Goal: Task Accomplishment & Management: Manage account settings

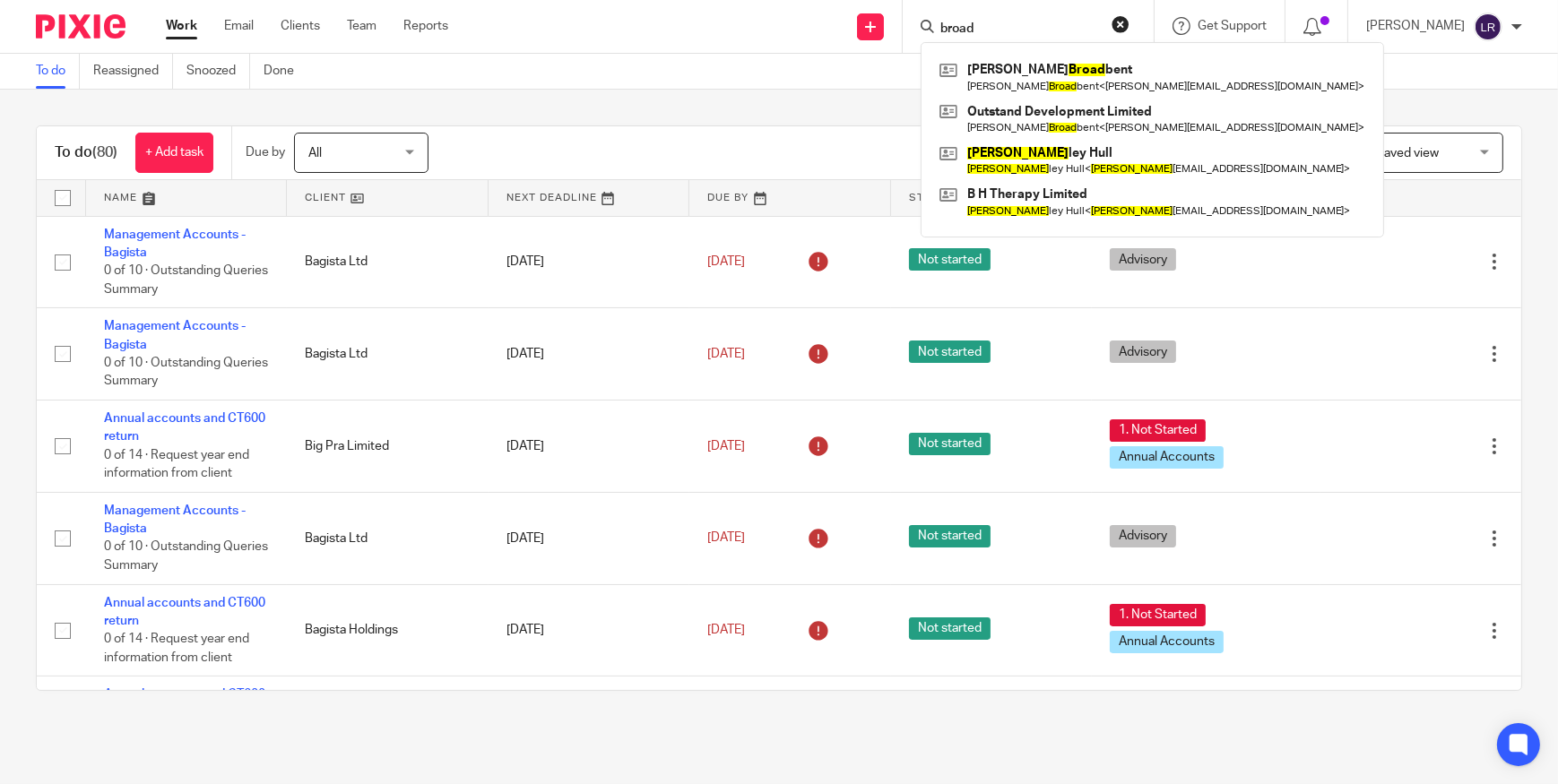
type input "broad"
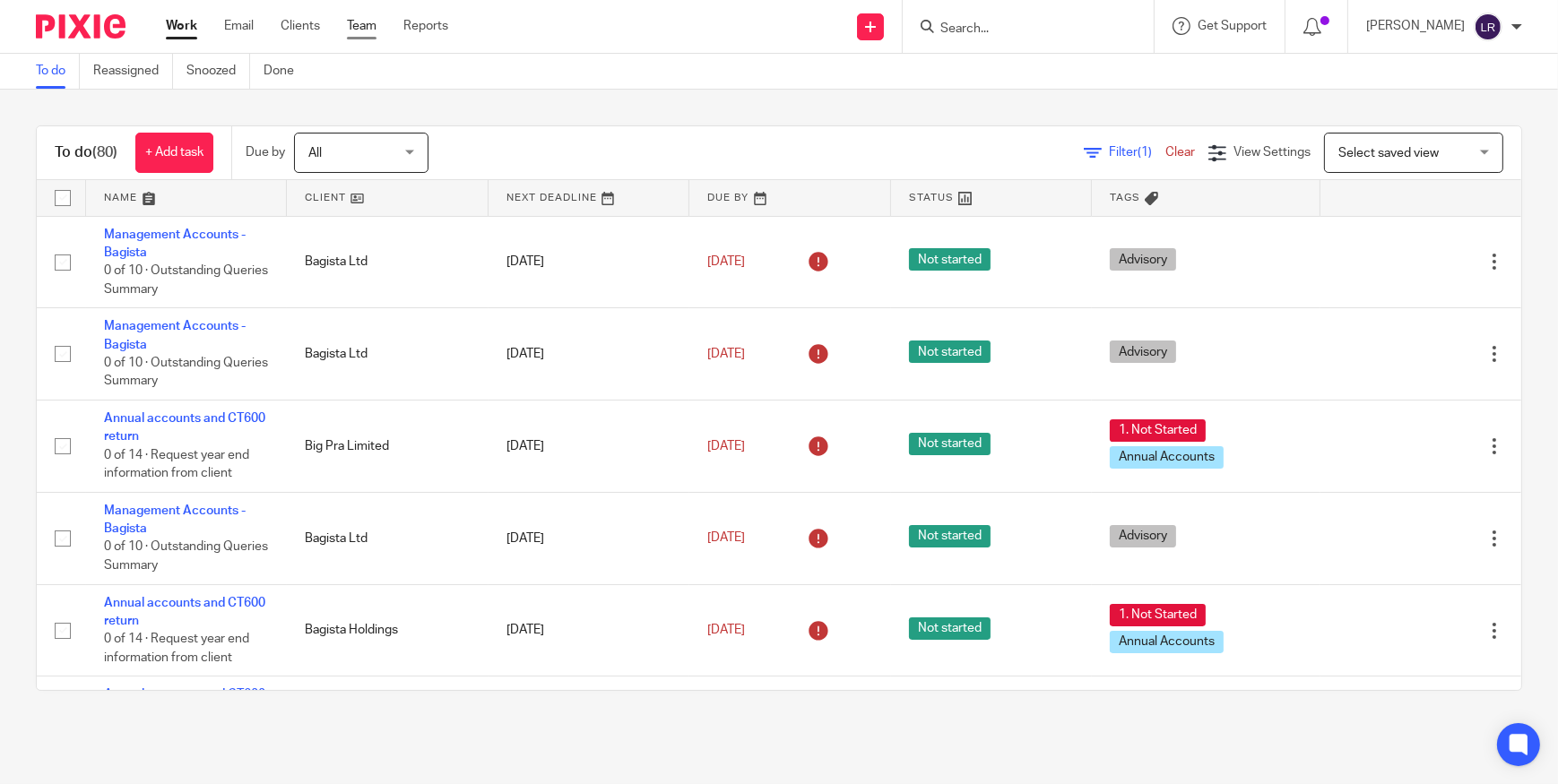
click at [364, 22] on link "Team" at bounding box center [362, 26] width 30 height 18
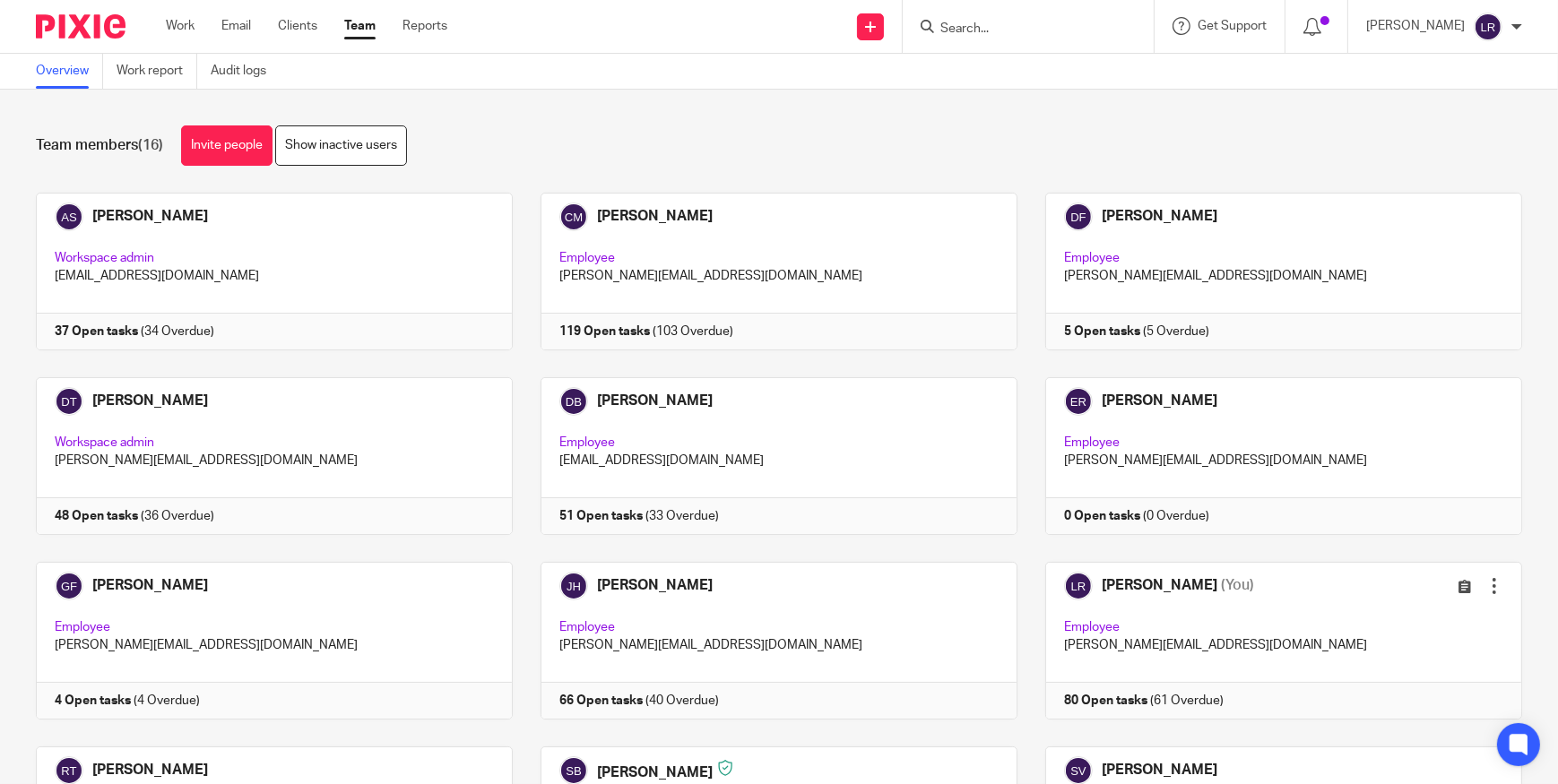
scroll to position [325, 0]
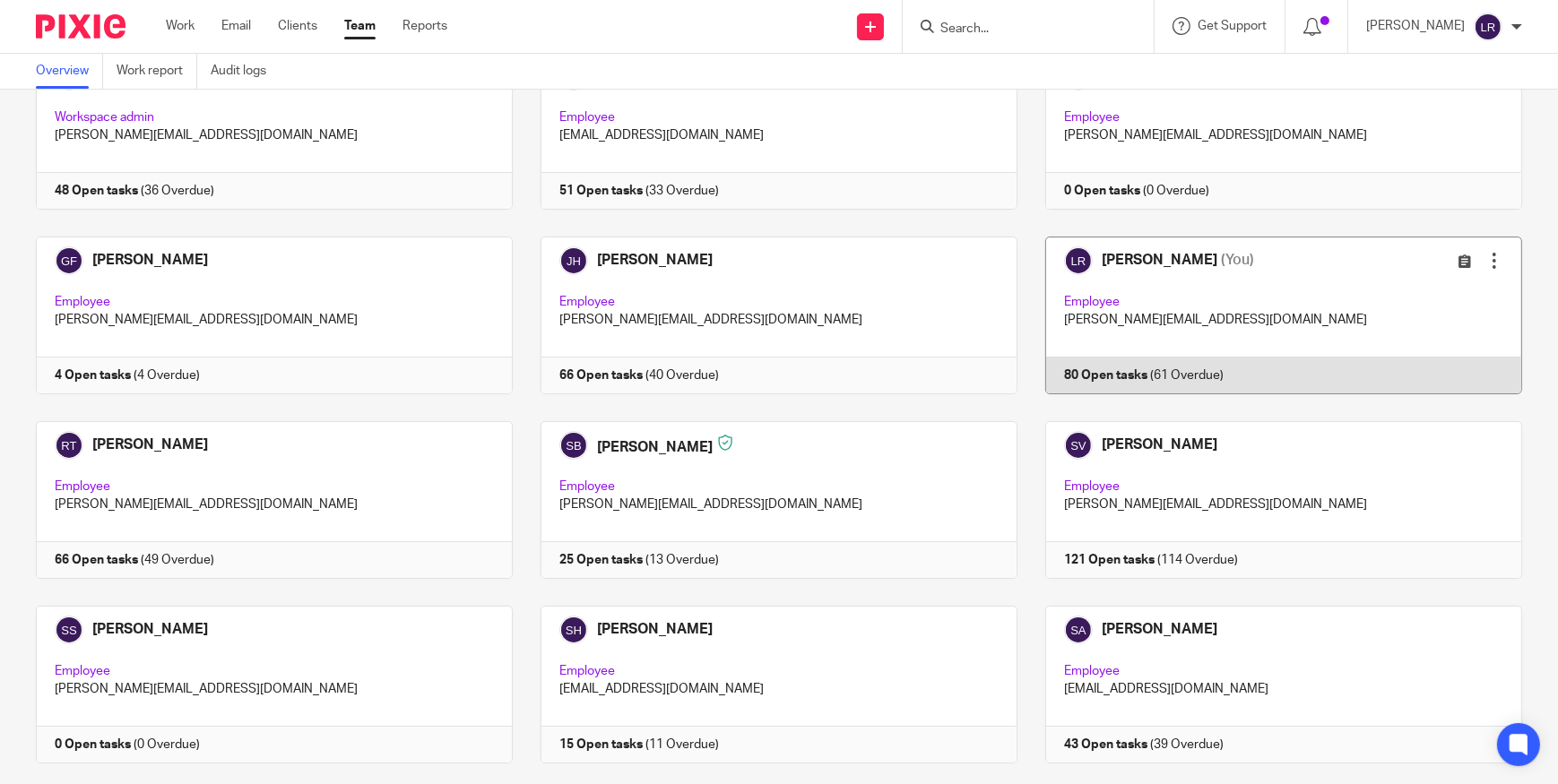
click at [1135, 259] on link at bounding box center [1270, 315] width 504 height 158
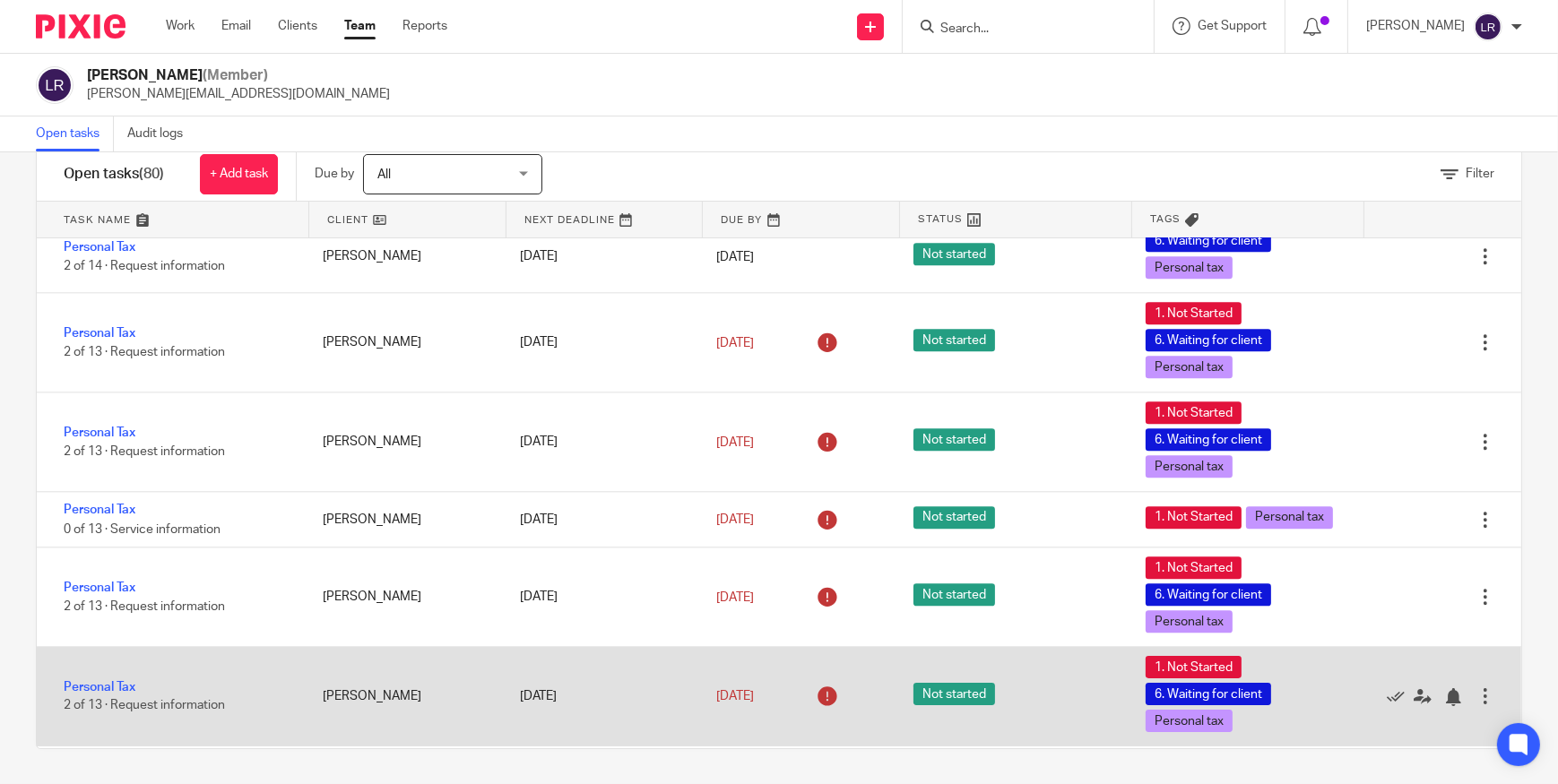
scroll to position [5502, 0]
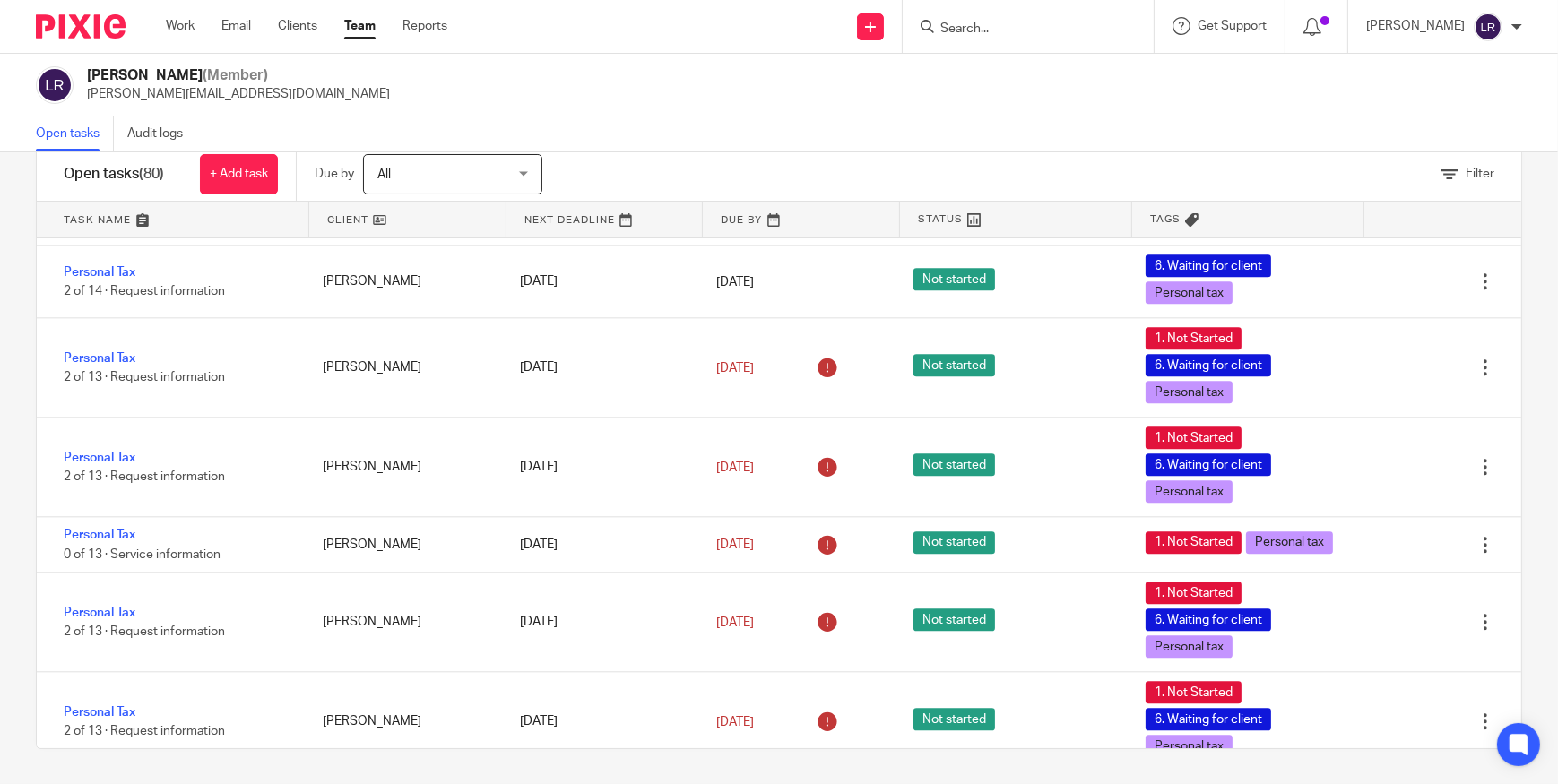
click at [1040, 32] on input "Search" at bounding box center [1019, 30] width 161 height 16
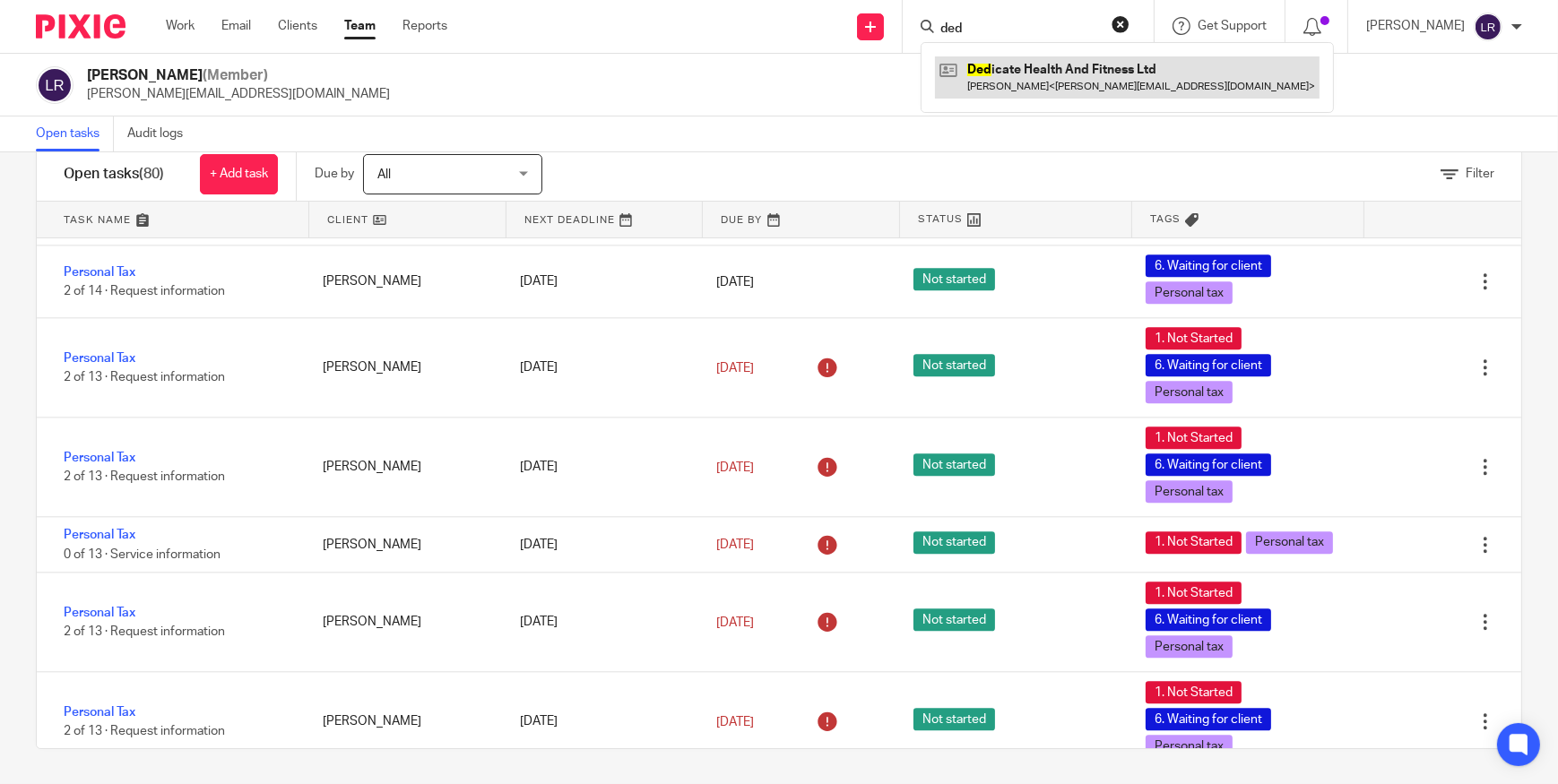
type input "ded"
click at [1020, 71] on link at bounding box center [1127, 77] width 385 height 42
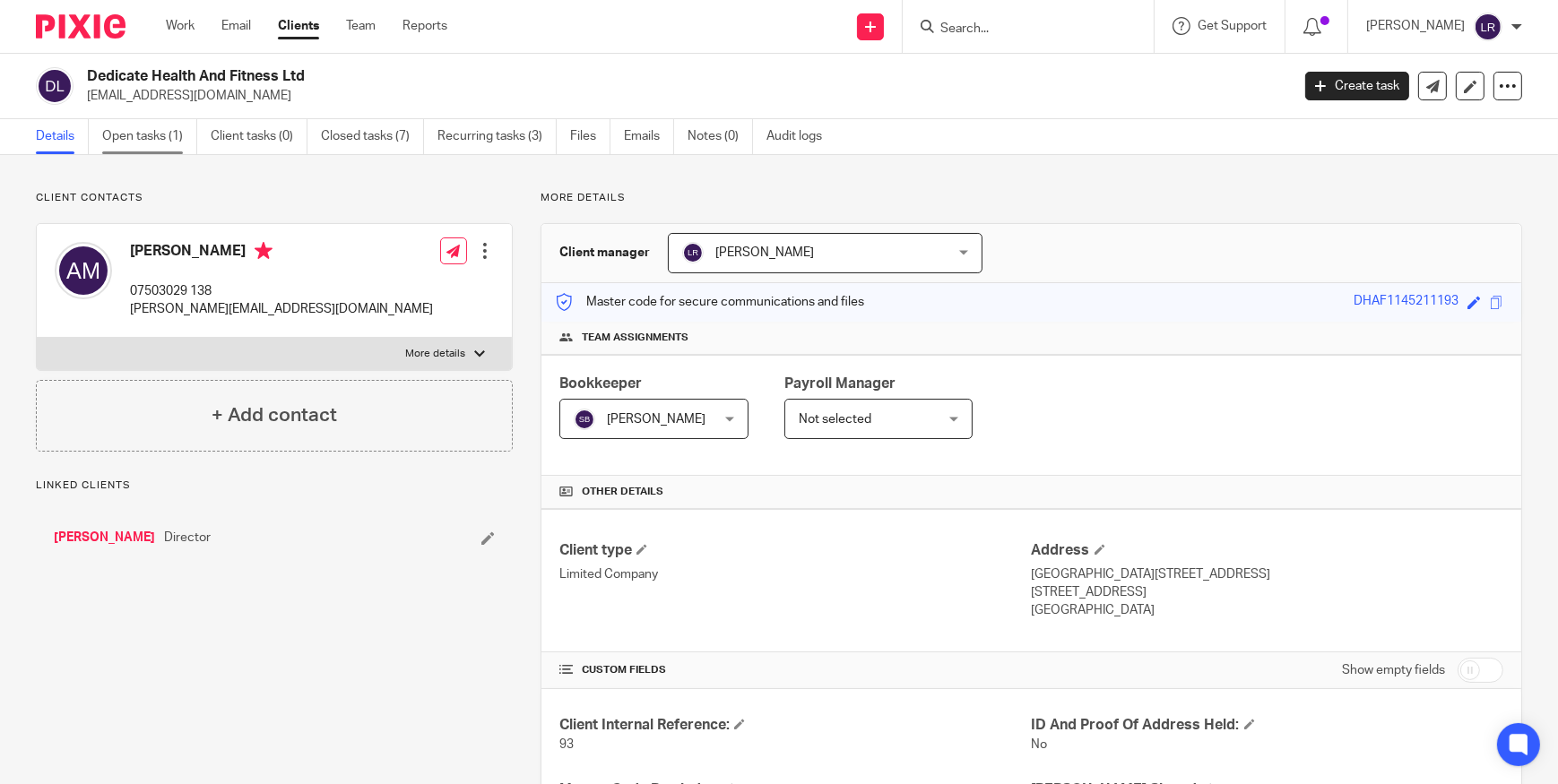
click at [158, 151] on link "Open tasks (1)" at bounding box center [149, 136] width 95 height 35
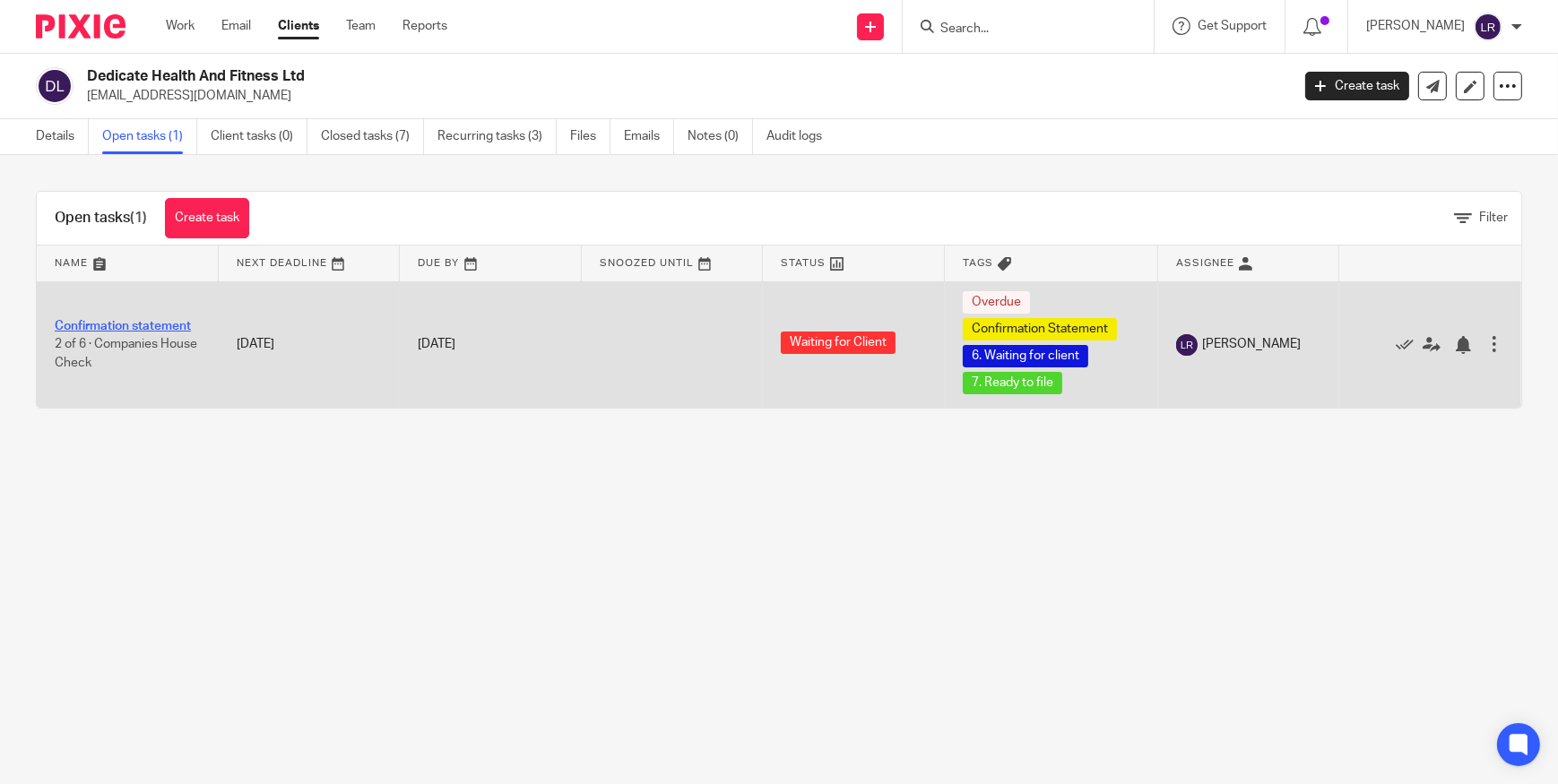
click at [114, 320] on link "Confirmation statement" at bounding box center [123, 326] width 137 height 13
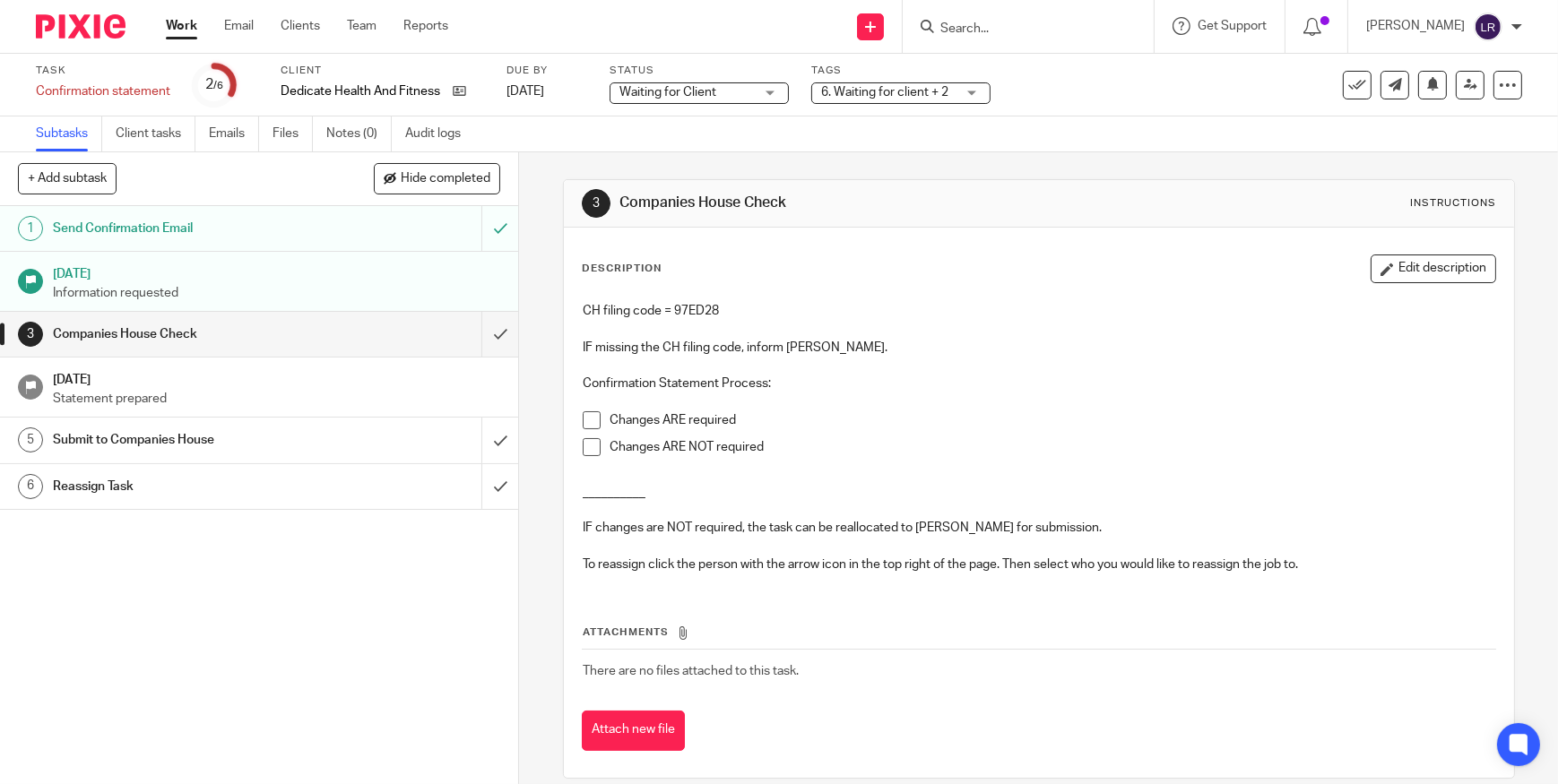
drag, startPoint x: 672, startPoint y: 91, endPoint x: 675, endPoint y: 105, distance: 14.3
click at [672, 91] on span "Waiting for Client" at bounding box center [668, 92] width 97 height 13
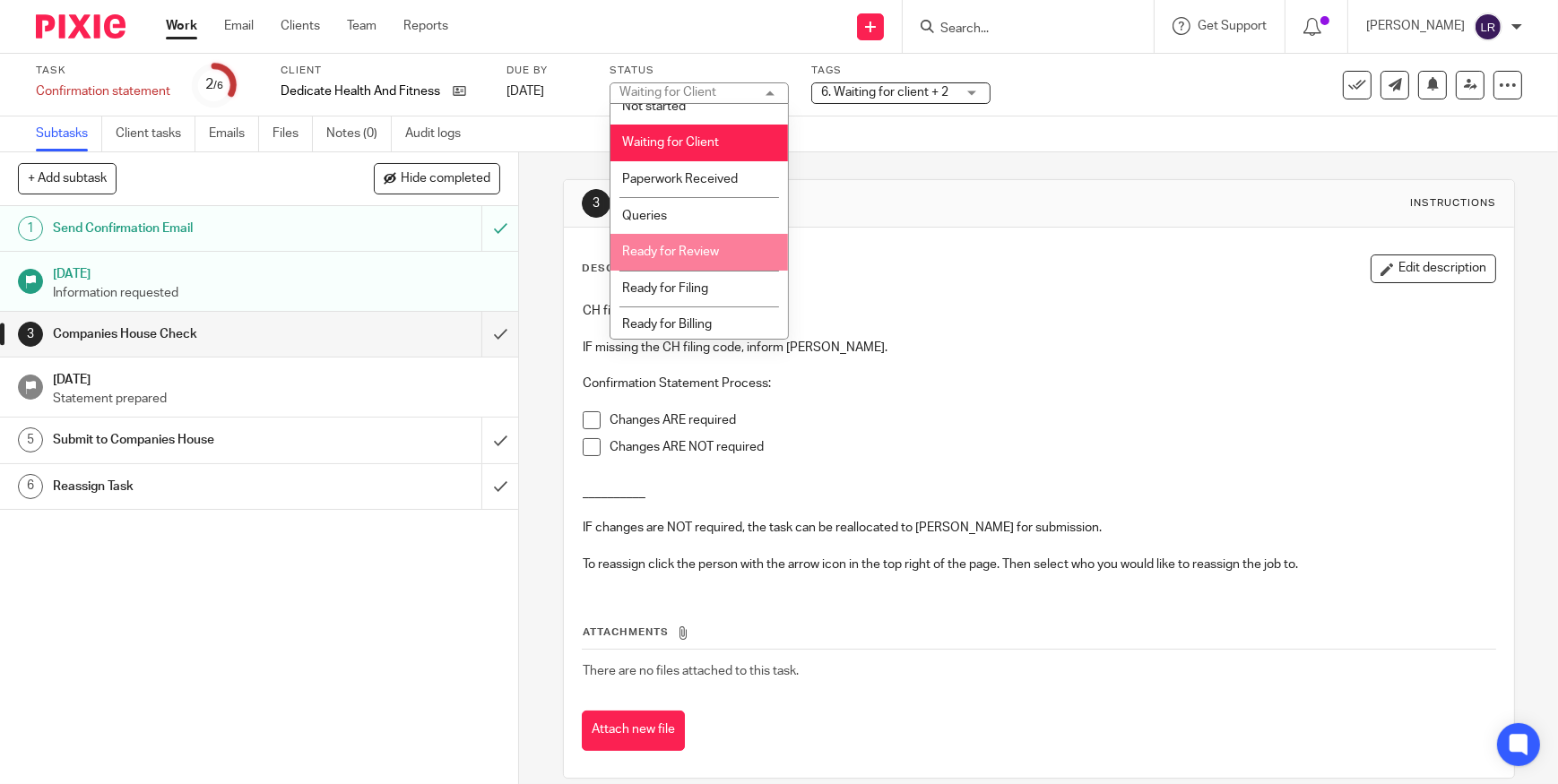
scroll to position [18, 0]
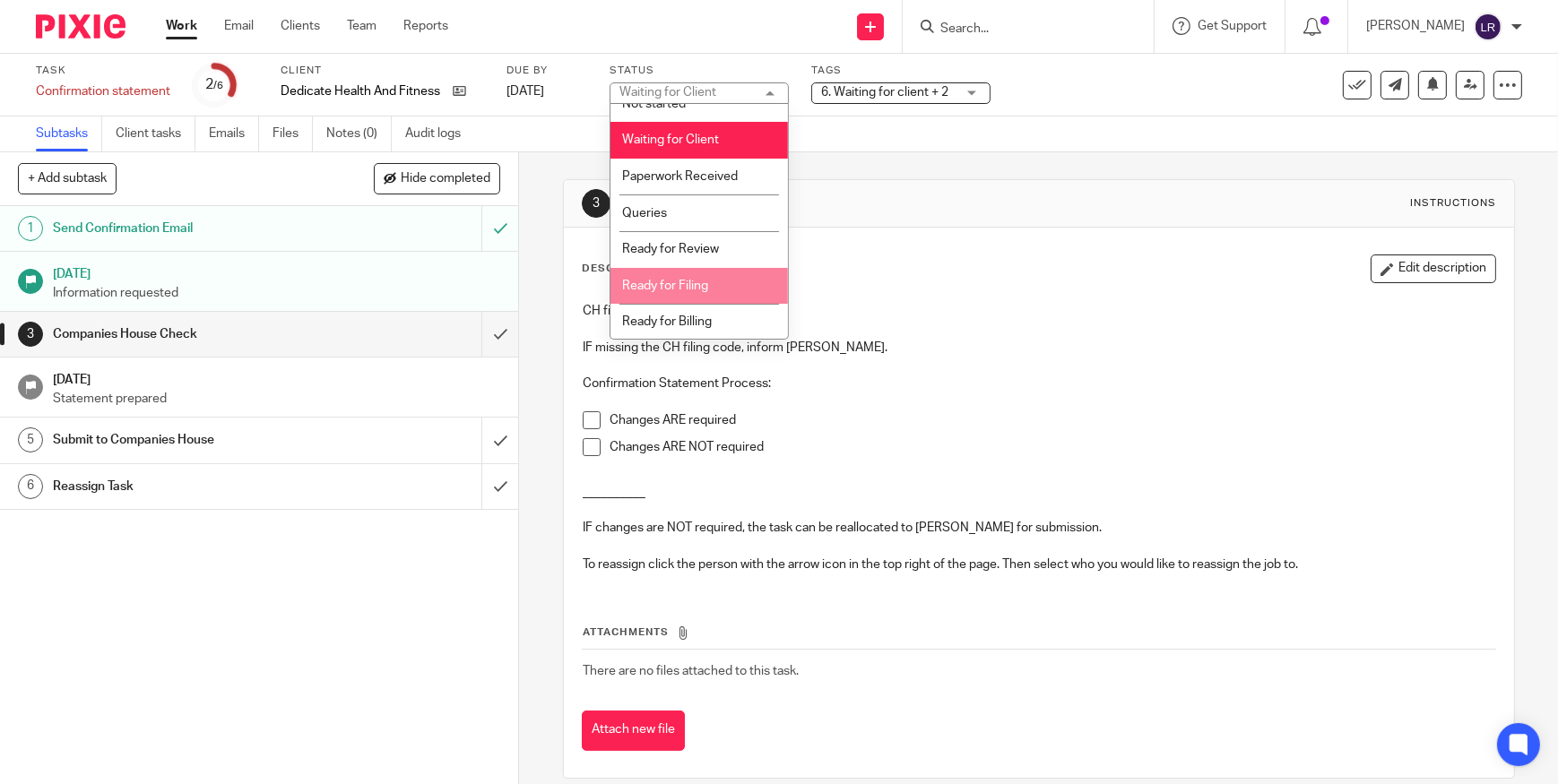
click at [703, 277] on li "Ready for Filing" at bounding box center [698, 286] width 177 height 37
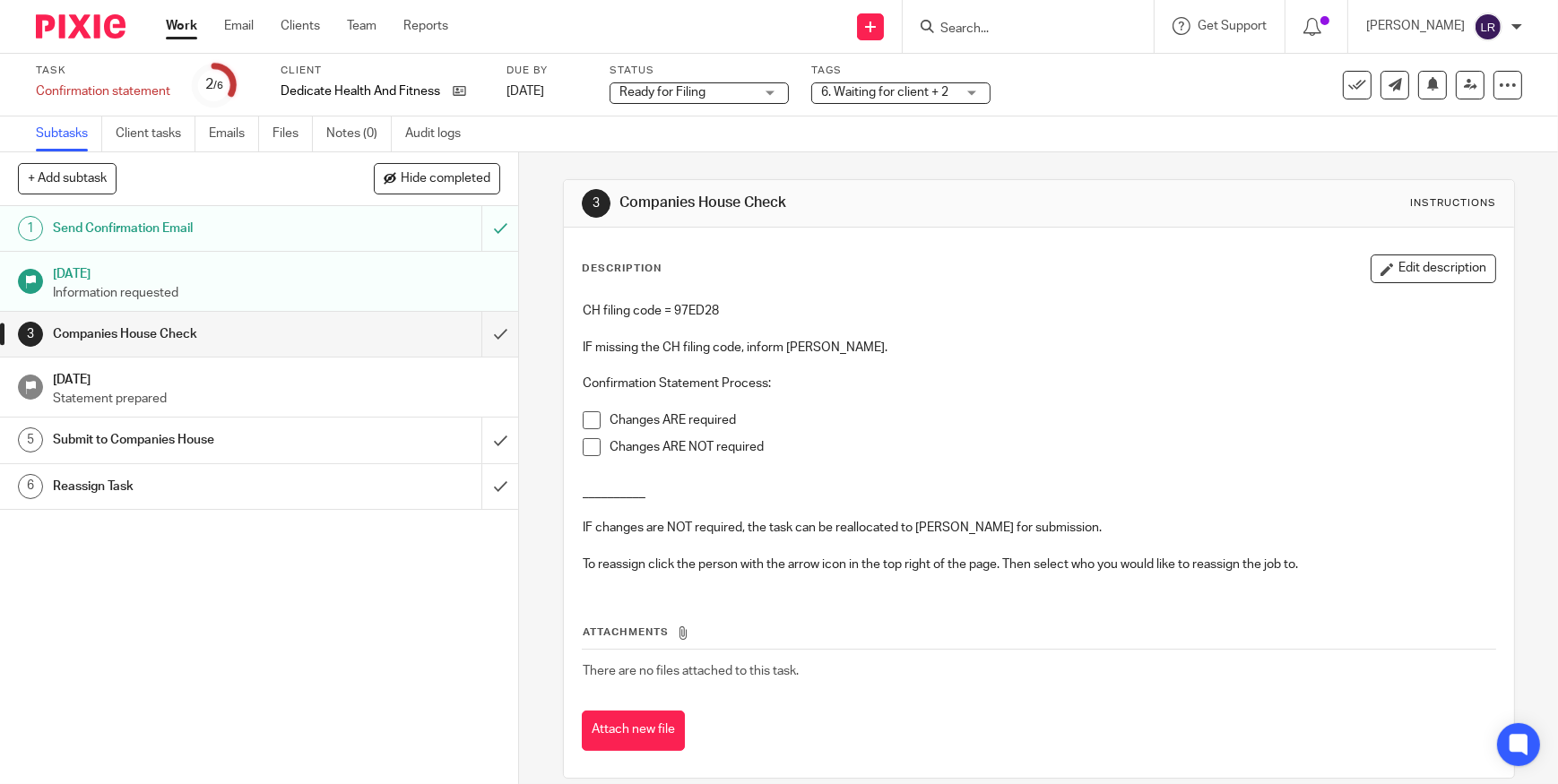
click at [721, 86] on span "Ready for Filing" at bounding box center [687, 92] width 135 height 19
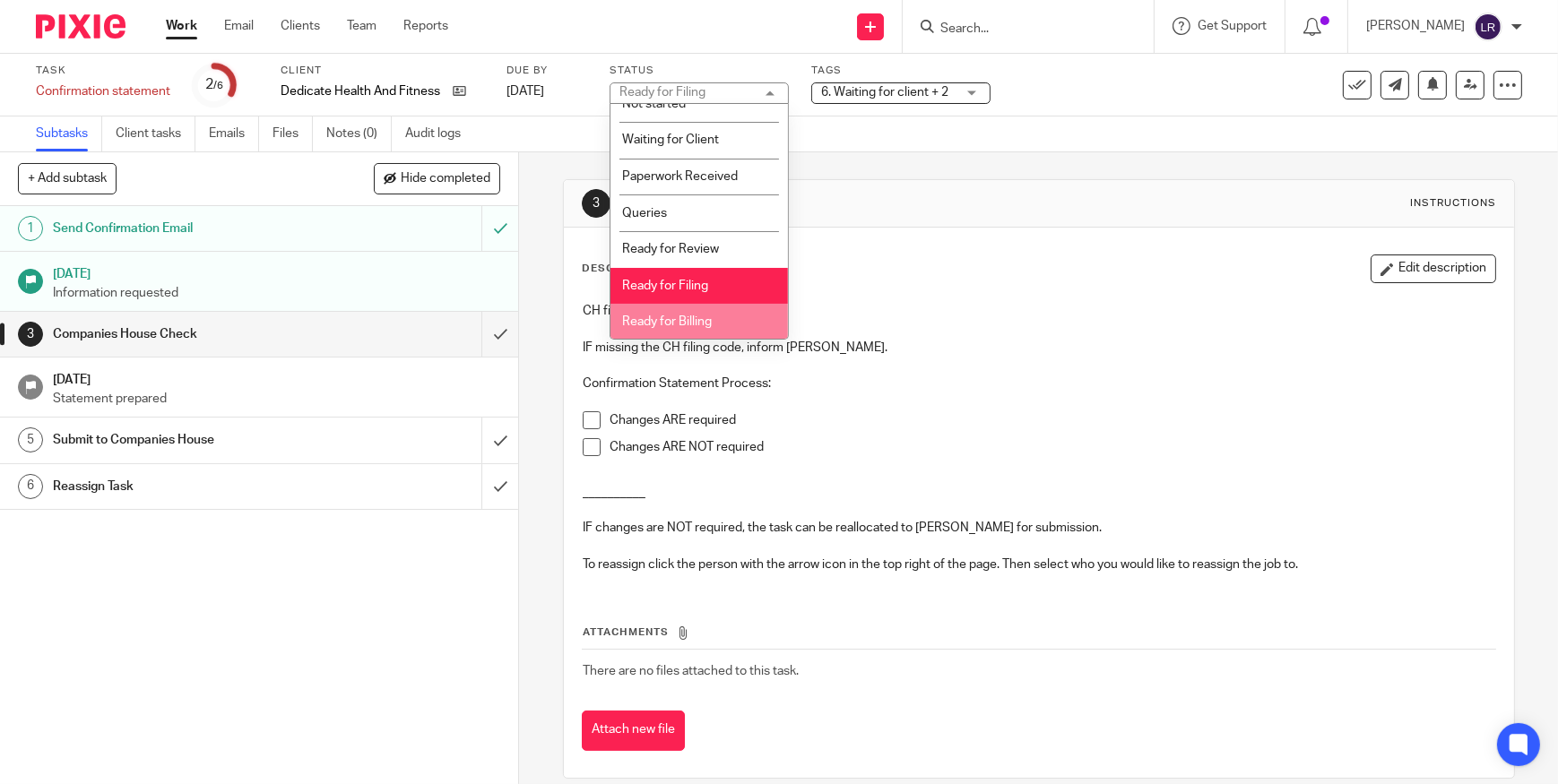
click at [710, 321] on span "Ready for Billing" at bounding box center [667, 321] width 90 height 13
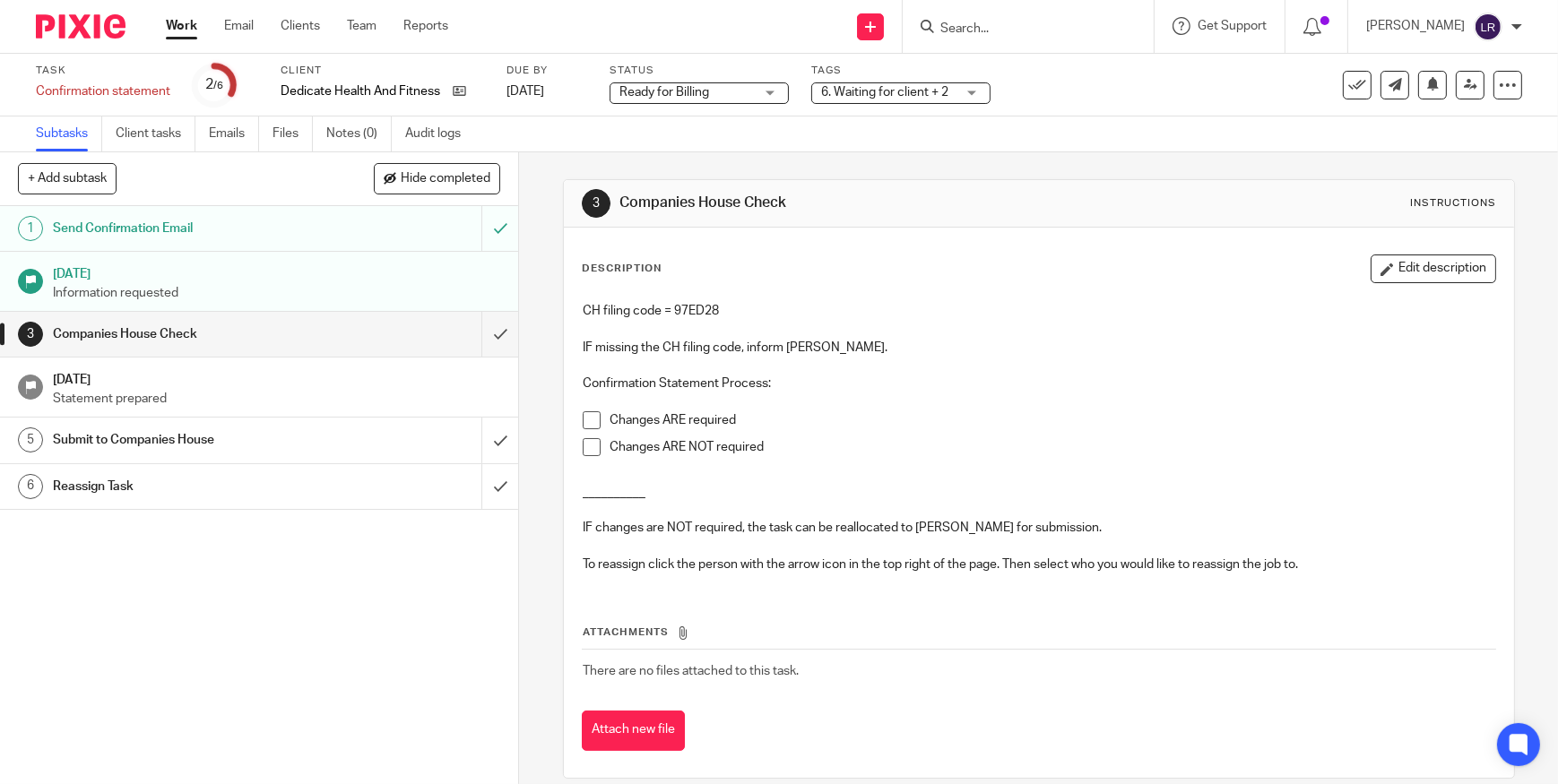
click at [897, 93] on span "6. Waiting for client + 2" at bounding box center [884, 92] width 128 height 13
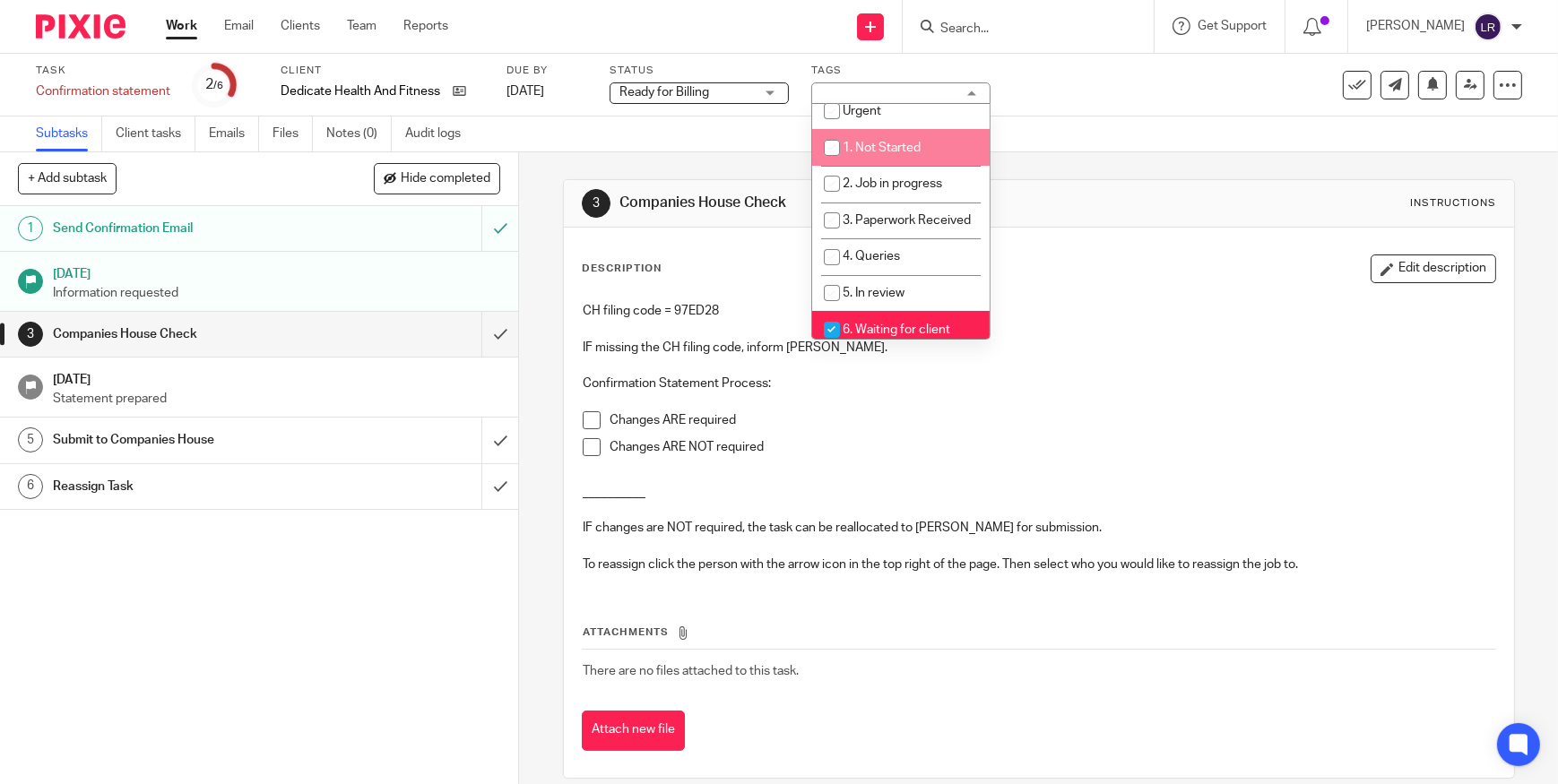
scroll to position [162, 0]
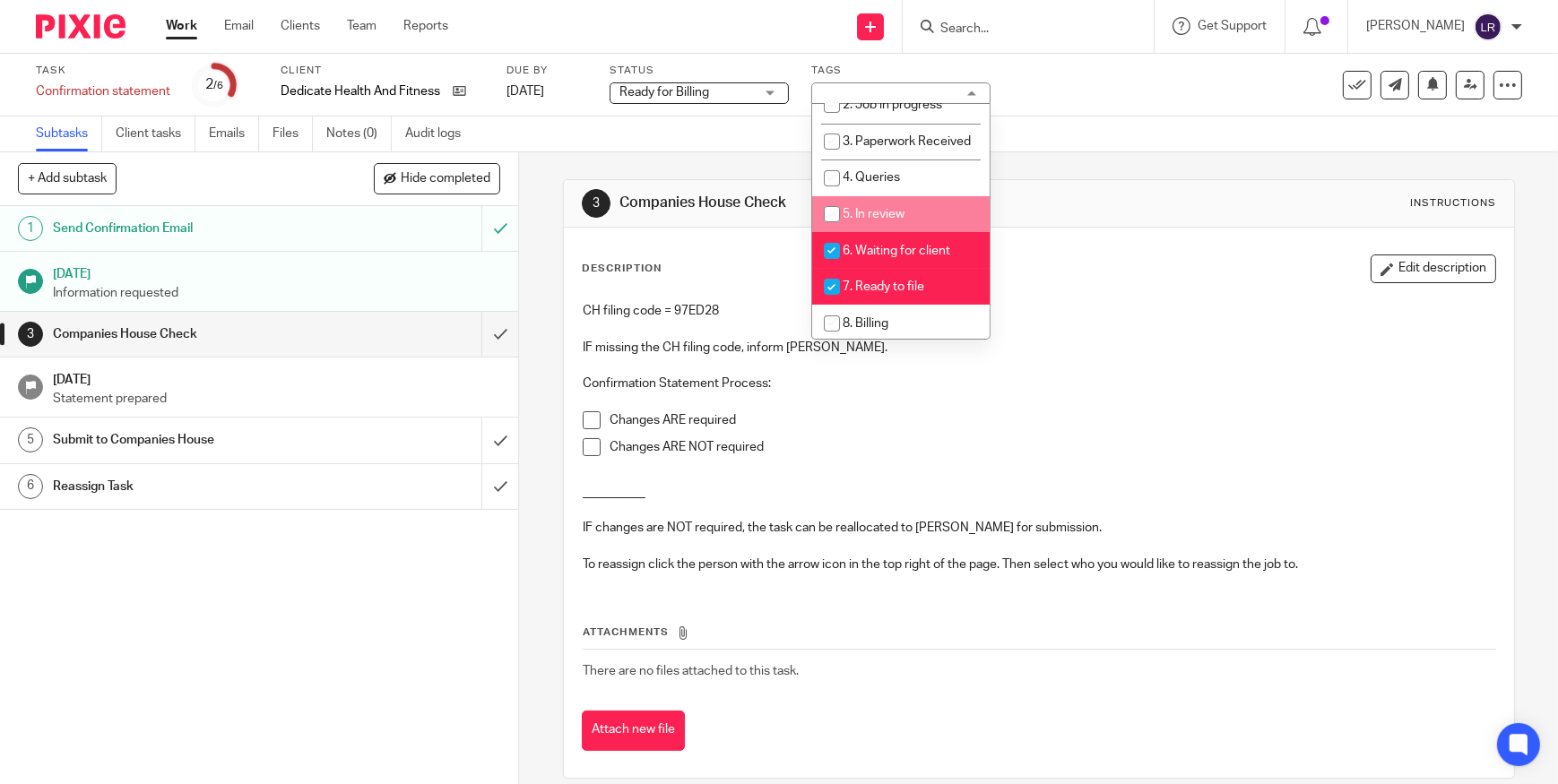
click at [885, 257] on span "6. Waiting for client" at bounding box center [896, 250] width 108 height 13
checkbox input "false"
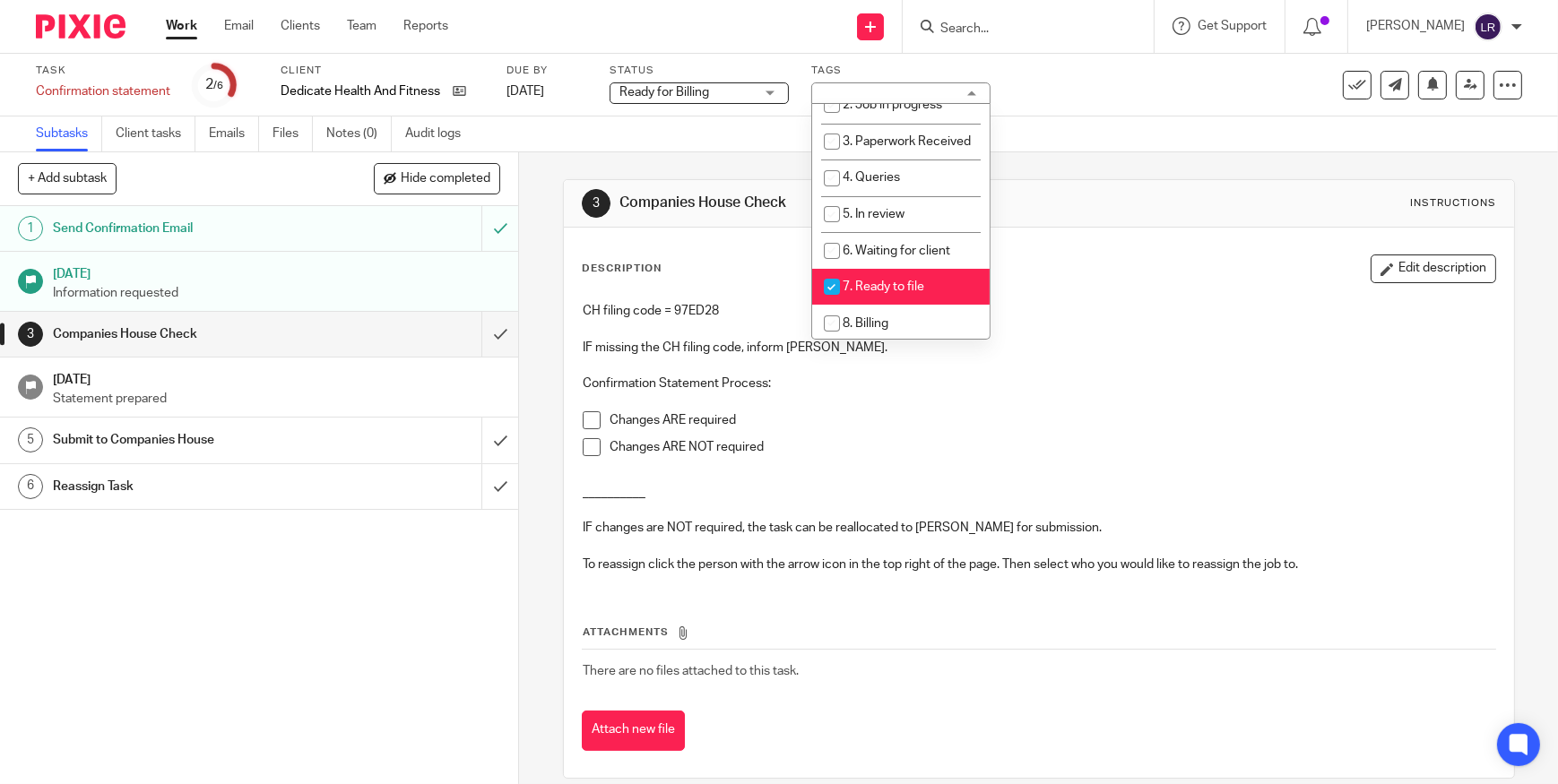
click at [898, 305] on li "7. Ready to file" at bounding box center [900, 287] width 177 height 37
checkbox input "false"
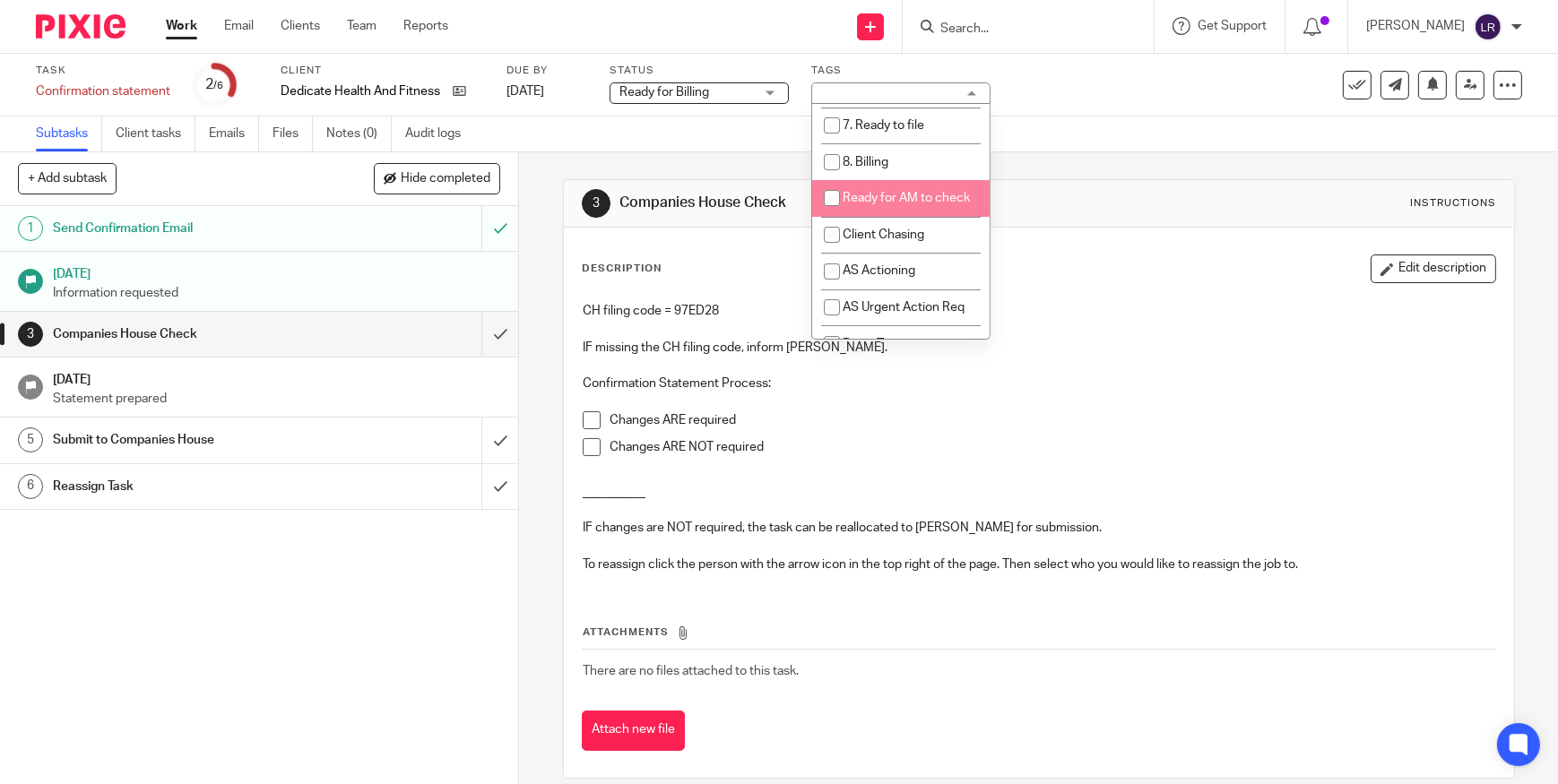
scroll to position [325, 0]
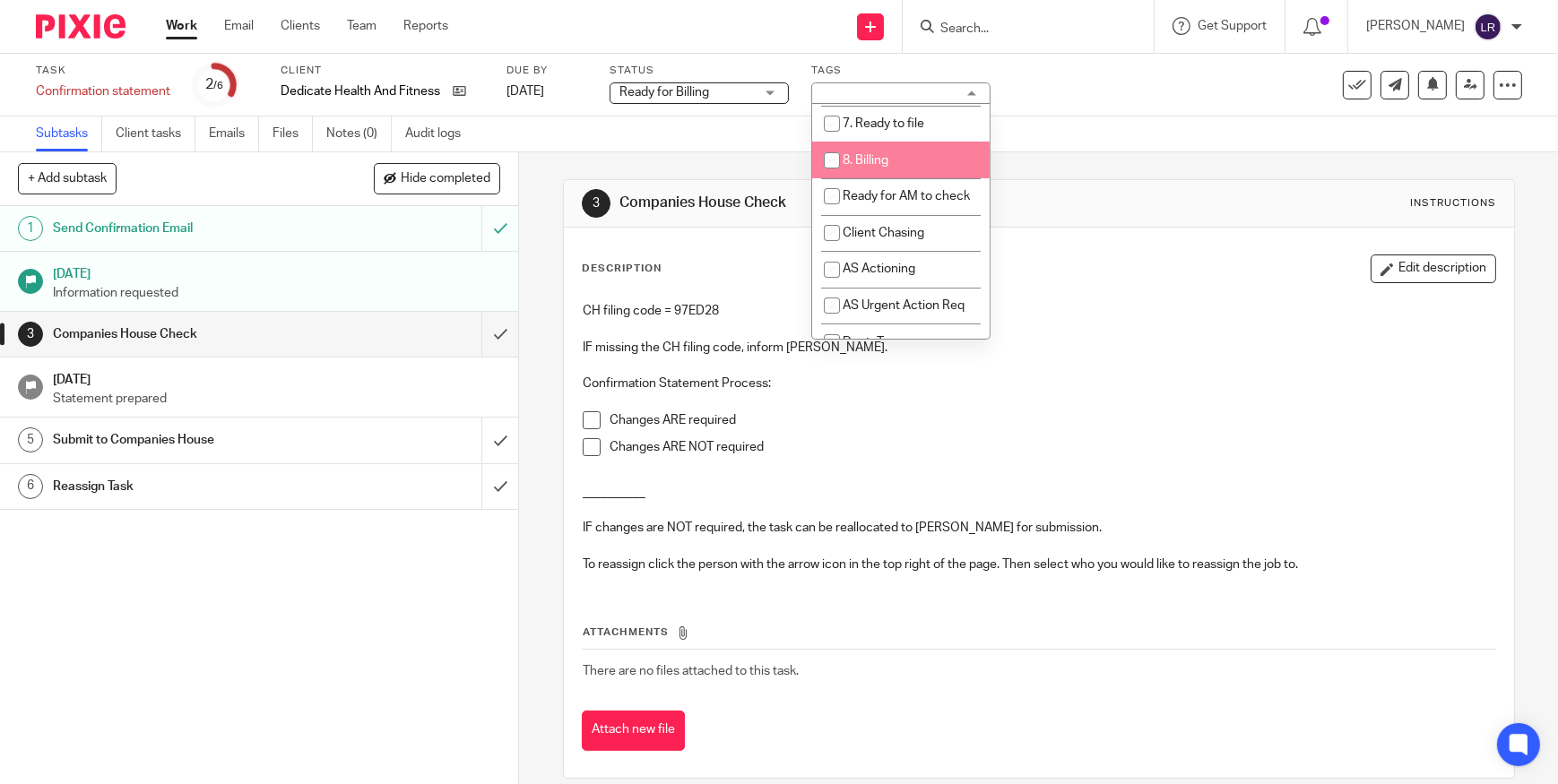
click at [874, 167] on span "8. Billing" at bounding box center [866, 160] width 46 height 13
checkbox input "true"
click at [1095, 148] on div "Subtasks Client tasks Emails Files Notes (0) Audit logs" at bounding box center [779, 134] width 1558 height 36
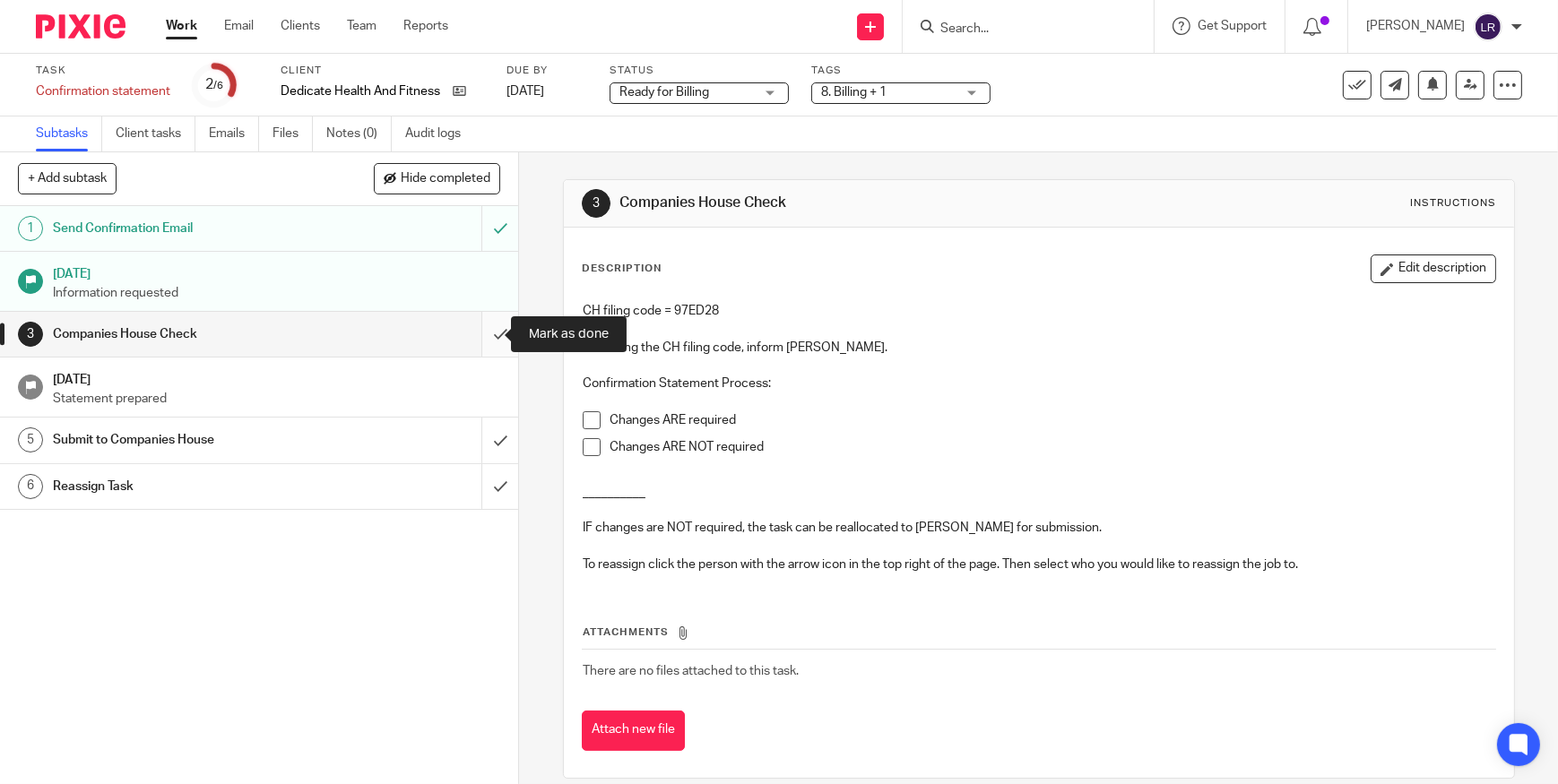
click at [481, 330] on input "submit" at bounding box center [259, 333] width 518 height 44
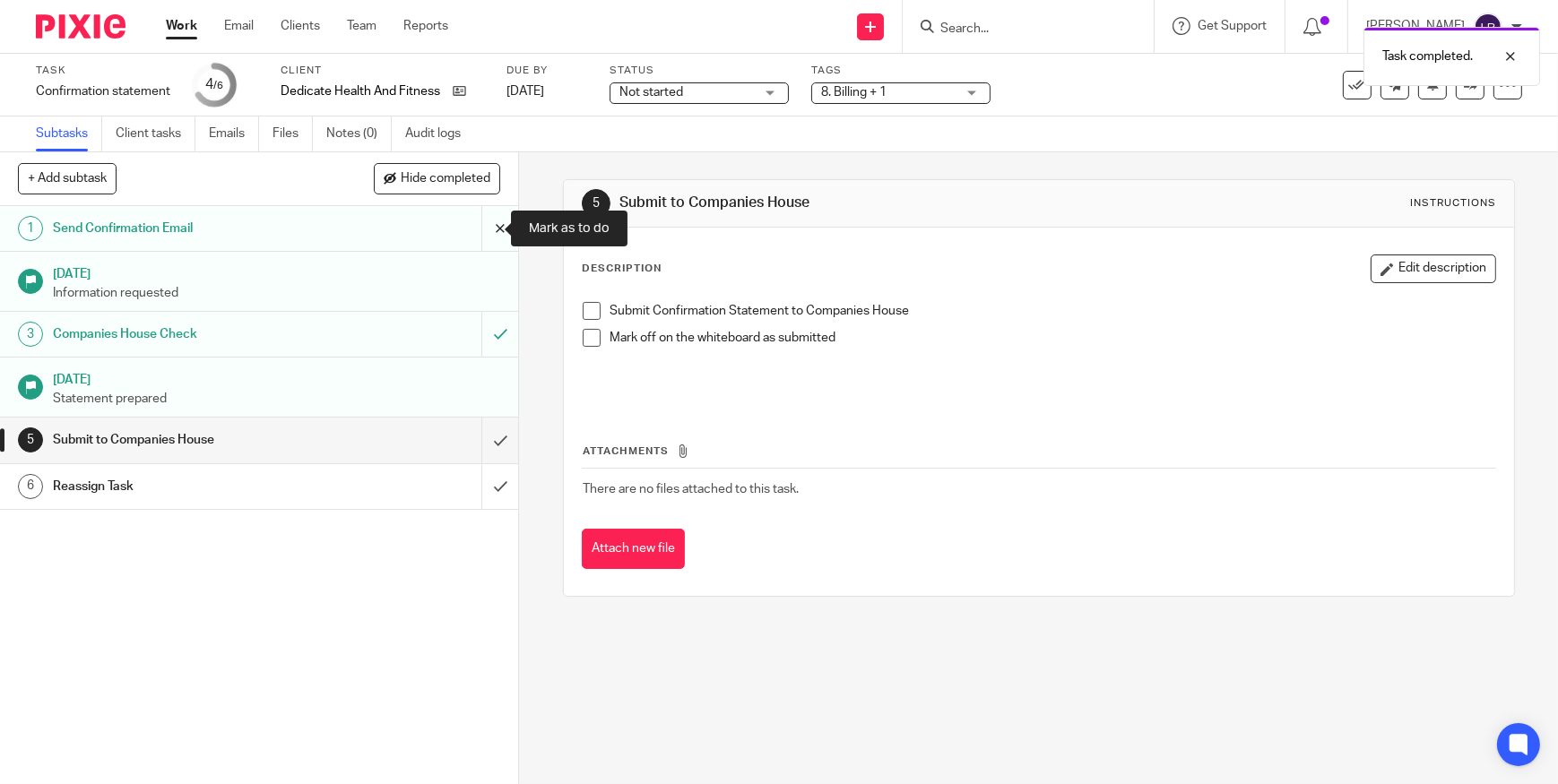
click at [488, 229] on input "submit" at bounding box center [259, 227] width 518 height 44
click at [480, 437] on input "submit" at bounding box center [259, 439] width 518 height 44
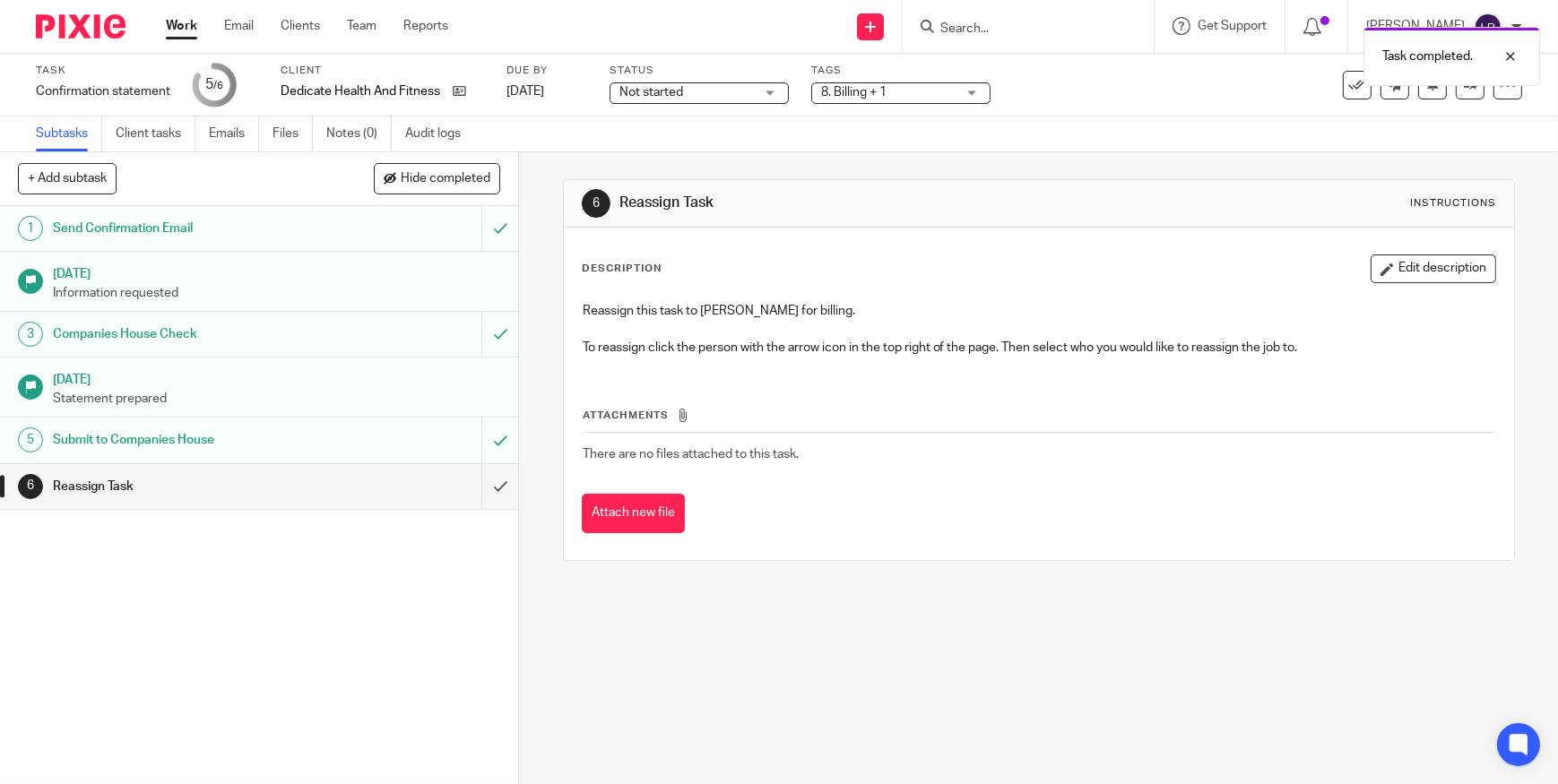
click at [708, 87] on span "Not started" at bounding box center [687, 92] width 135 height 19
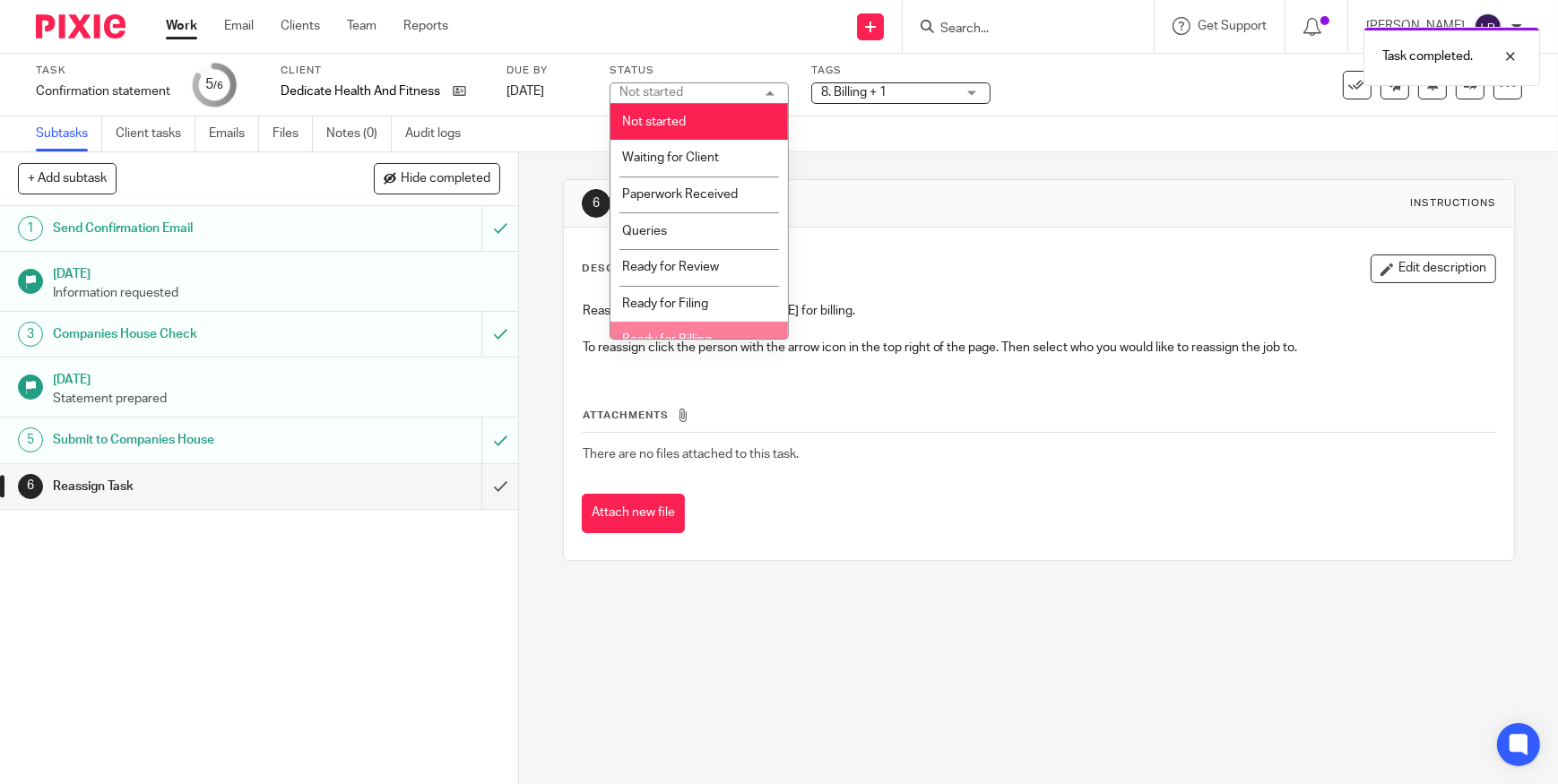
click at [722, 322] on li "Ready for Billing" at bounding box center [698, 339] width 177 height 37
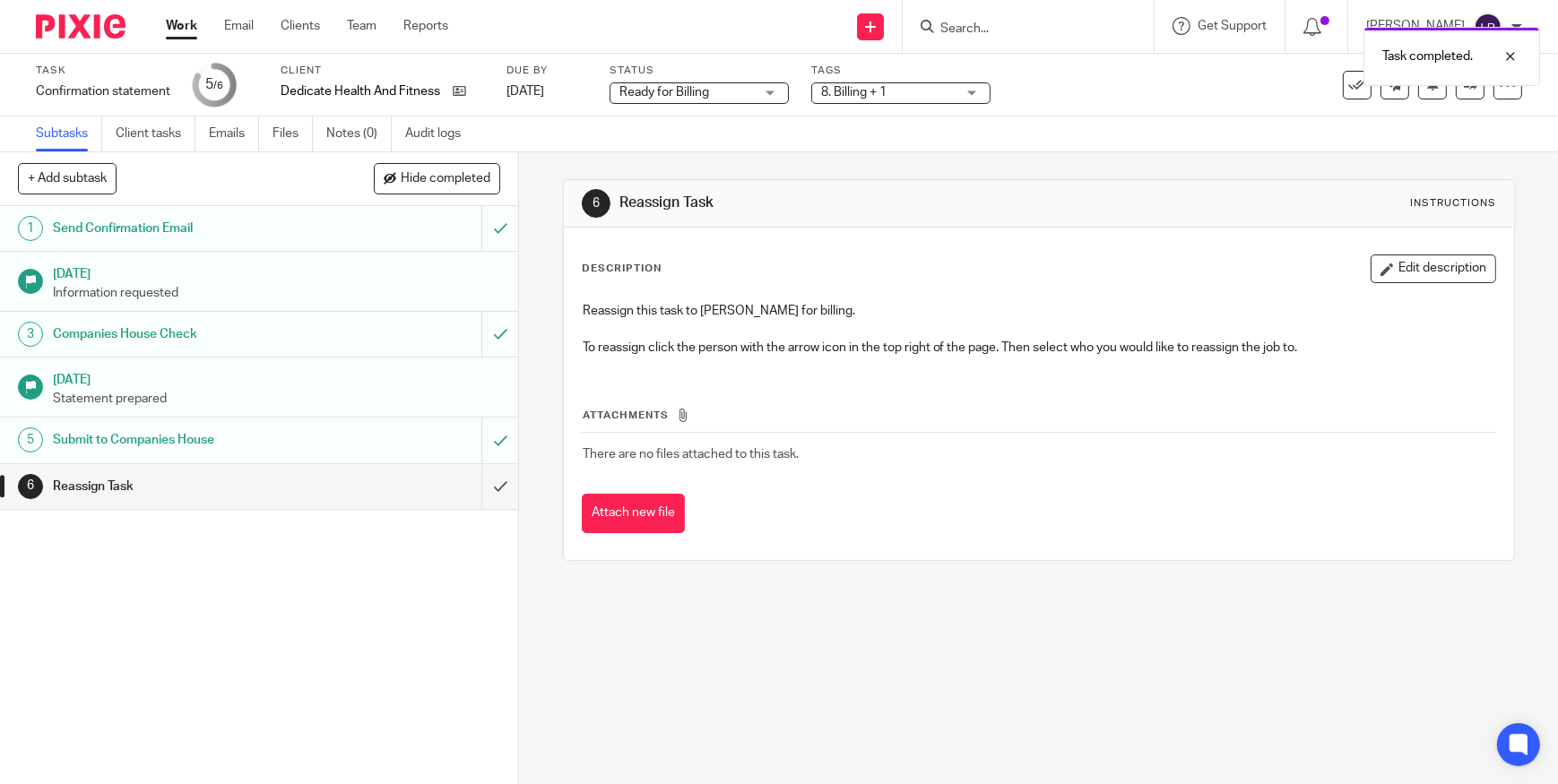
click at [1002, 133] on div "Subtasks Client tasks Emails Files Notes (0) Audit logs" at bounding box center [779, 134] width 1558 height 36
click at [1465, 96] on link at bounding box center [1470, 85] width 29 height 29
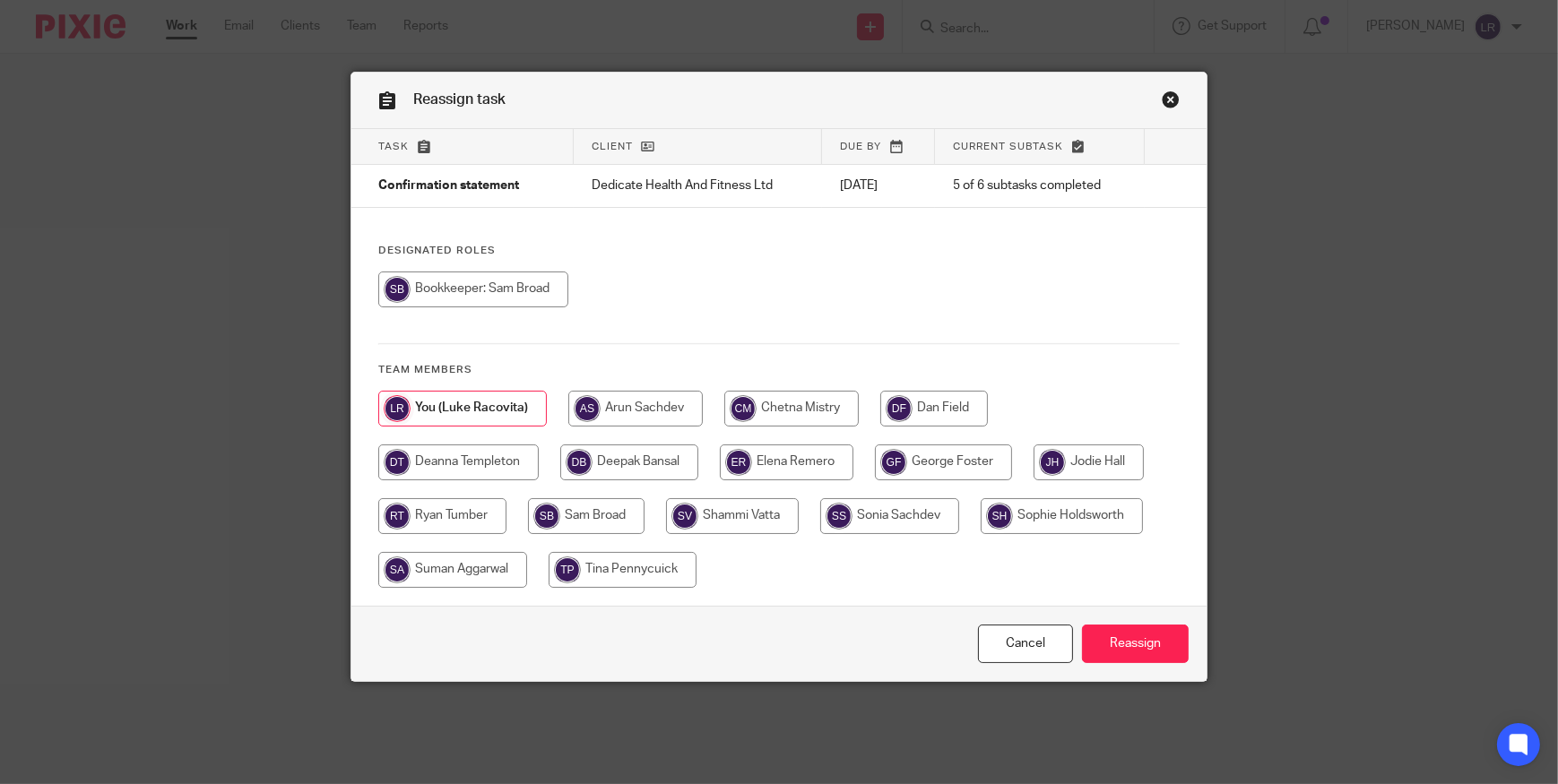
click at [468, 456] on input "radio" at bounding box center [458, 463] width 160 height 36
radio input "true"
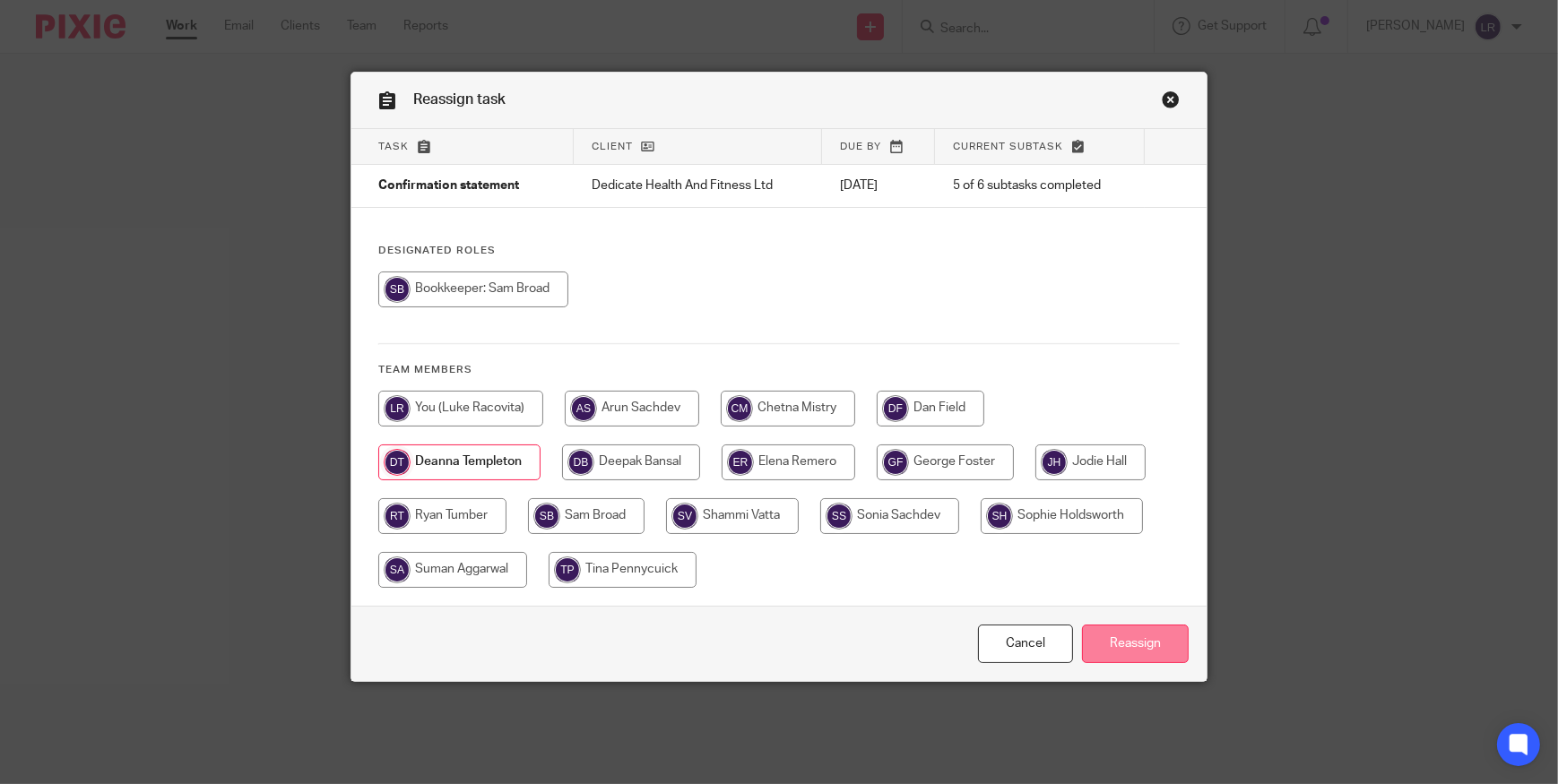
click at [1147, 653] on input "Reassign" at bounding box center [1136, 644] width 107 height 39
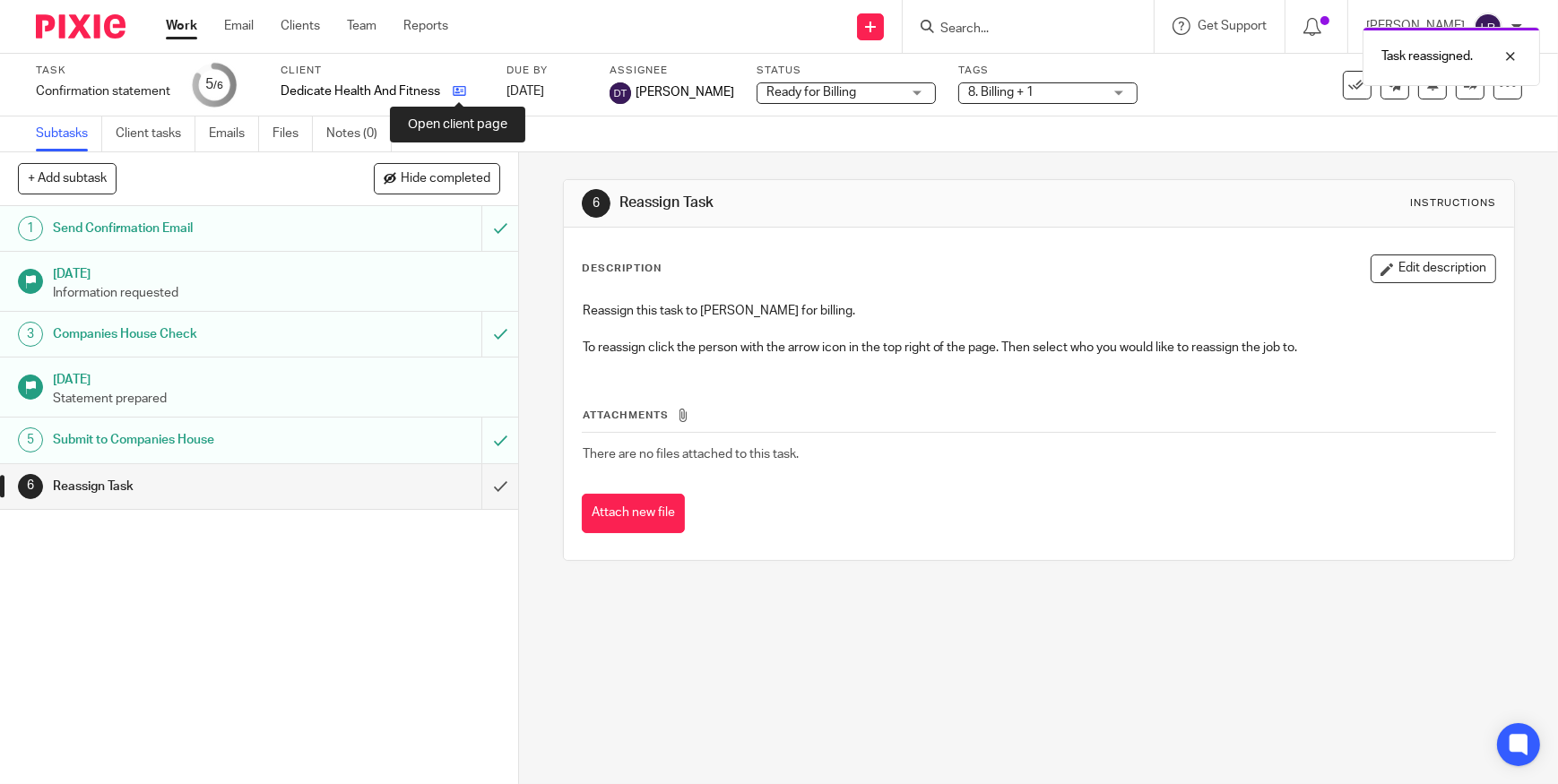
click at [453, 89] on icon at bounding box center [460, 91] width 14 height 14
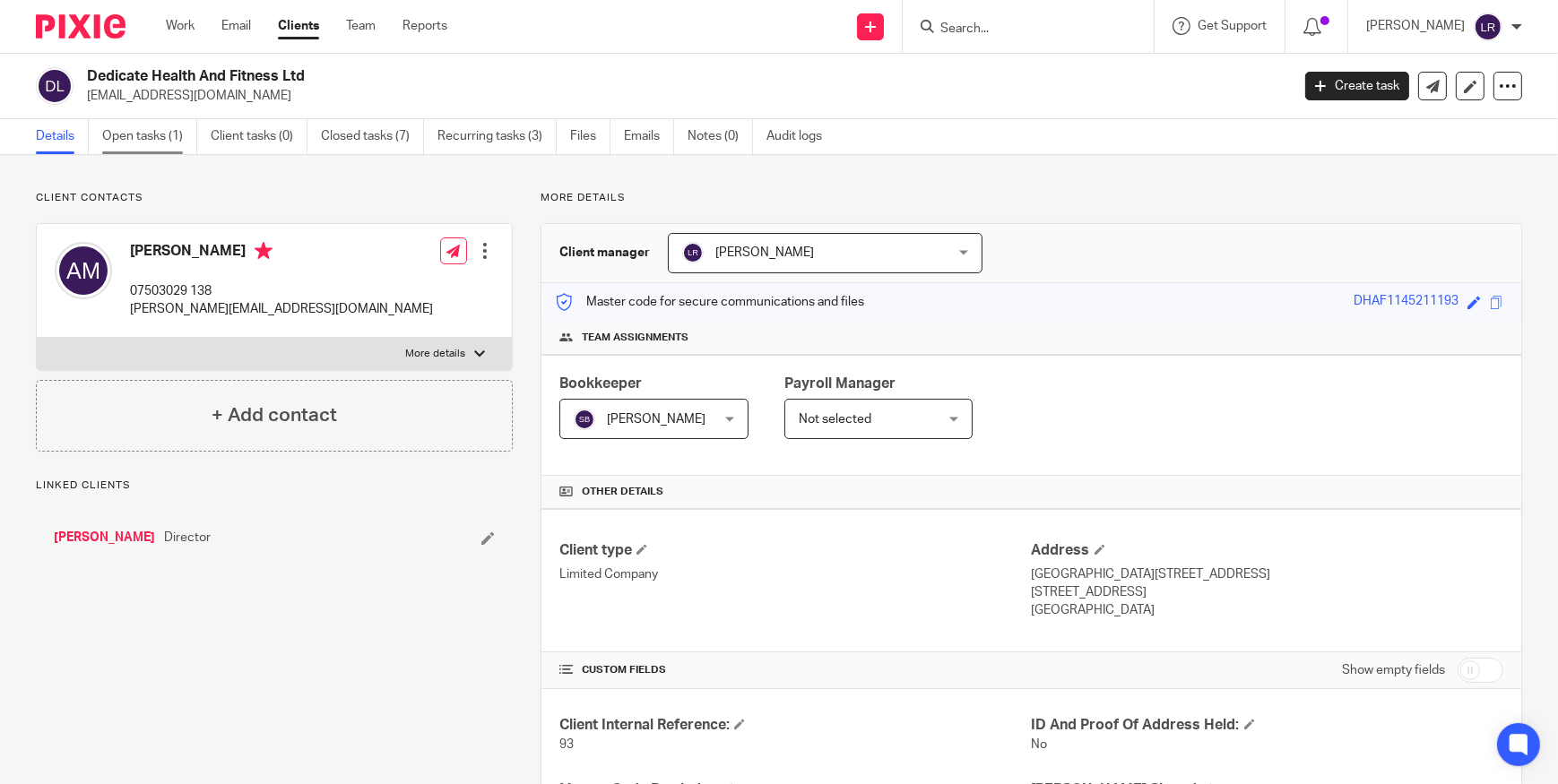
click at [134, 134] on link "Open tasks (1)" at bounding box center [149, 136] width 95 height 35
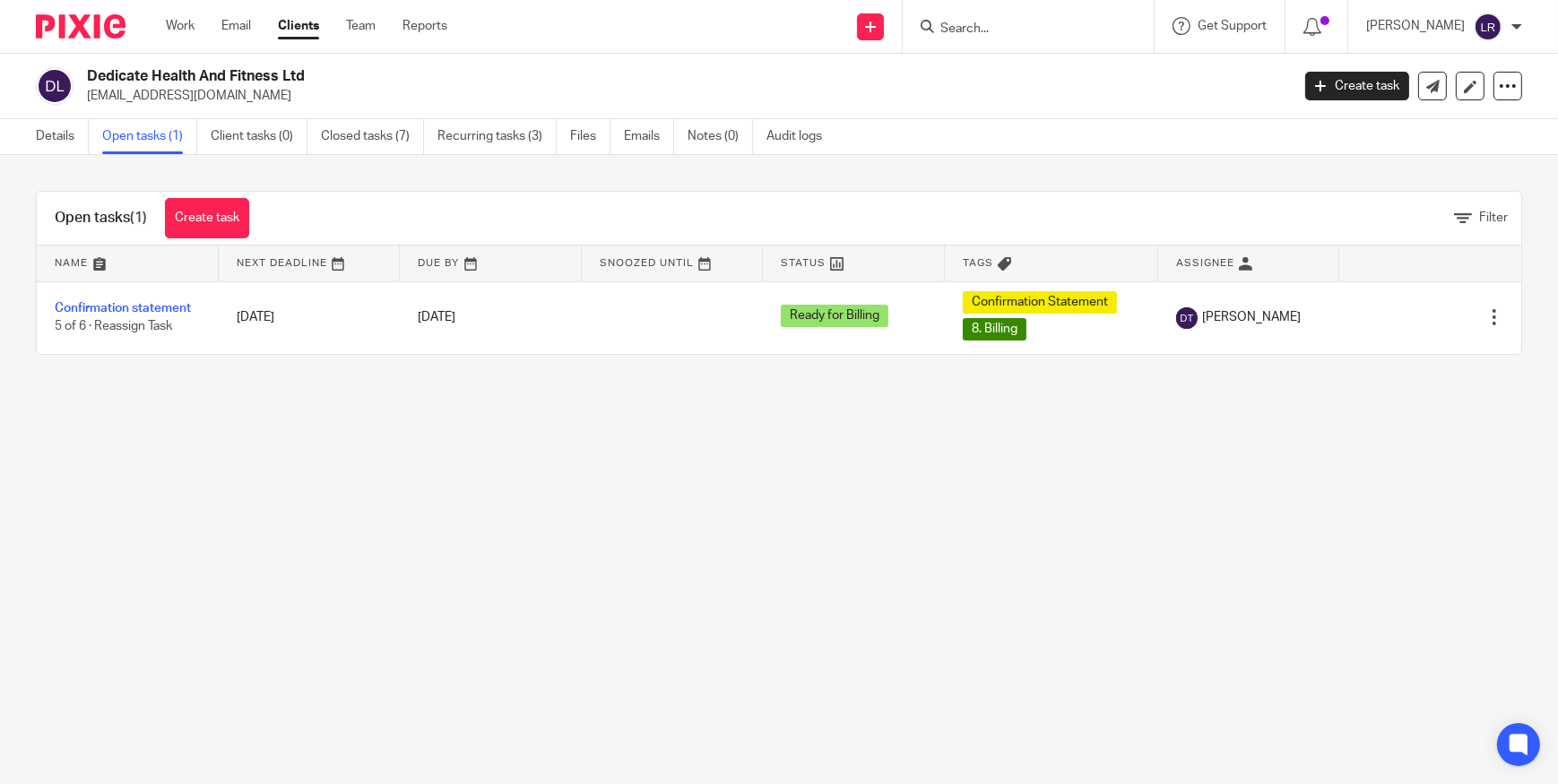
click at [91, 33] on img at bounding box center [80, 27] width 90 height 24
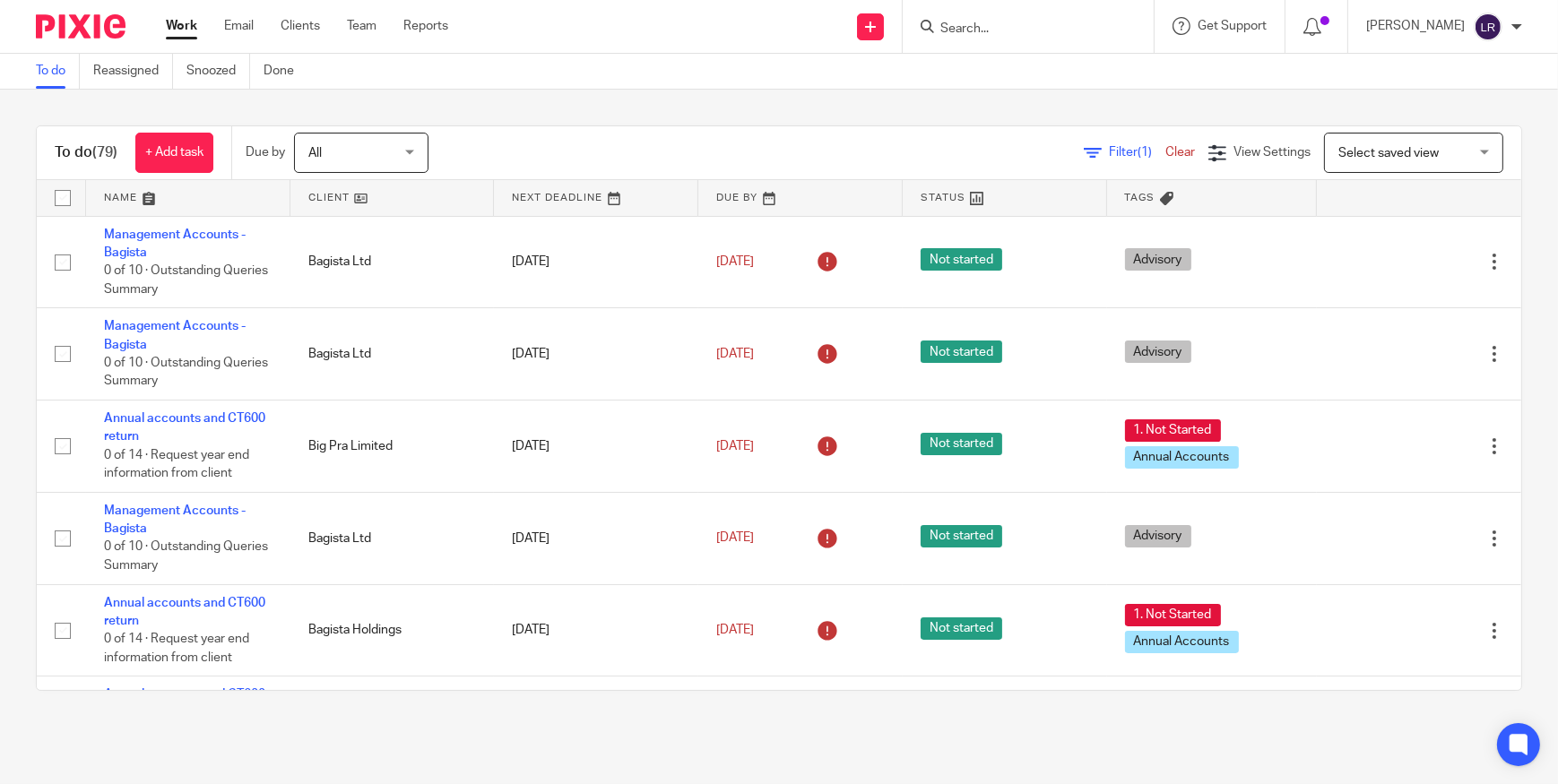
click at [1022, 18] on form at bounding box center [1034, 26] width 191 height 23
click at [1013, 24] on input "Search" at bounding box center [1019, 30] width 161 height 16
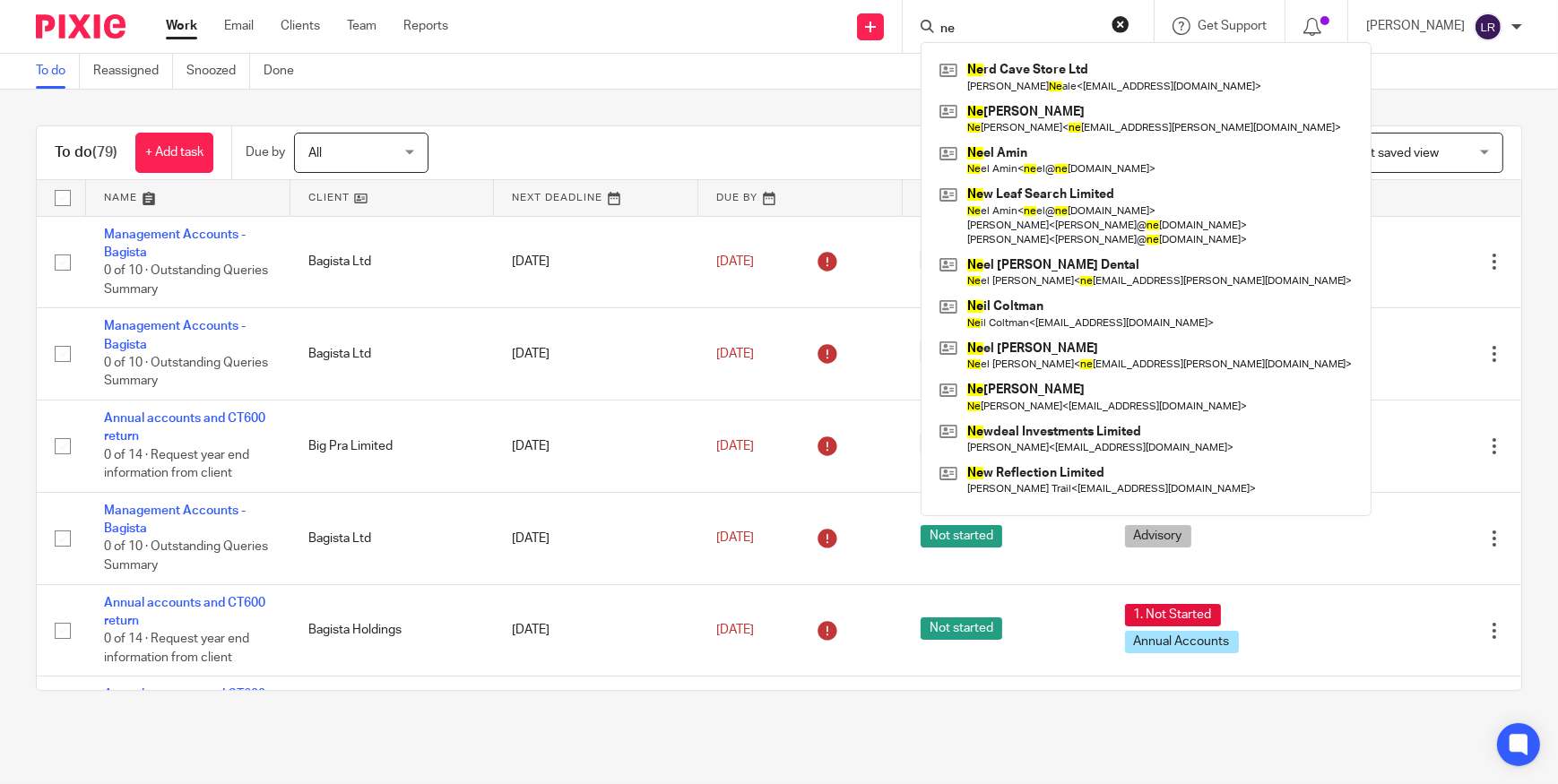
type input "n"
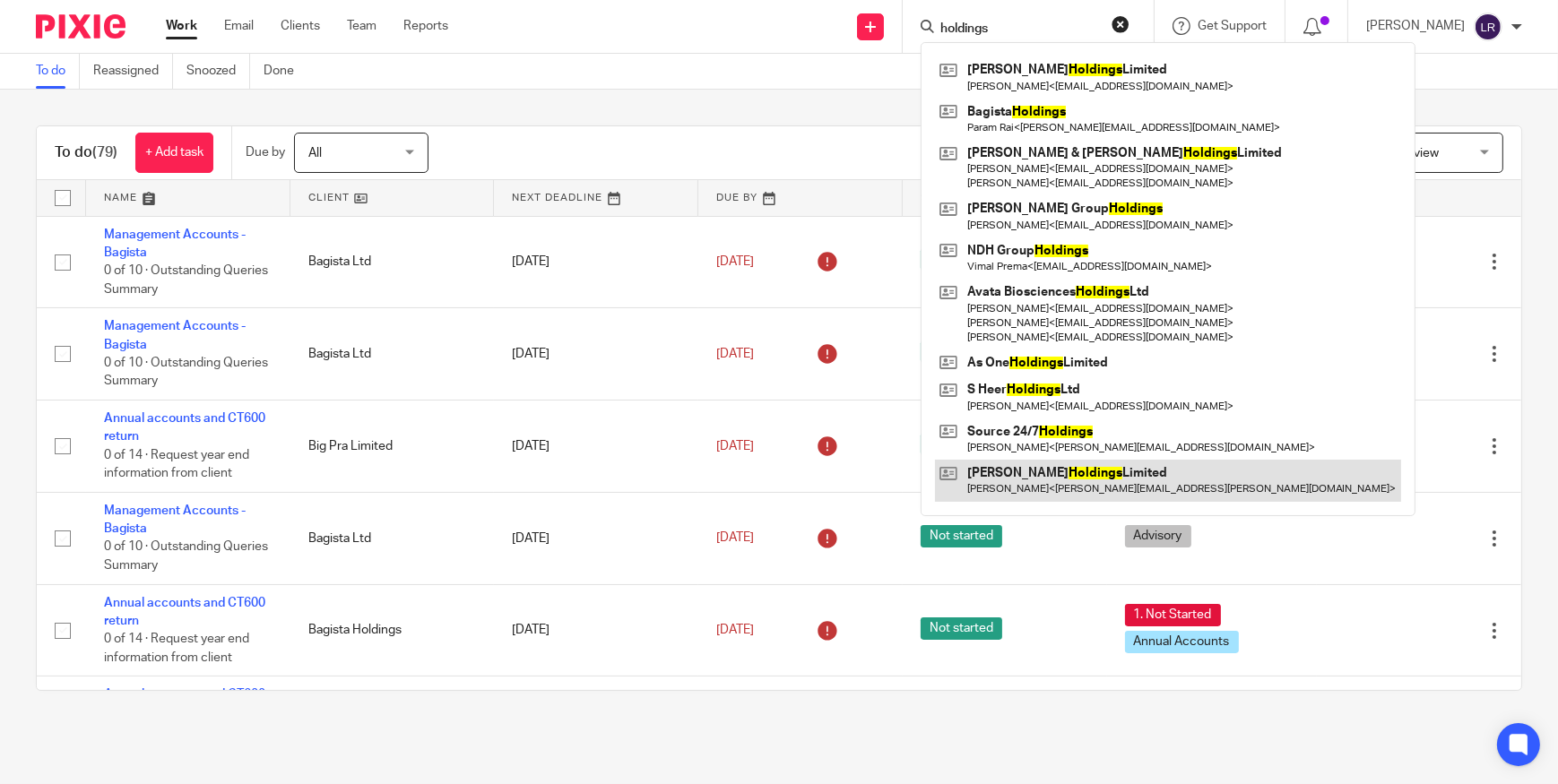
type input "holdings"
click at [1066, 480] on link at bounding box center [1167, 480] width 466 height 42
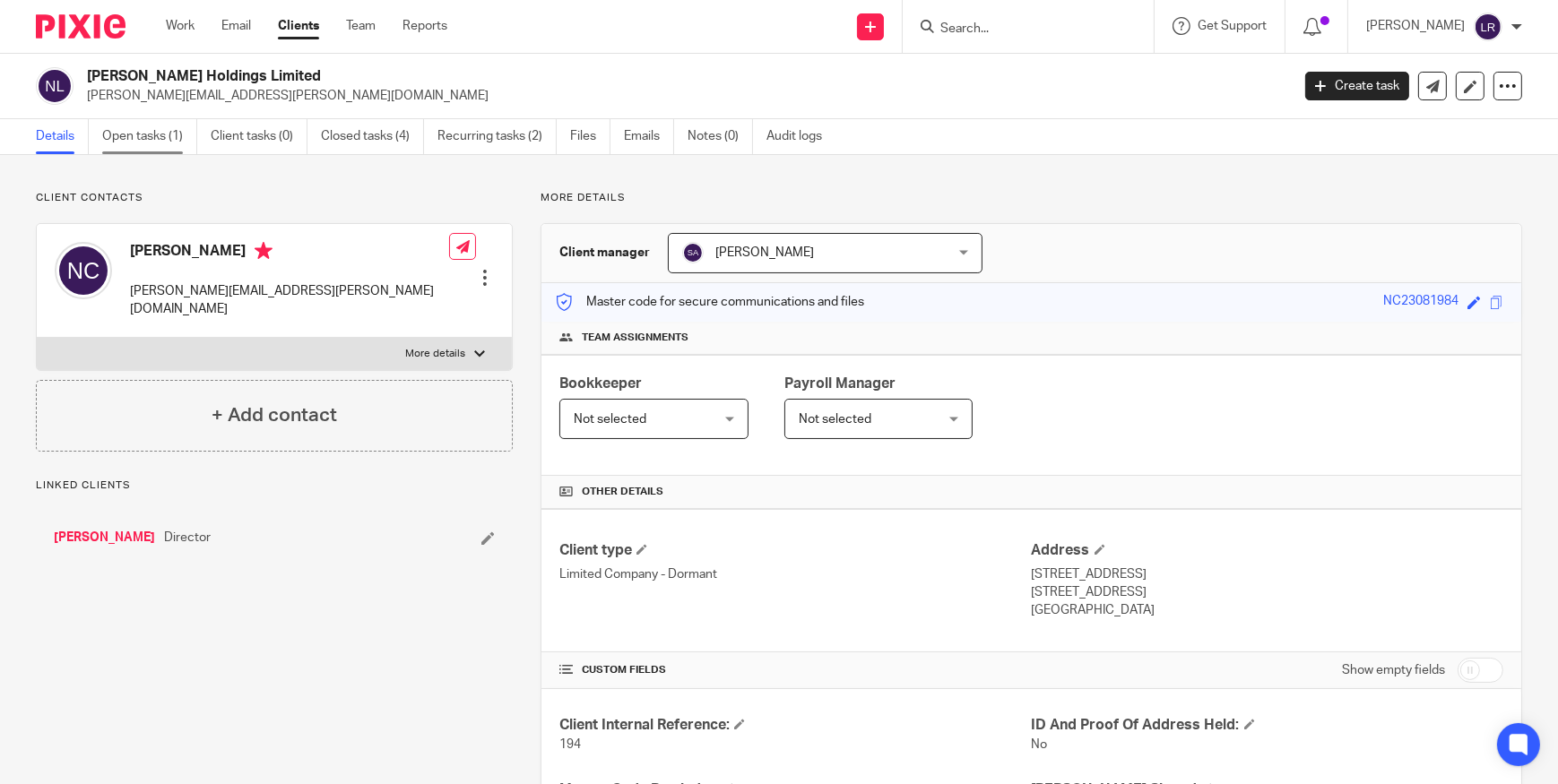
click at [121, 129] on link "Open tasks (1)" at bounding box center [149, 136] width 95 height 35
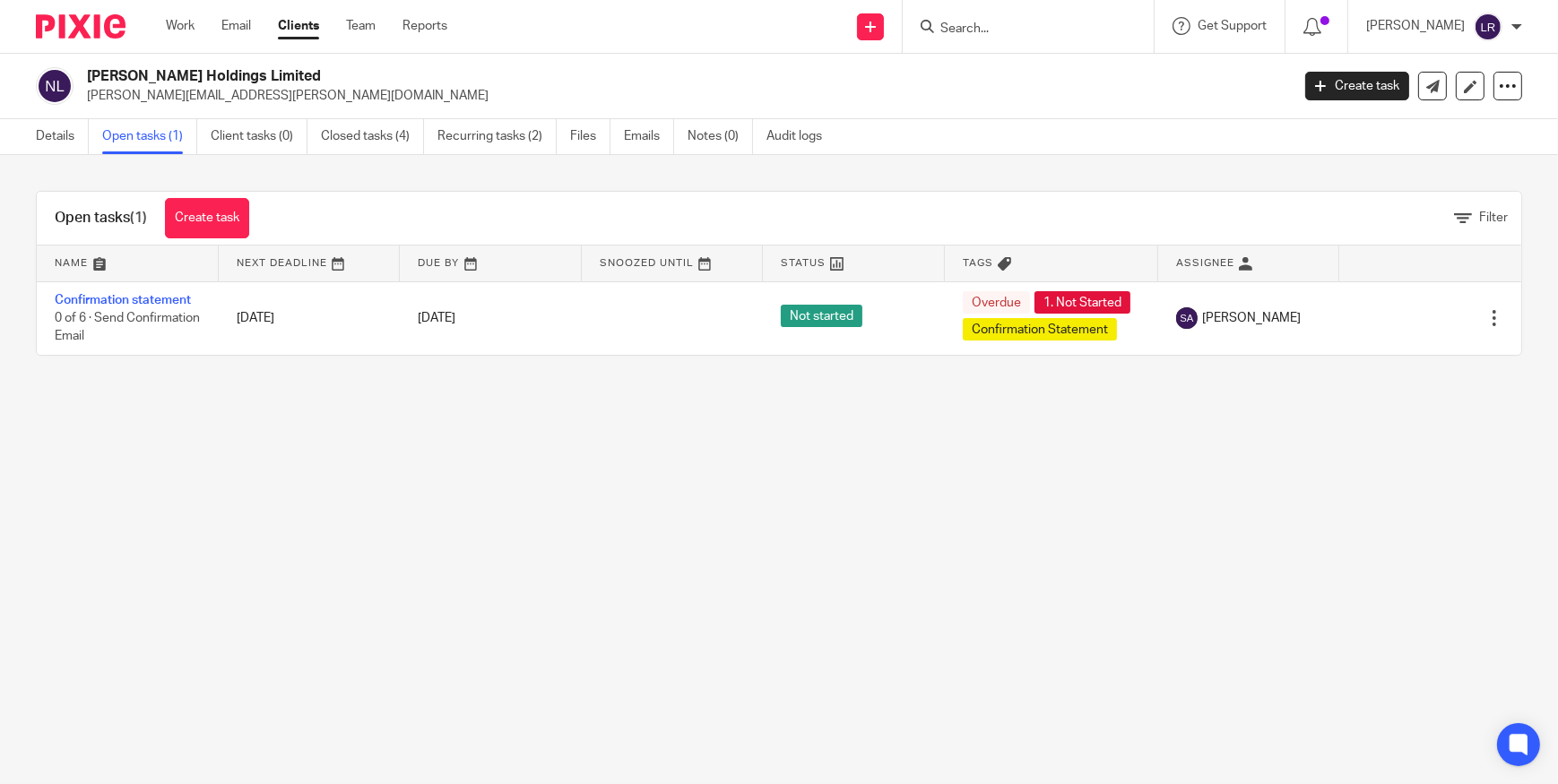
click at [54, 142] on link "Details" at bounding box center [61, 136] width 52 height 35
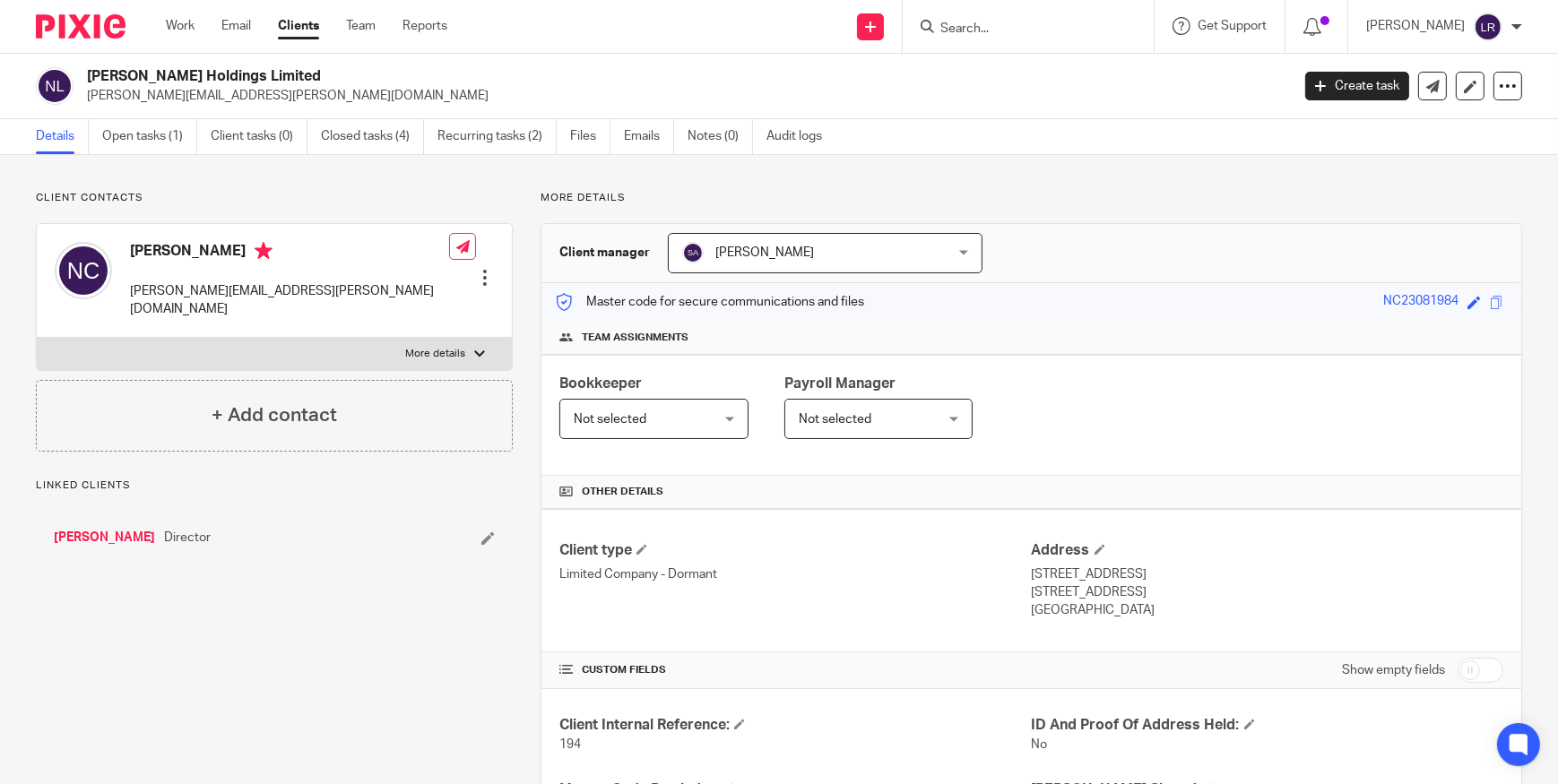
scroll to position [375, 0]
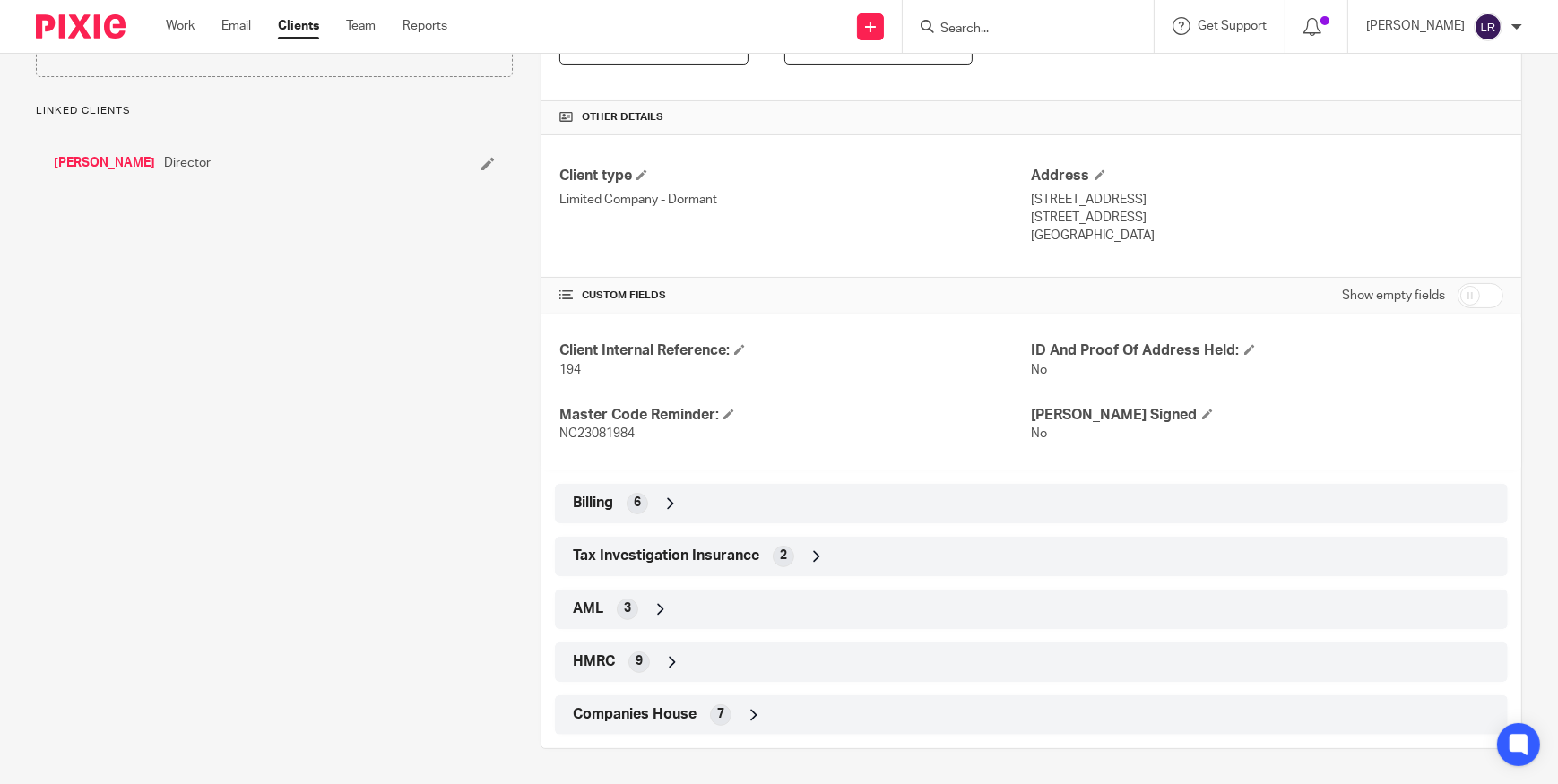
click at [712, 663] on div "HMRC 9" at bounding box center [1032, 661] width 926 height 31
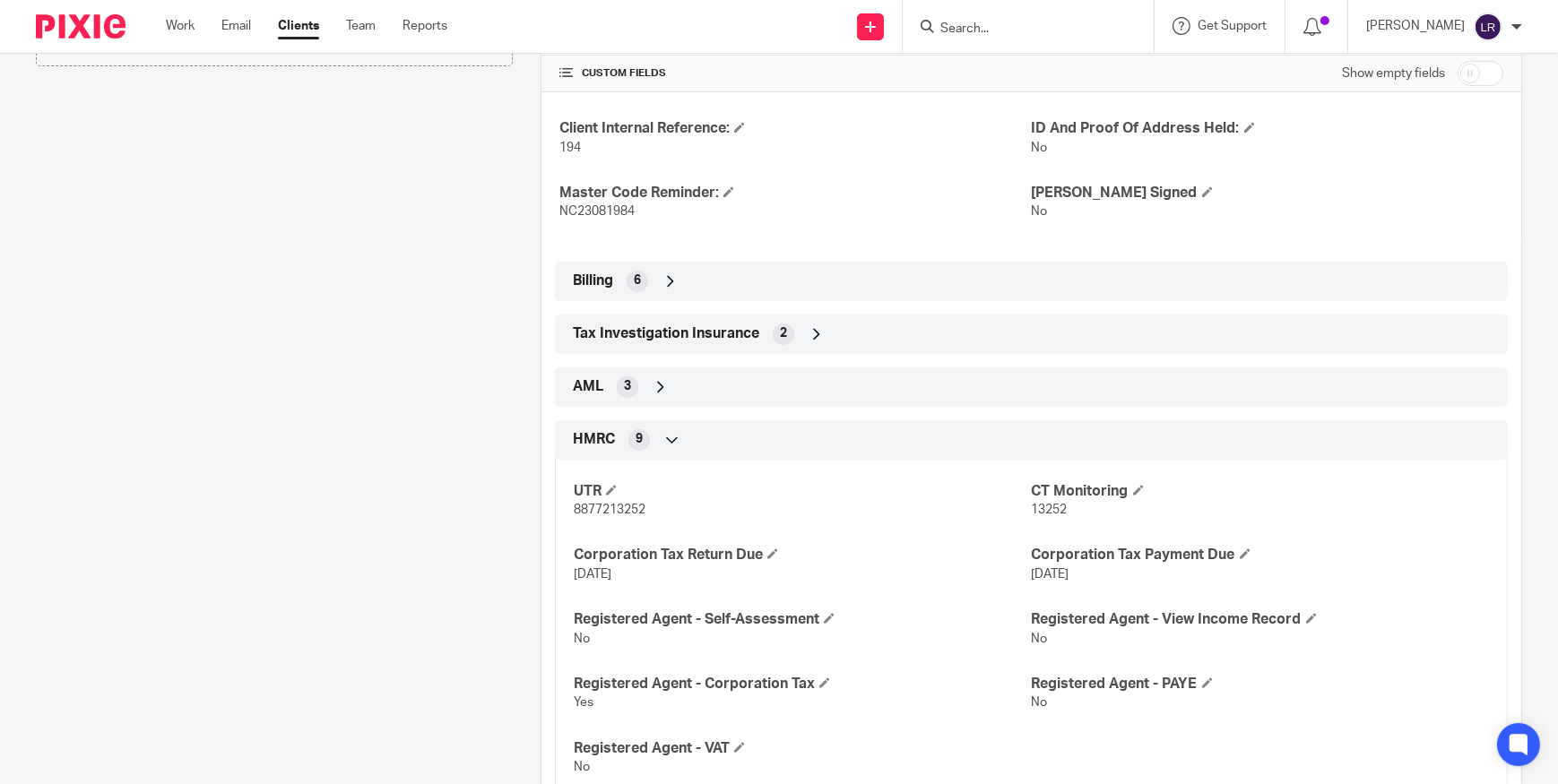
scroll to position [715, 0]
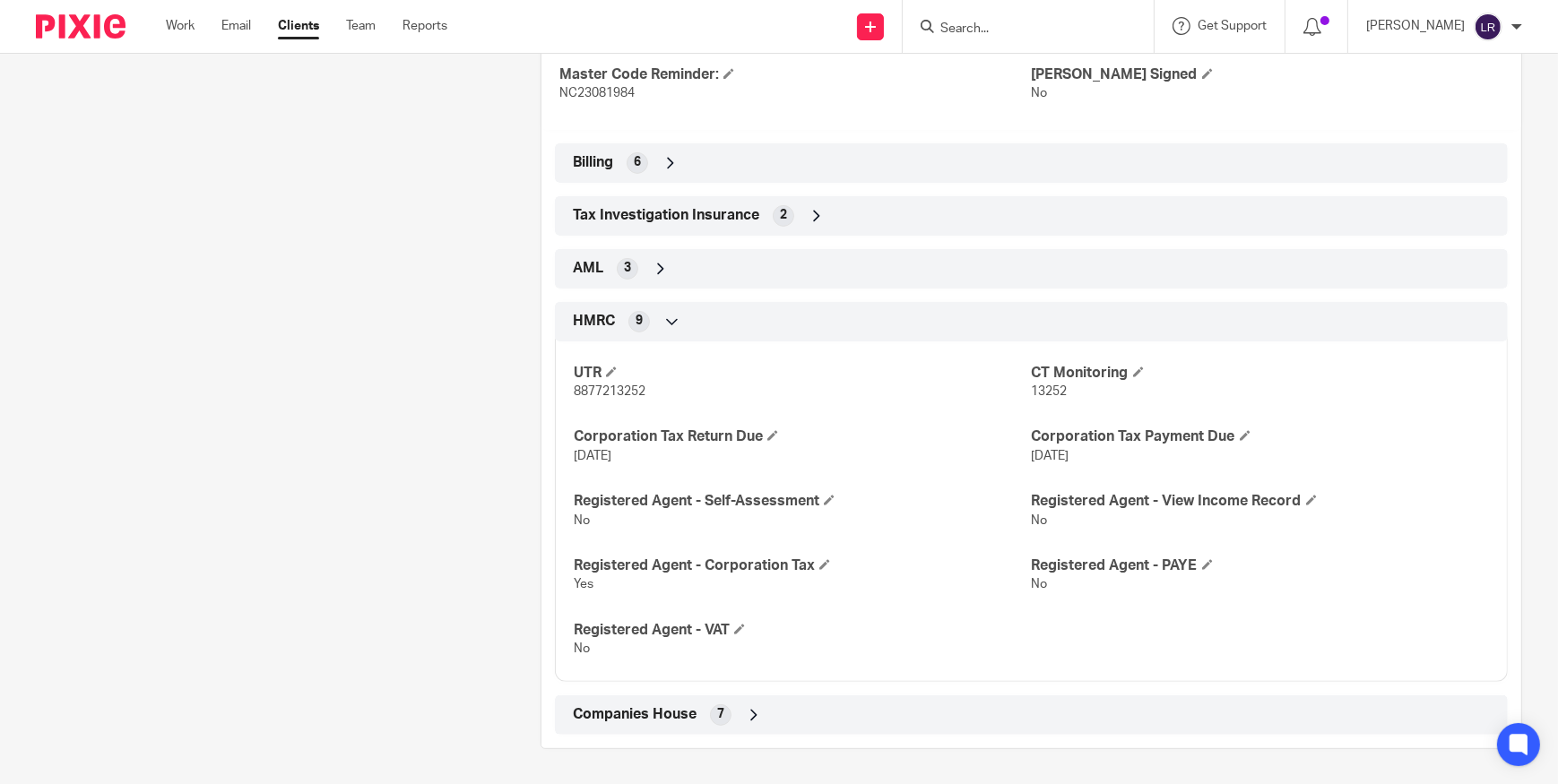
click at [682, 725] on div "Companies House 7" at bounding box center [1032, 715] width 926 height 31
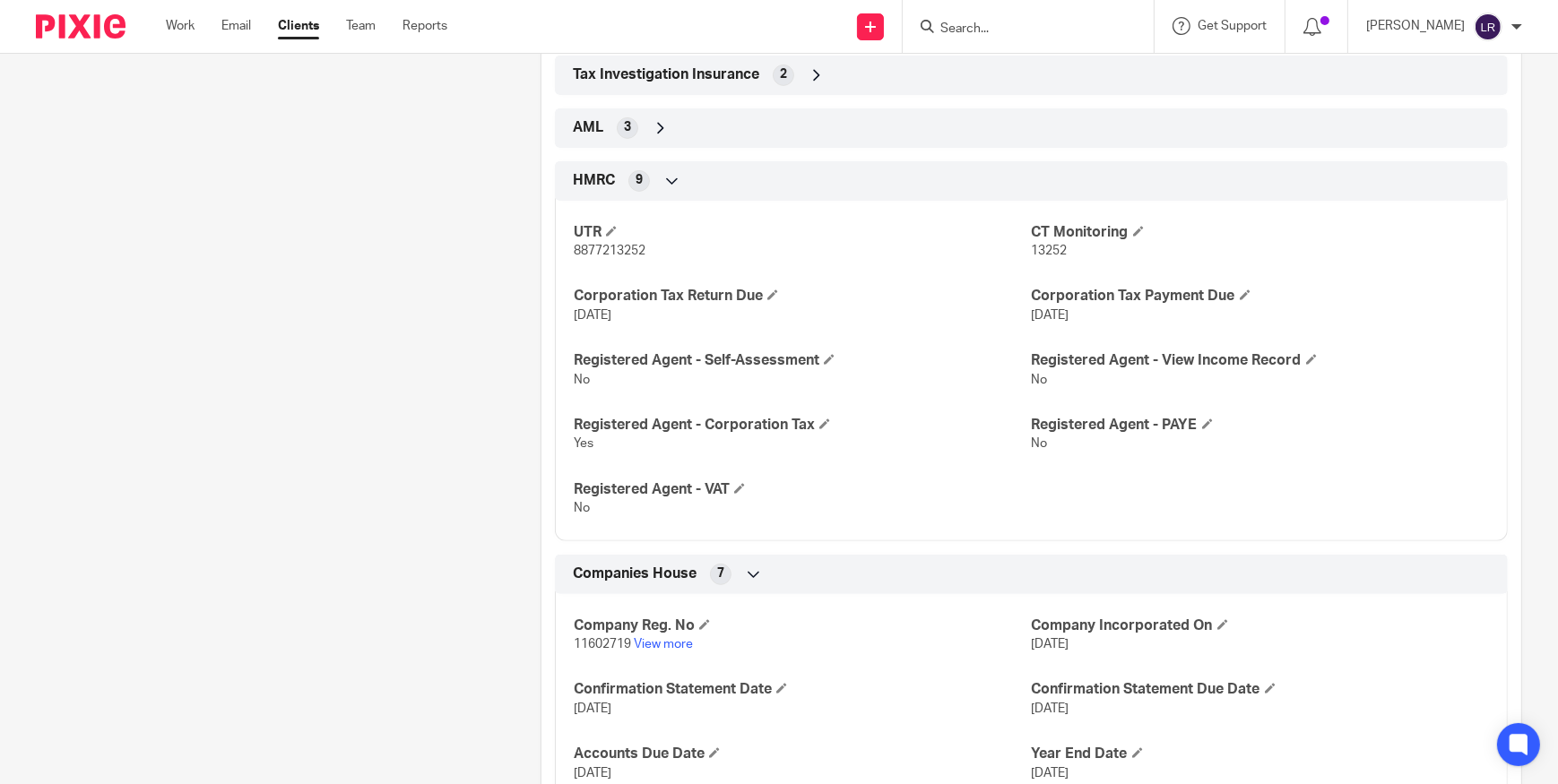
scroll to position [959, 0]
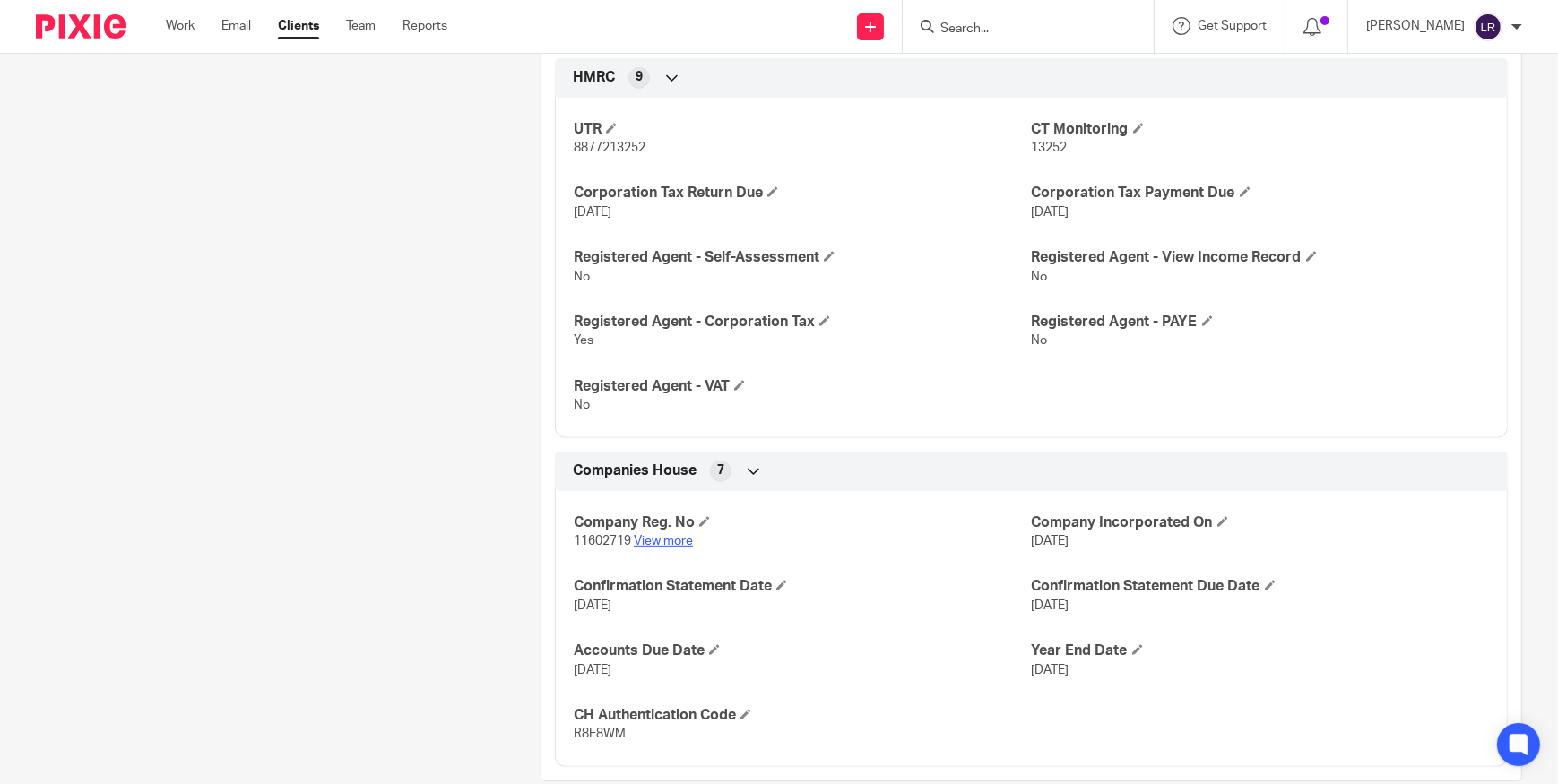
click at [672, 542] on link "View more" at bounding box center [664, 541] width 59 height 13
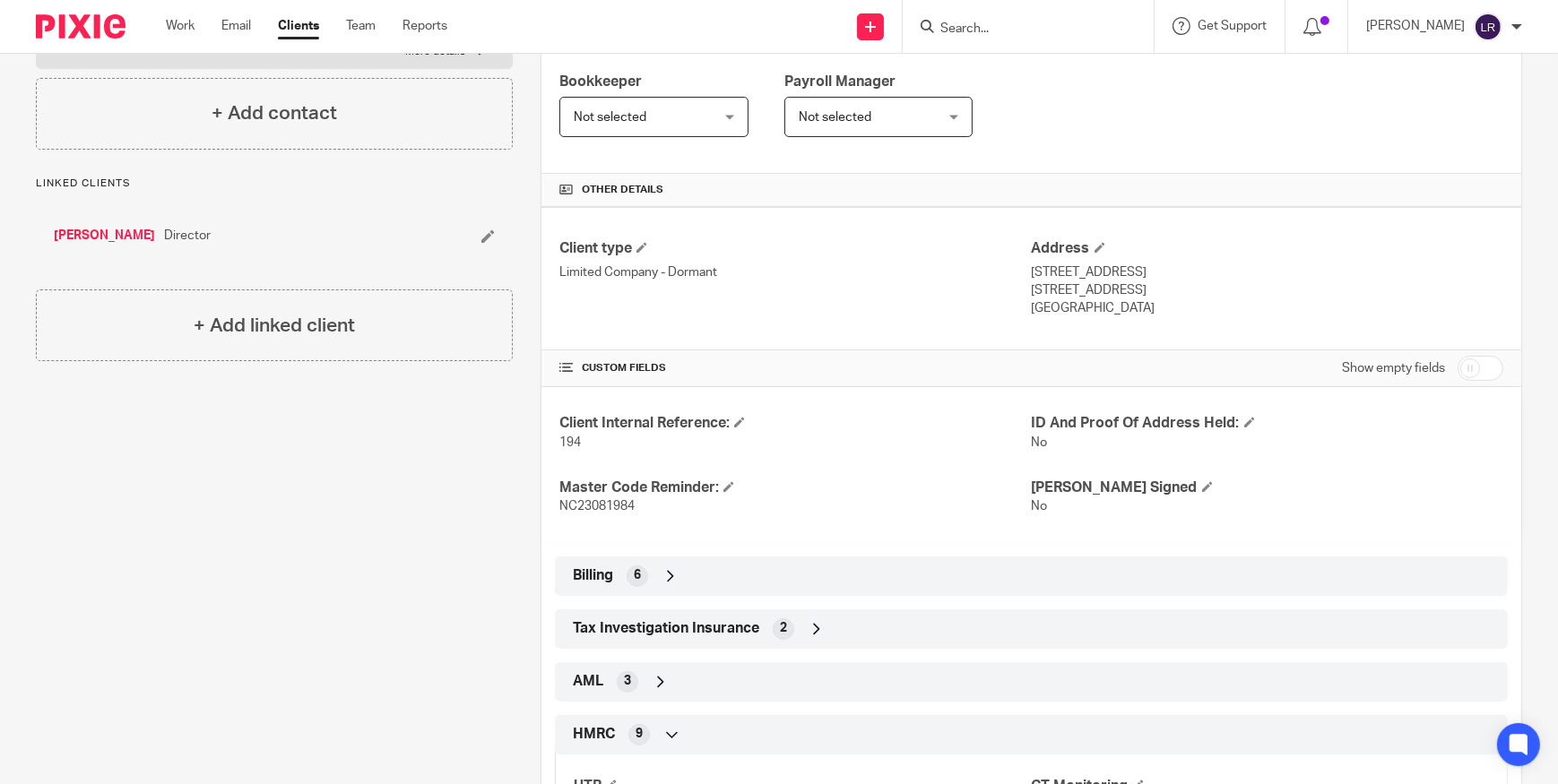
scroll to position [0, 0]
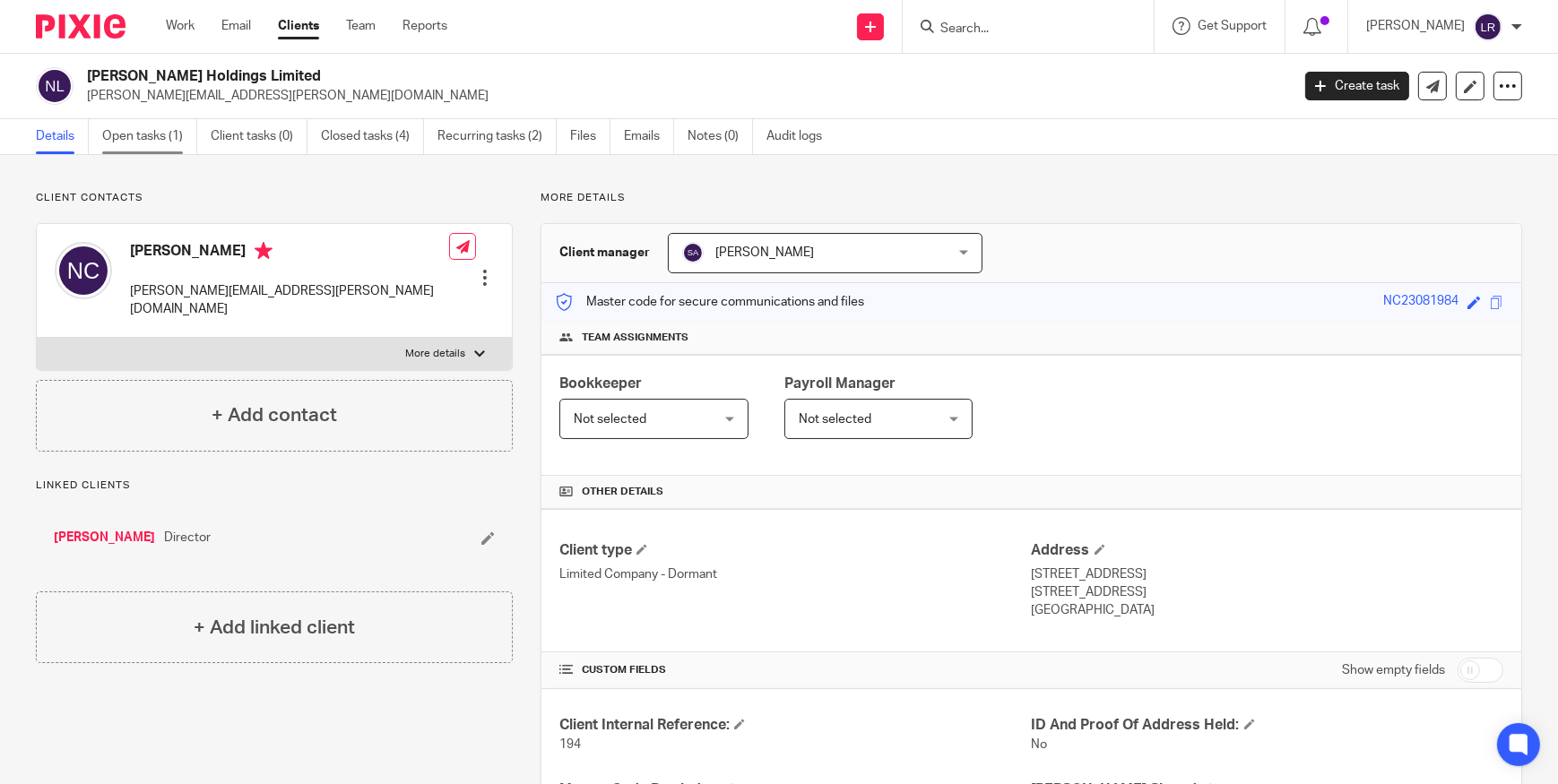
click at [138, 138] on link "Open tasks (1)" at bounding box center [149, 136] width 95 height 35
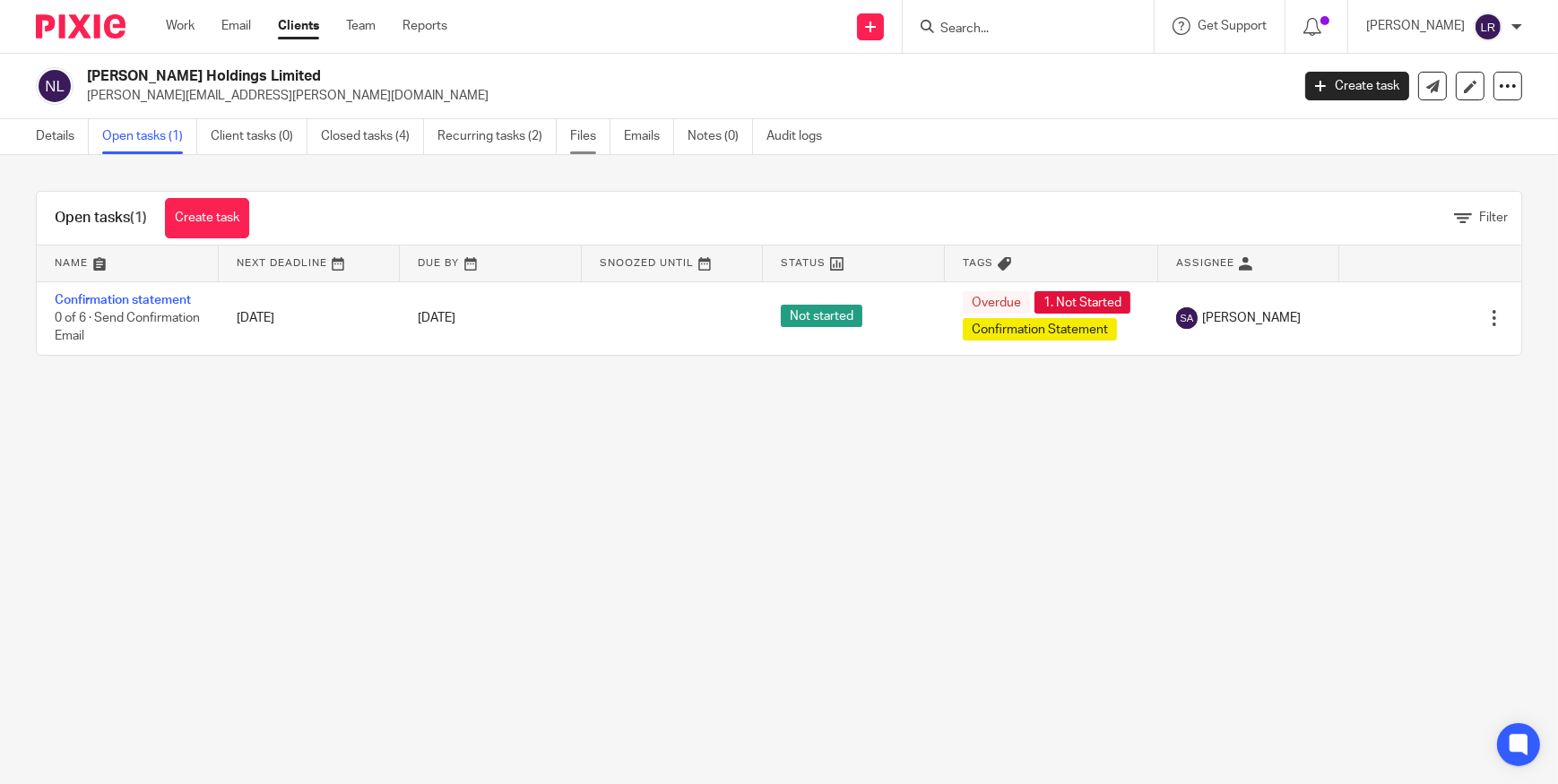
drag, startPoint x: 1198, startPoint y: 313, endPoint x: 593, endPoint y: 141, distance: 629.0
click at [1242, 314] on span "[PERSON_NAME]" at bounding box center [1251, 318] width 99 height 18
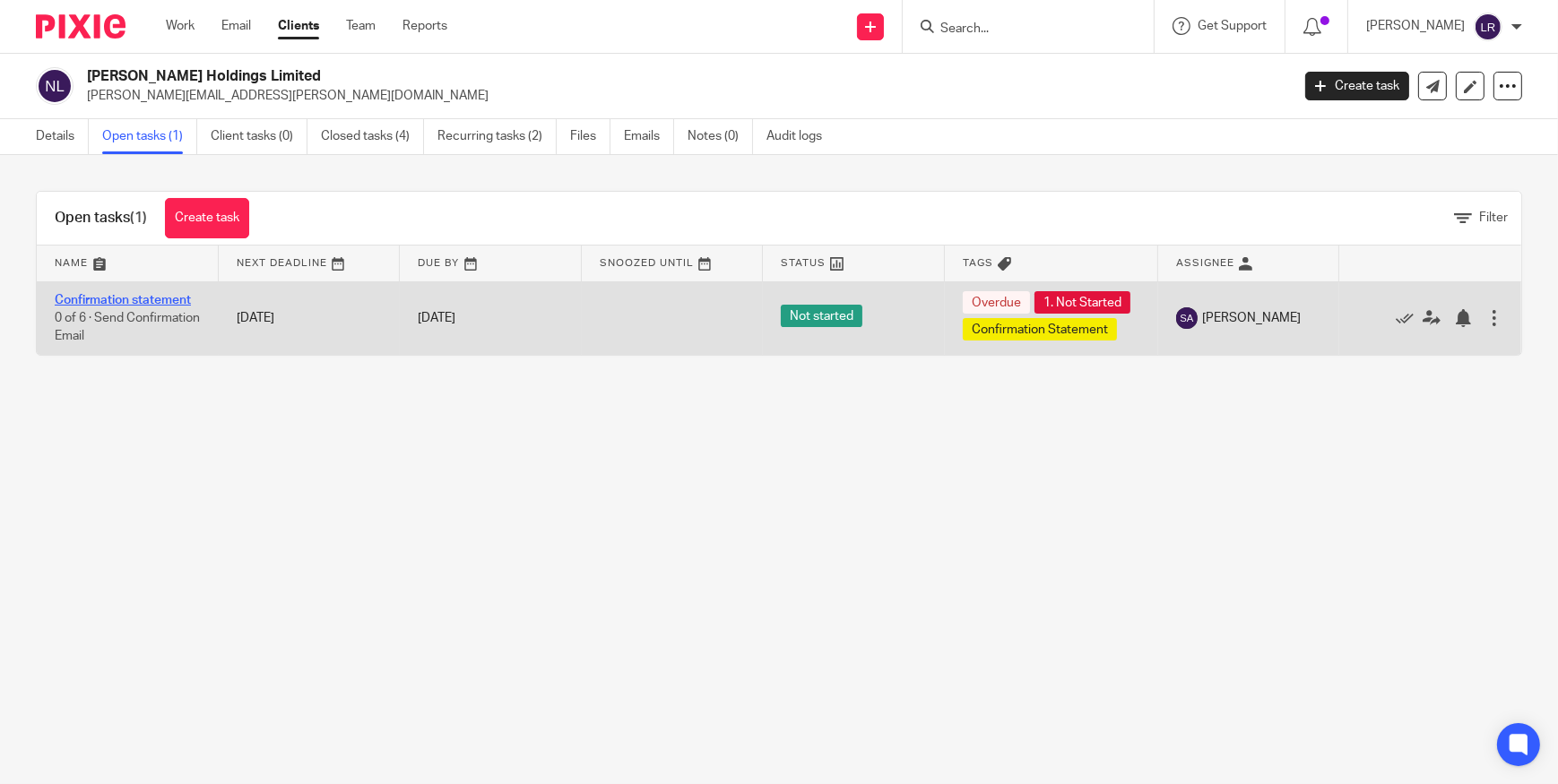
click at [154, 294] on link "Confirmation statement" at bounding box center [123, 300] width 137 height 13
click at [147, 299] on link "Confirmation statement" at bounding box center [123, 300] width 137 height 13
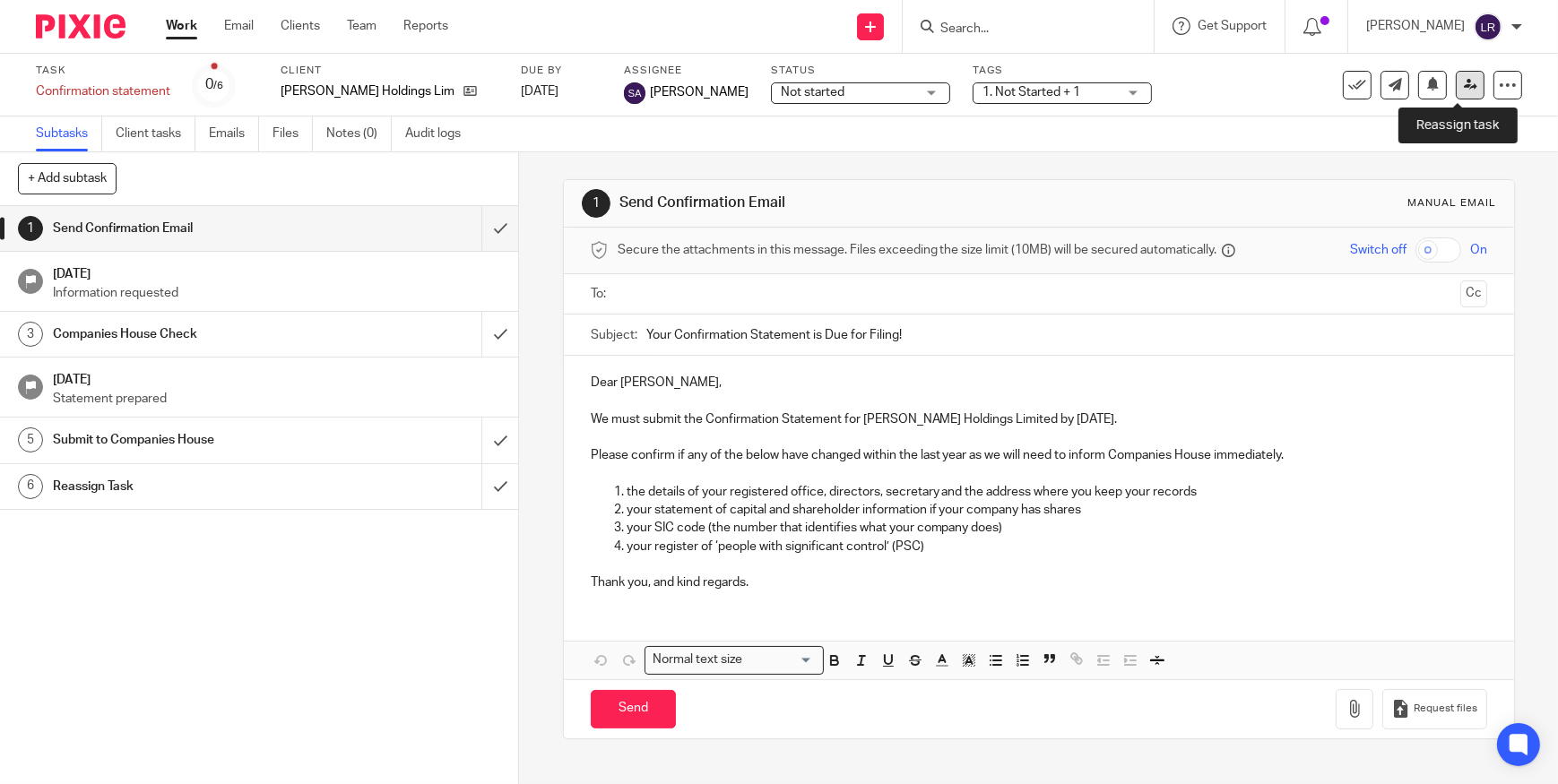
click at [1464, 89] on icon at bounding box center [1471, 85] width 14 height 14
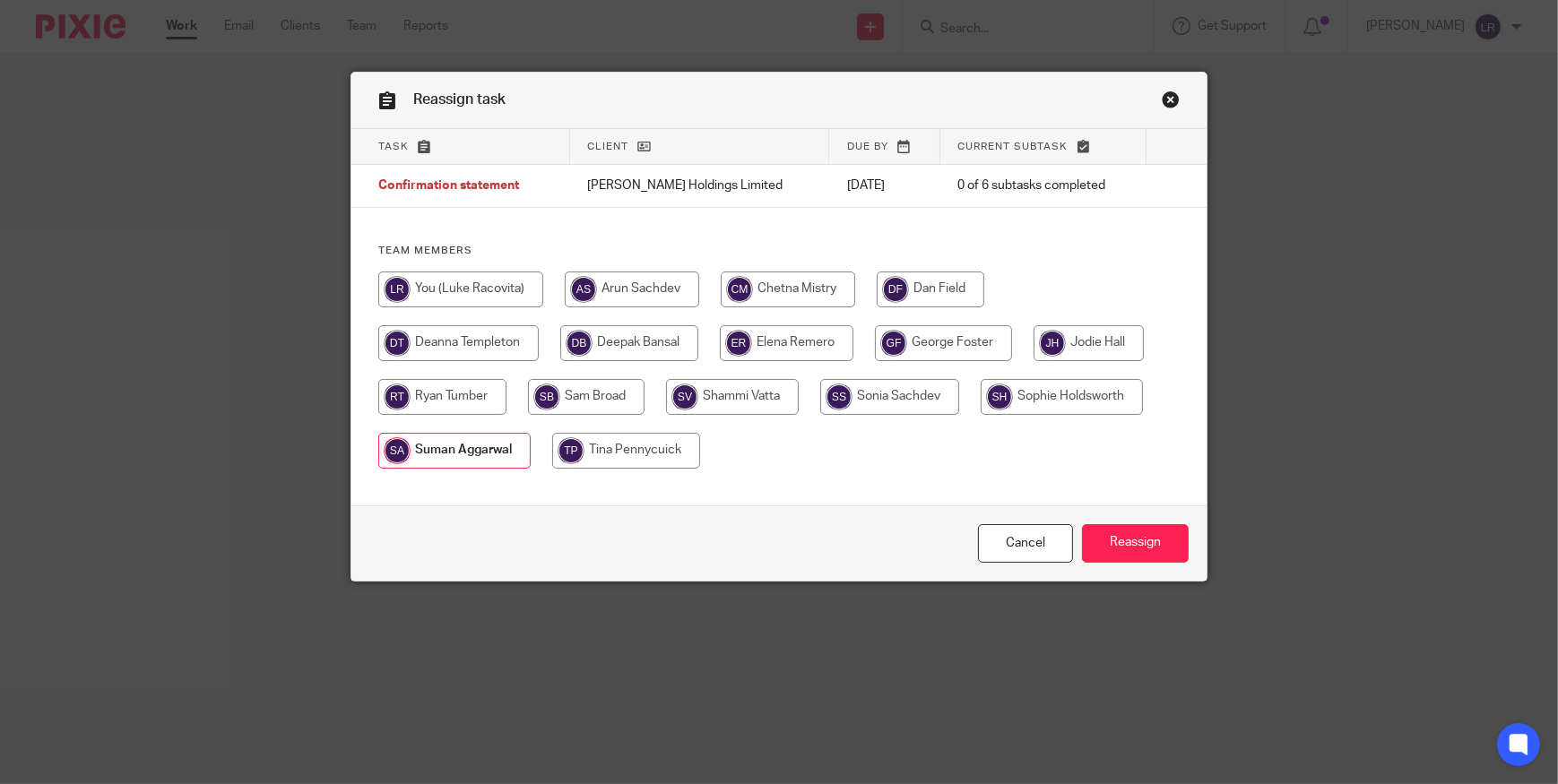
click at [466, 287] on input "radio" at bounding box center [460, 290] width 165 height 36
radio input "true"
click at [1121, 542] on input "Reassign" at bounding box center [1136, 543] width 107 height 39
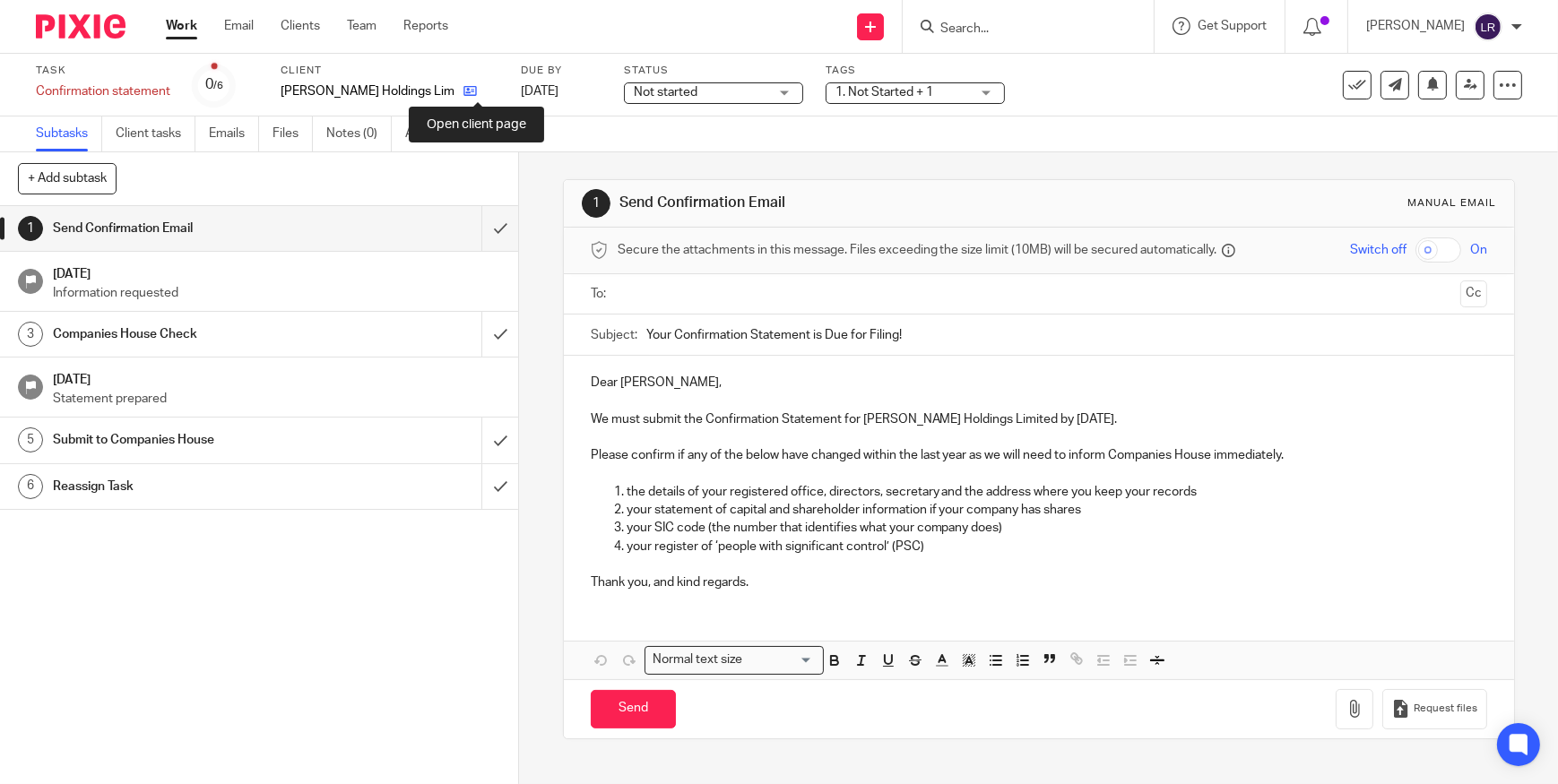
click at [474, 91] on icon at bounding box center [471, 91] width 14 height 14
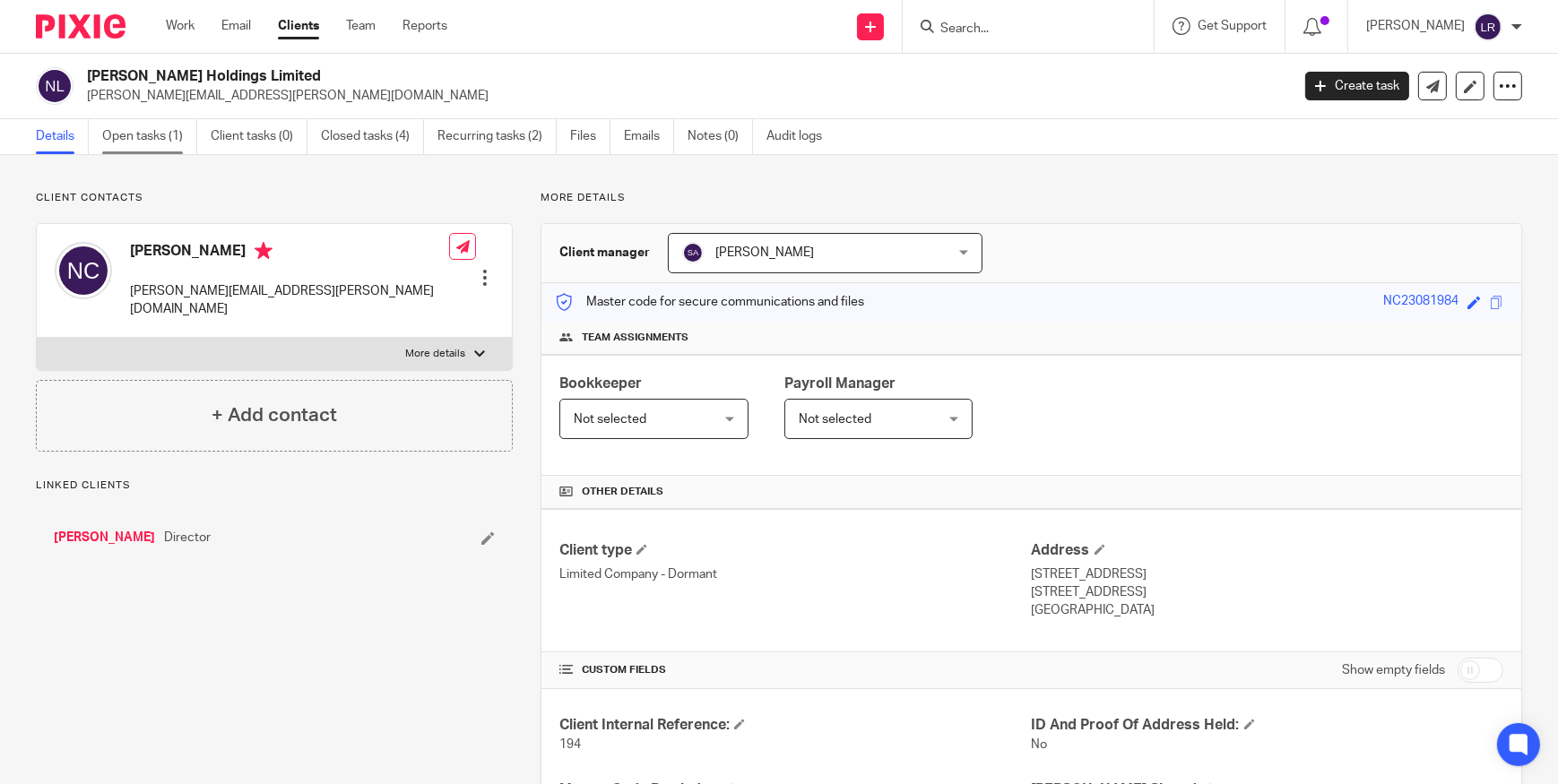
click at [135, 135] on link "Open tasks (1)" at bounding box center [149, 136] width 95 height 35
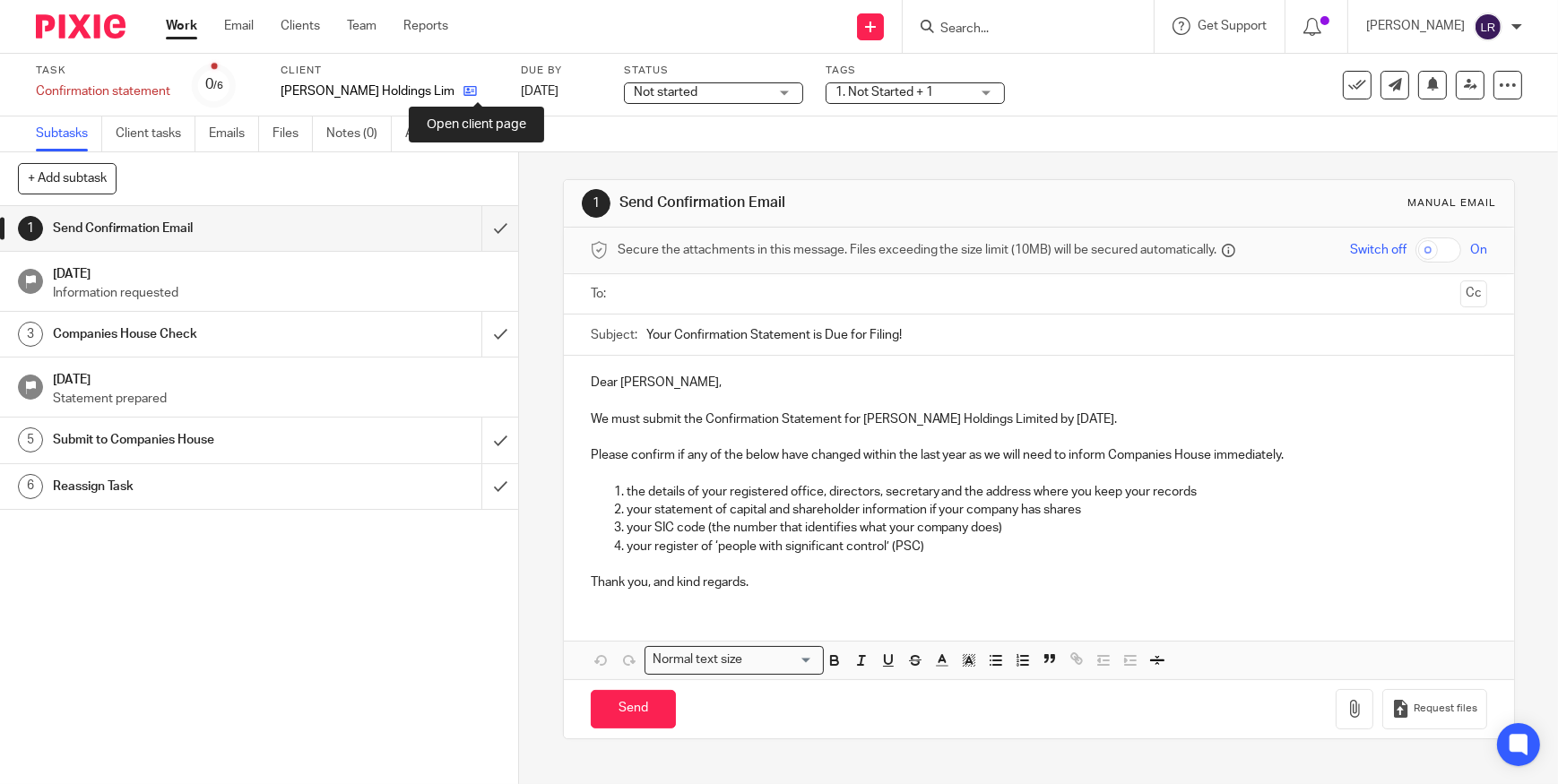
click at [477, 88] on icon at bounding box center [471, 91] width 14 height 14
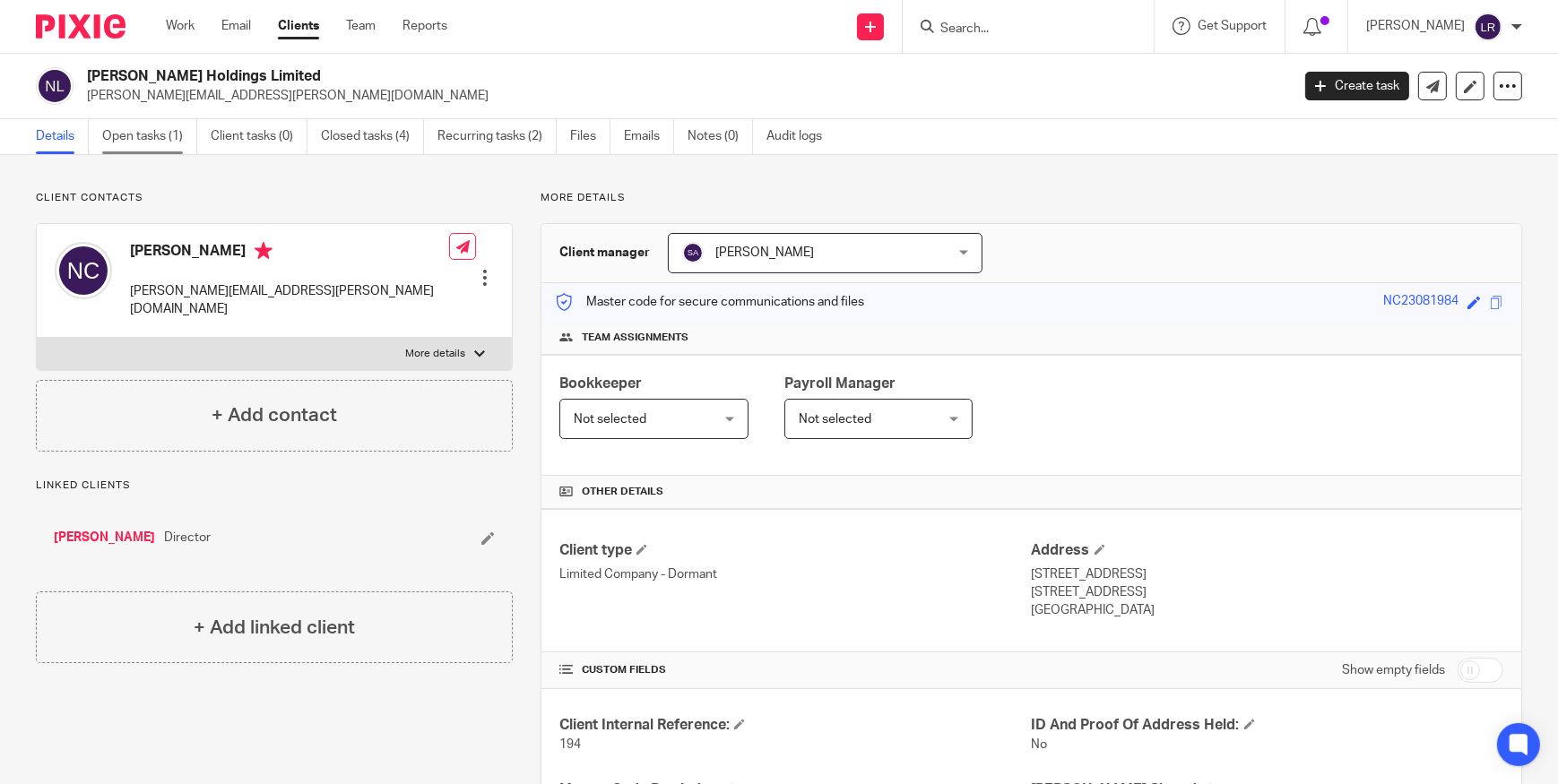
click at [134, 138] on link "Open tasks (1)" at bounding box center [149, 136] width 95 height 35
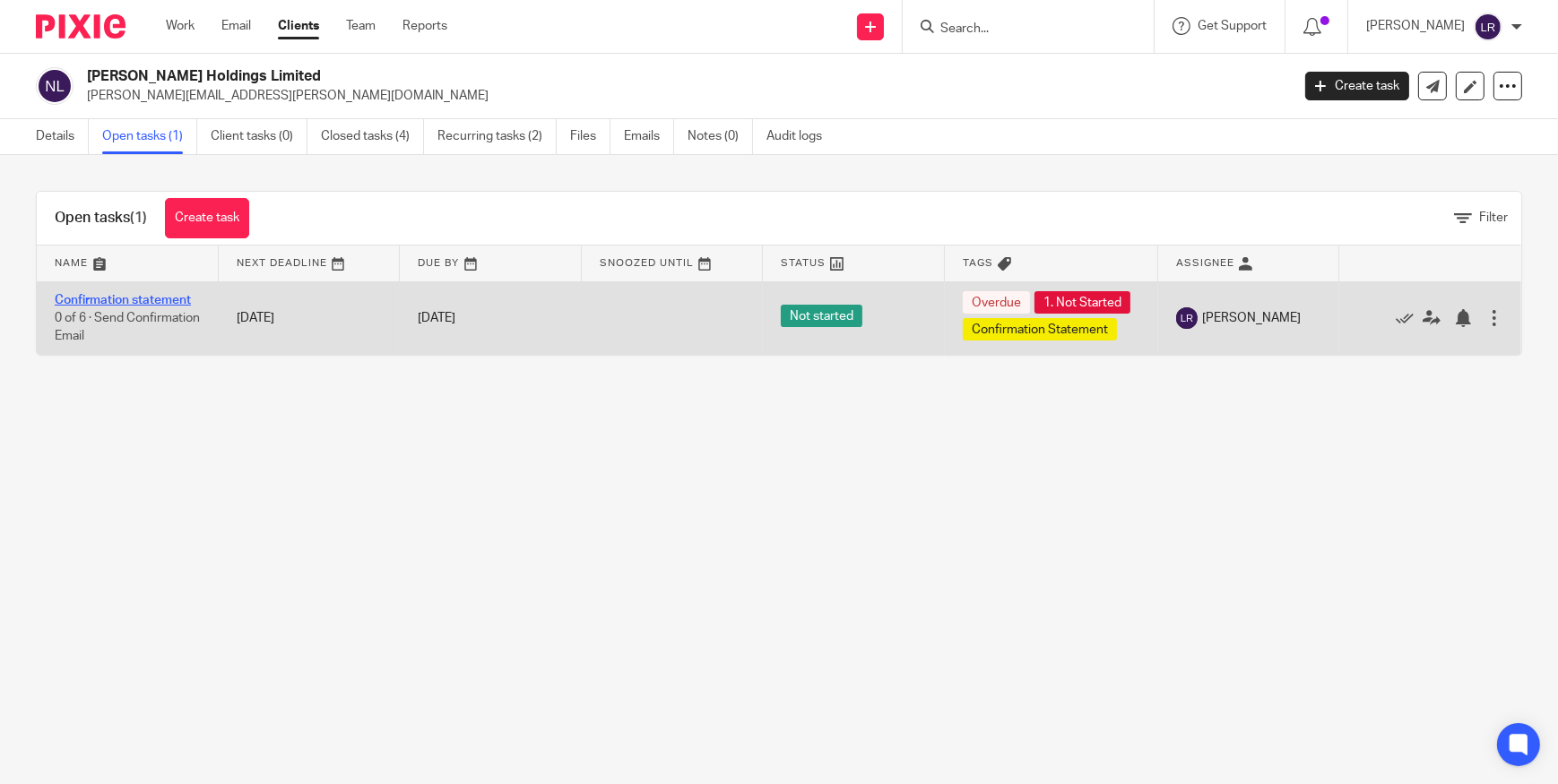
click at [152, 300] on link "Confirmation statement" at bounding box center [123, 300] width 137 height 13
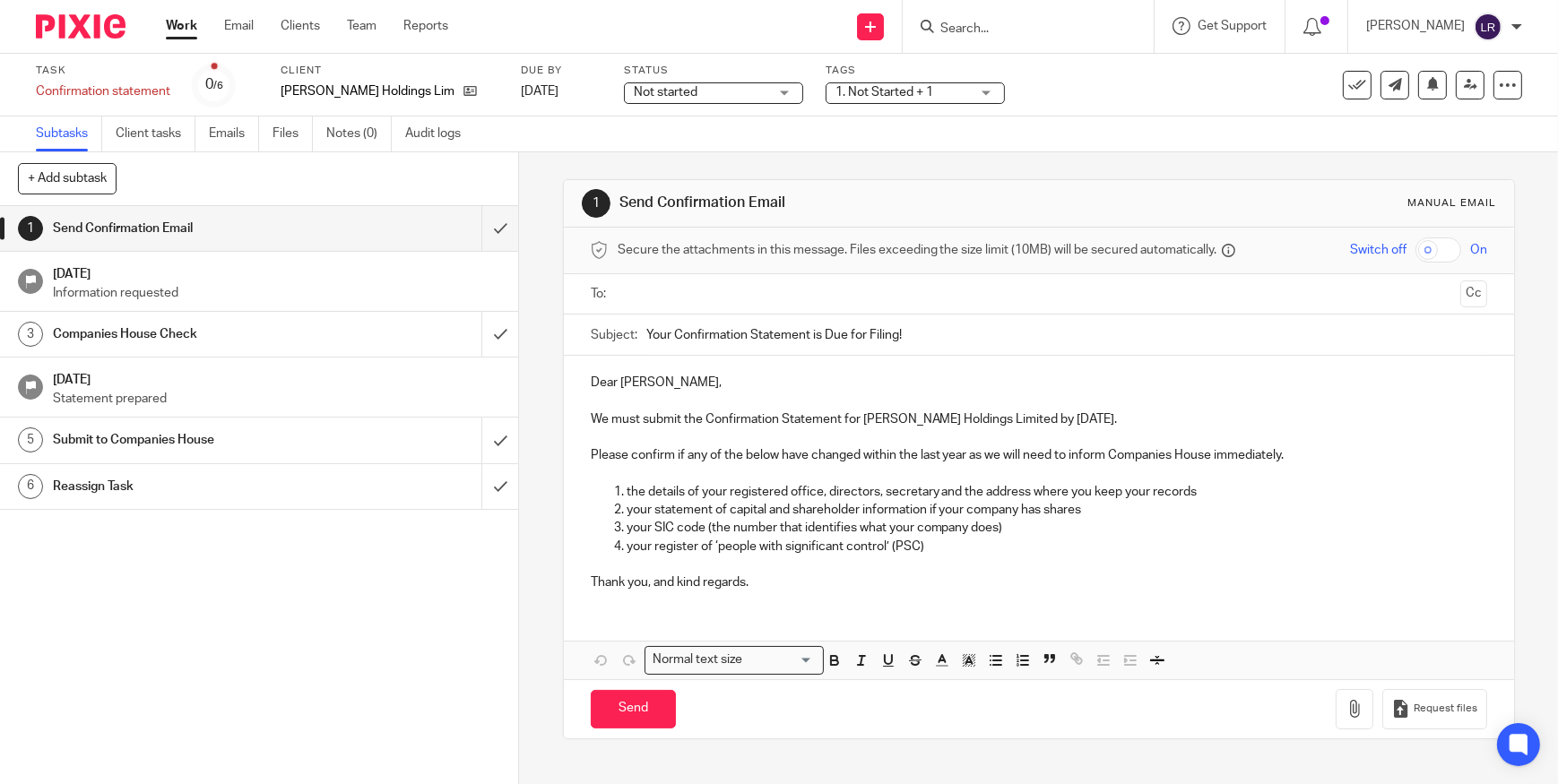
click at [707, 91] on span "Not started" at bounding box center [701, 92] width 135 height 19
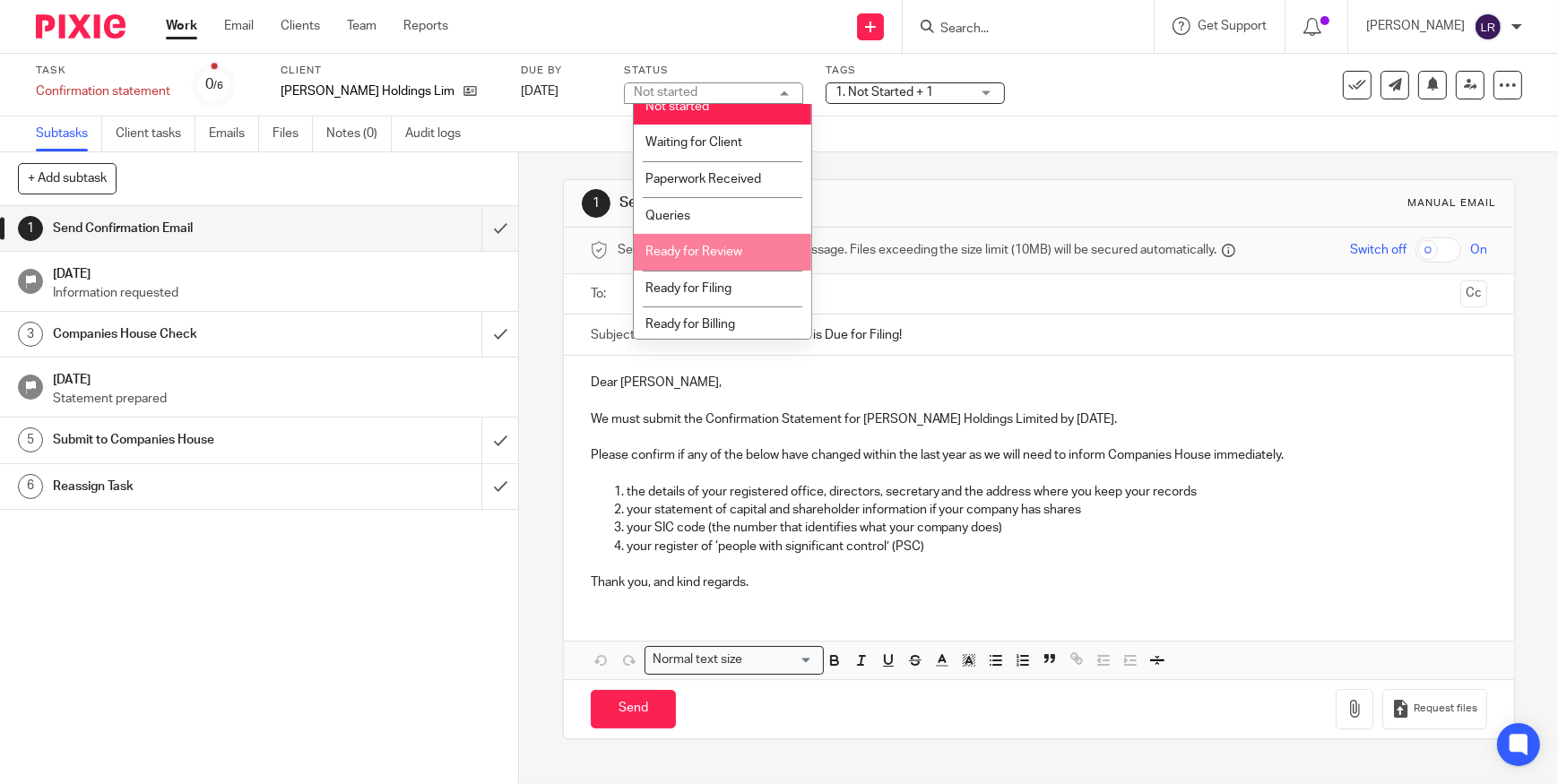
scroll to position [18, 0]
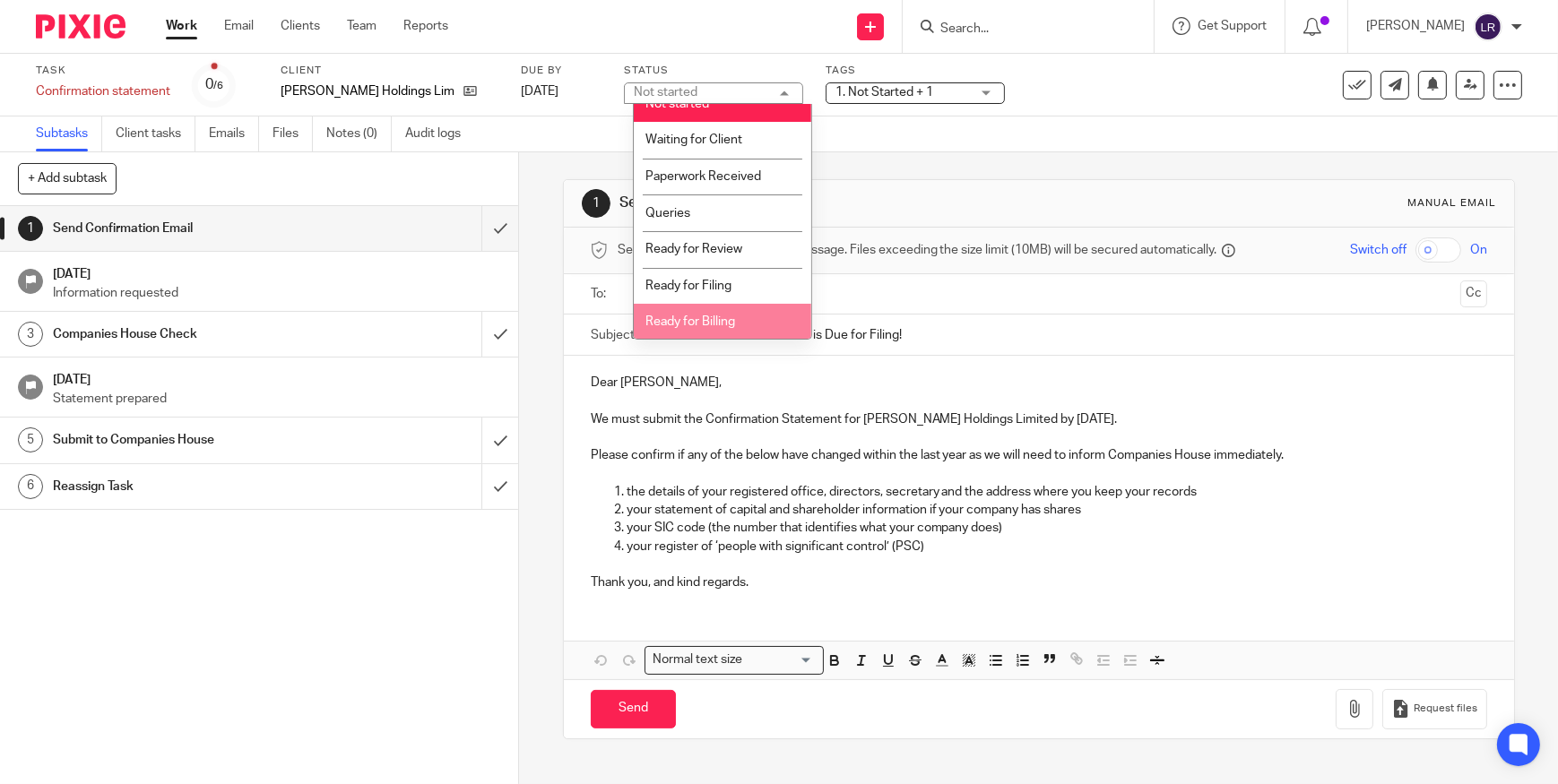
click at [740, 311] on li "Ready for Billing" at bounding box center [722, 321] width 177 height 37
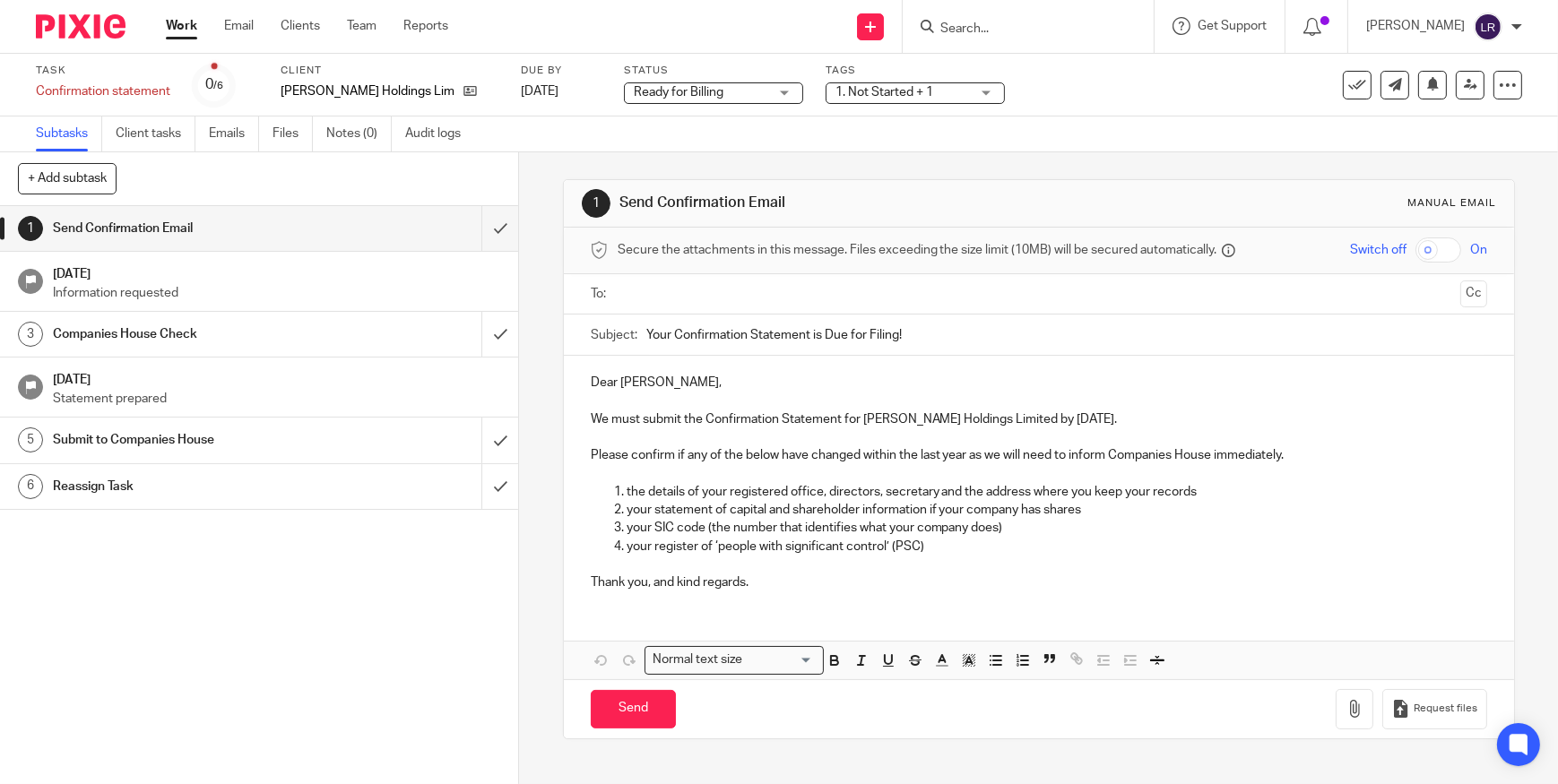
click at [901, 92] on span "1. Not Started + 1" at bounding box center [884, 92] width 98 height 13
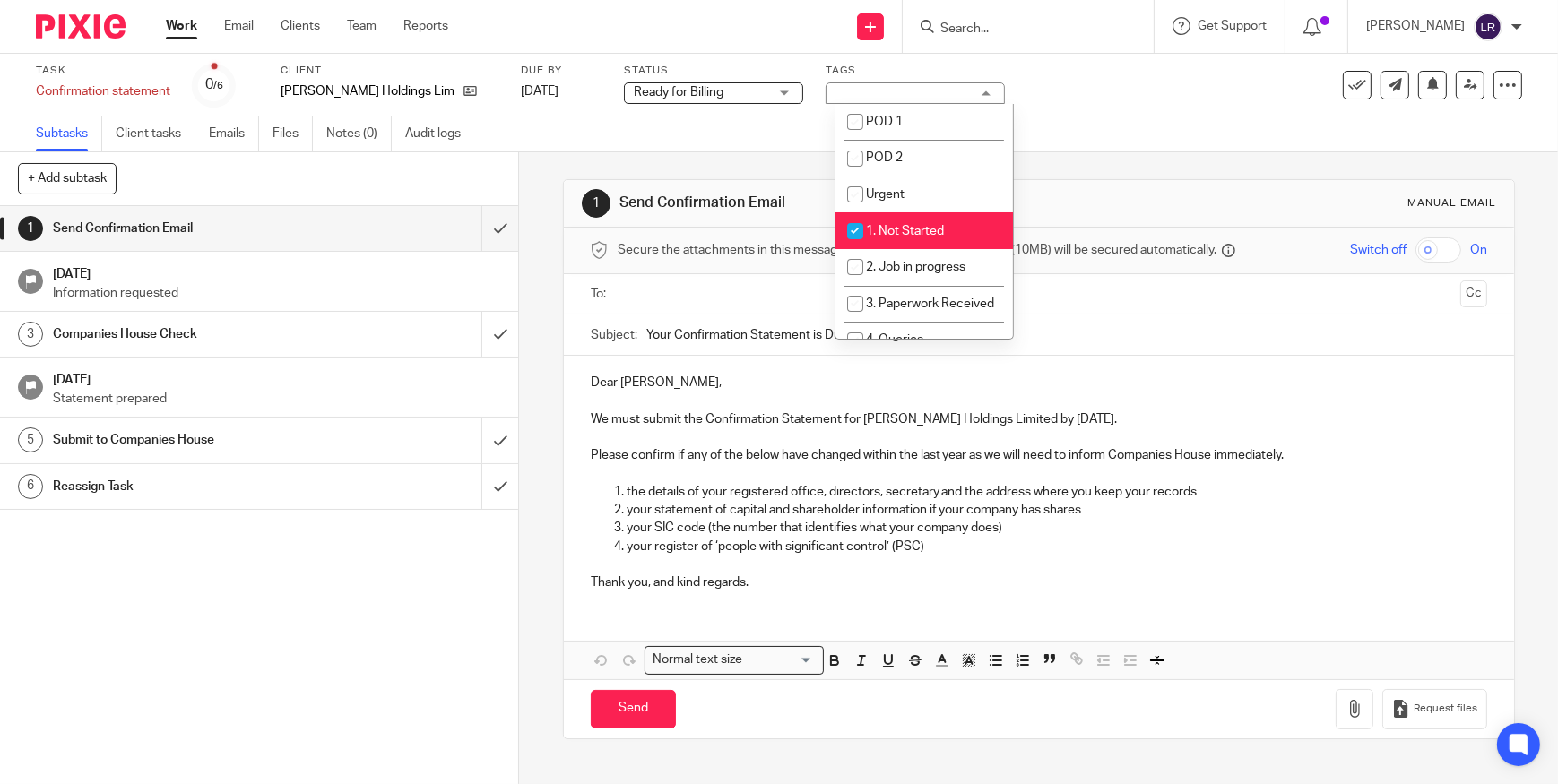
click at [921, 232] on span "1. Not Started" at bounding box center [904, 230] width 78 height 13
checkbox input "false"
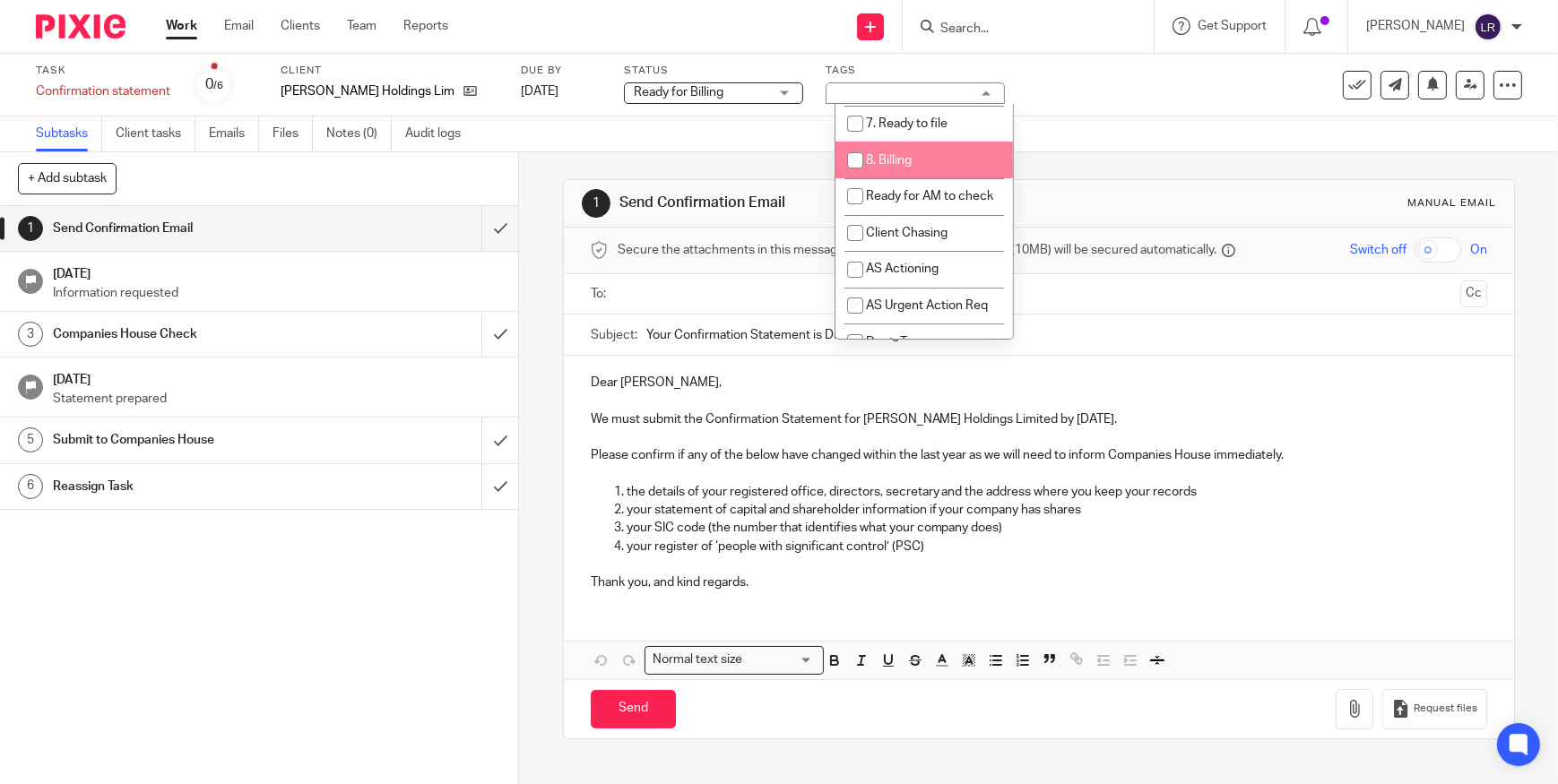
click at [890, 167] on span "8. Billing" at bounding box center [888, 160] width 46 height 13
checkbox input "true"
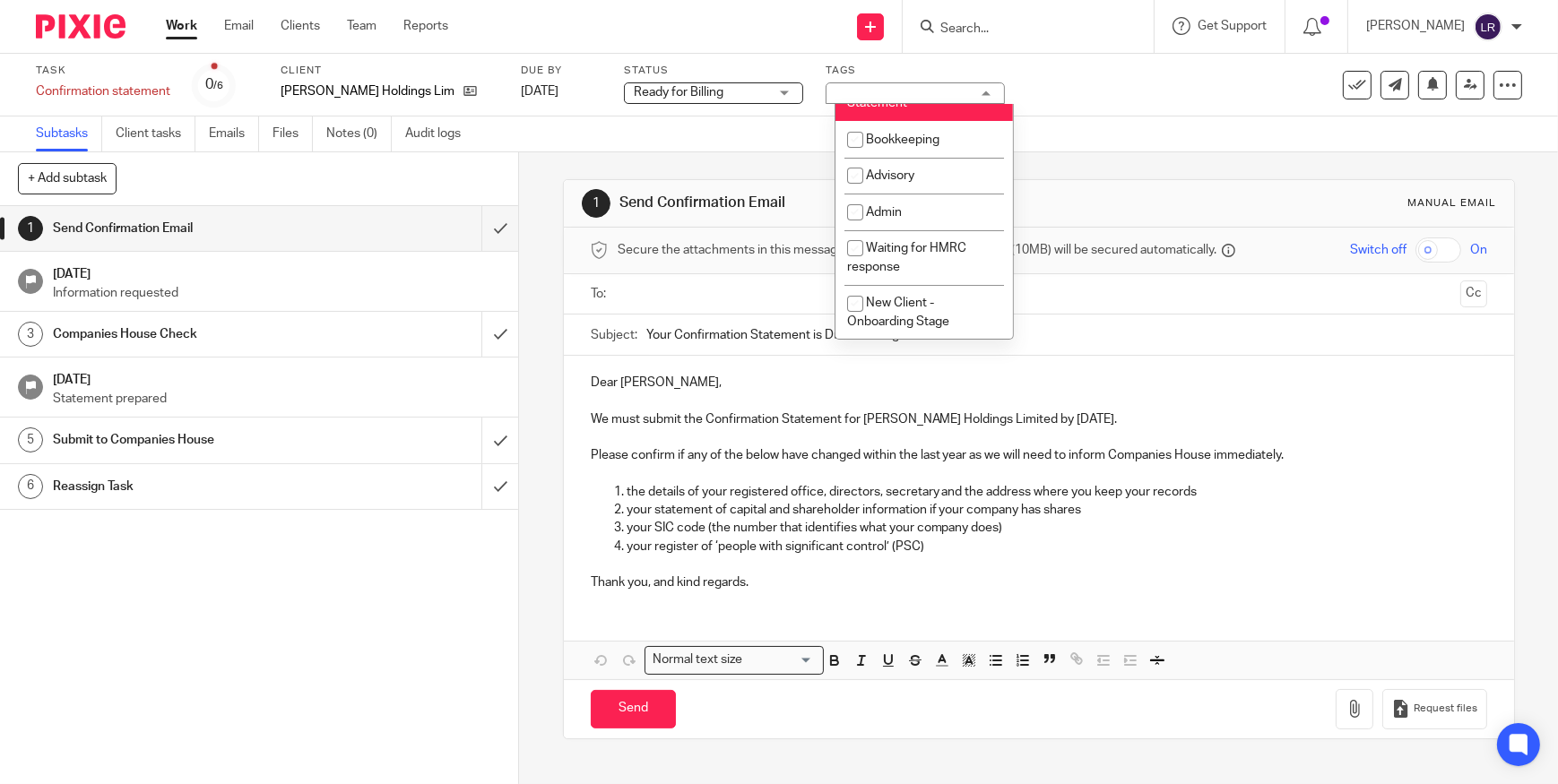
scroll to position [815, 0]
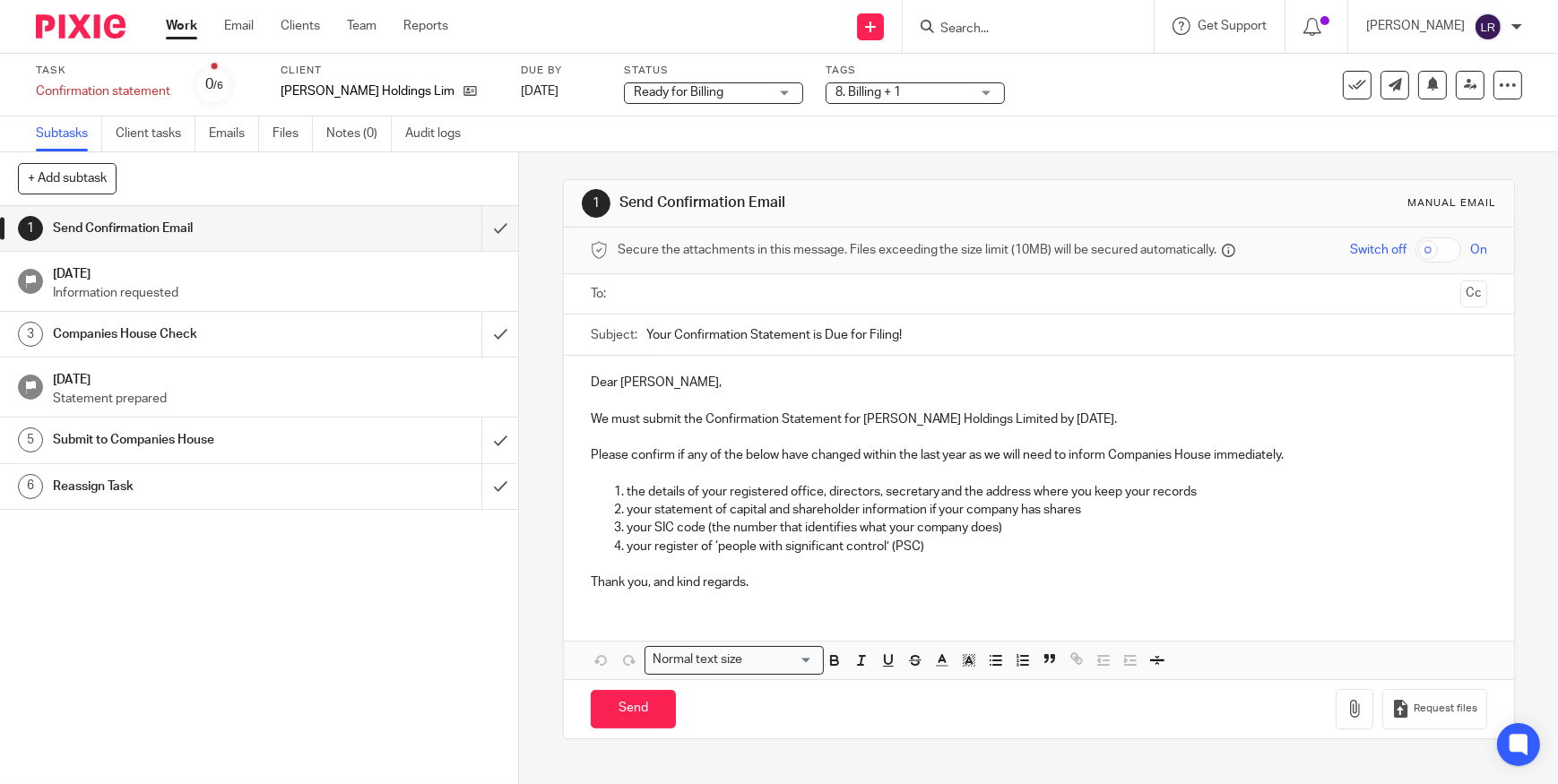
drag, startPoint x: 1103, startPoint y: 158, endPoint x: 1066, endPoint y: 169, distance: 38.6
click at [1103, 158] on div "1 Send Confirmation Email Manual email Secure the attachments in this message. …" at bounding box center [1039, 459] width 952 height 614
click at [480, 223] on input "submit" at bounding box center [259, 227] width 518 height 44
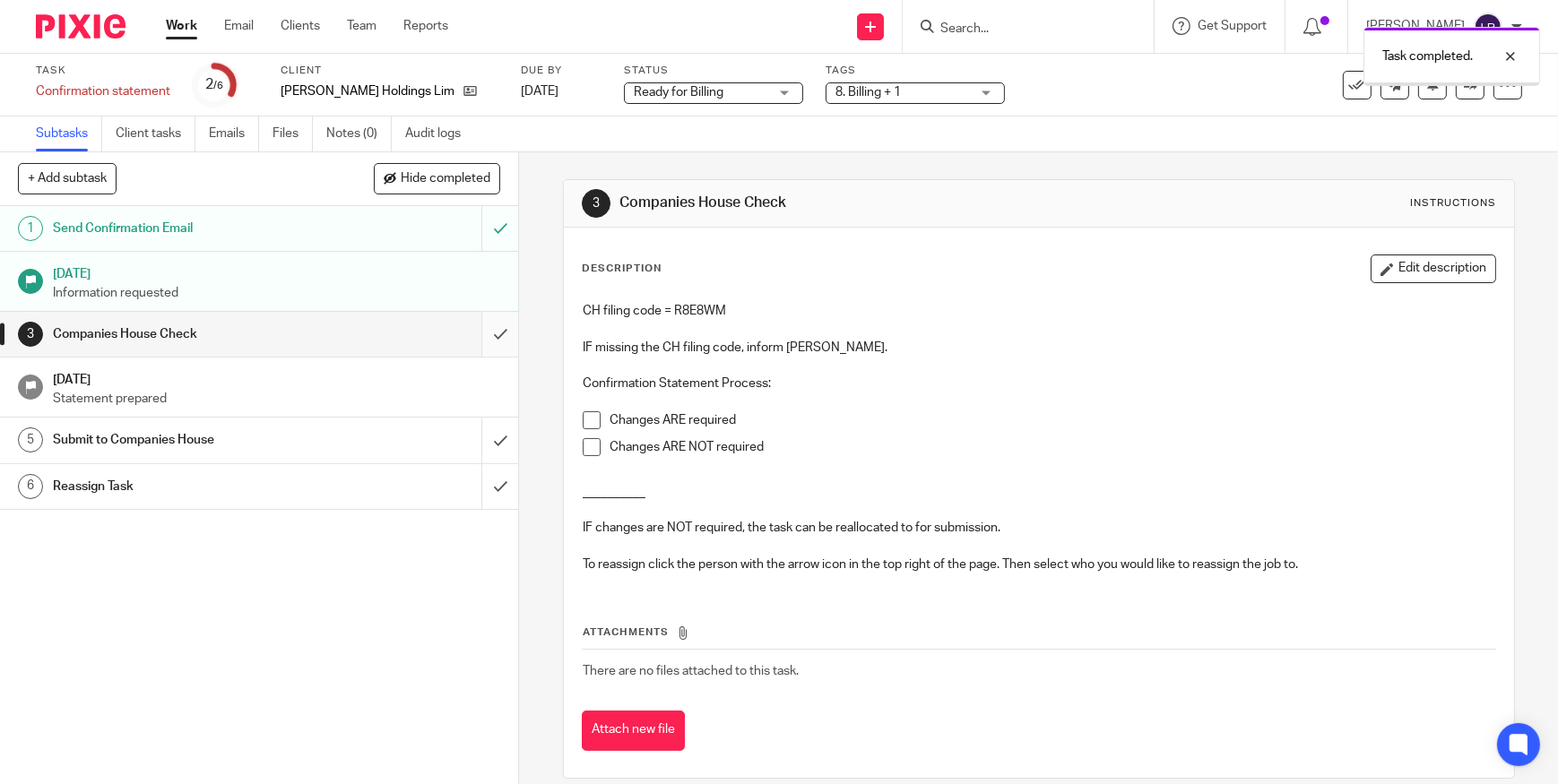
click at [486, 335] on input "submit" at bounding box center [259, 333] width 518 height 44
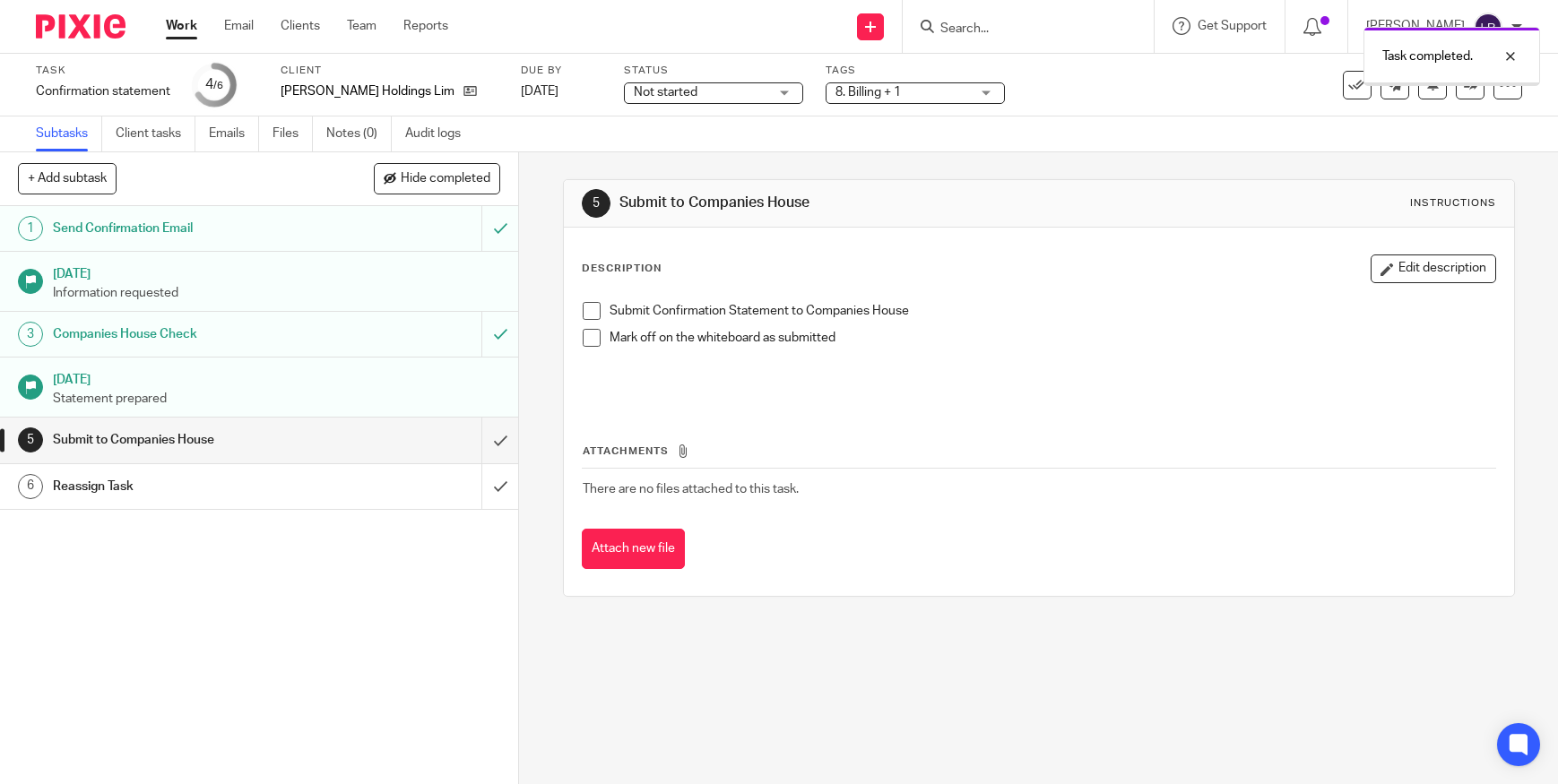
click at [483, 440] on input "submit" at bounding box center [259, 439] width 518 height 44
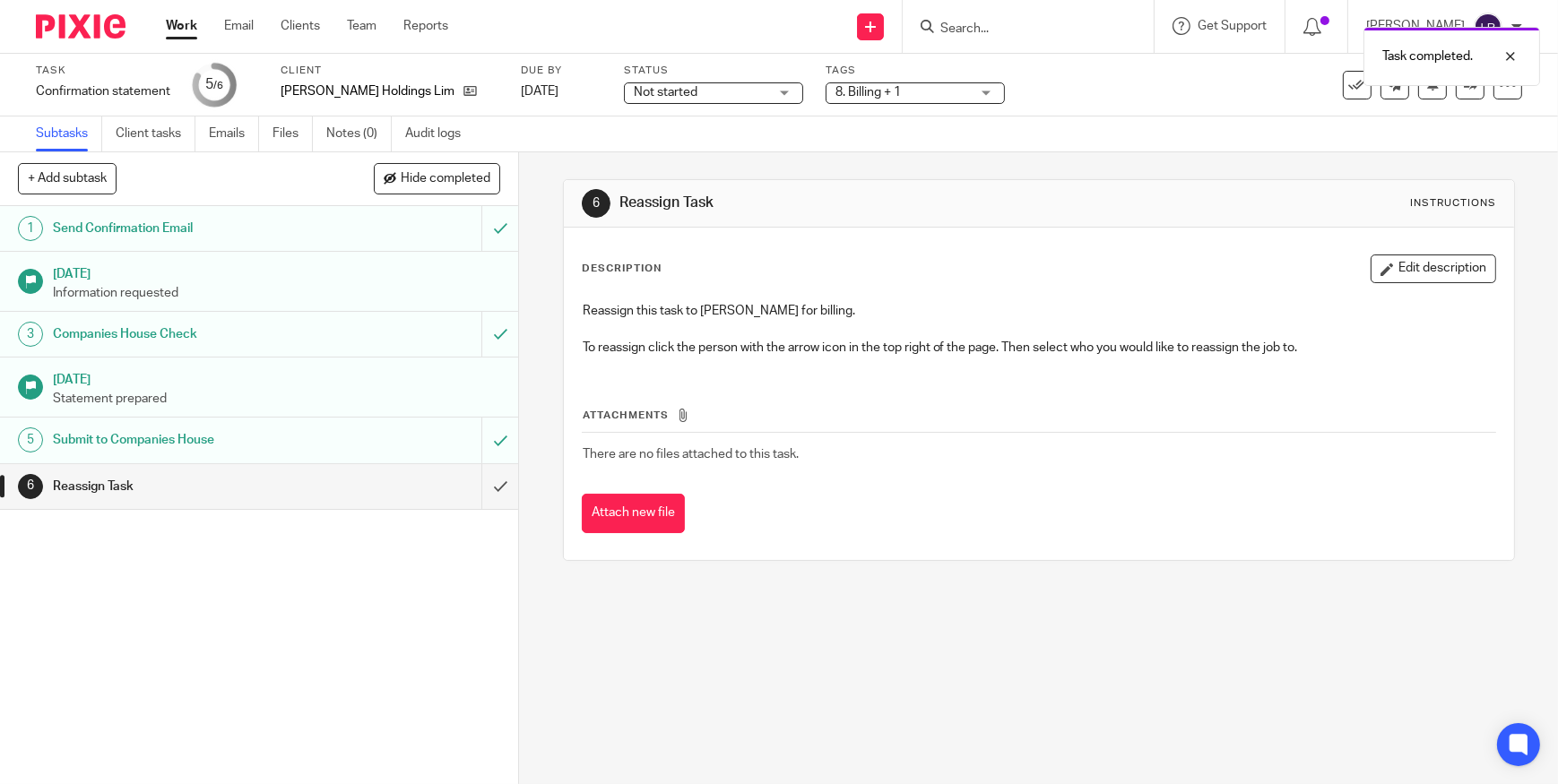
click at [743, 85] on span "Not started" at bounding box center [701, 92] width 135 height 19
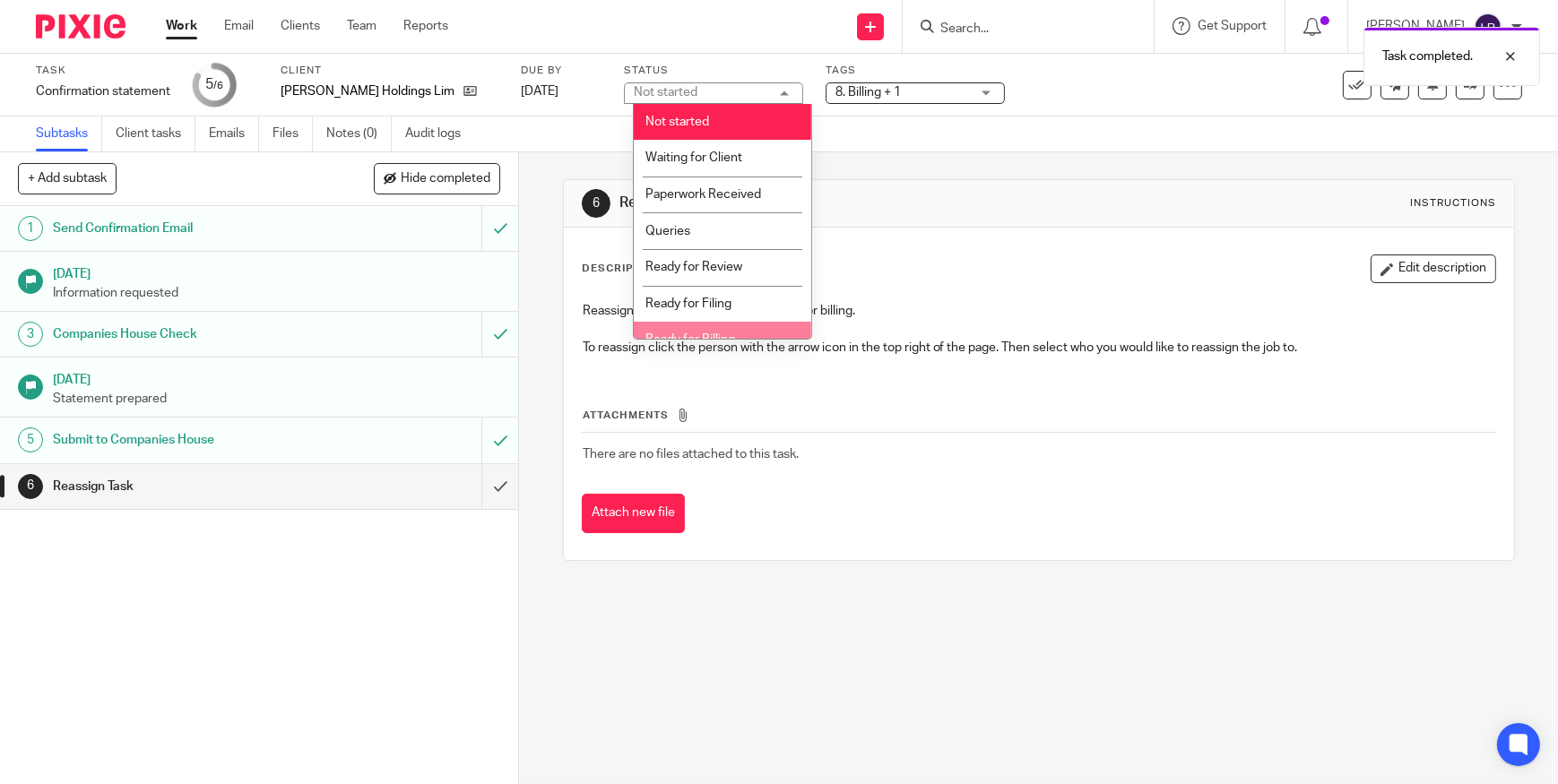
click at [744, 330] on li "Ready for Billing" at bounding box center [722, 339] width 177 height 37
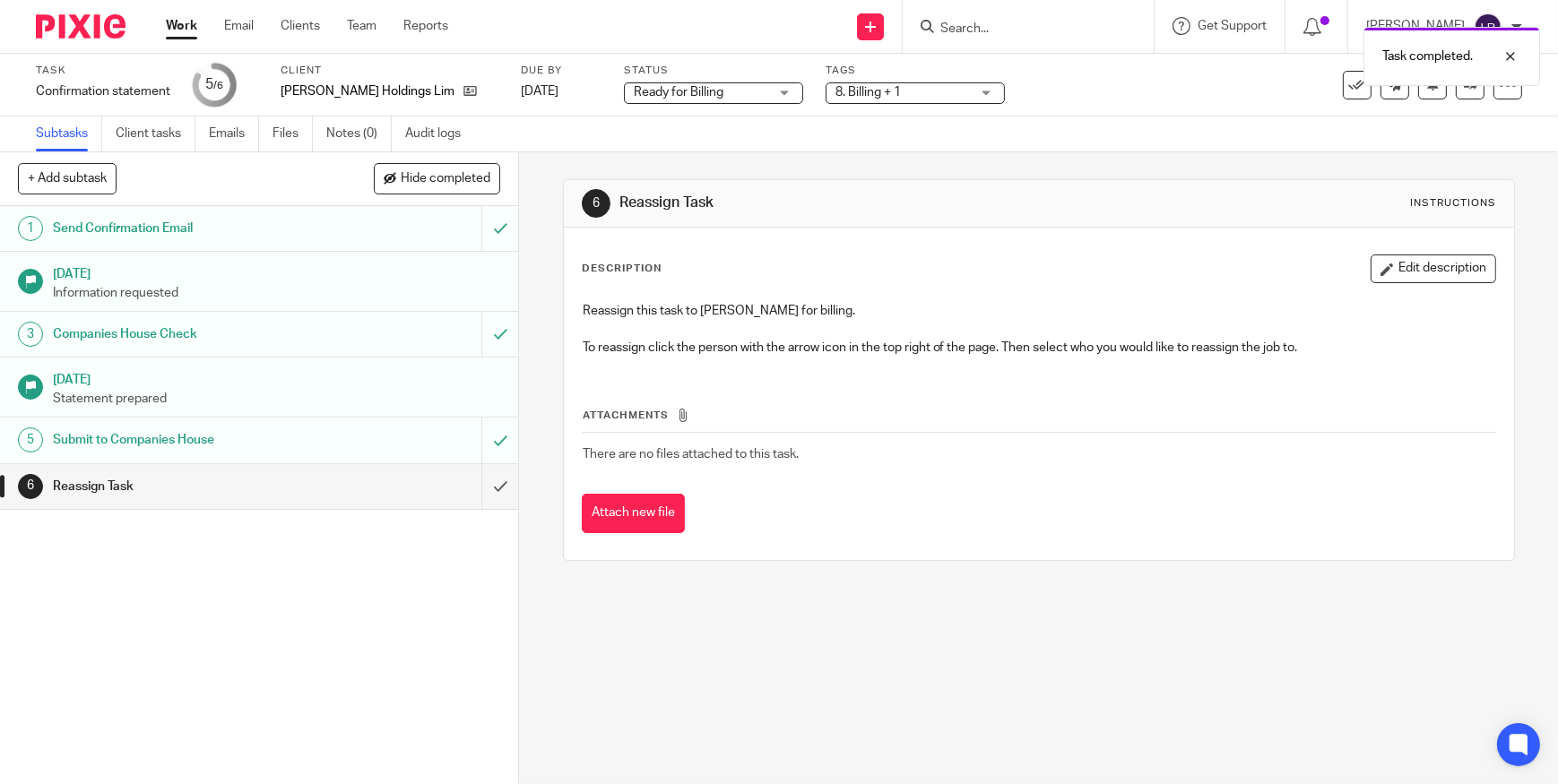
click at [949, 129] on div "Subtasks Client tasks Emails Files Notes (0) Audit logs" at bounding box center [779, 134] width 1558 height 36
click at [1460, 93] on link at bounding box center [1470, 85] width 29 height 29
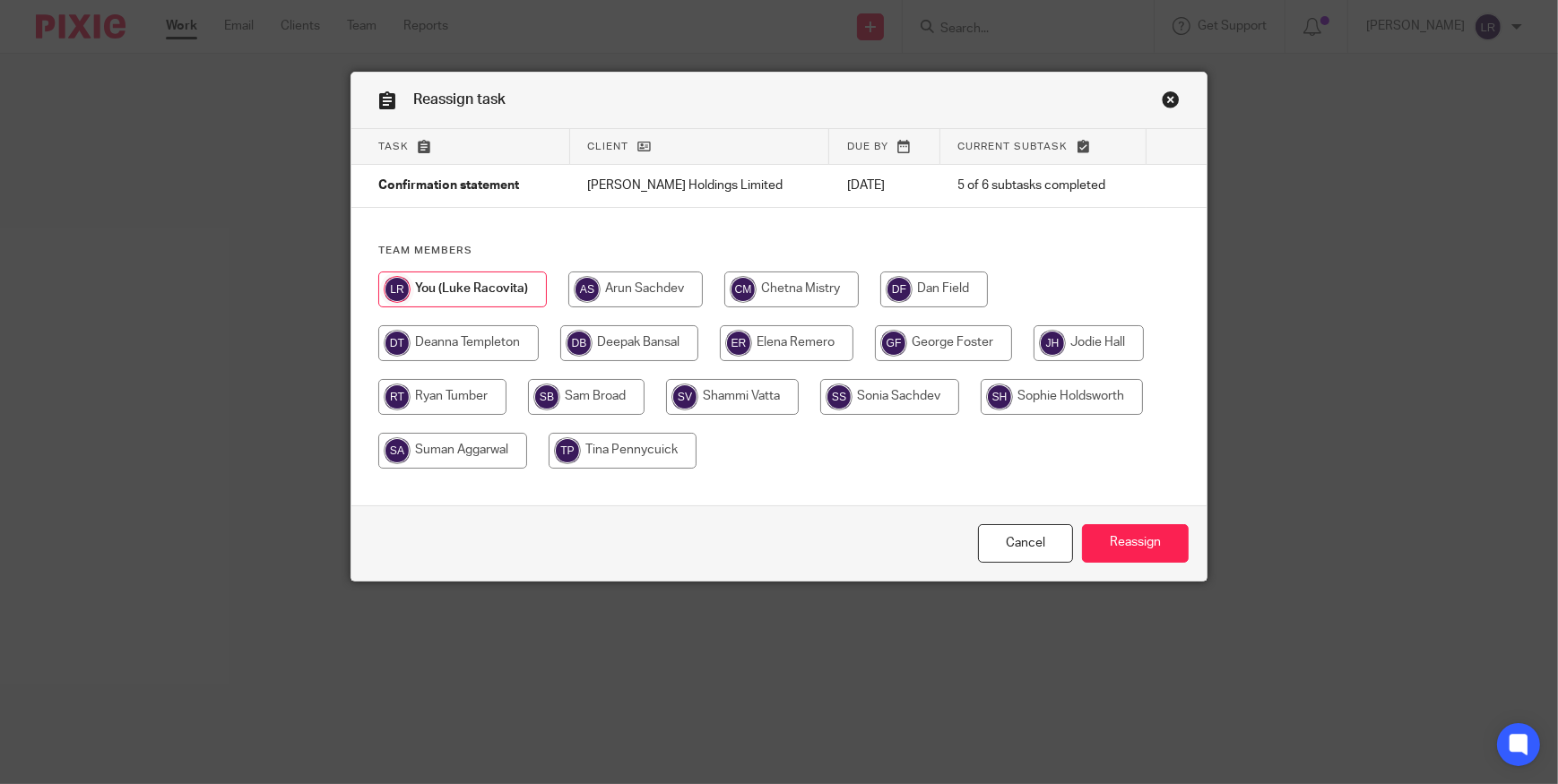
click at [449, 344] on input "radio" at bounding box center [458, 343] width 160 height 36
radio input "true"
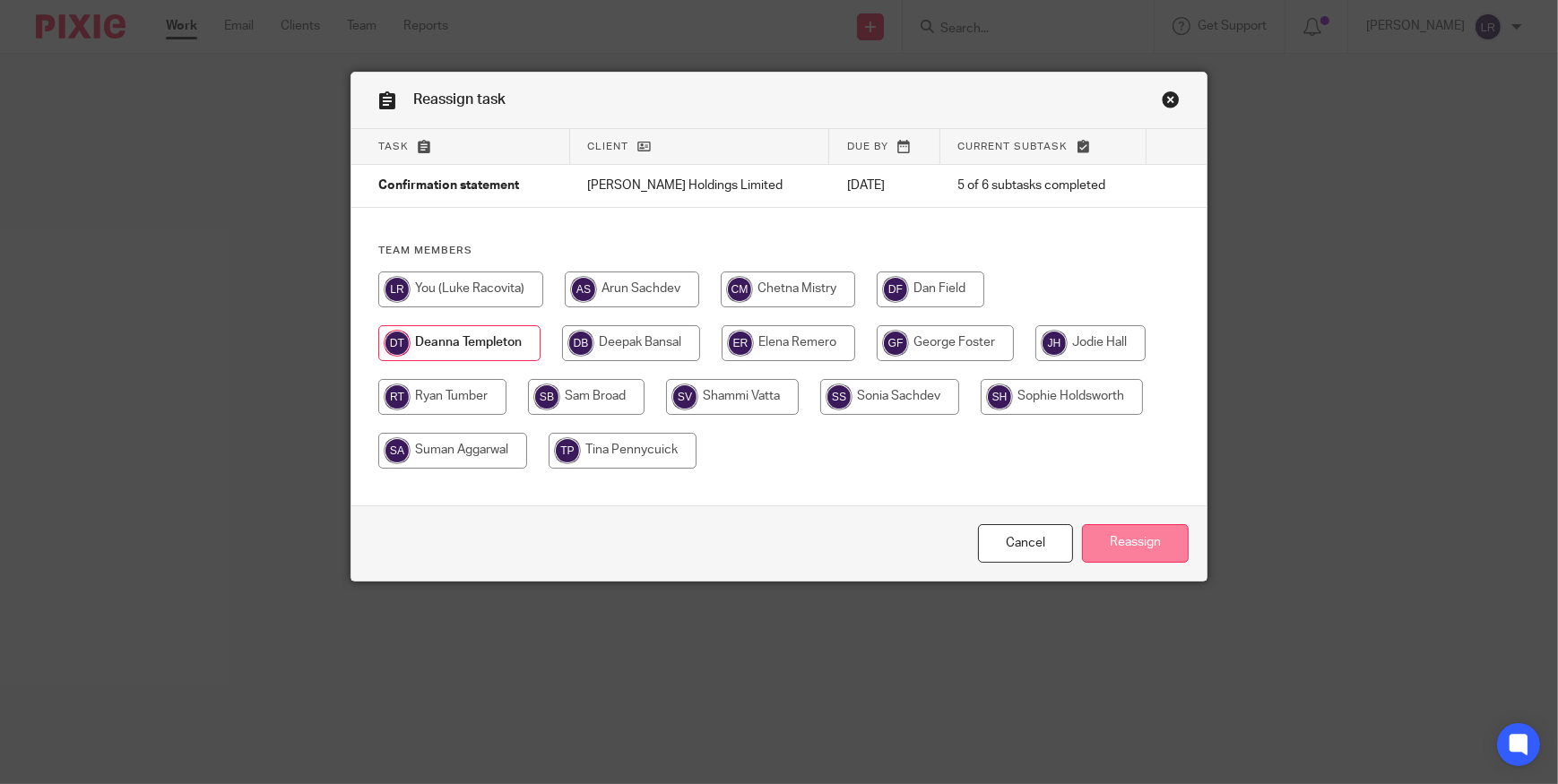
click at [1128, 540] on input "Reassign" at bounding box center [1136, 543] width 107 height 39
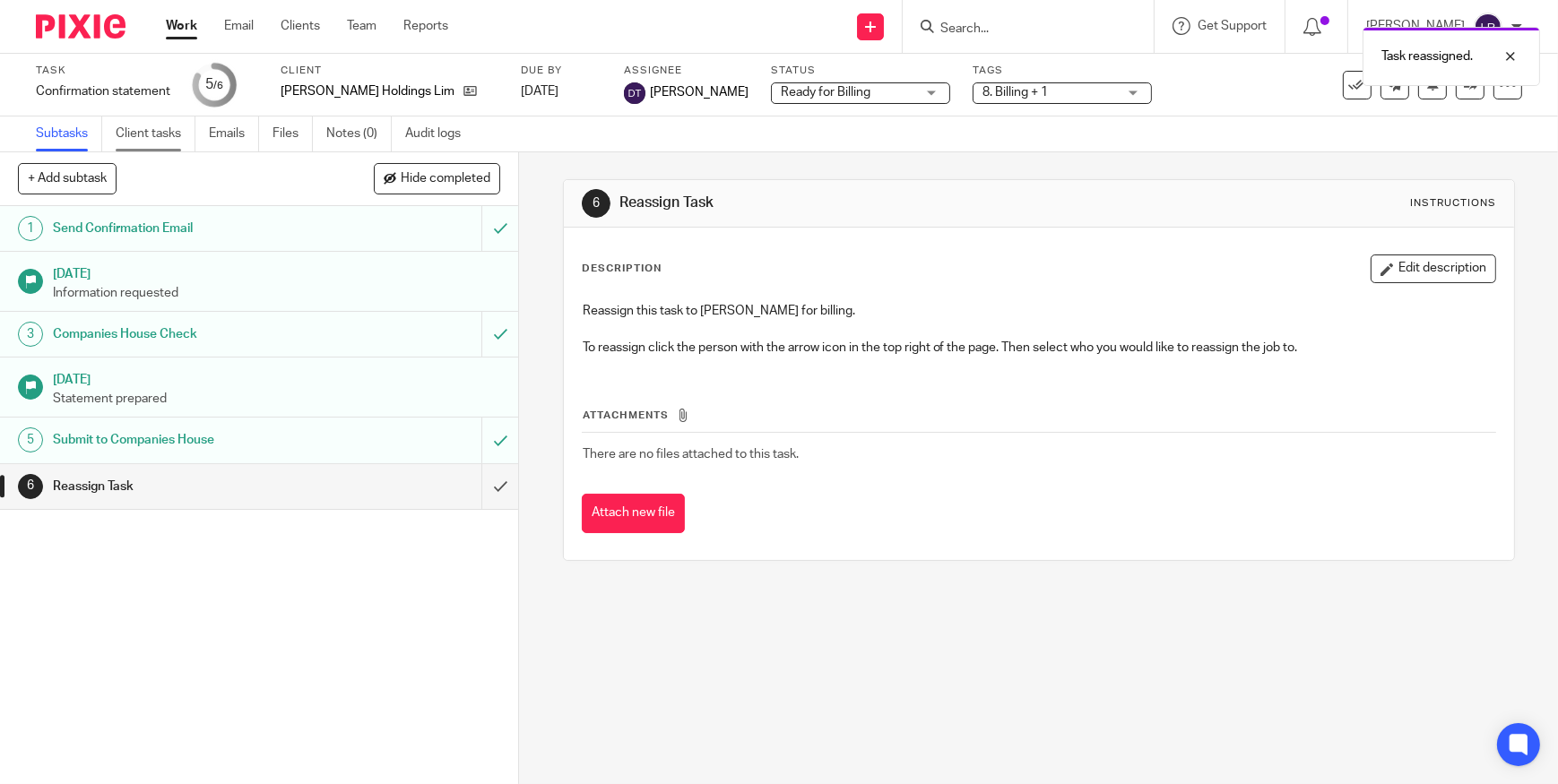
drag, startPoint x: 103, startPoint y: 33, endPoint x: 186, endPoint y: 143, distance: 137.8
click at [102, 33] on img at bounding box center [80, 27] width 90 height 24
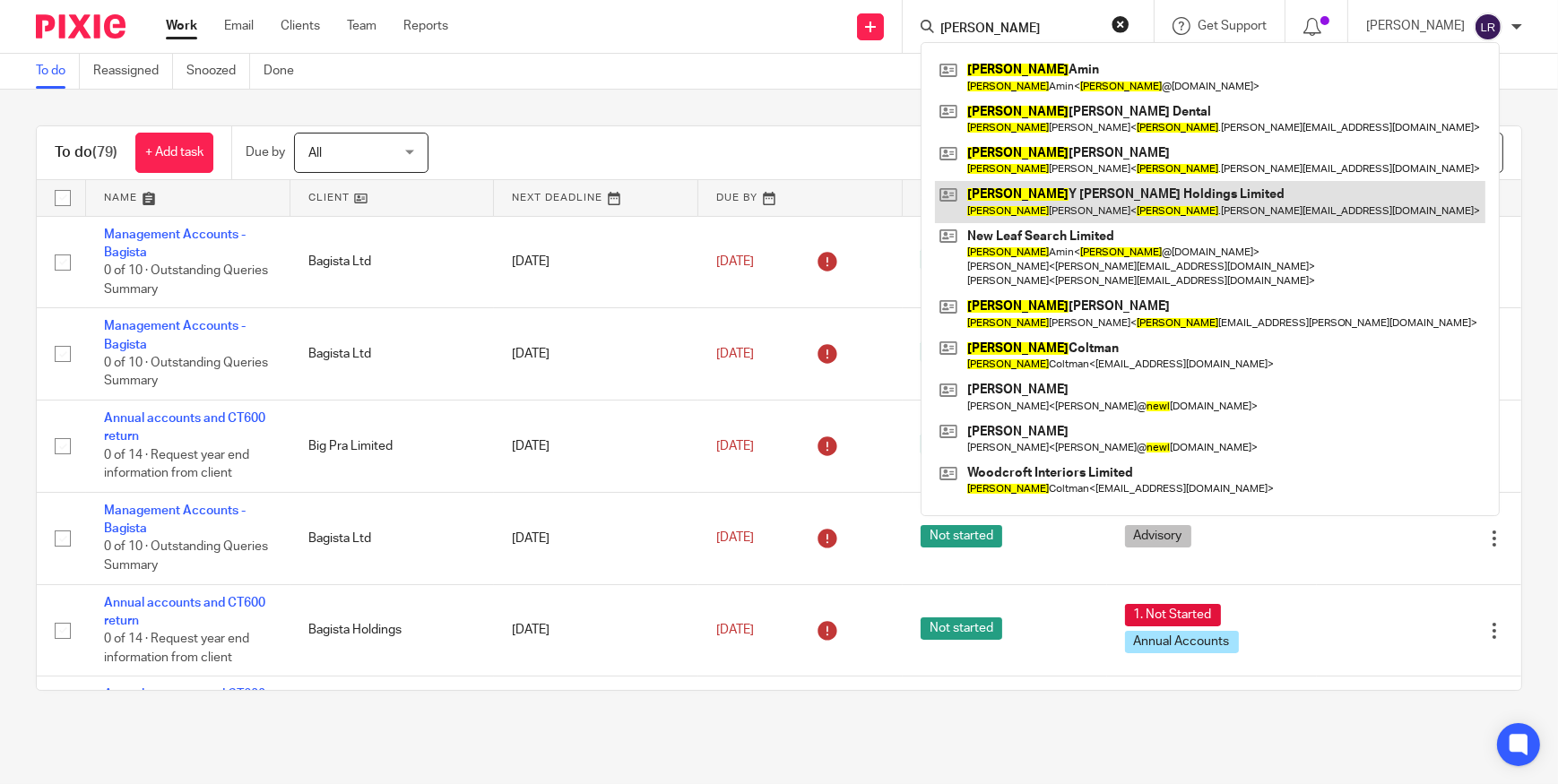
type input "[PERSON_NAME]"
click at [1081, 196] on link at bounding box center [1210, 202] width 550 height 42
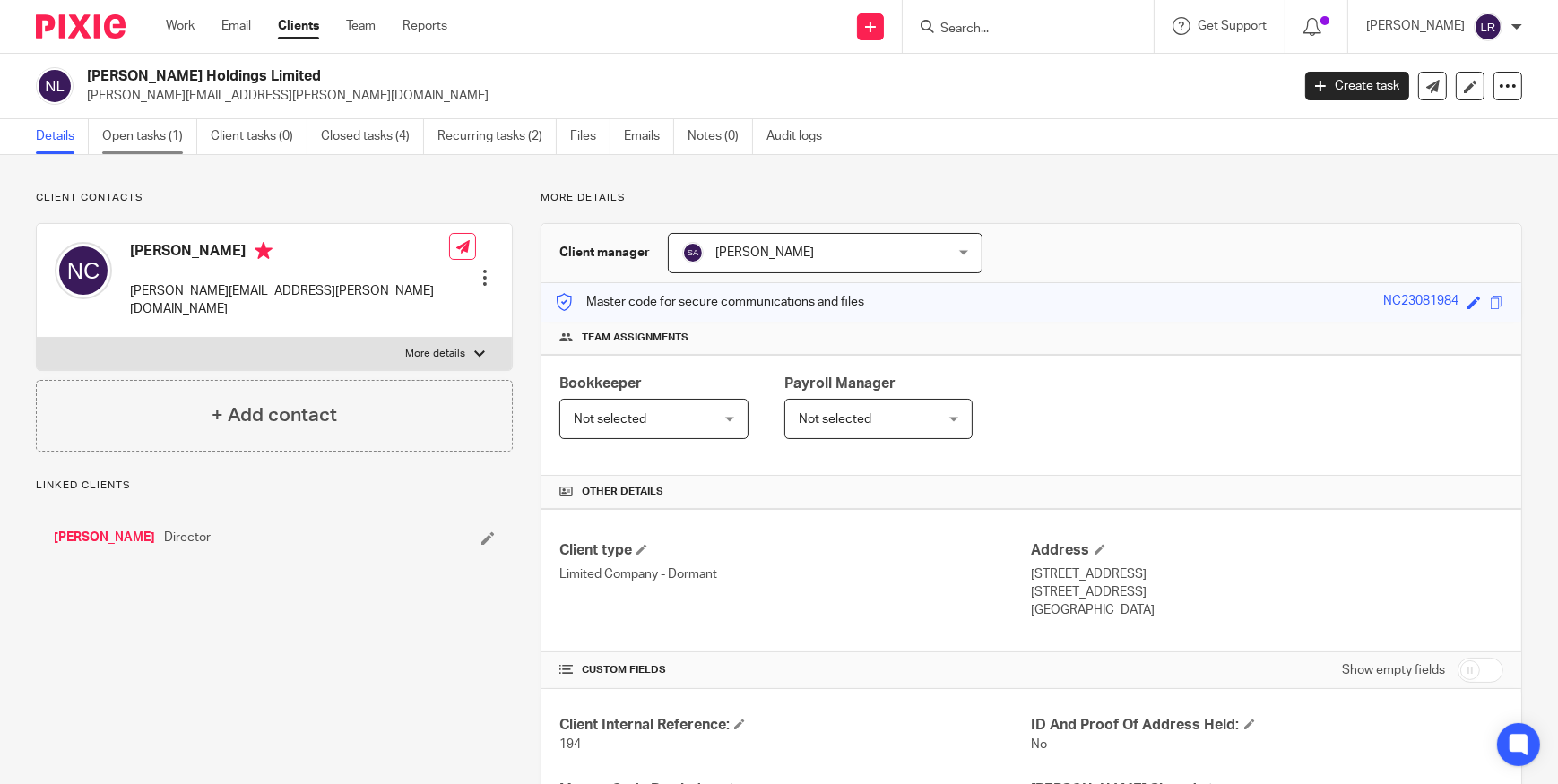
click at [159, 148] on link "Open tasks (1)" at bounding box center [149, 136] width 95 height 35
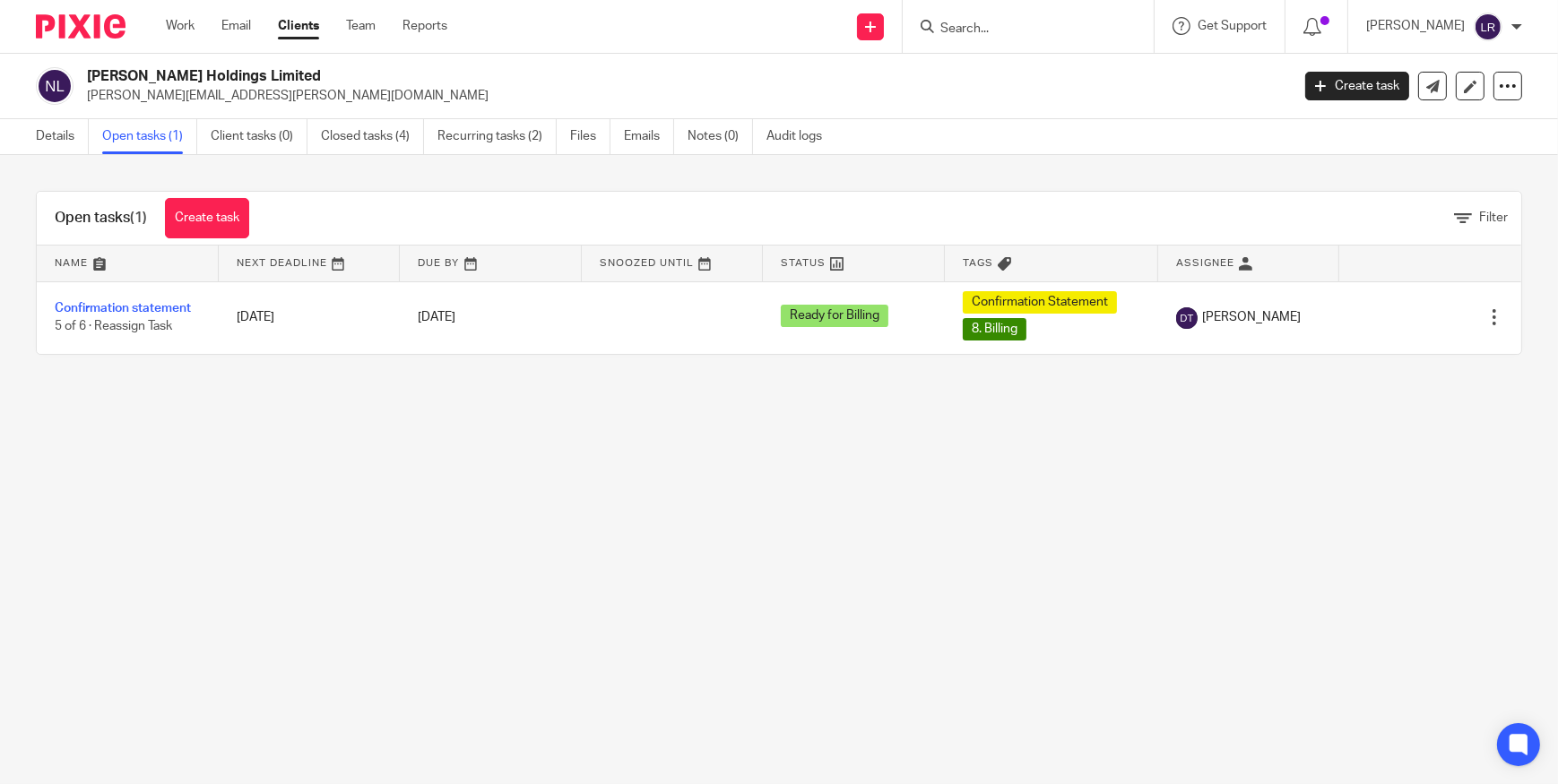
click at [83, 26] on img at bounding box center [80, 27] width 90 height 24
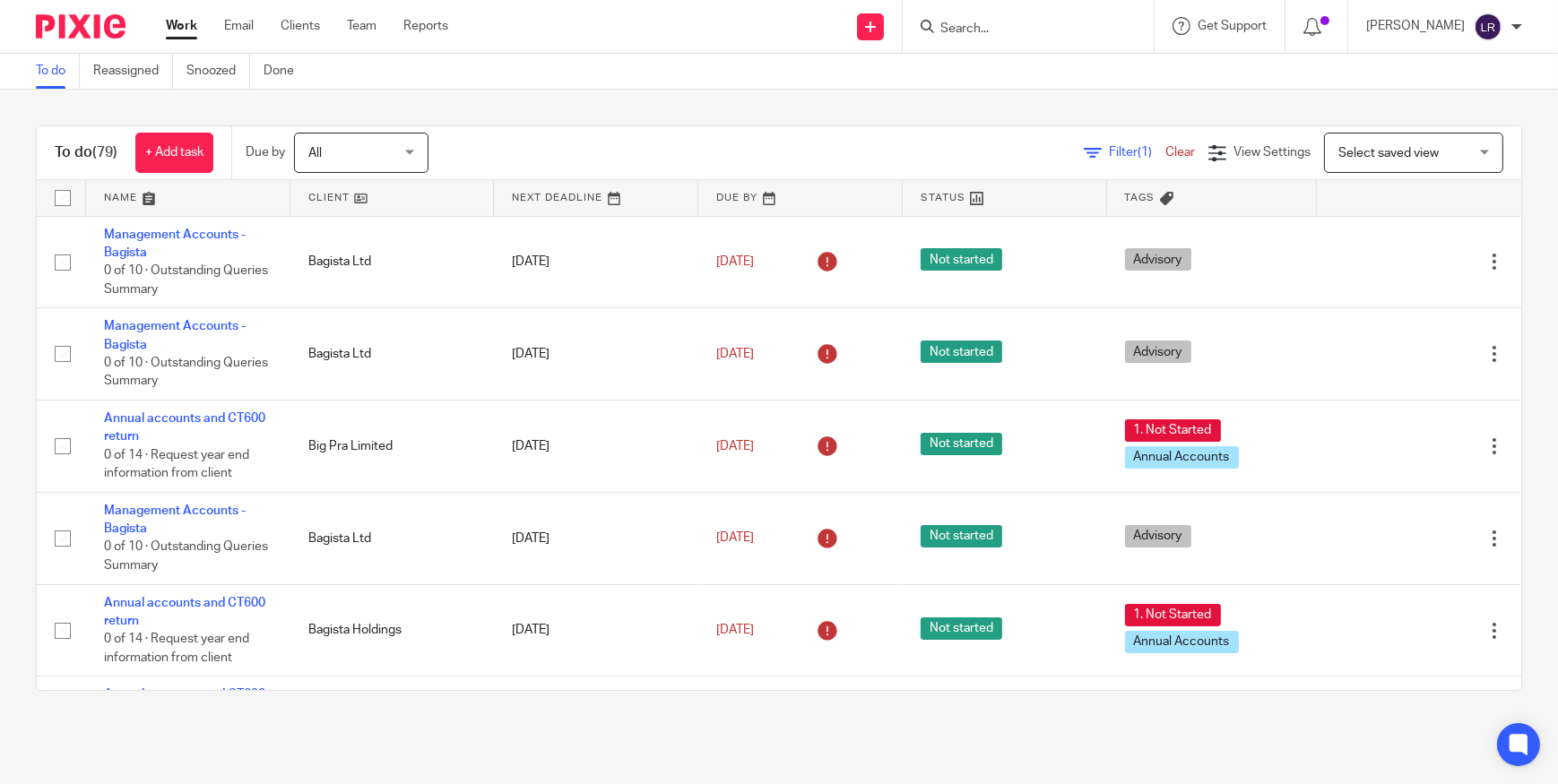
click at [986, 24] on input "Search" at bounding box center [1019, 30] width 161 height 16
type input "brunsw"
click at [996, 54] on div "Brunsw ick Logic Limited Nic Duke < duknic00@gmail.com >" at bounding box center [1086, 77] width 331 height 70
click at [1009, 66] on link at bounding box center [1086, 77] width 303 height 42
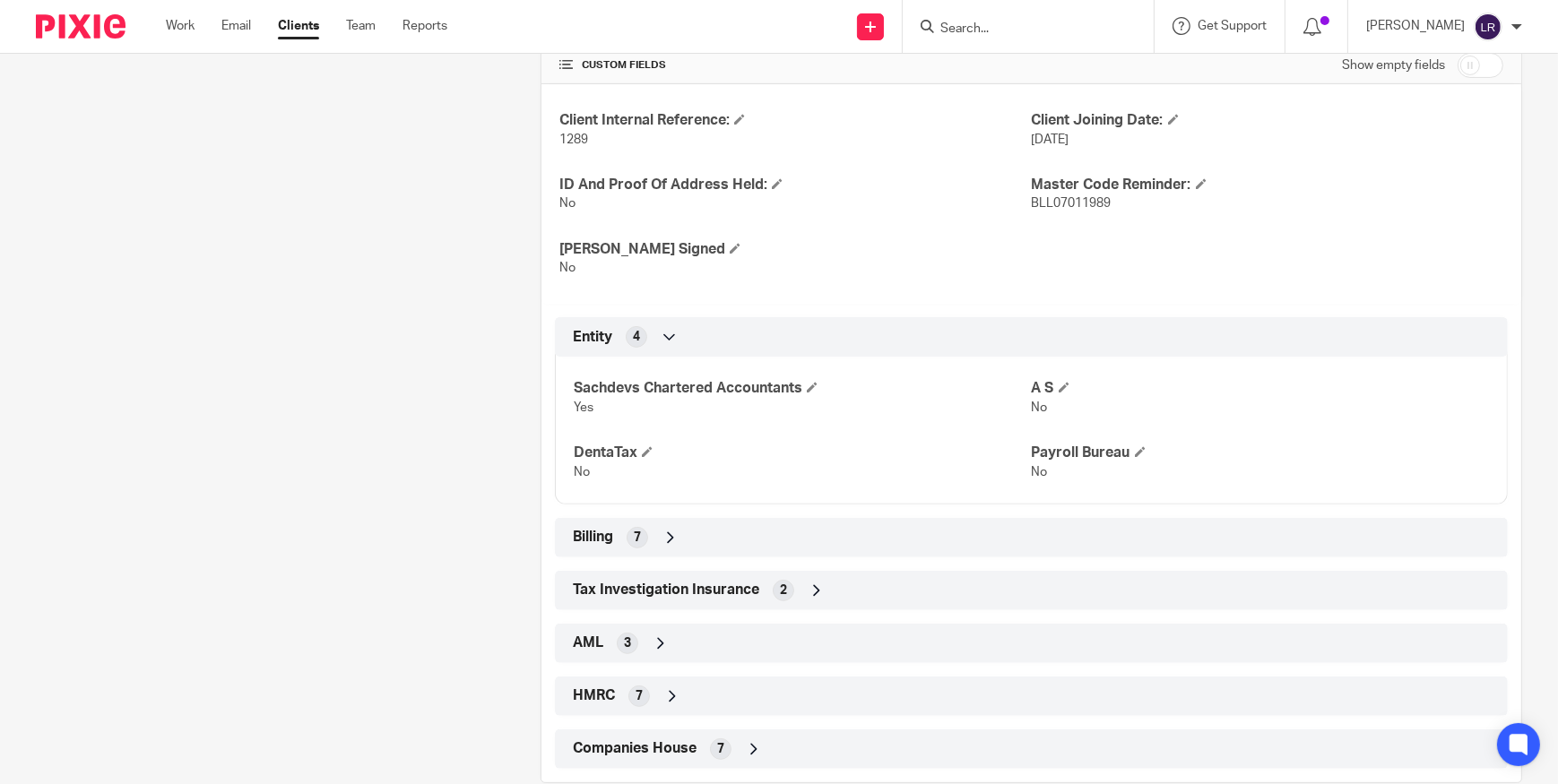
scroll to position [639, 0]
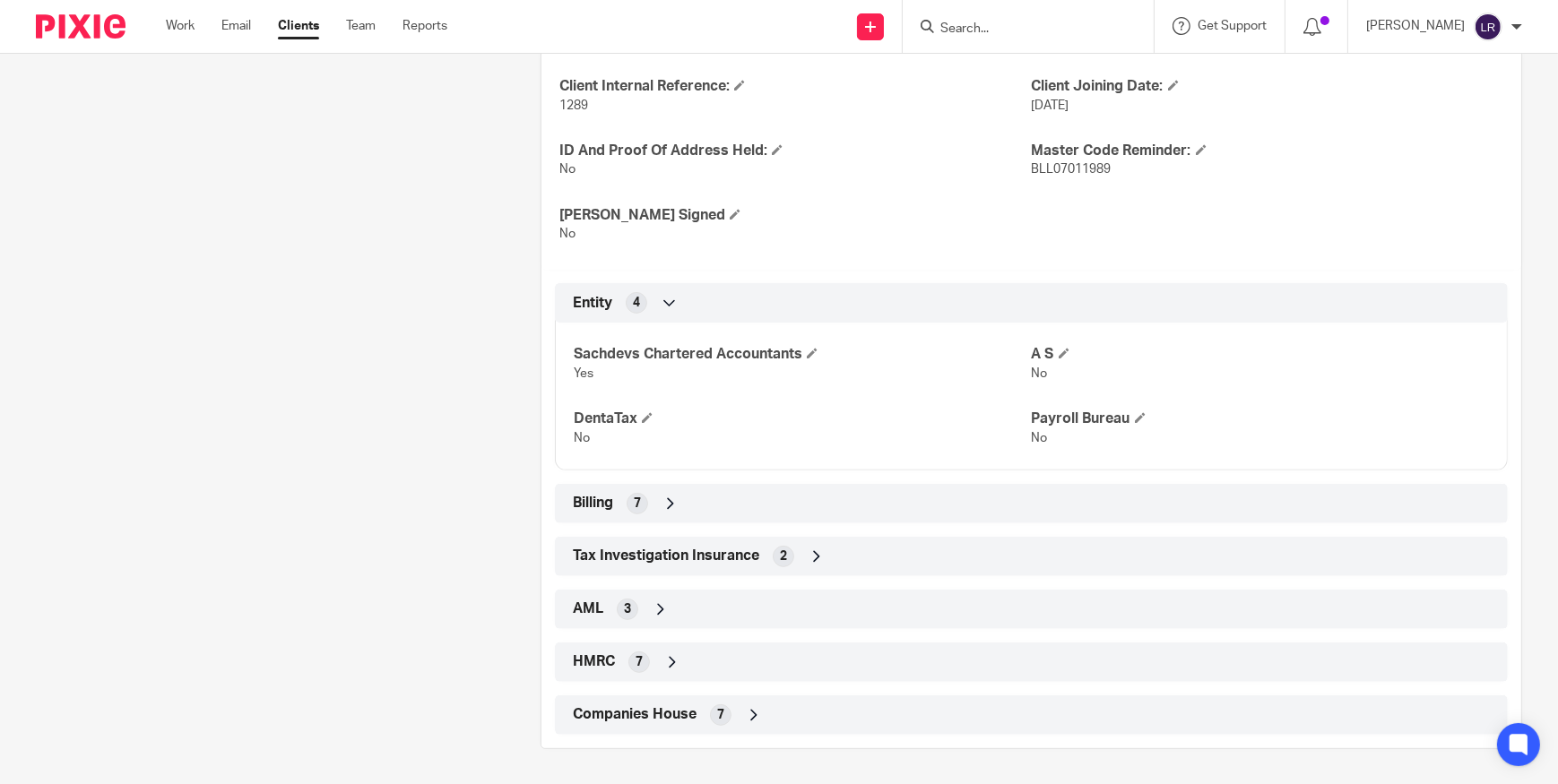
click at [719, 722] on span "7" at bounding box center [720, 715] width 7 height 18
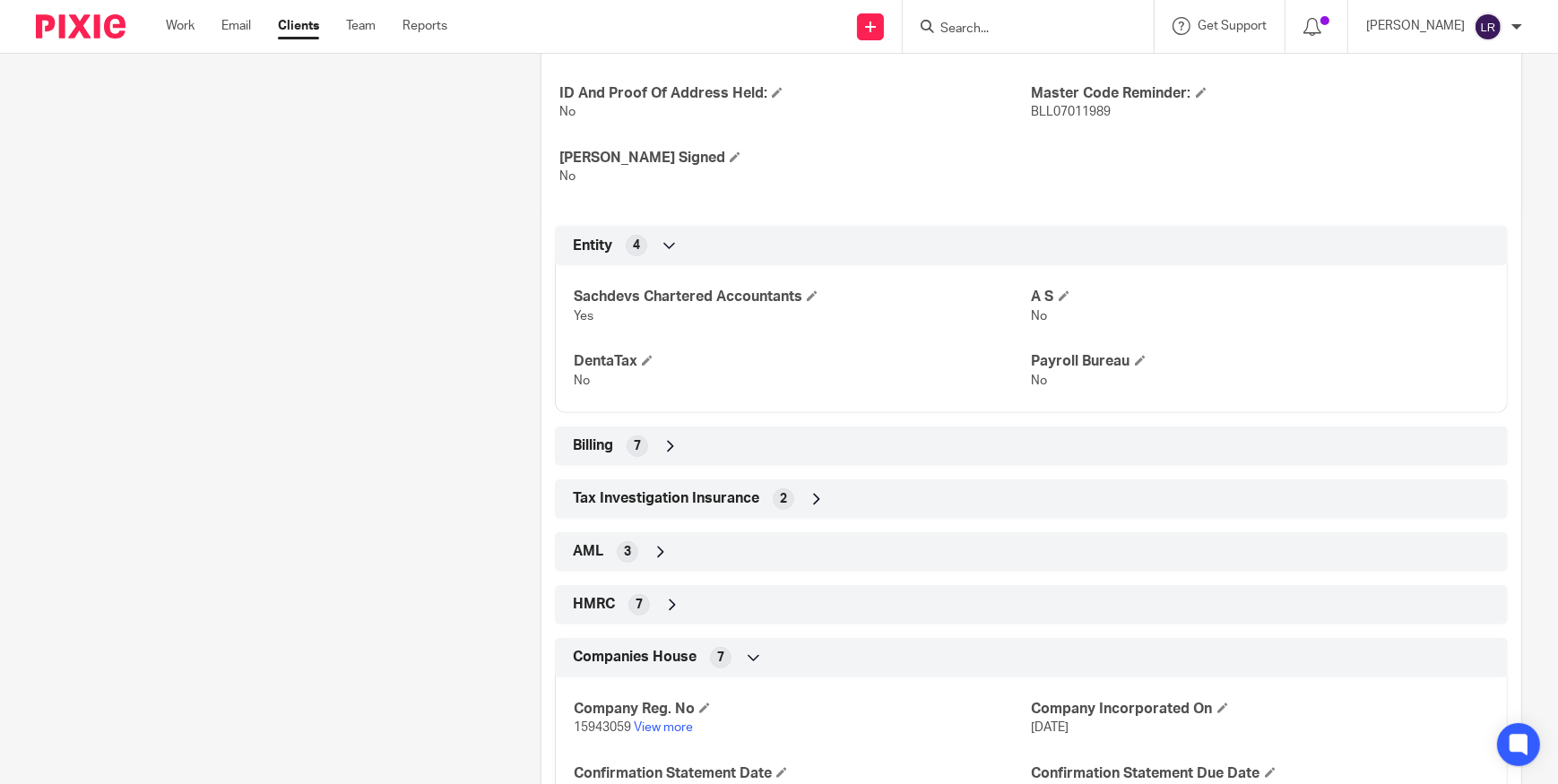
scroll to position [884, 0]
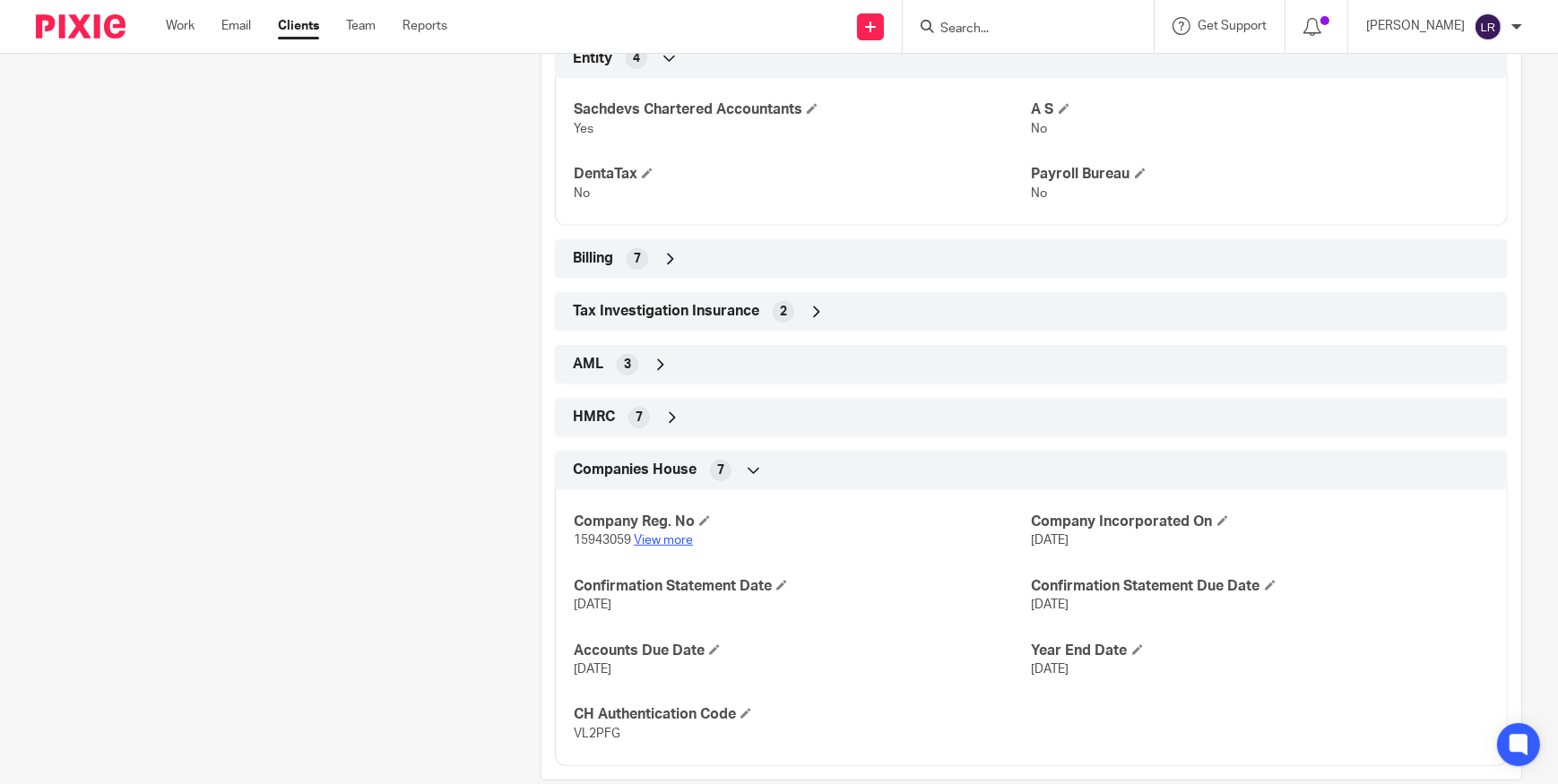
click at [658, 538] on link "View more" at bounding box center [664, 540] width 59 height 13
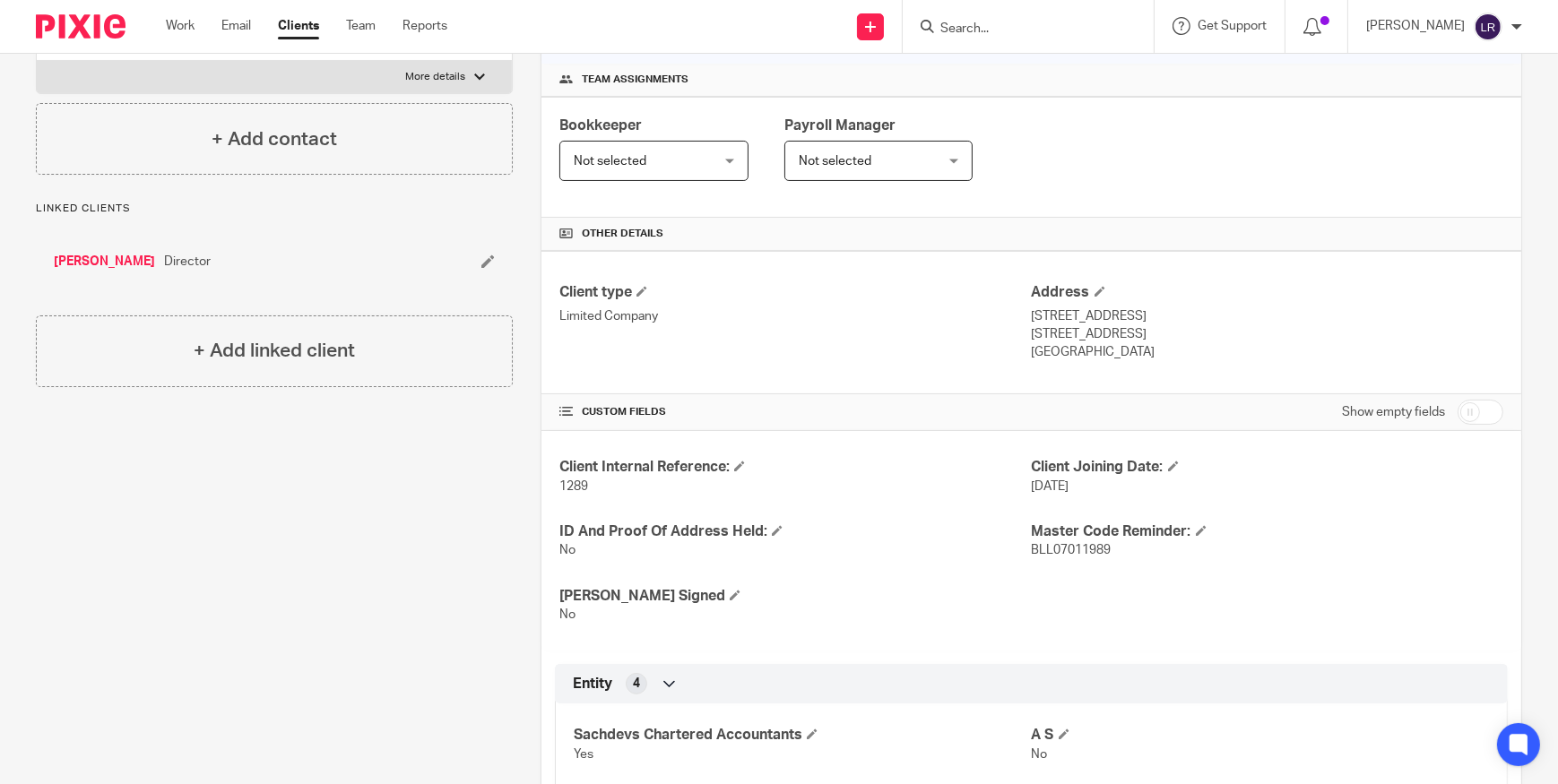
scroll to position [0, 0]
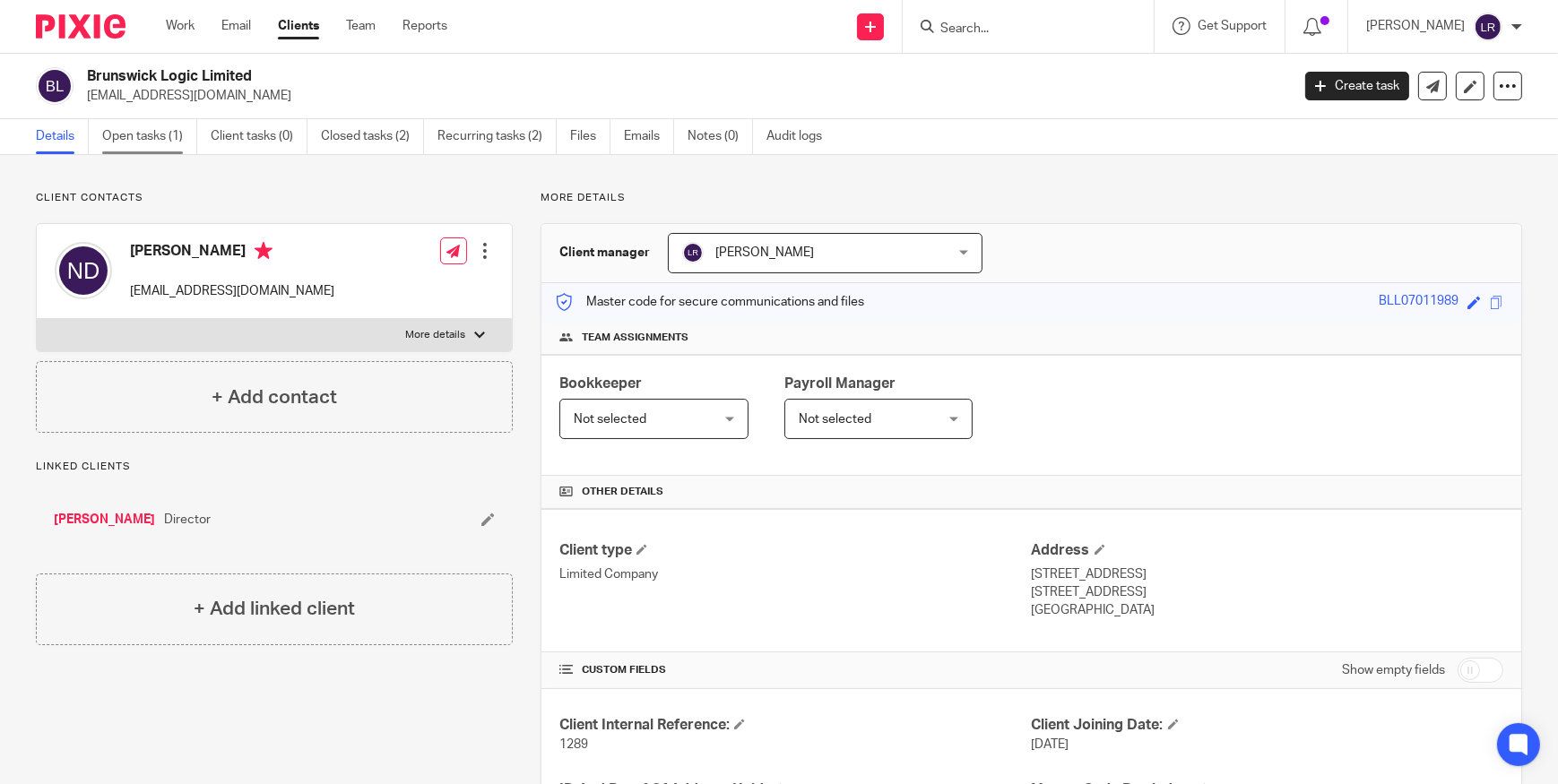
click at [145, 131] on link "Open tasks (1)" at bounding box center [149, 136] width 95 height 35
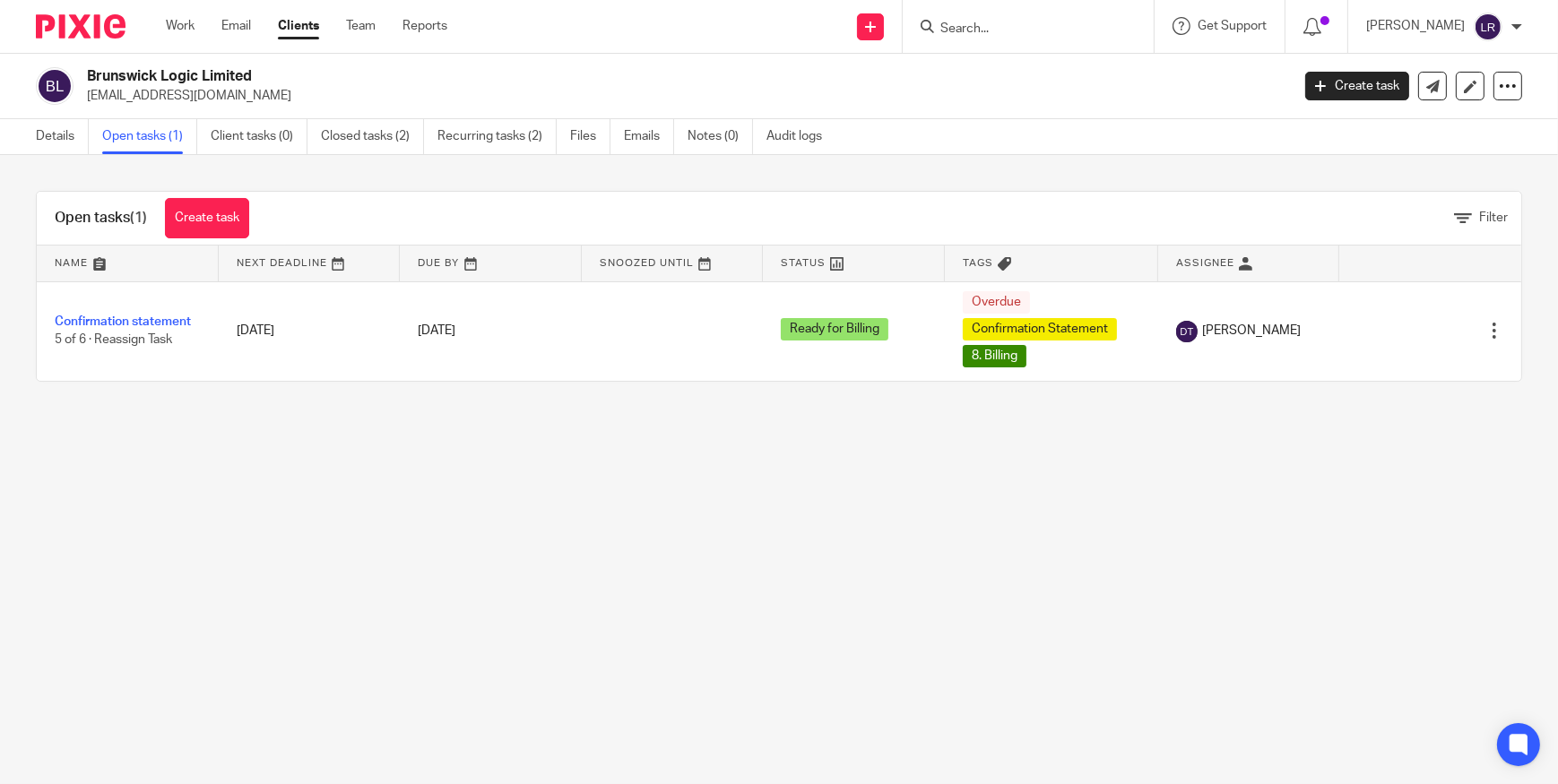
click at [977, 24] on input "Search" at bounding box center [1019, 30] width 161 height 16
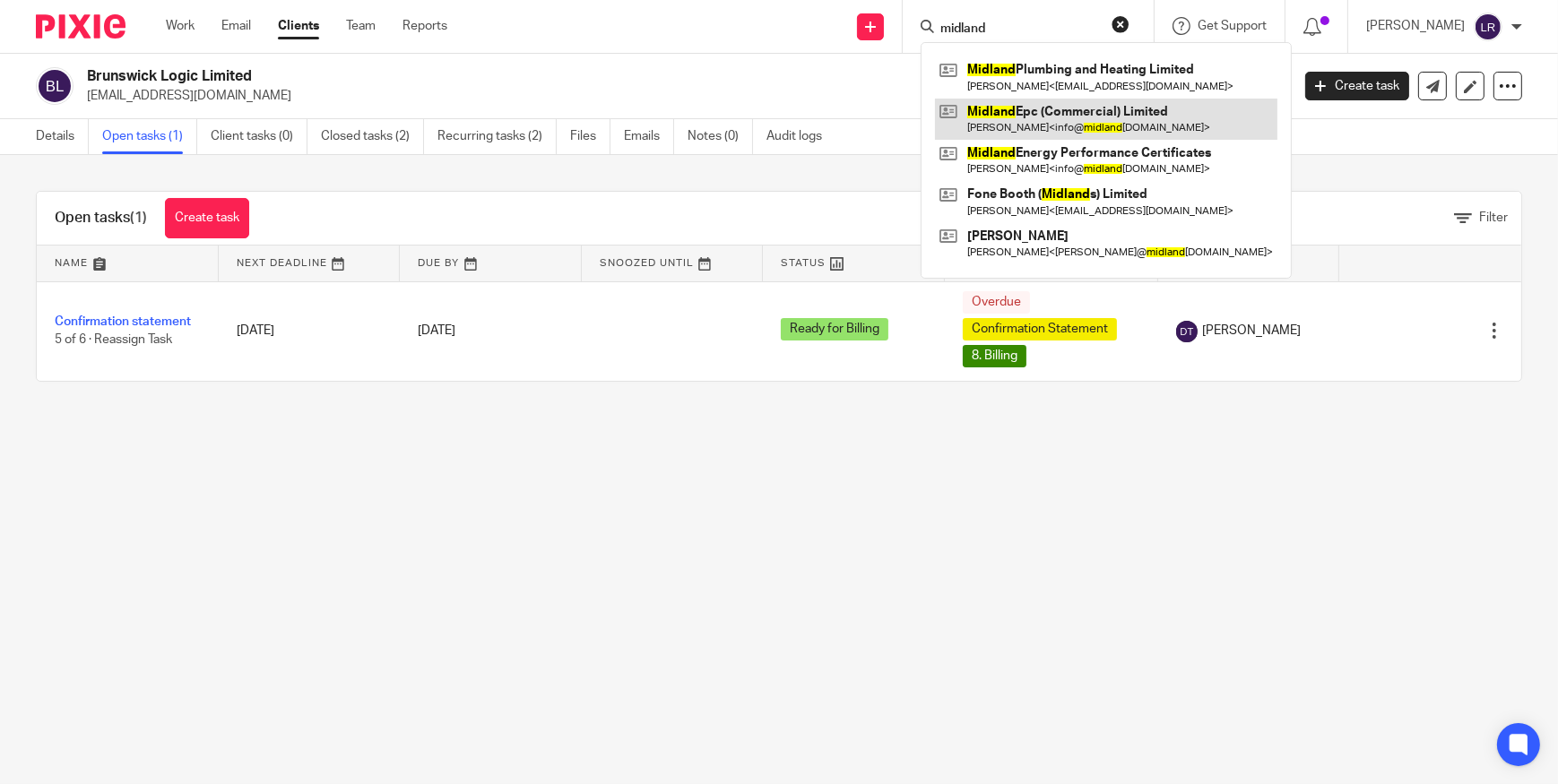
type input "midland"
click at [1062, 124] on link at bounding box center [1106, 120] width 342 height 42
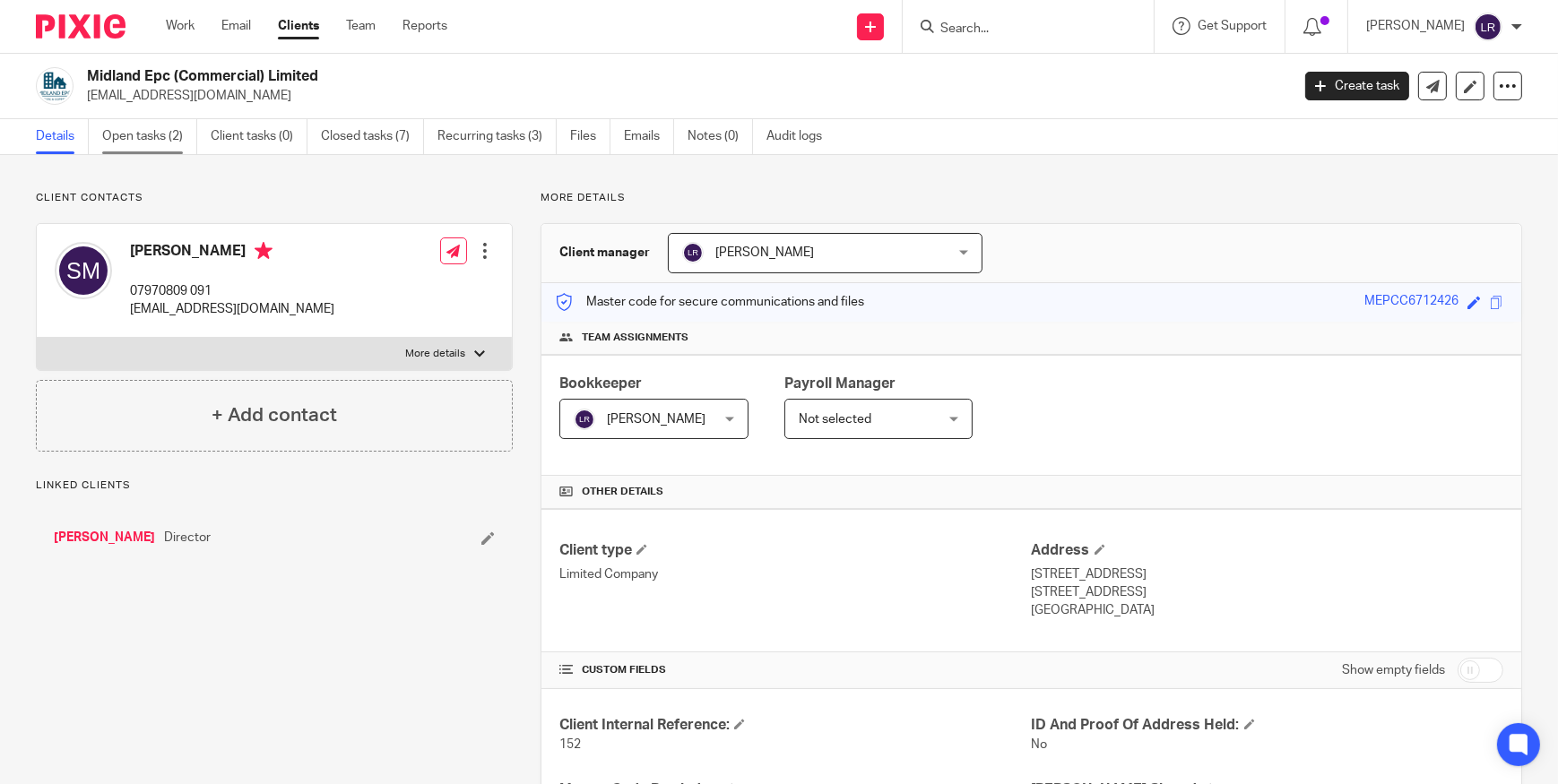
click at [129, 133] on link "Open tasks (2)" at bounding box center [149, 136] width 95 height 35
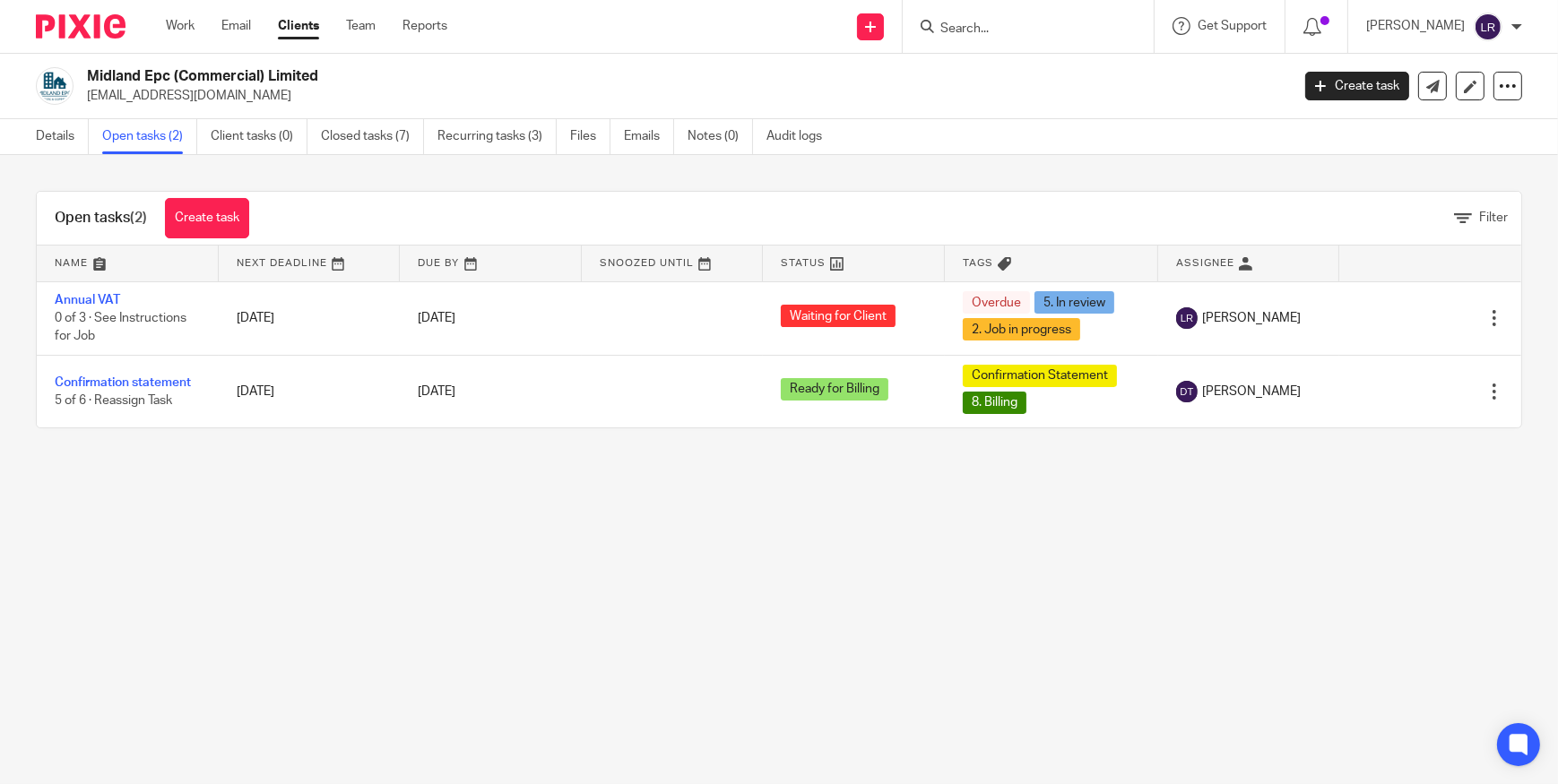
click at [988, 24] on input "Search" at bounding box center [1019, 30] width 161 height 16
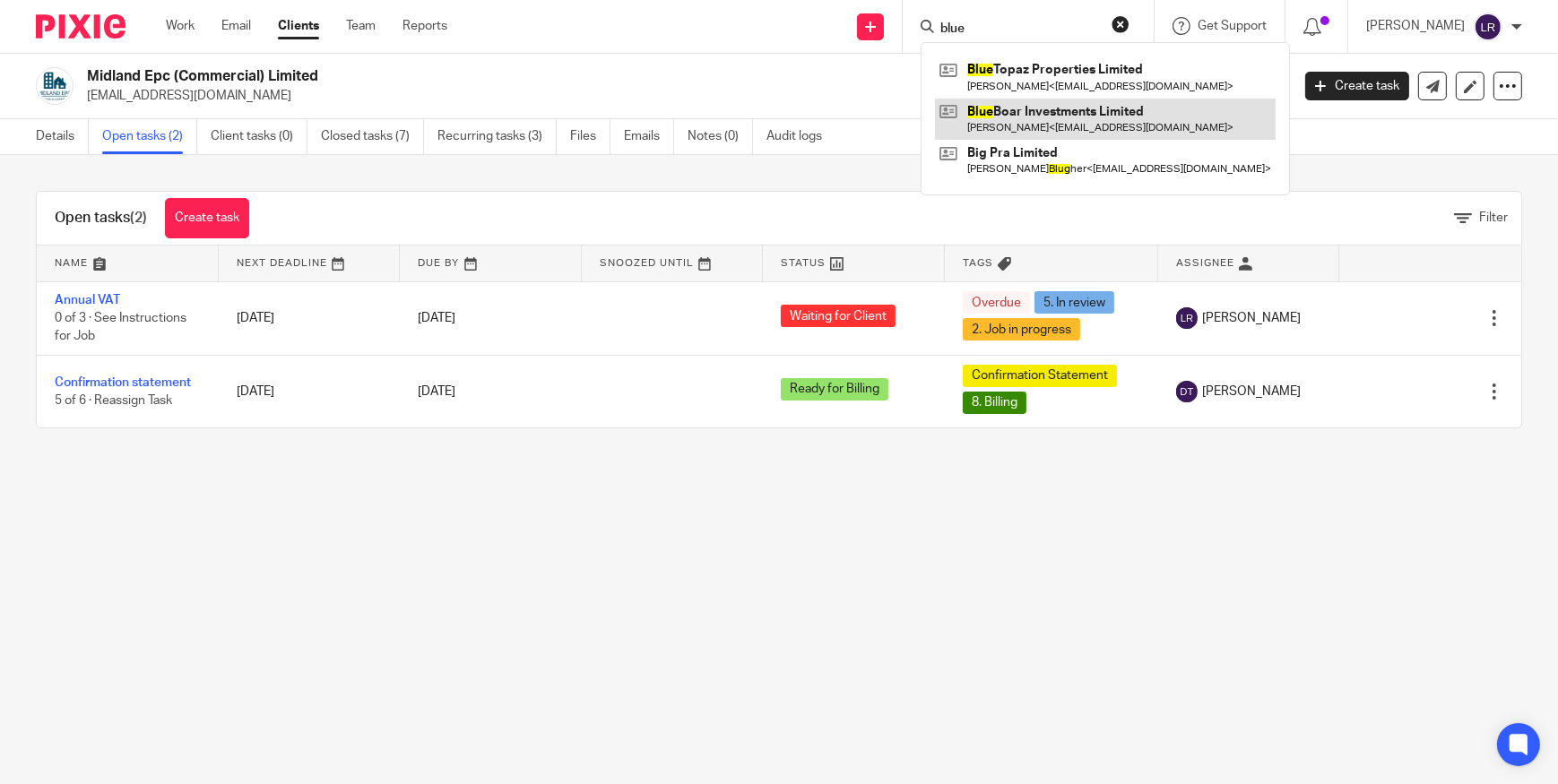
type input "blue"
click at [1108, 126] on link at bounding box center [1105, 120] width 340 height 42
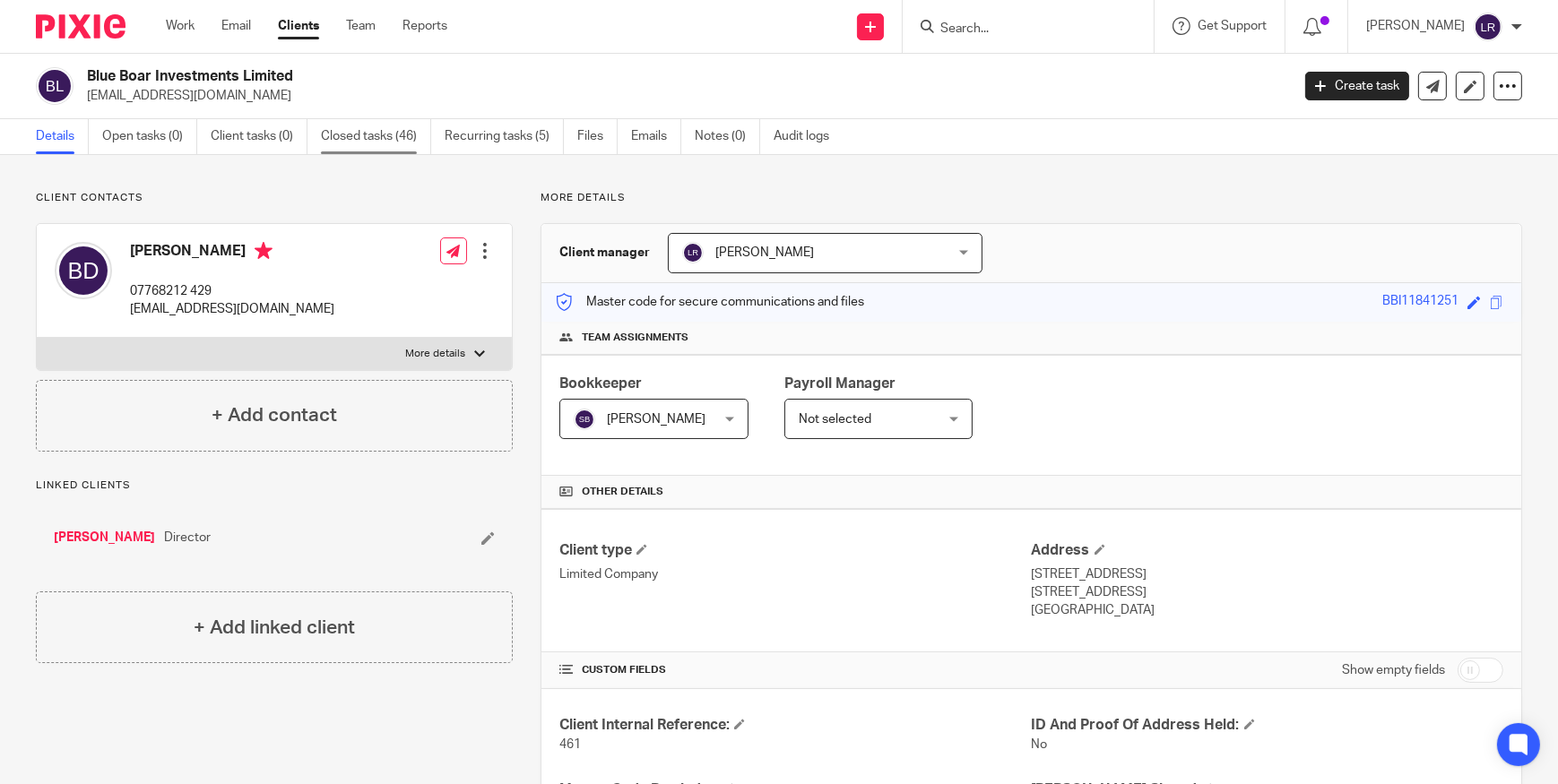
click at [384, 137] on link "Closed tasks (46)" at bounding box center [375, 136] width 110 height 35
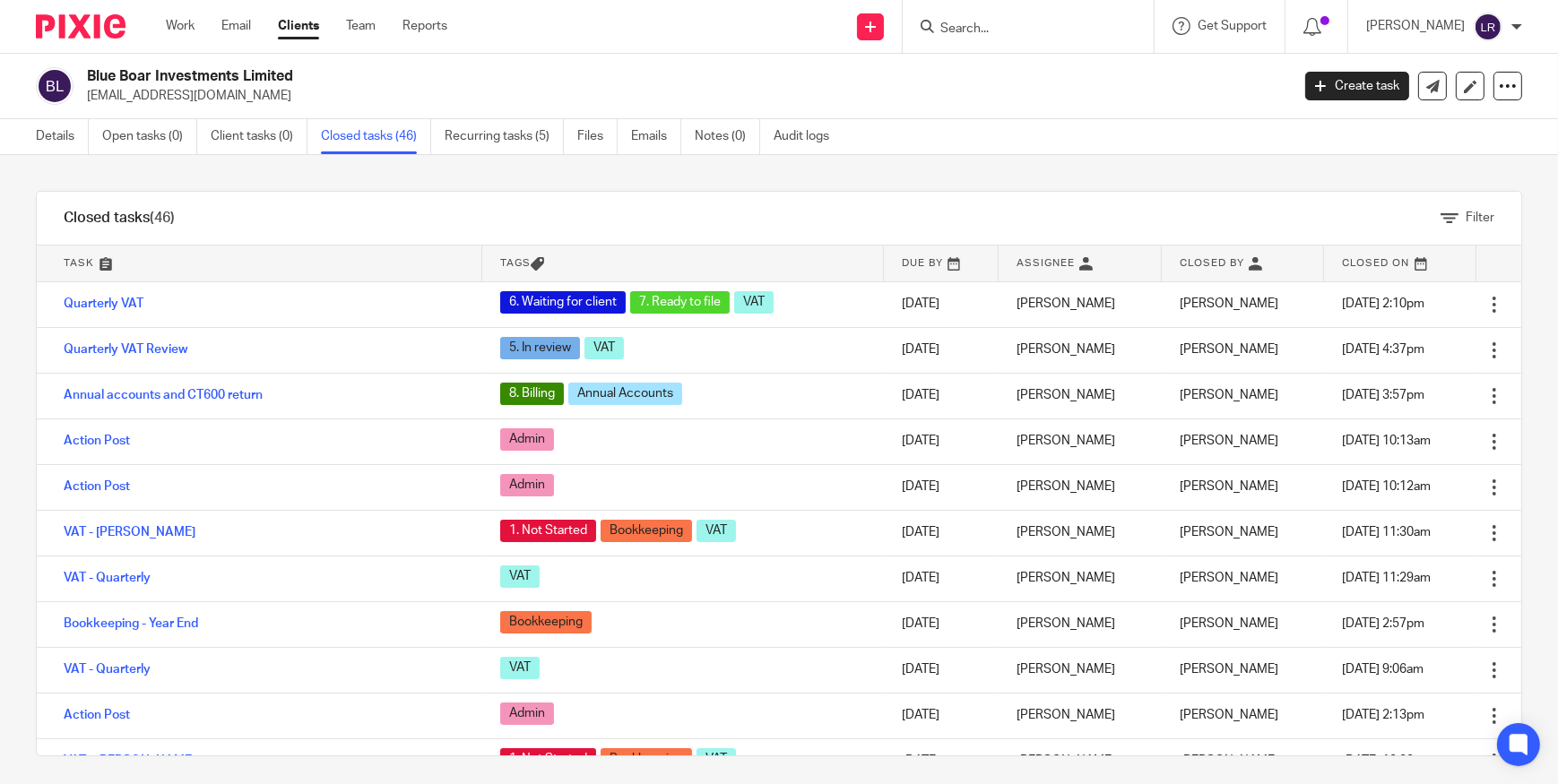
click at [1004, 28] on input "Search" at bounding box center [1019, 30] width 161 height 16
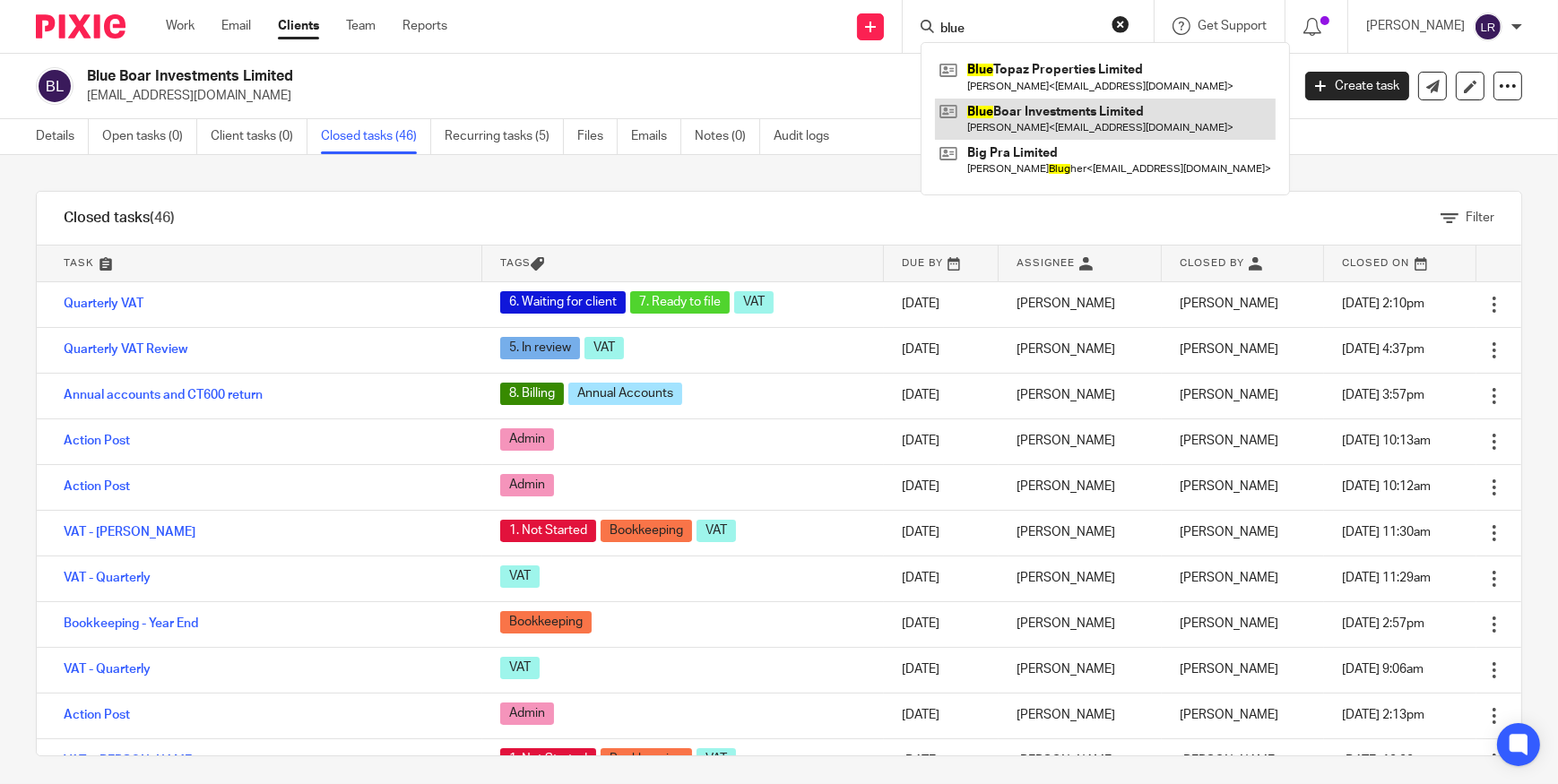
type input "blue"
click at [1109, 113] on link at bounding box center [1105, 120] width 340 height 42
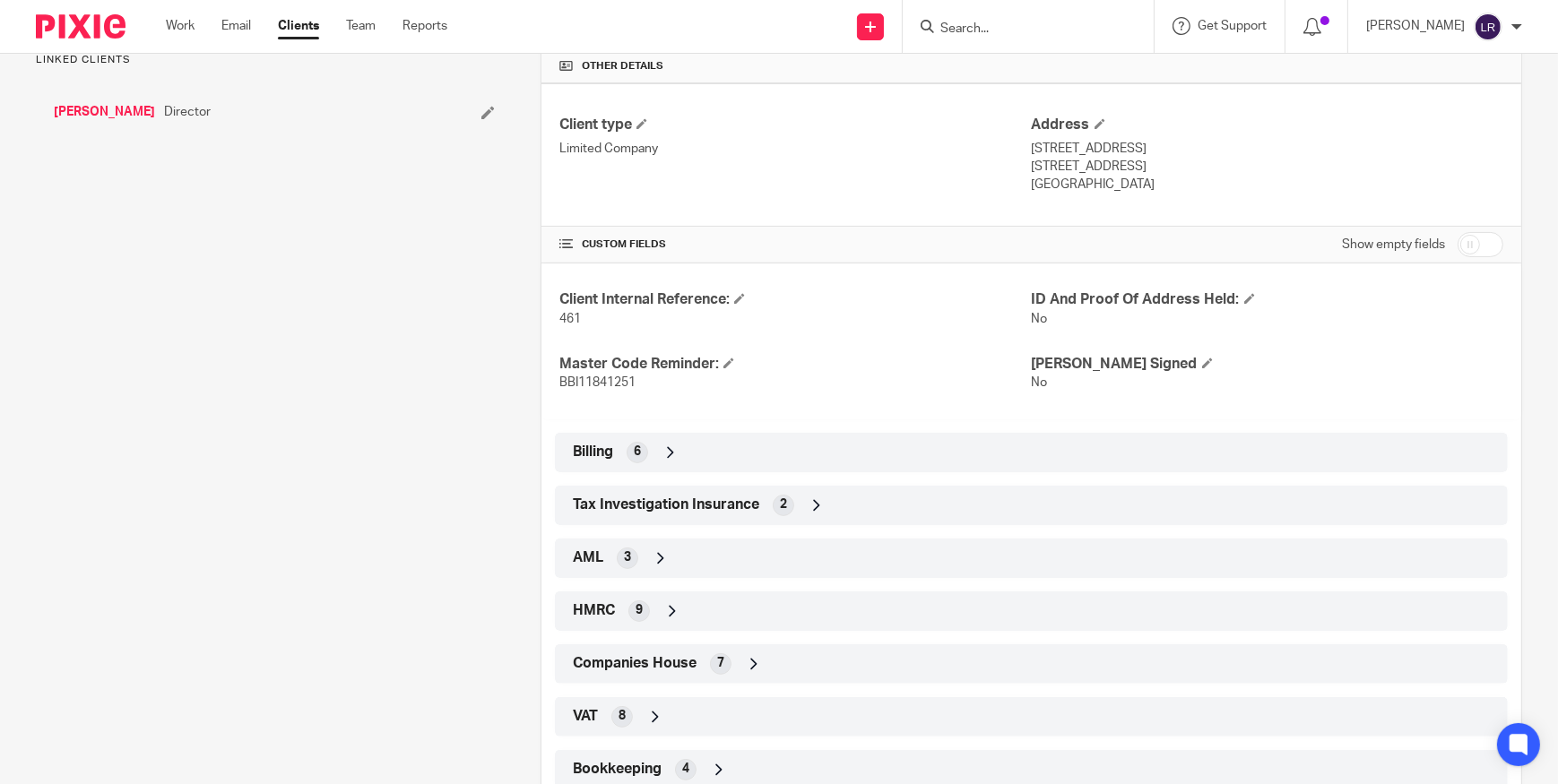
scroll to position [533, 0]
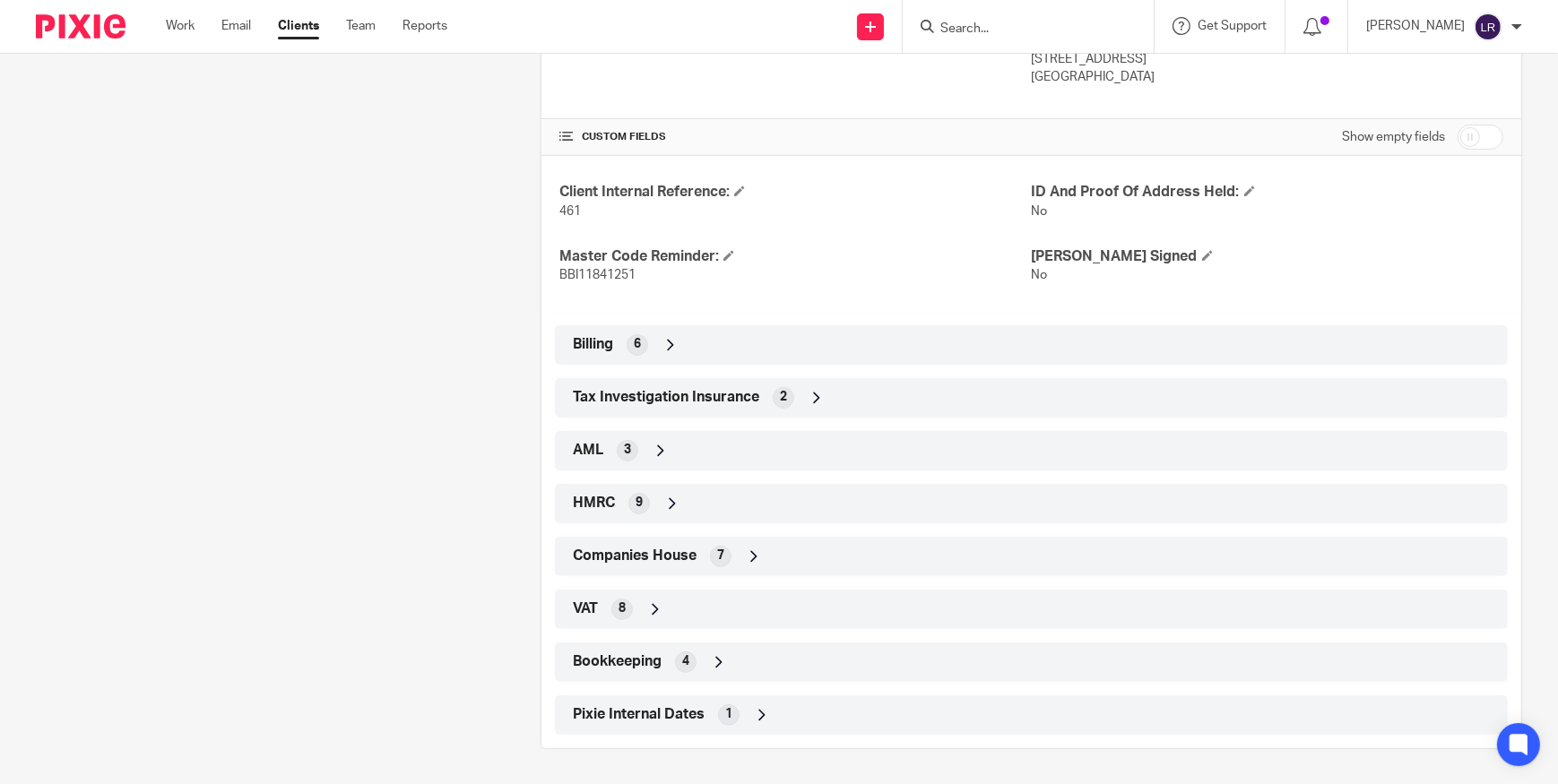
click at [645, 554] on span "Companies House" at bounding box center [634, 556] width 124 height 19
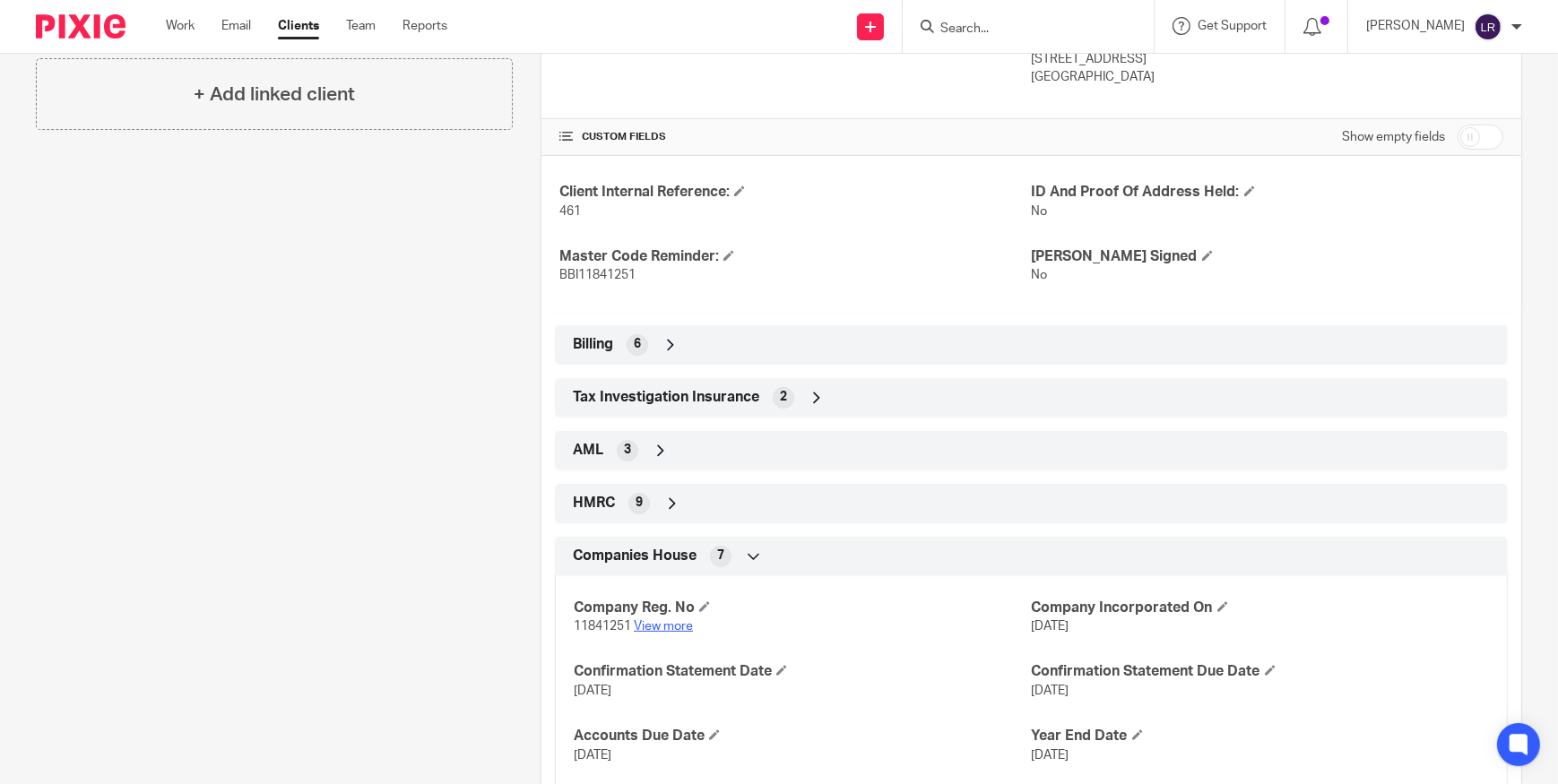
click at [655, 624] on link "View more" at bounding box center [664, 626] width 59 height 13
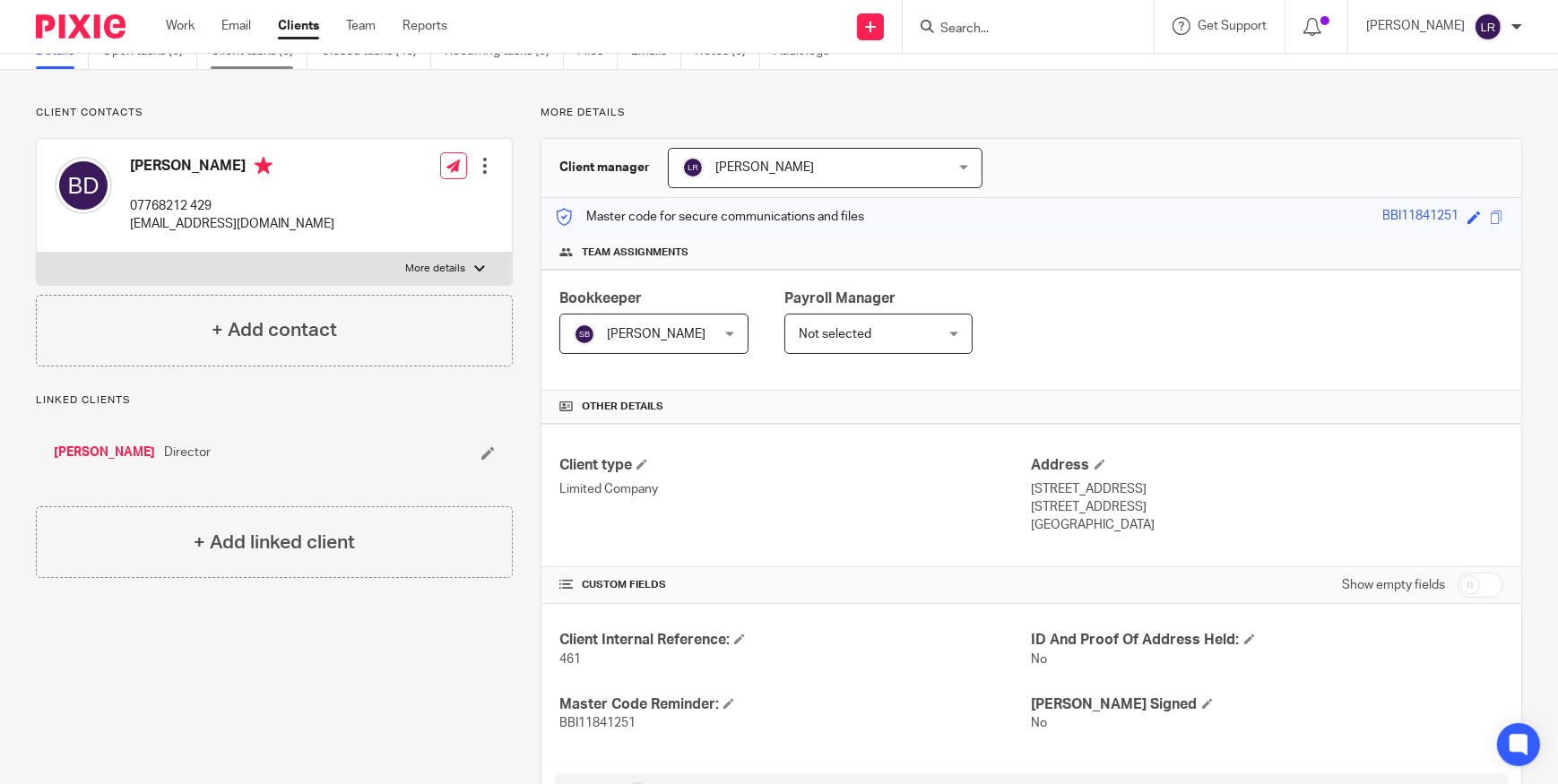
scroll to position [0, 0]
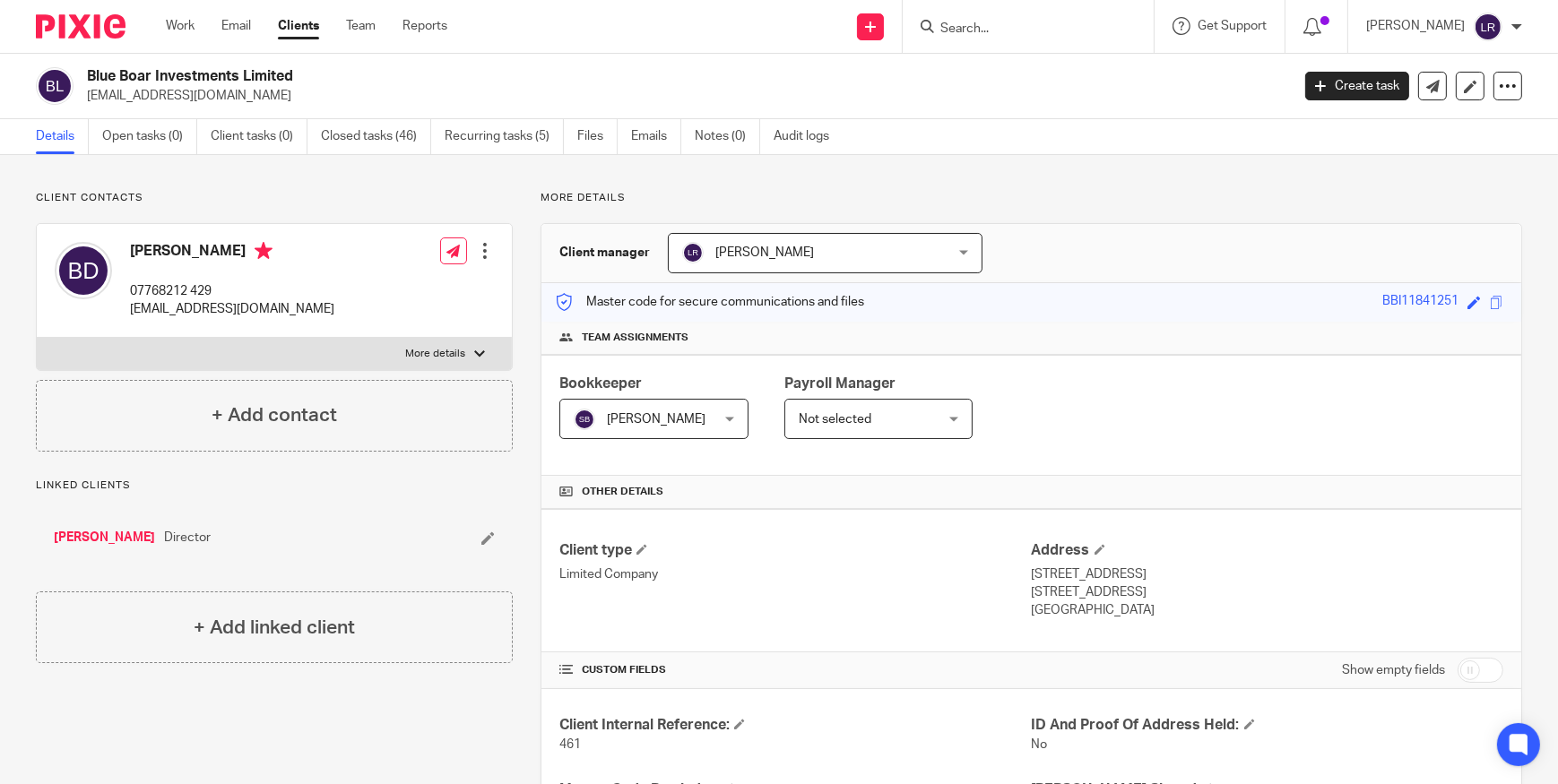
click at [1033, 36] on input "Search" at bounding box center [1019, 30] width 161 height 16
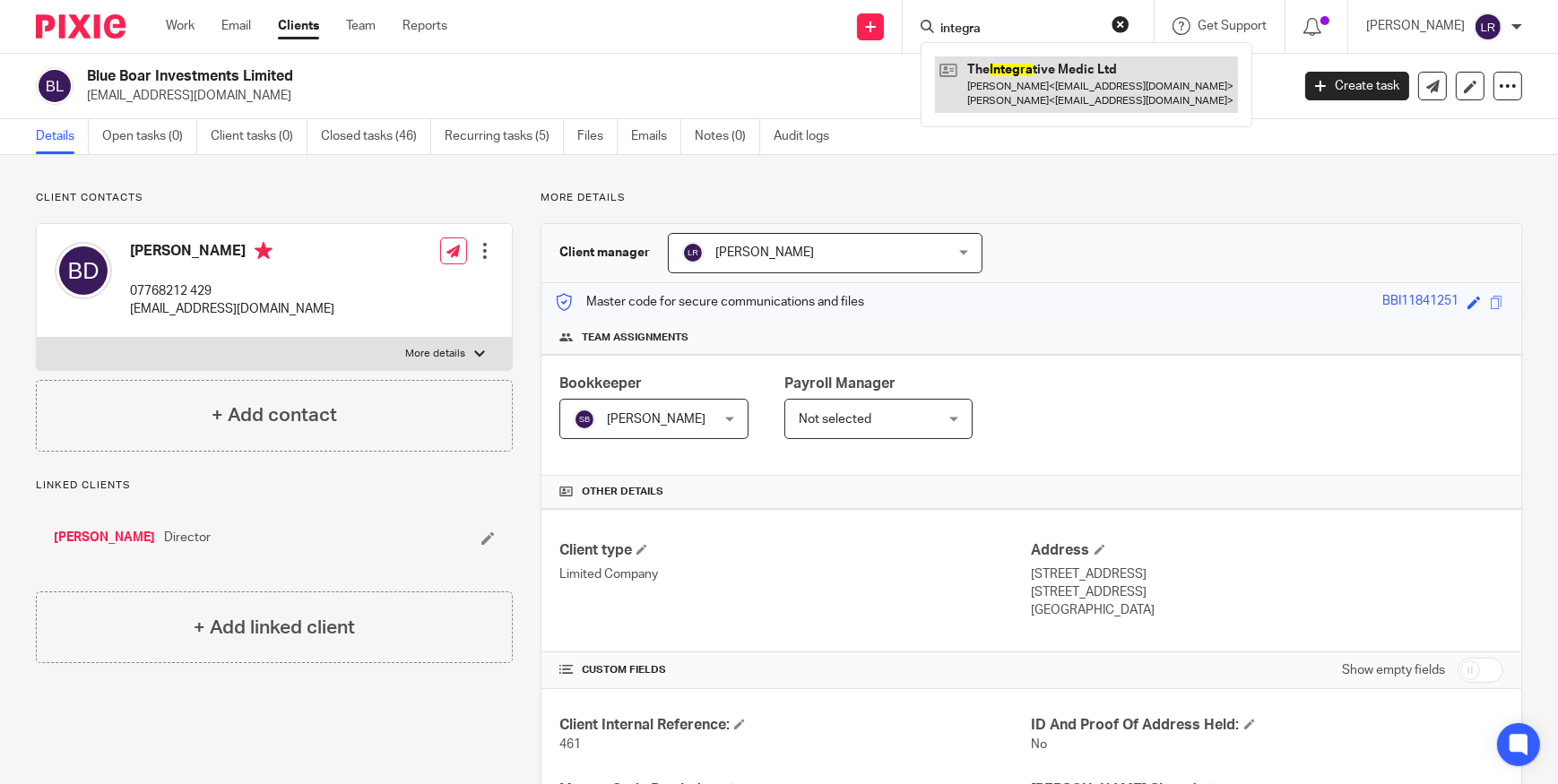
type input "integra"
click at [1079, 93] on link at bounding box center [1086, 84] width 303 height 55
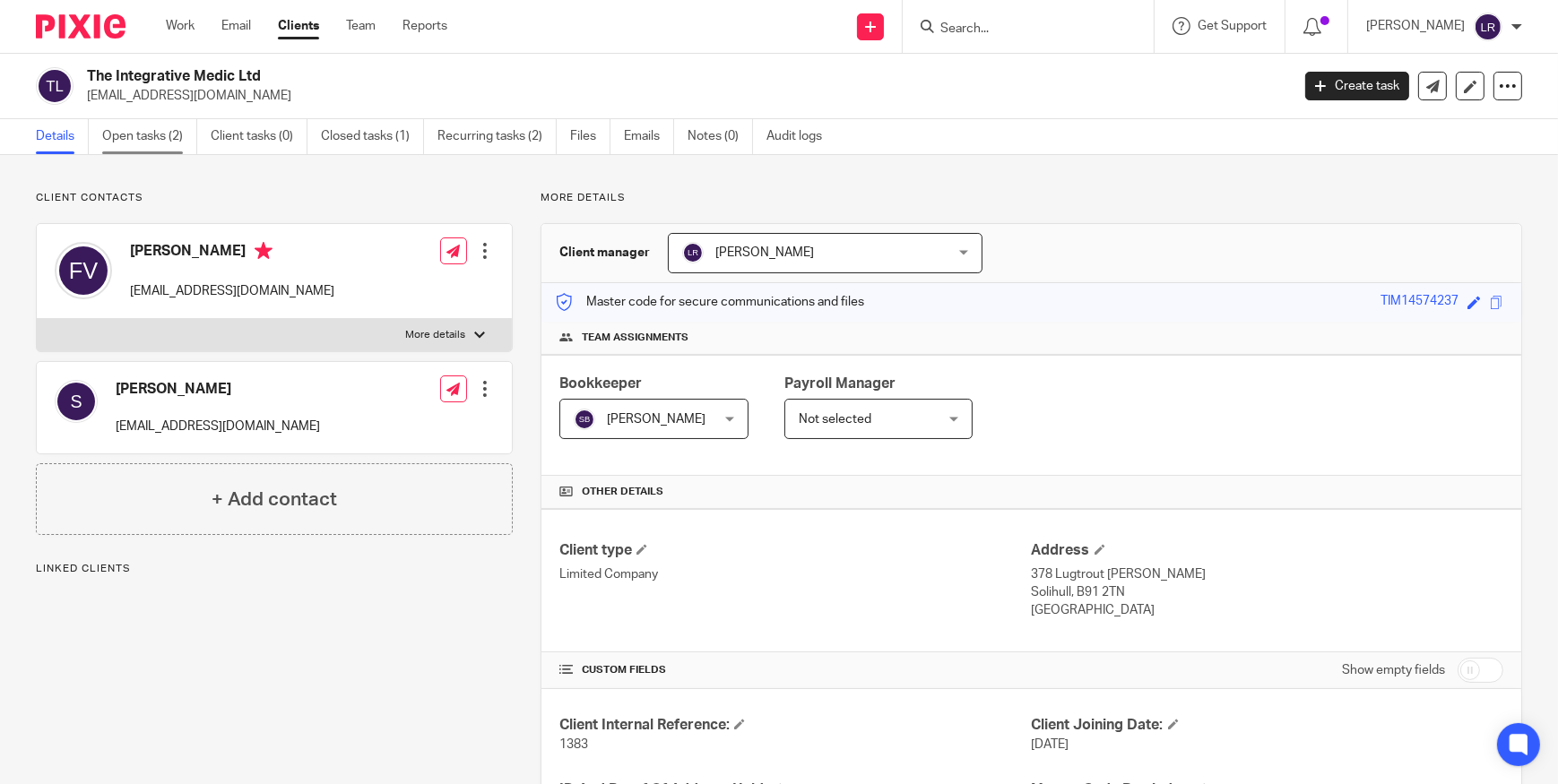
click at [155, 142] on link "Open tasks (2)" at bounding box center [149, 136] width 95 height 35
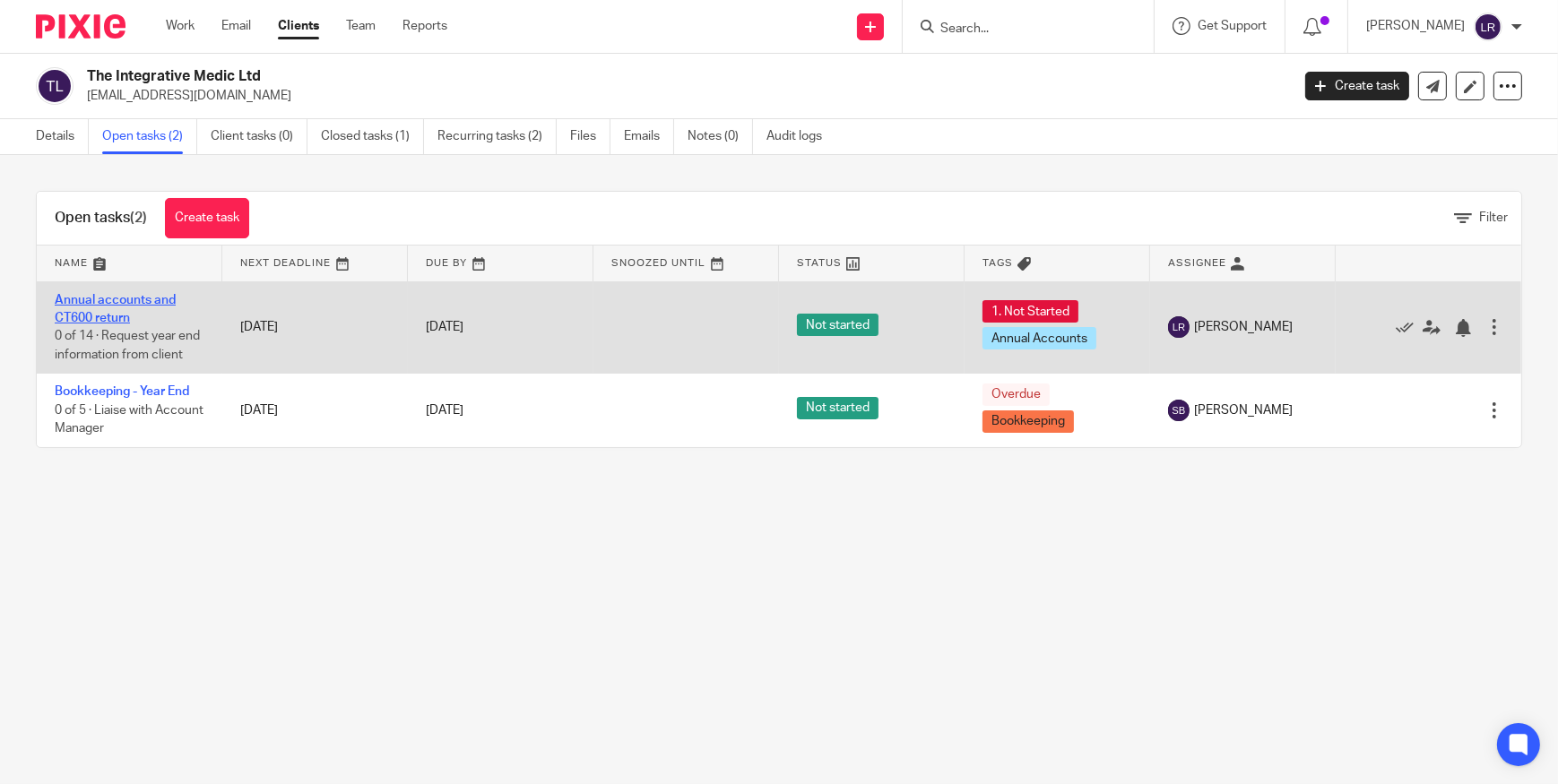
drag, startPoint x: 149, startPoint y: 392, endPoint x: 89, endPoint y: 310, distance: 101.6
click at [89, 307] on td "Annual accounts and CT600 return 0 of 14 · Request year end information from cl…" at bounding box center [130, 327] width 186 height 92
click at [93, 315] on link "Annual accounts and CT600 return" at bounding box center [115, 308] width 121 height 31
click at [87, 305] on td "Annual accounts and CT600 return 0 of 14 · Request year end information from cl…" at bounding box center [130, 327] width 186 height 92
click at [98, 315] on link "Annual accounts and CT600 return" at bounding box center [115, 308] width 121 height 31
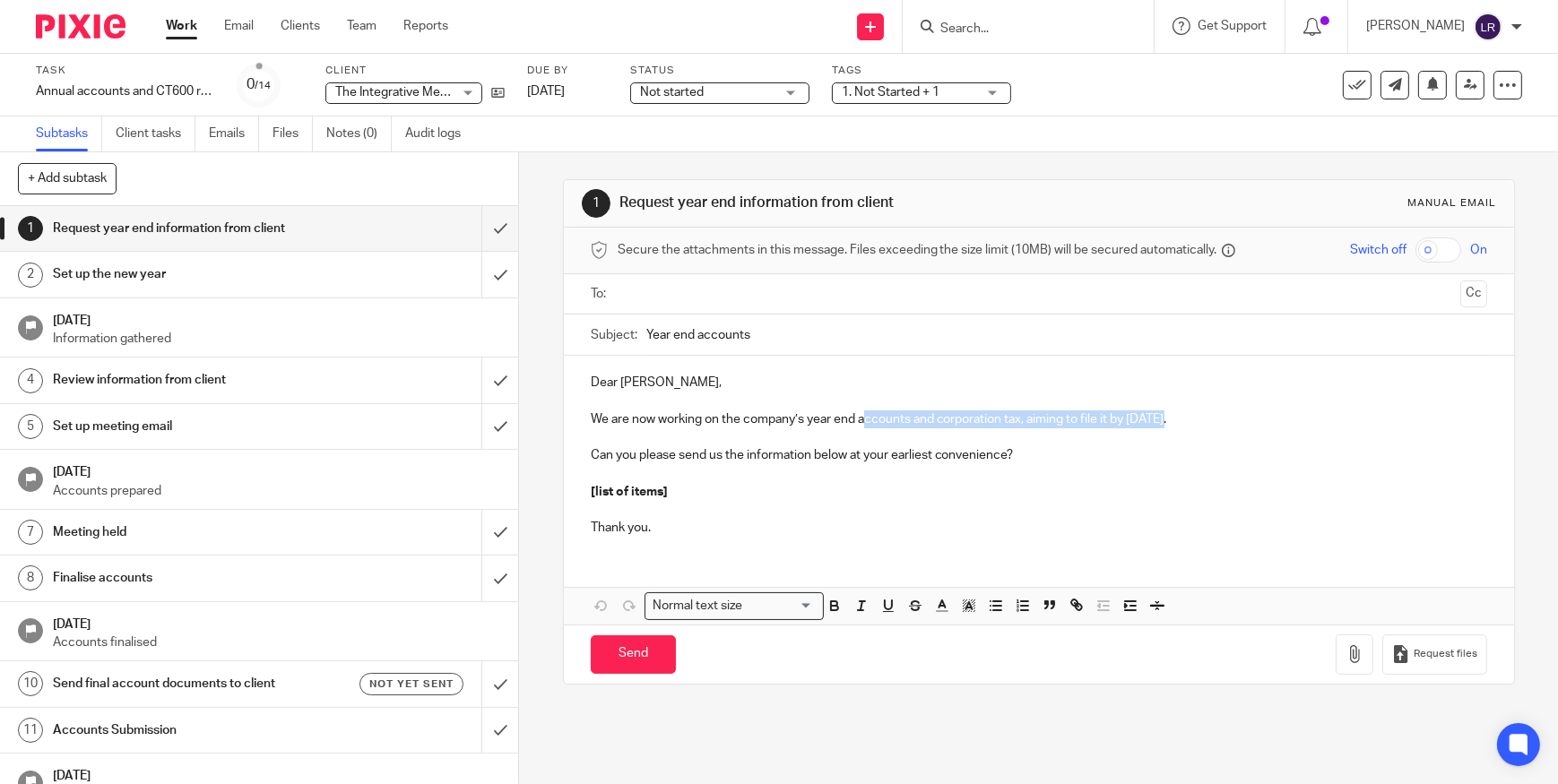
drag, startPoint x: 1165, startPoint y: 417, endPoint x: 864, endPoint y: 416, distance: 301.0
click at [864, 416] on p "We are now working on the company’s year end accounts and corporation tax, aimi…" at bounding box center [1039, 419] width 896 height 18
click at [388, 87] on span "The Integrative Medic Ltd" at bounding box center [407, 92] width 143 height 13
click at [630, 90] on div "Not started Not started" at bounding box center [719, 93] width 179 height 22
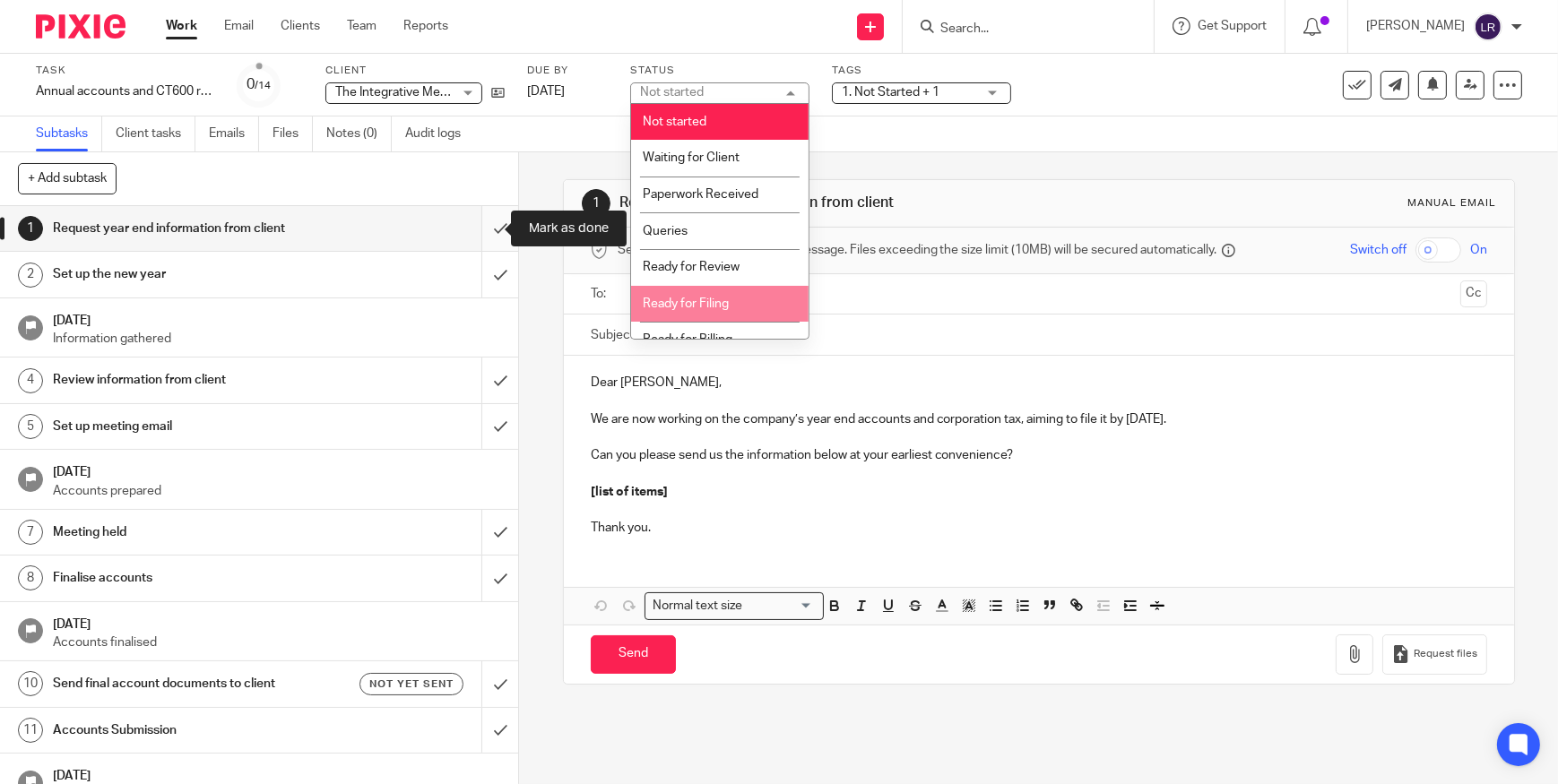
click at [484, 226] on input "submit" at bounding box center [259, 227] width 518 height 44
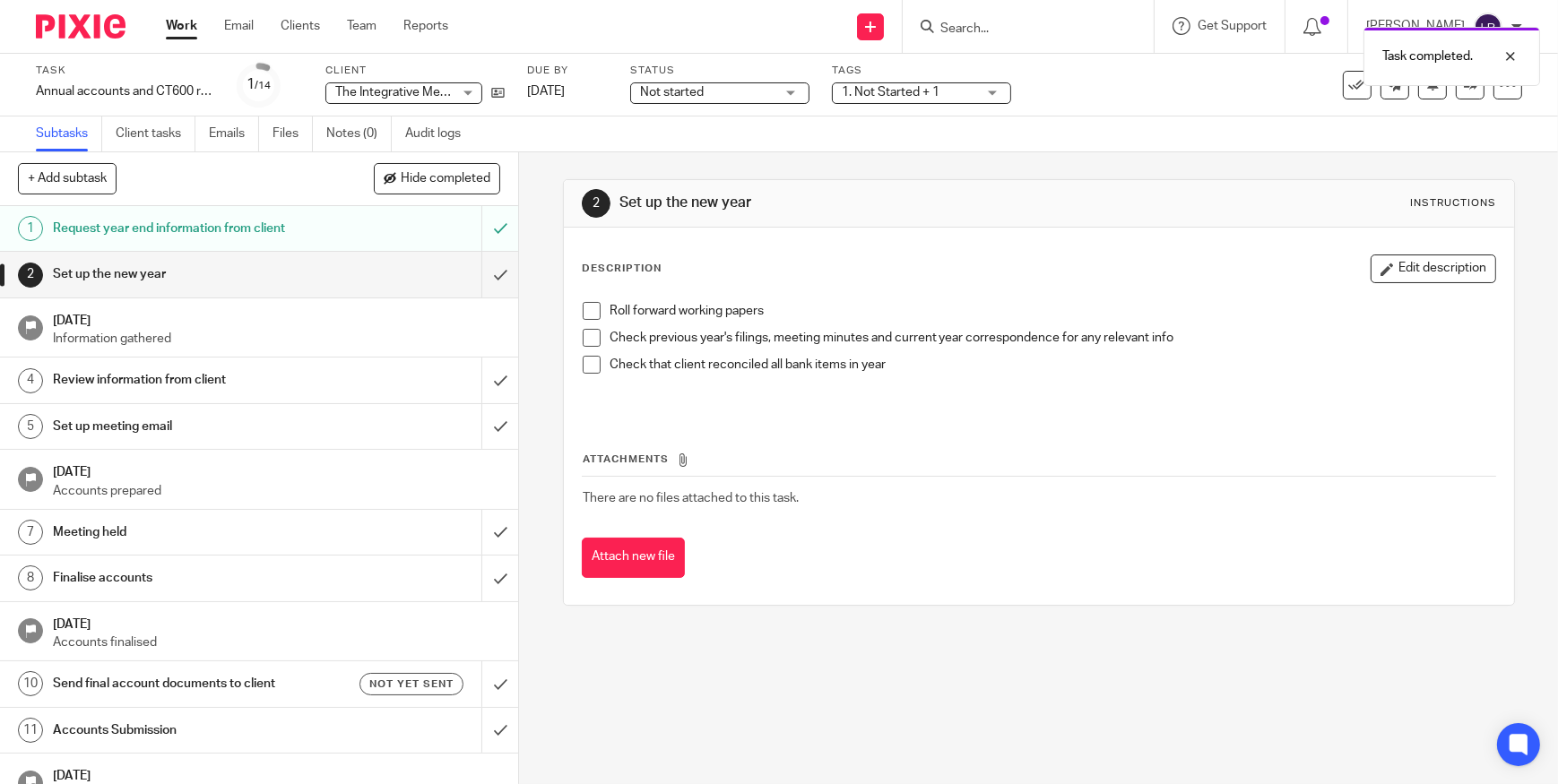
click at [388, 234] on div "Request year end information from client" at bounding box center [258, 228] width 412 height 27
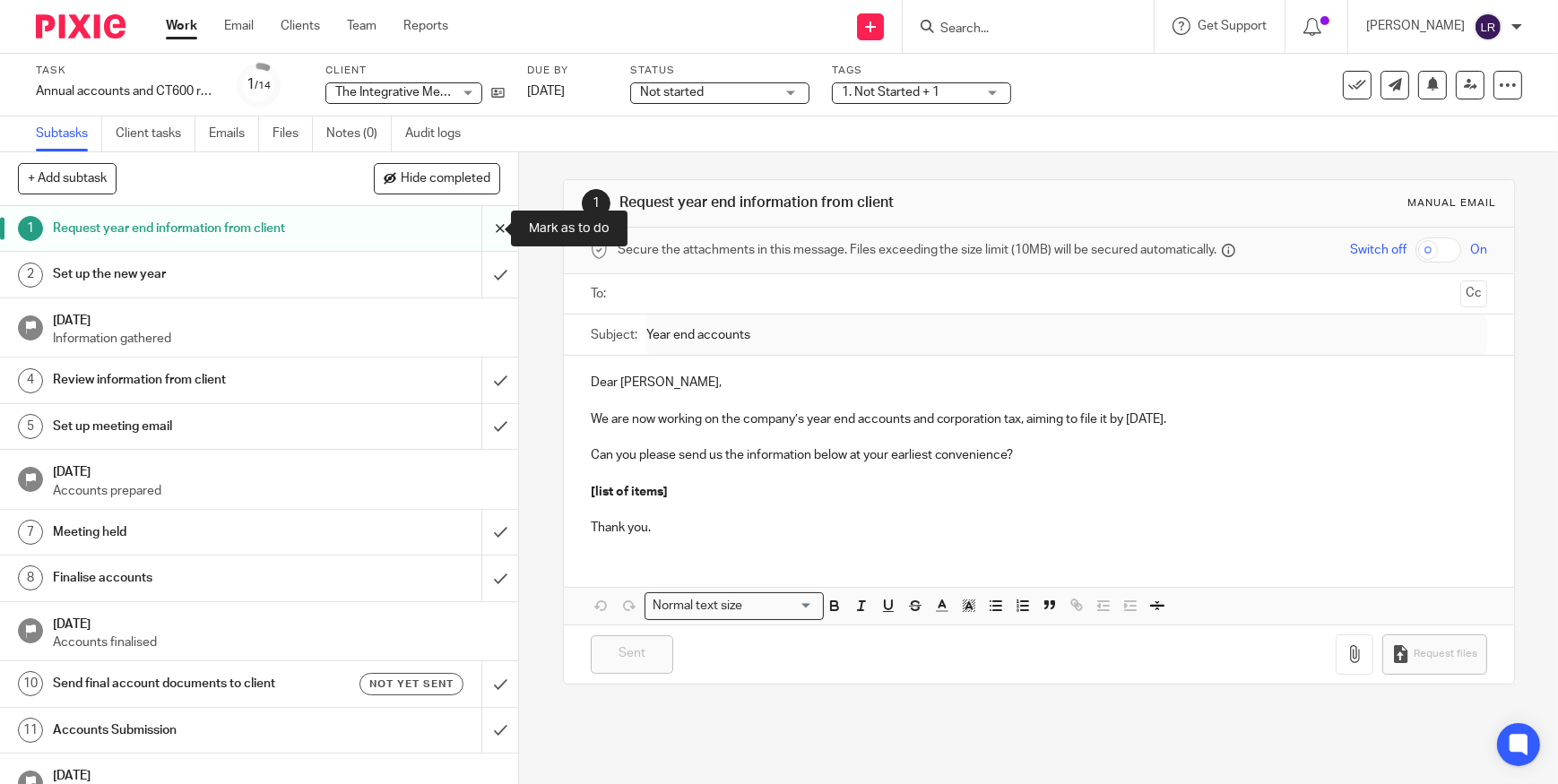
click at [496, 225] on input "submit" at bounding box center [259, 227] width 518 height 44
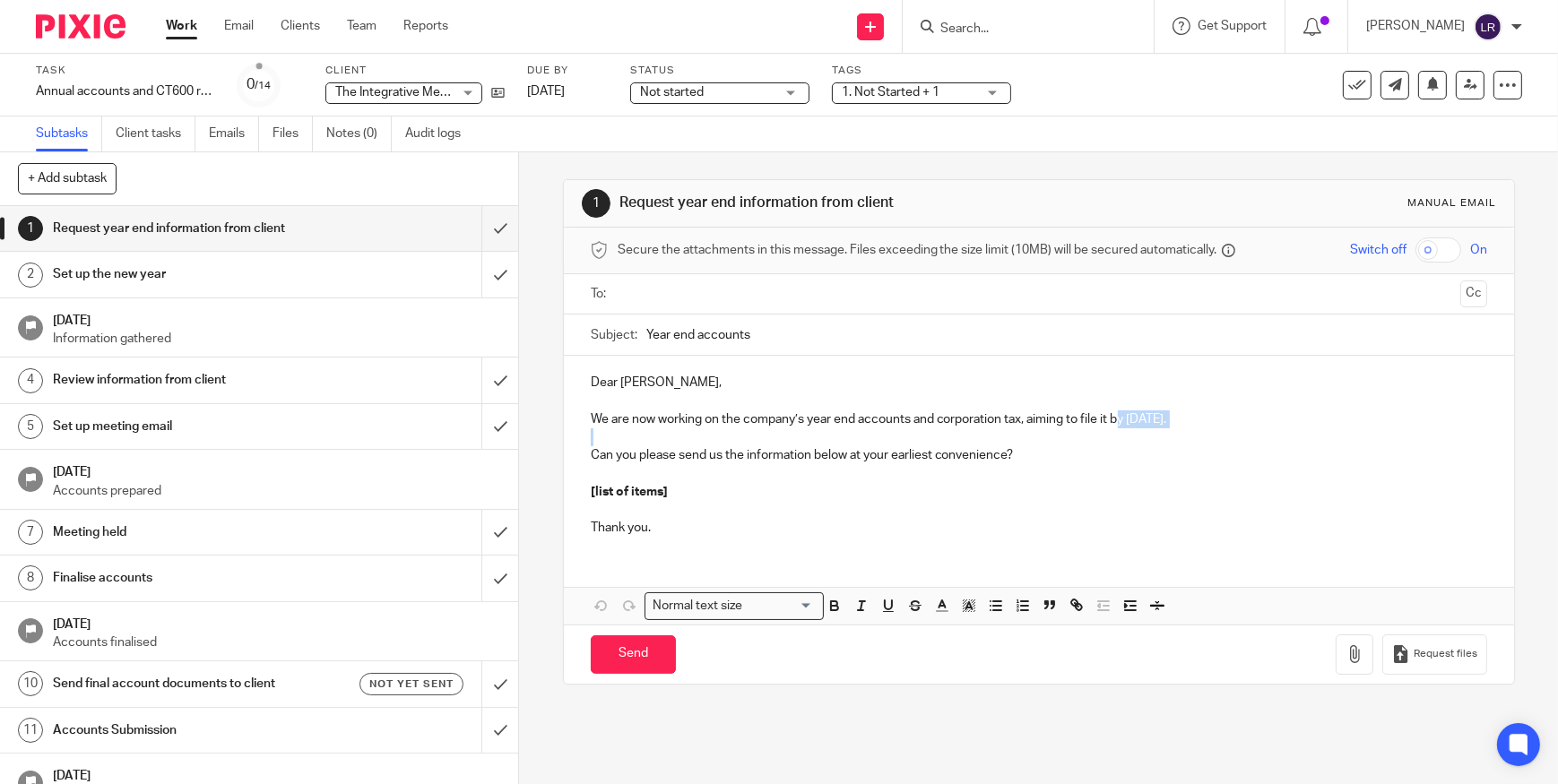
drag, startPoint x: 1118, startPoint y: 420, endPoint x: 1248, endPoint y: 427, distance: 130.2
click at [1248, 427] on div "Dear [PERSON_NAME], We are now working on the company’s year end accounts and c…" at bounding box center [1039, 453] width 951 height 195
click at [1469, 83] on link at bounding box center [1470, 85] width 29 height 29
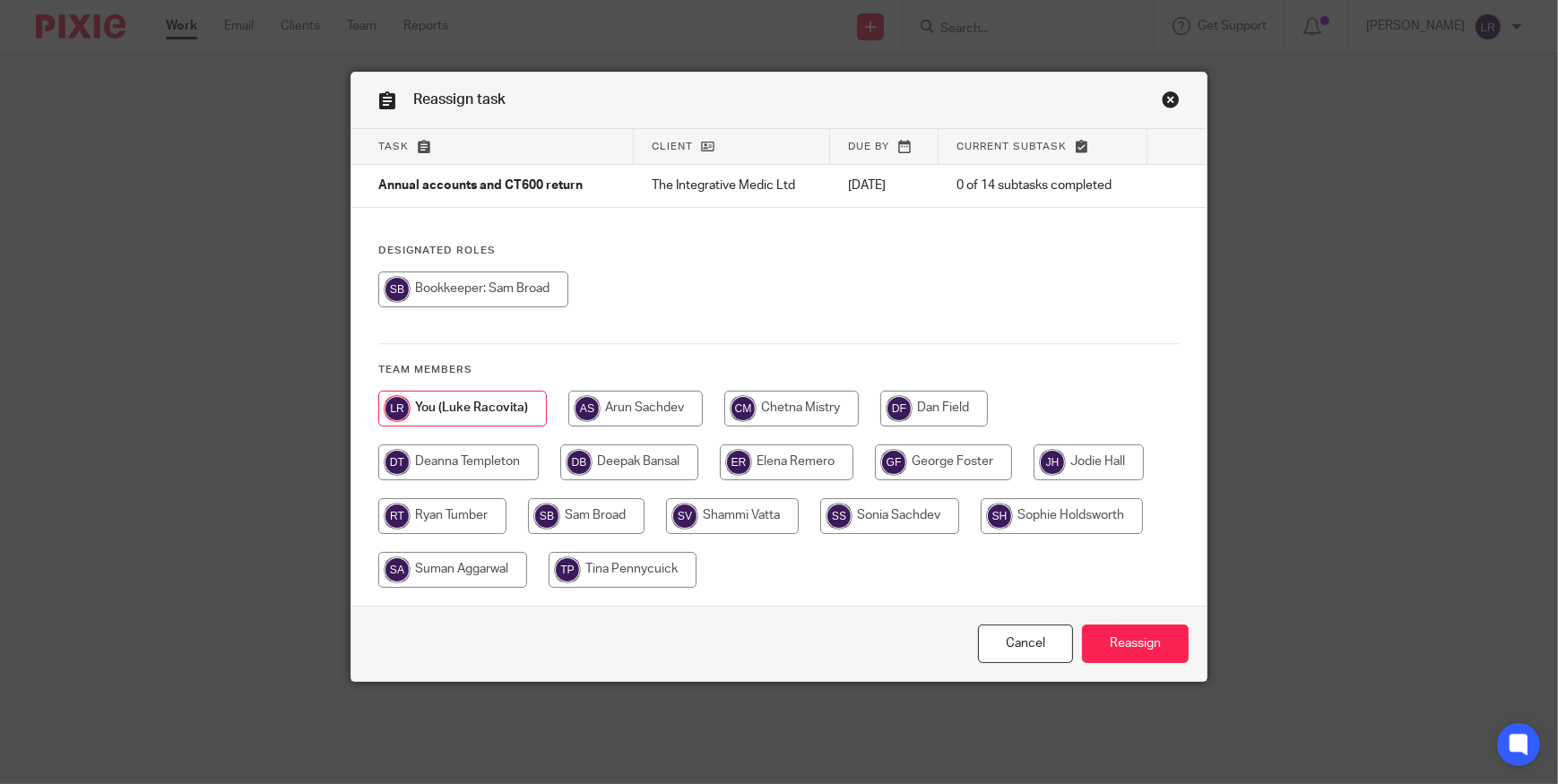
click at [471, 462] on input "radio" at bounding box center [458, 463] width 160 height 36
radio input "true"
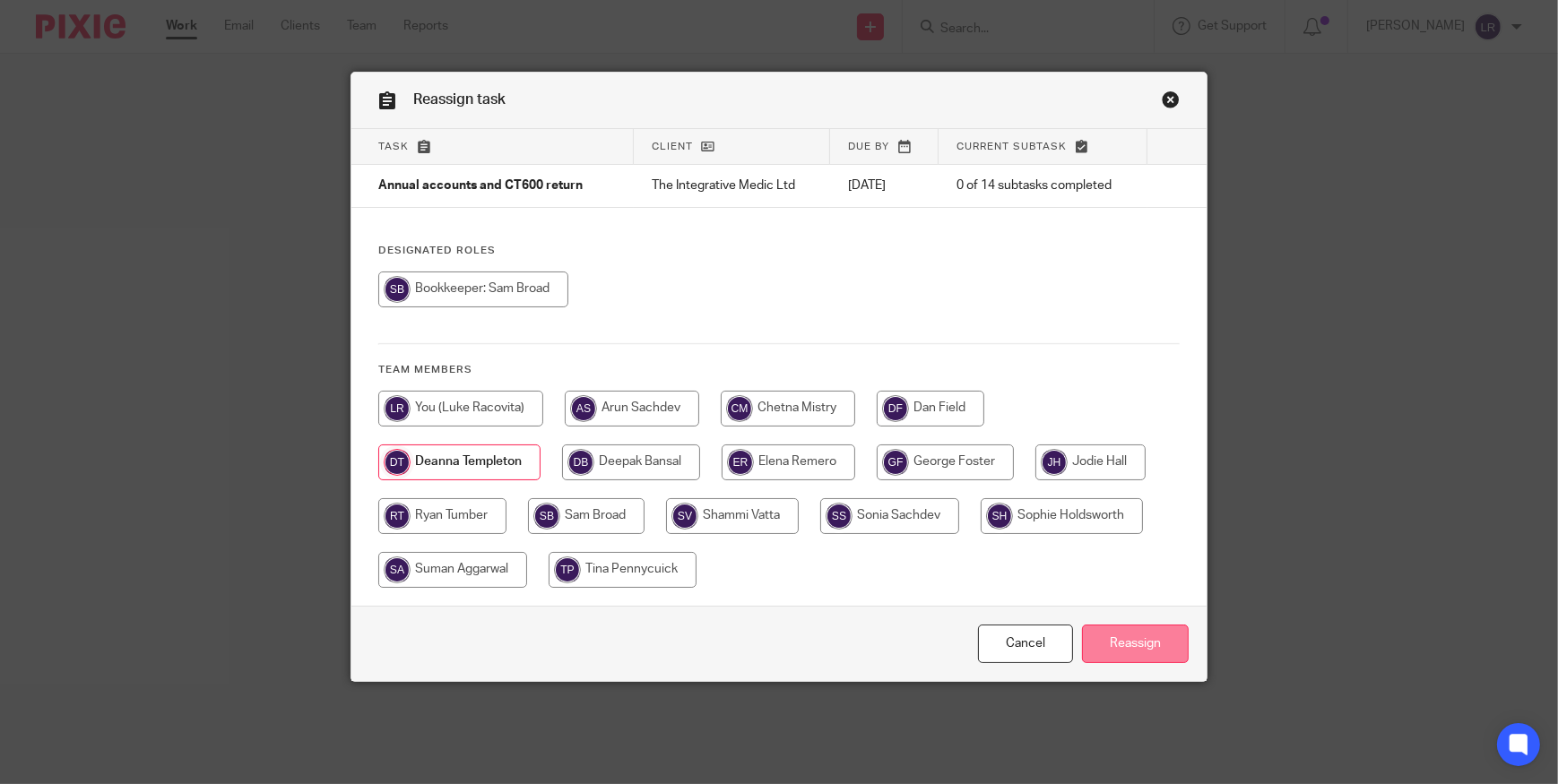
click at [1108, 639] on input "Reassign" at bounding box center [1136, 644] width 107 height 39
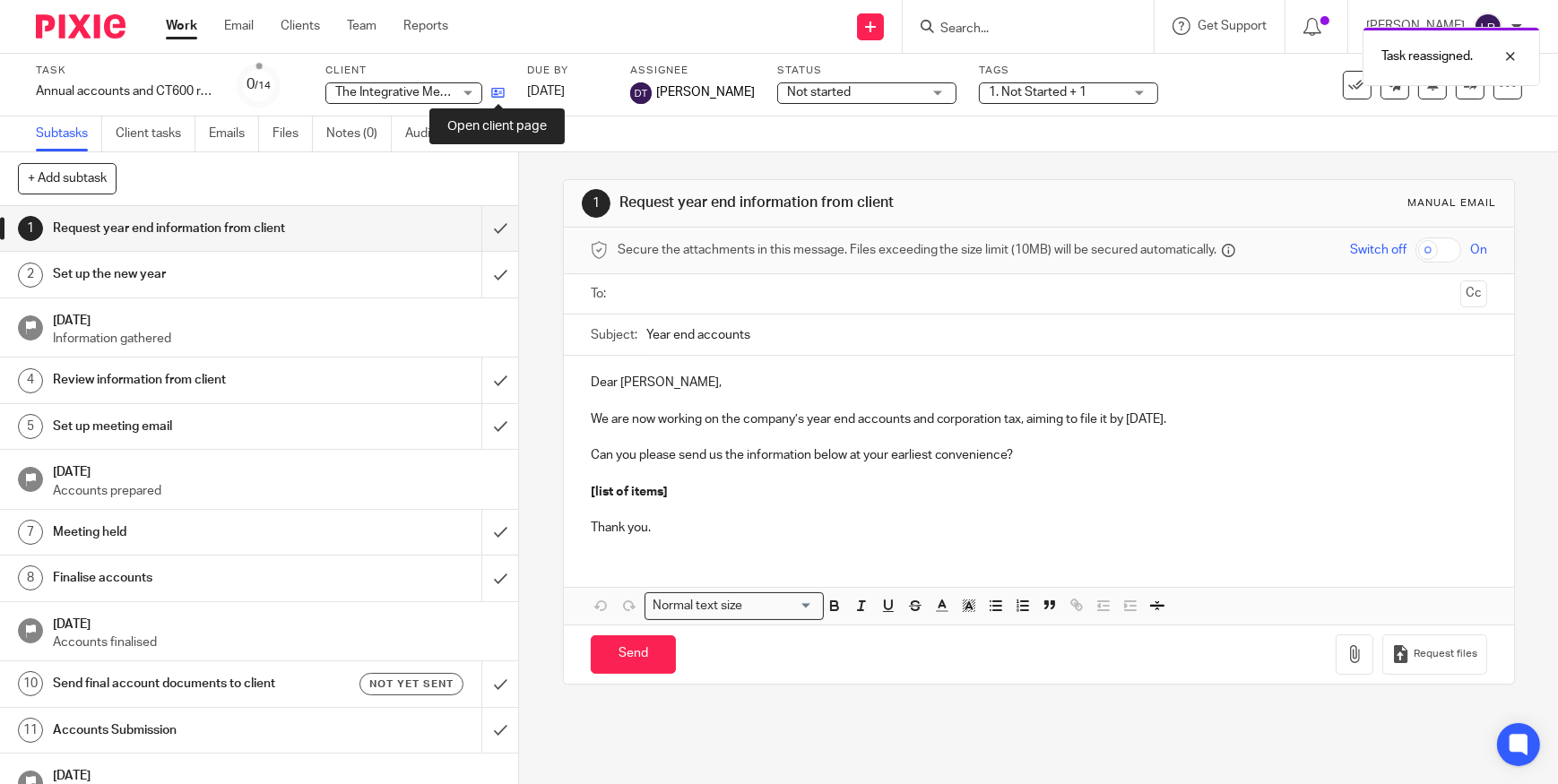
click at [492, 89] on icon at bounding box center [499, 93] width 14 height 14
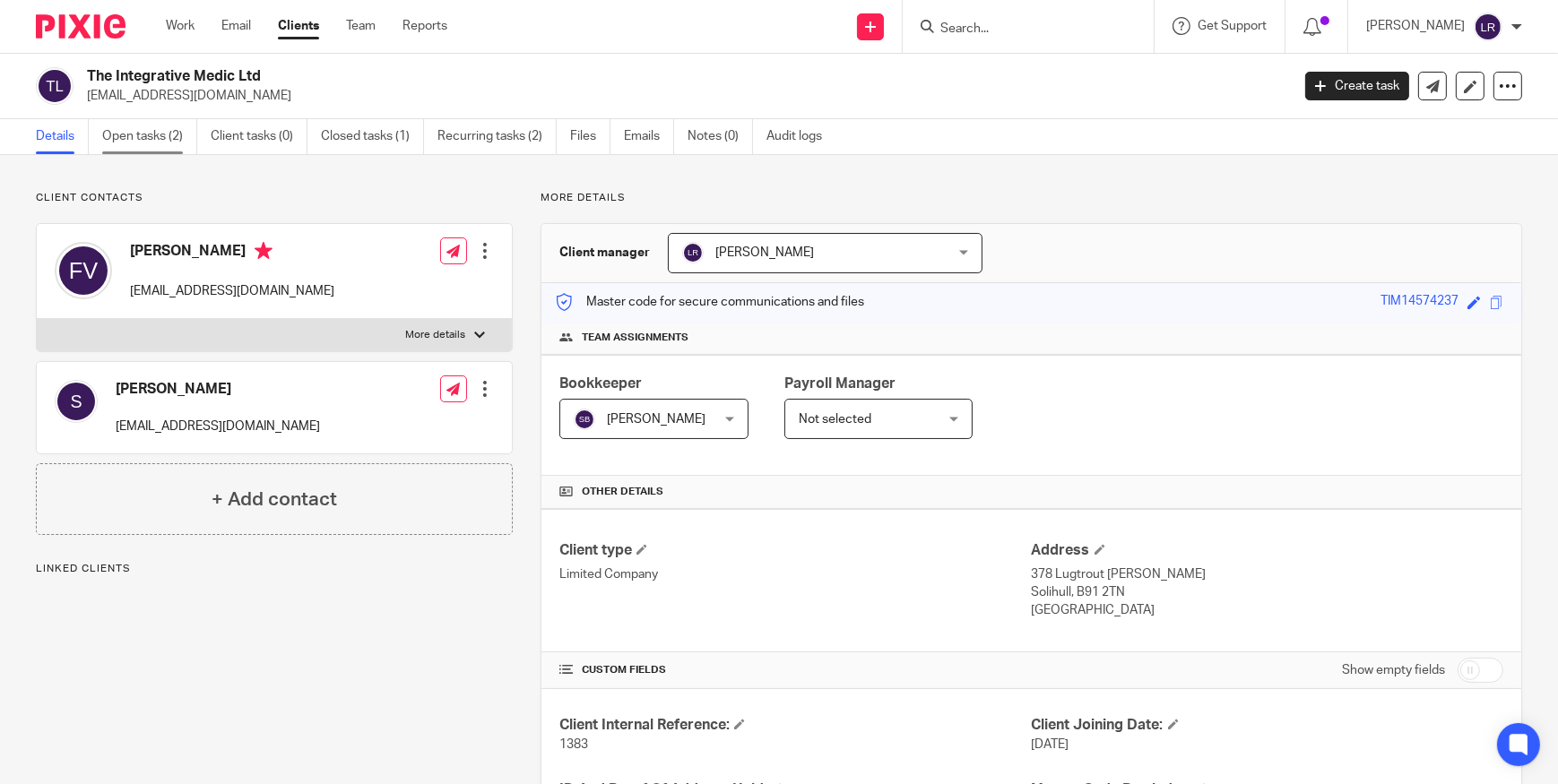
click at [114, 137] on link "Open tasks (2)" at bounding box center [149, 136] width 95 height 35
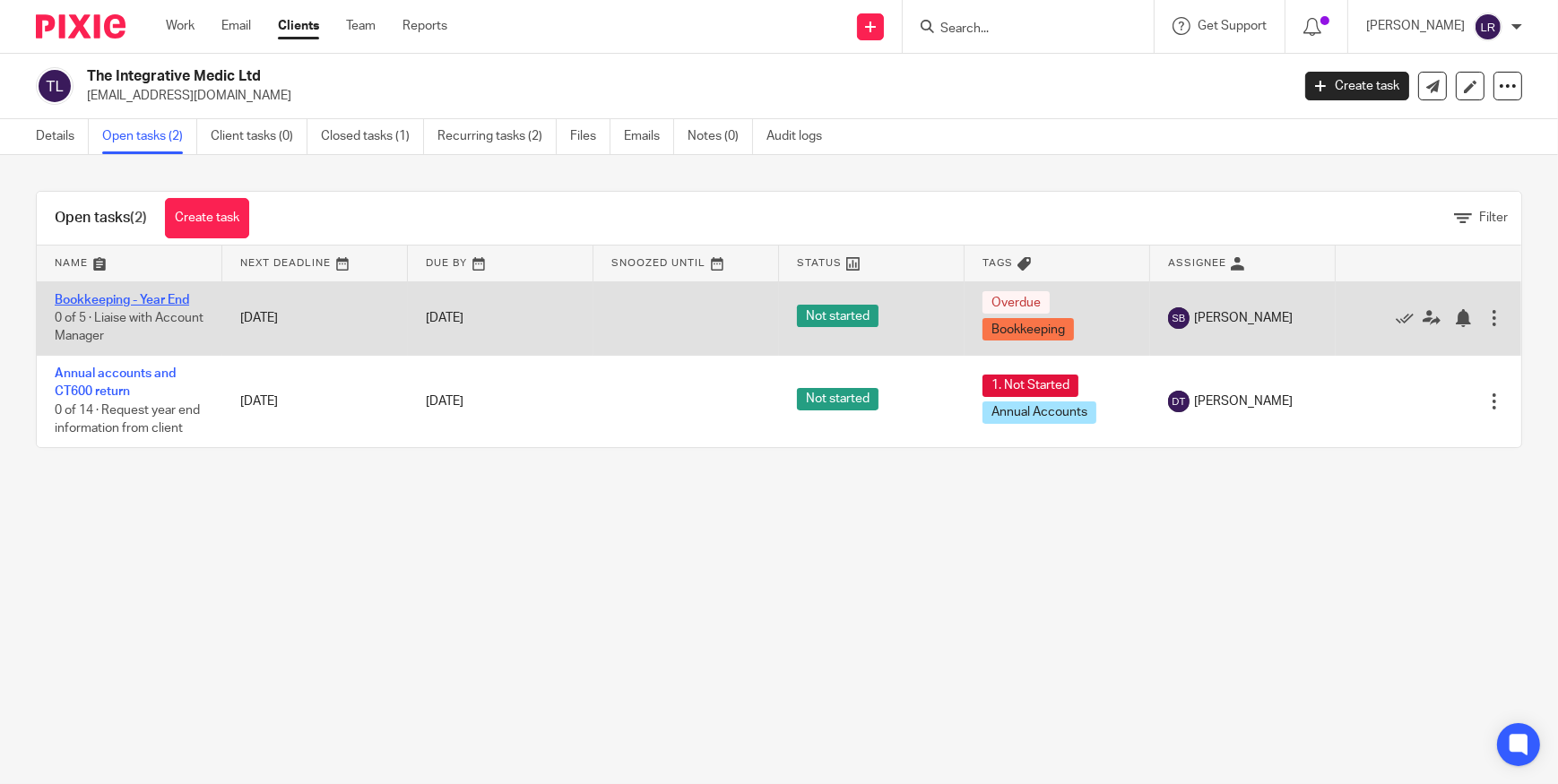
click at [123, 298] on link "Bookkeeping - Year End" at bounding box center [122, 300] width 135 height 13
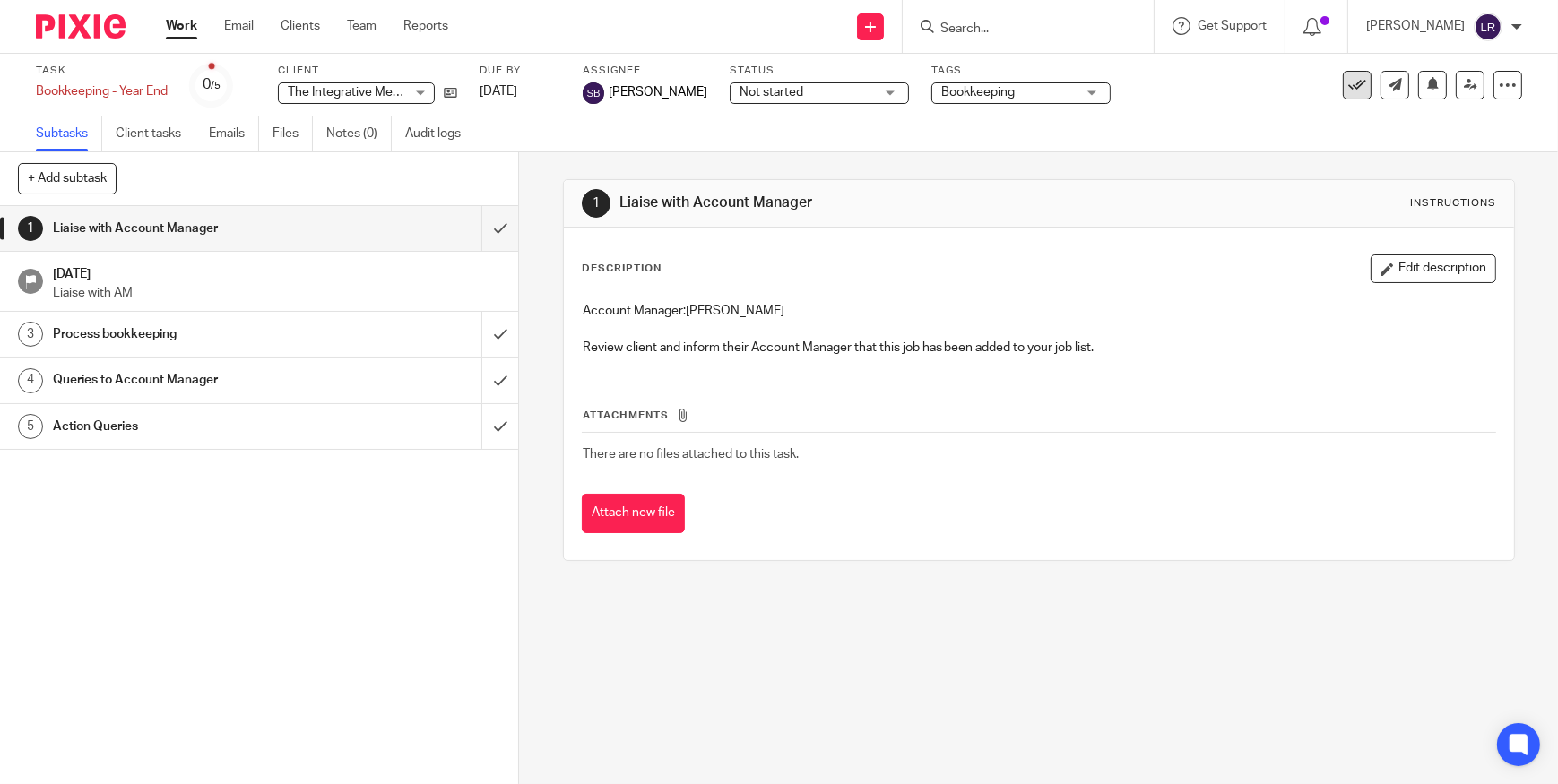
click at [1348, 87] on icon at bounding box center [1357, 85] width 18 height 18
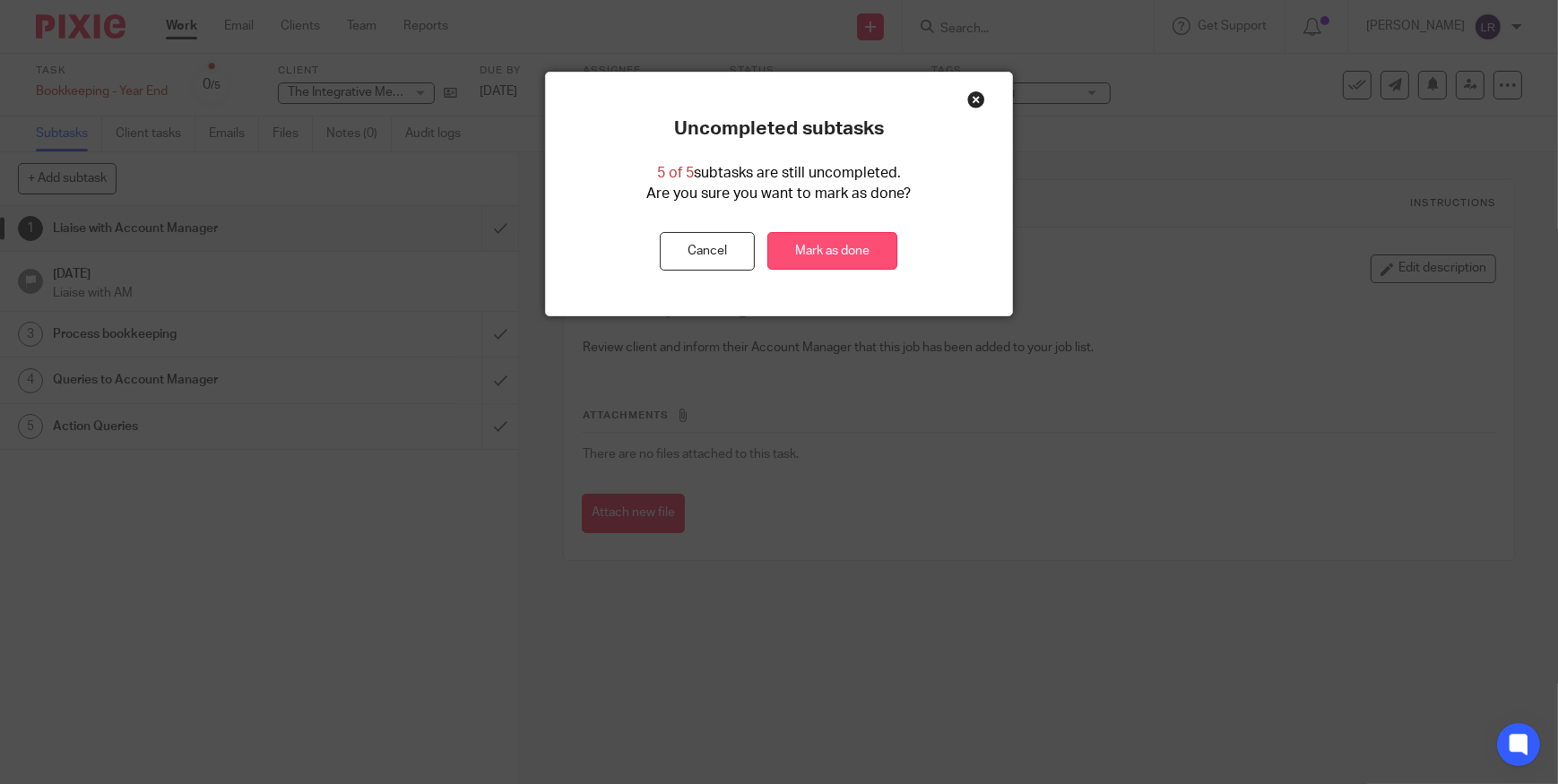
click at [837, 251] on link "Mark as done" at bounding box center [832, 251] width 130 height 39
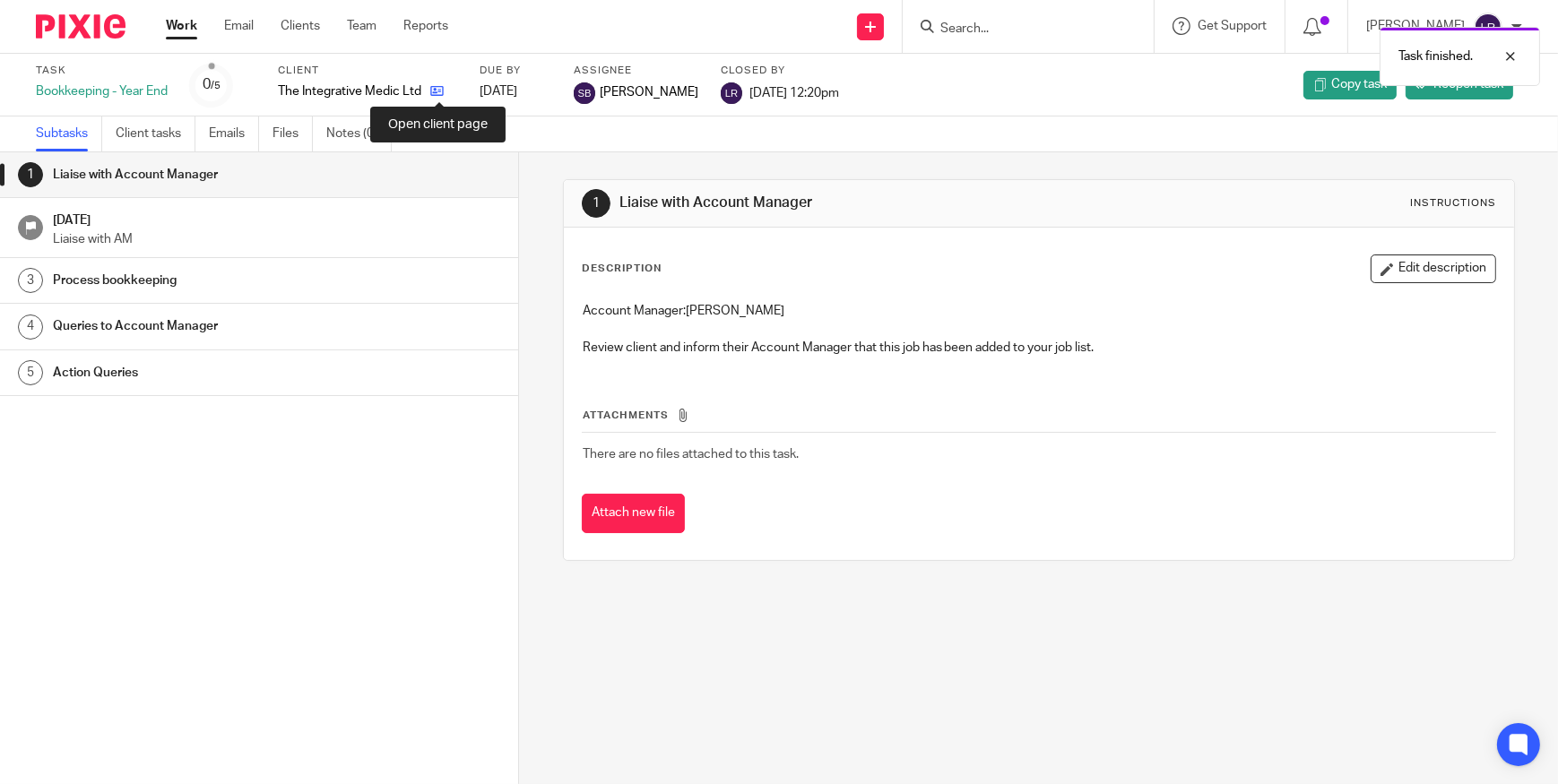
click at [440, 88] on icon at bounding box center [437, 91] width 14 height 14
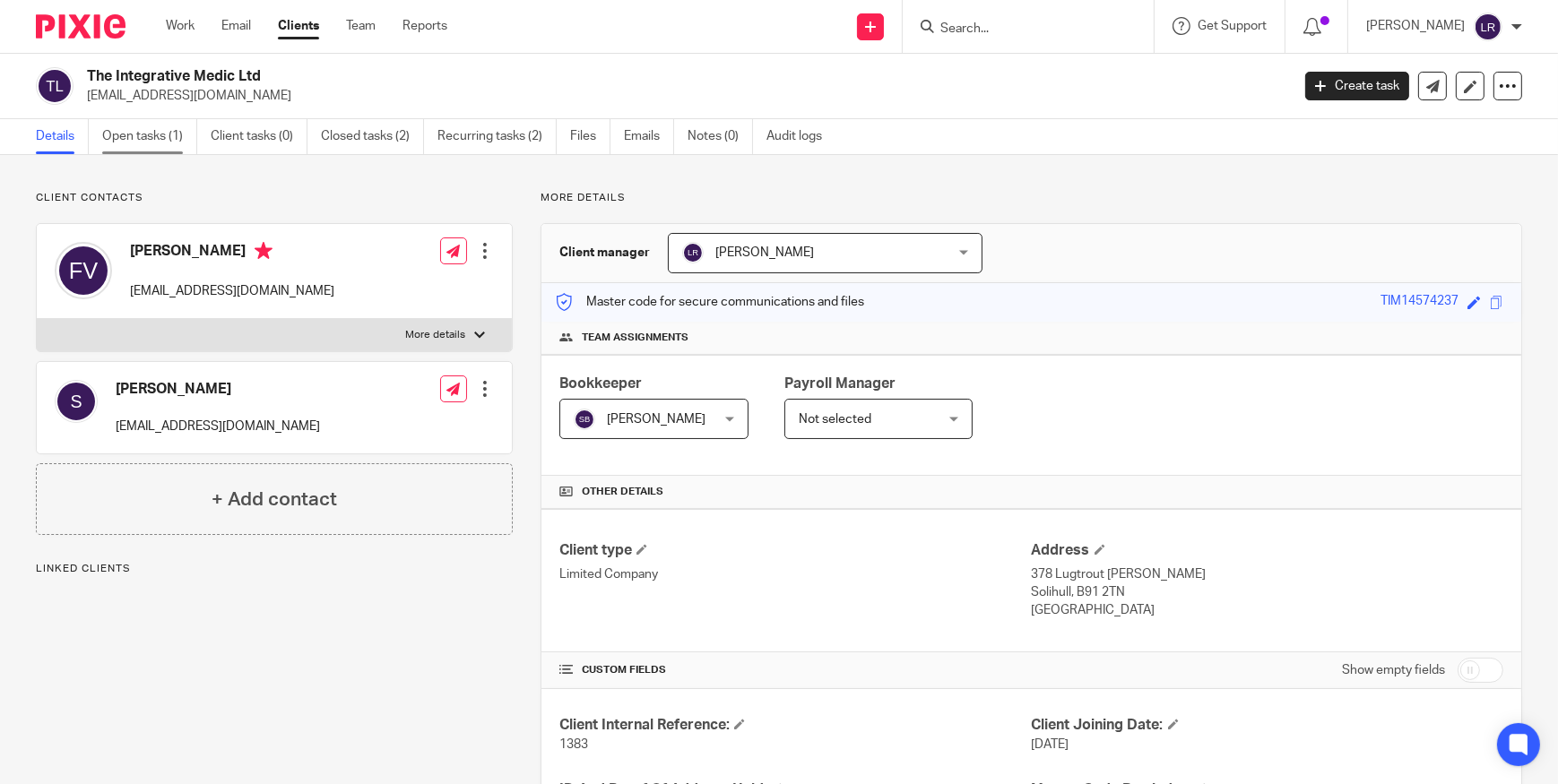
click at [129, 135] on link "Open tasks (1)" at bounding box center [149, 136] width 95 height 35
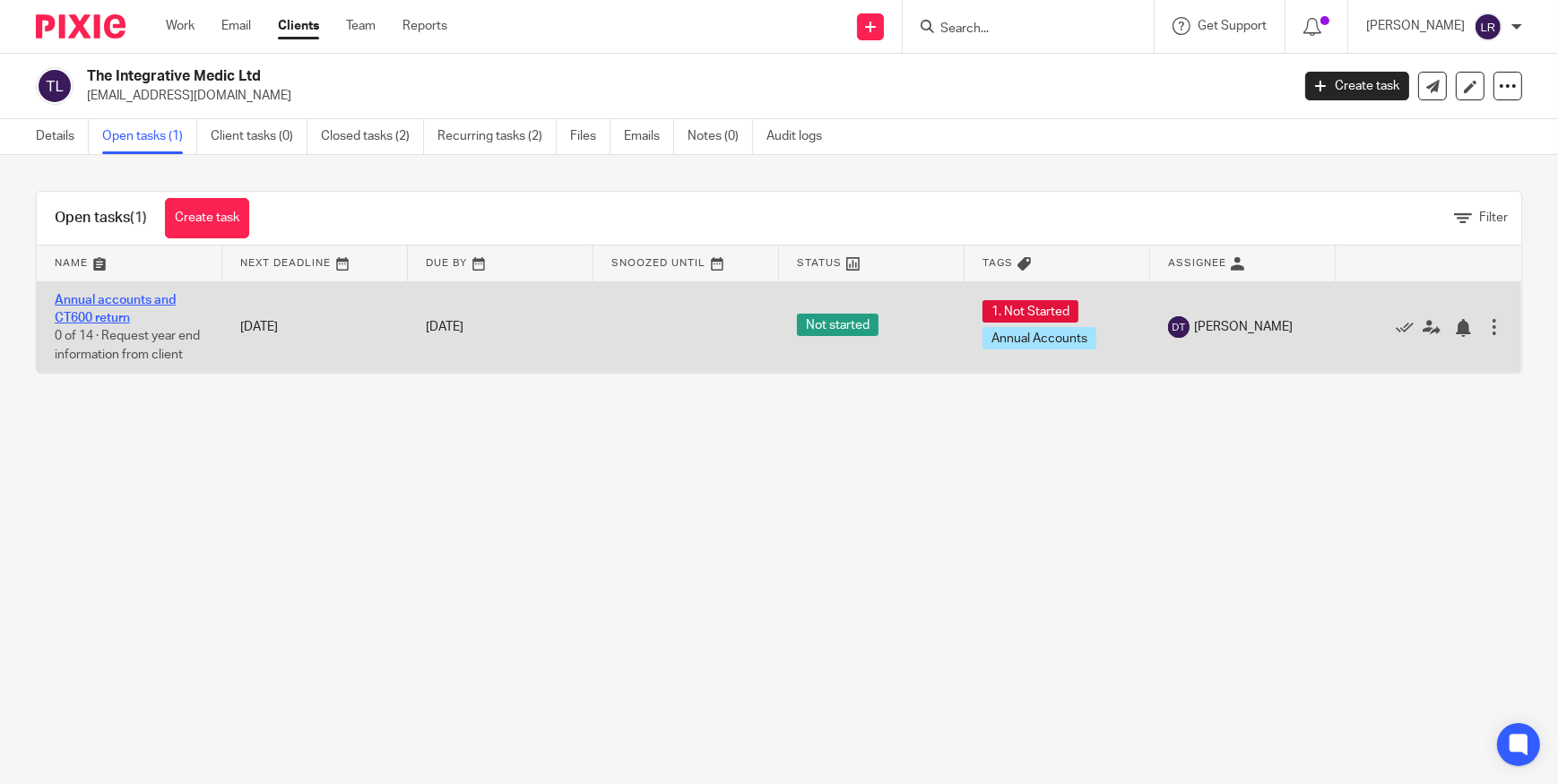
click at [97, 314] on link "Annual accounts and CT600 return" at bounding box center [115, 308] width 121 height 31
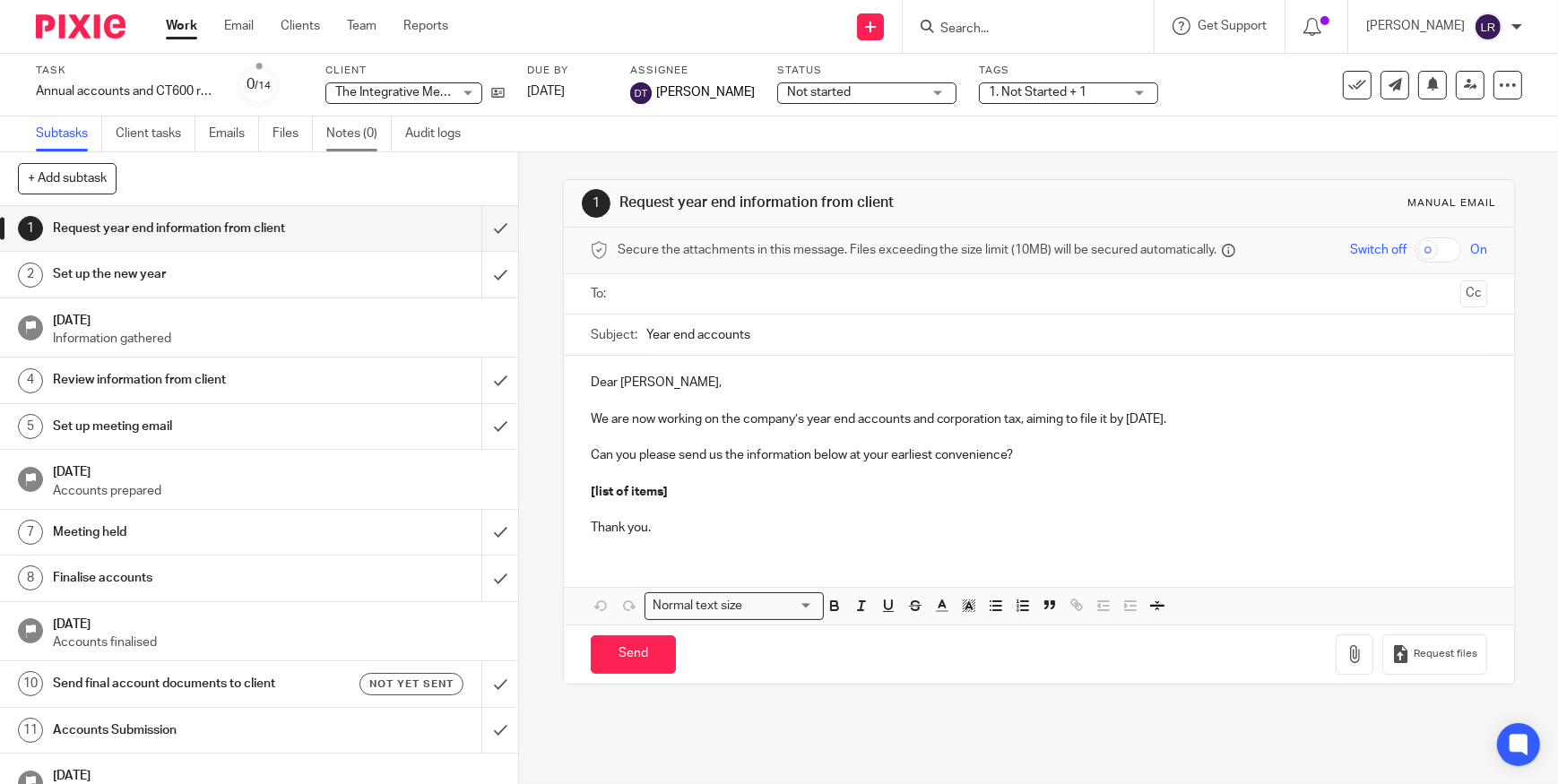
click at [370, 130] on link "Notes (0)" at bounding box center [359, 133] width 65 height 35
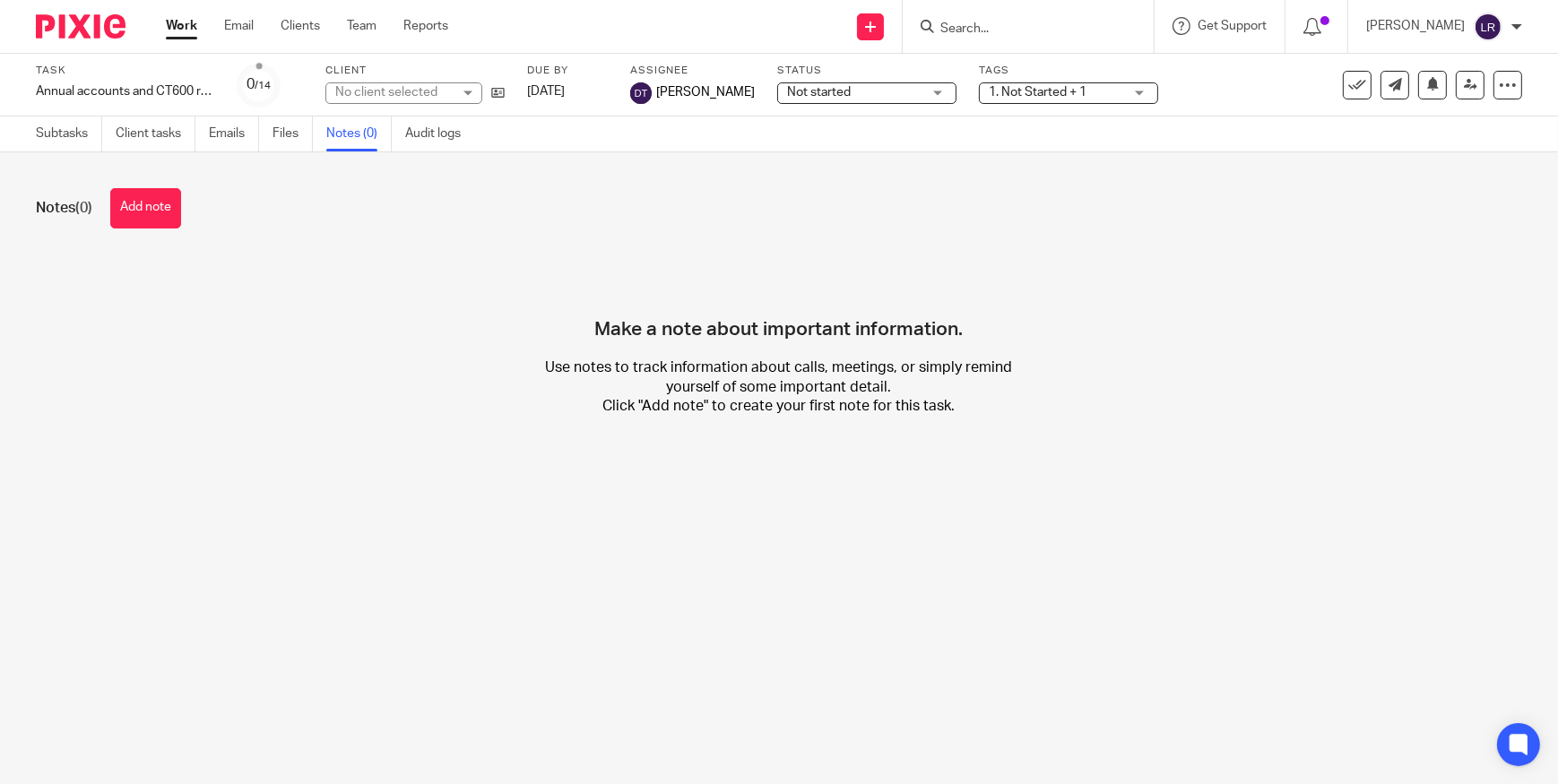
drag, startPoint x: 145, startPoint y: 215, endPoint x: 167, endPoint y: 279, distance: 67.7
click at [144, 215] on button "Add note" at bounding box center [145, 208] width 71 height 41
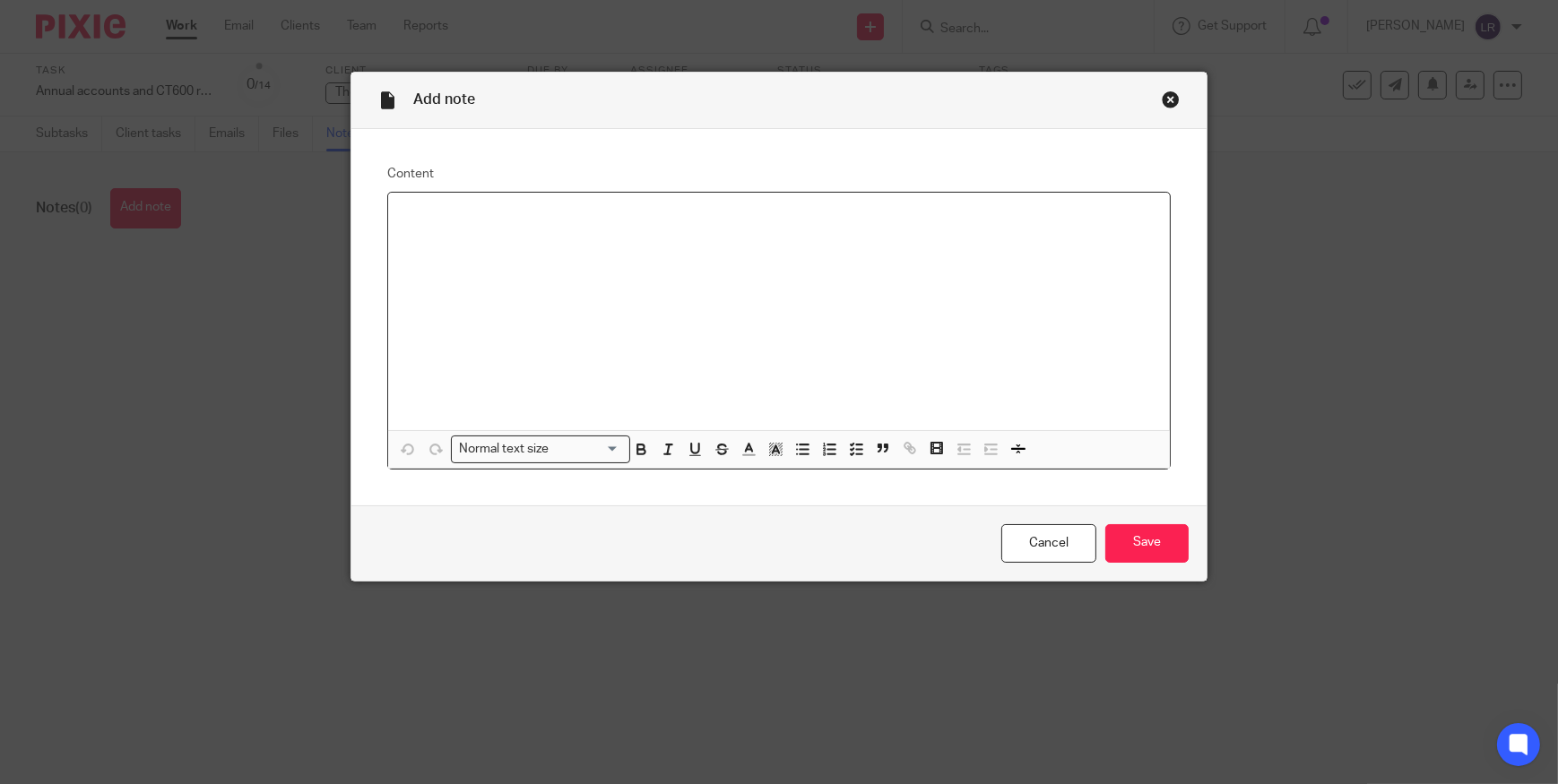
click at [578, 287] on div at bounding box center [779, 311] width 781 height 237
click at [525, 254] on p "She raised an invoice in Jan 2025 but this was paid in February 2025. We both a…" at bounding box center [779, 252] width 753 height 18
click at [998, 251] on p "She raised an invoice towards end of Jan 2025 but this was paid in February 202…" at bounding box center [779, 252] width 753 height 18
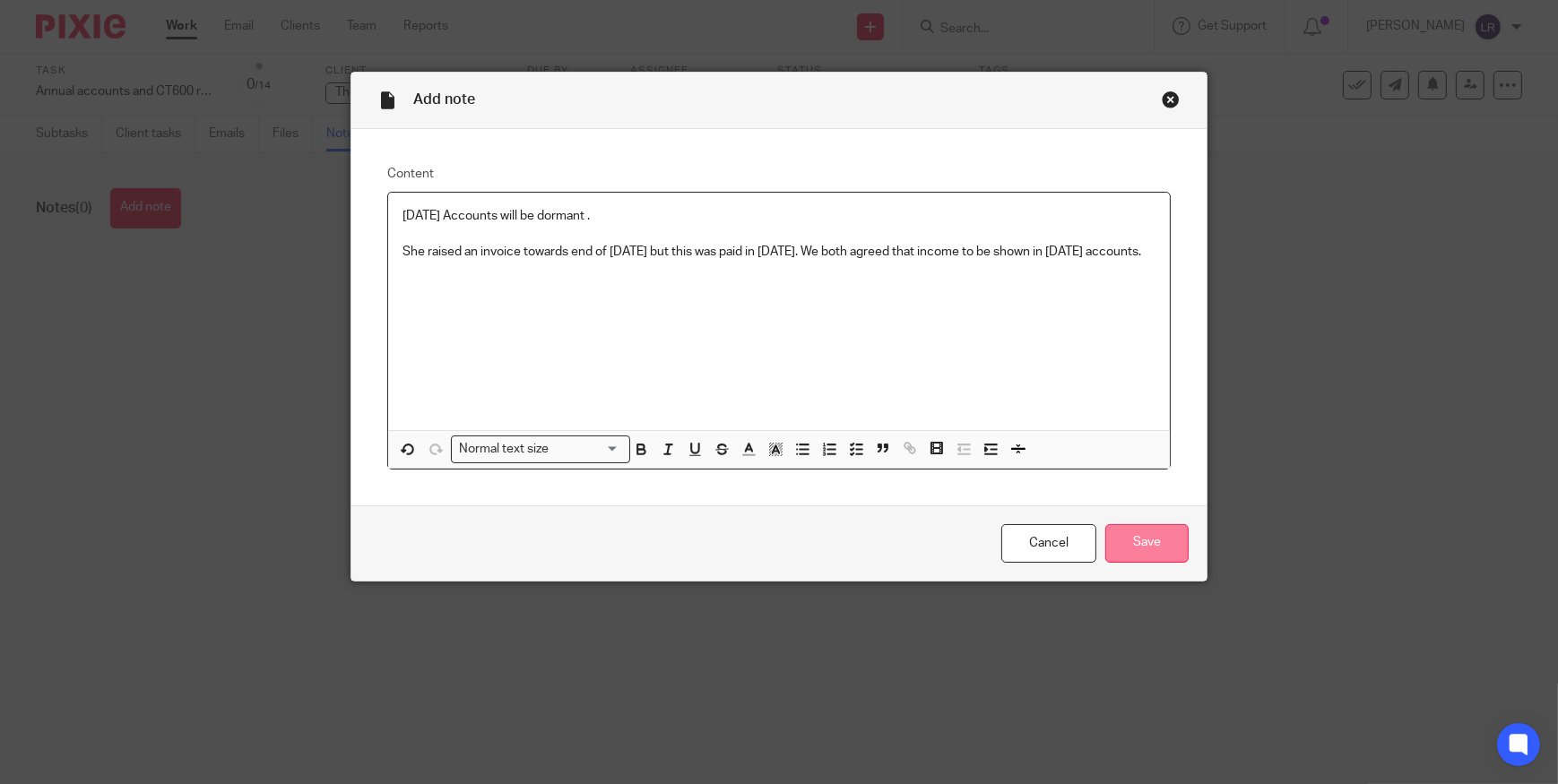
click at [1159, 538] on input "Save" at bounding box center [1146, 543] width 83 height 39
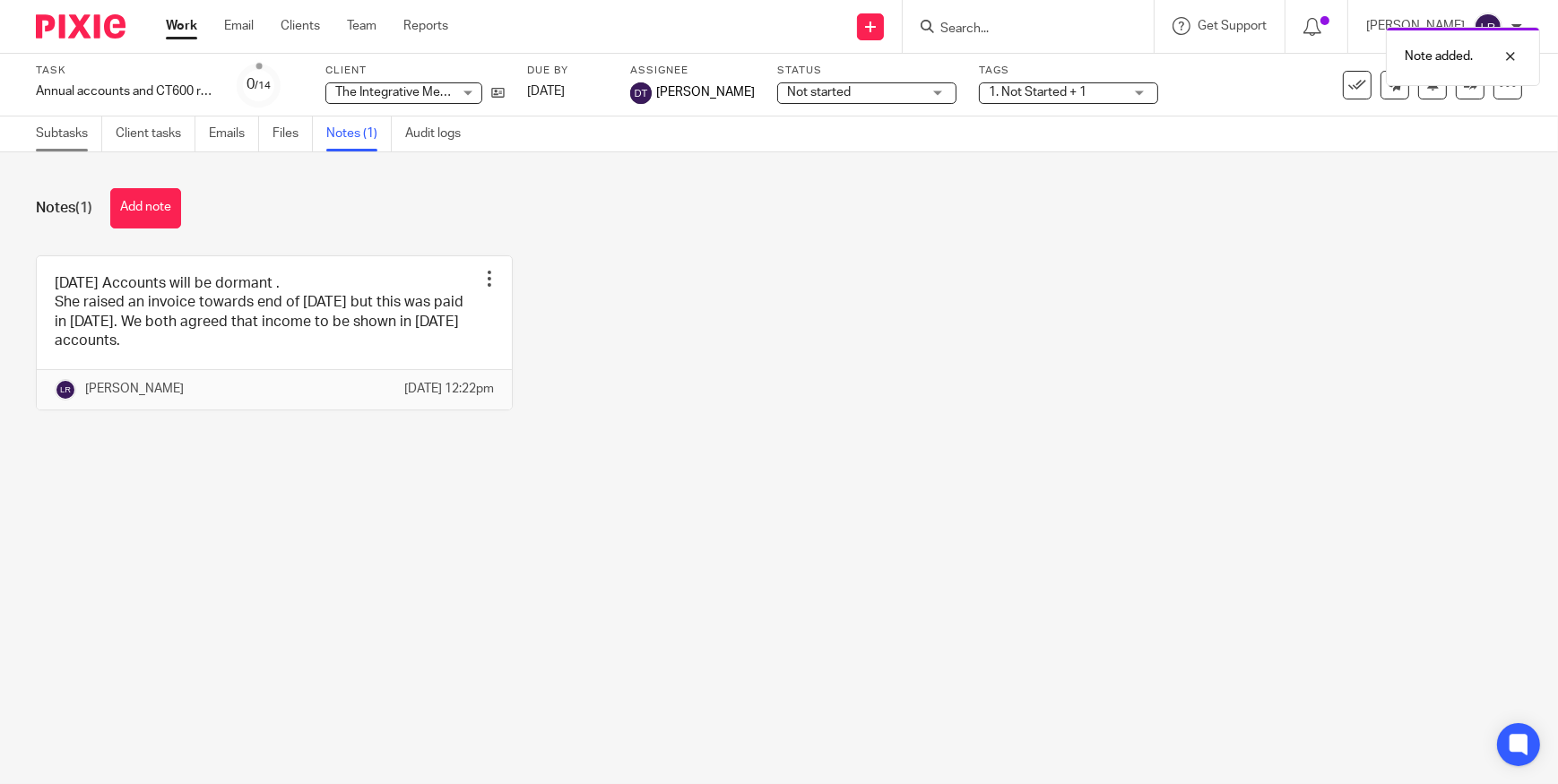
click at [59, 132] on link "Subtasks" at bounding box center [68, 133] width 66 height 35
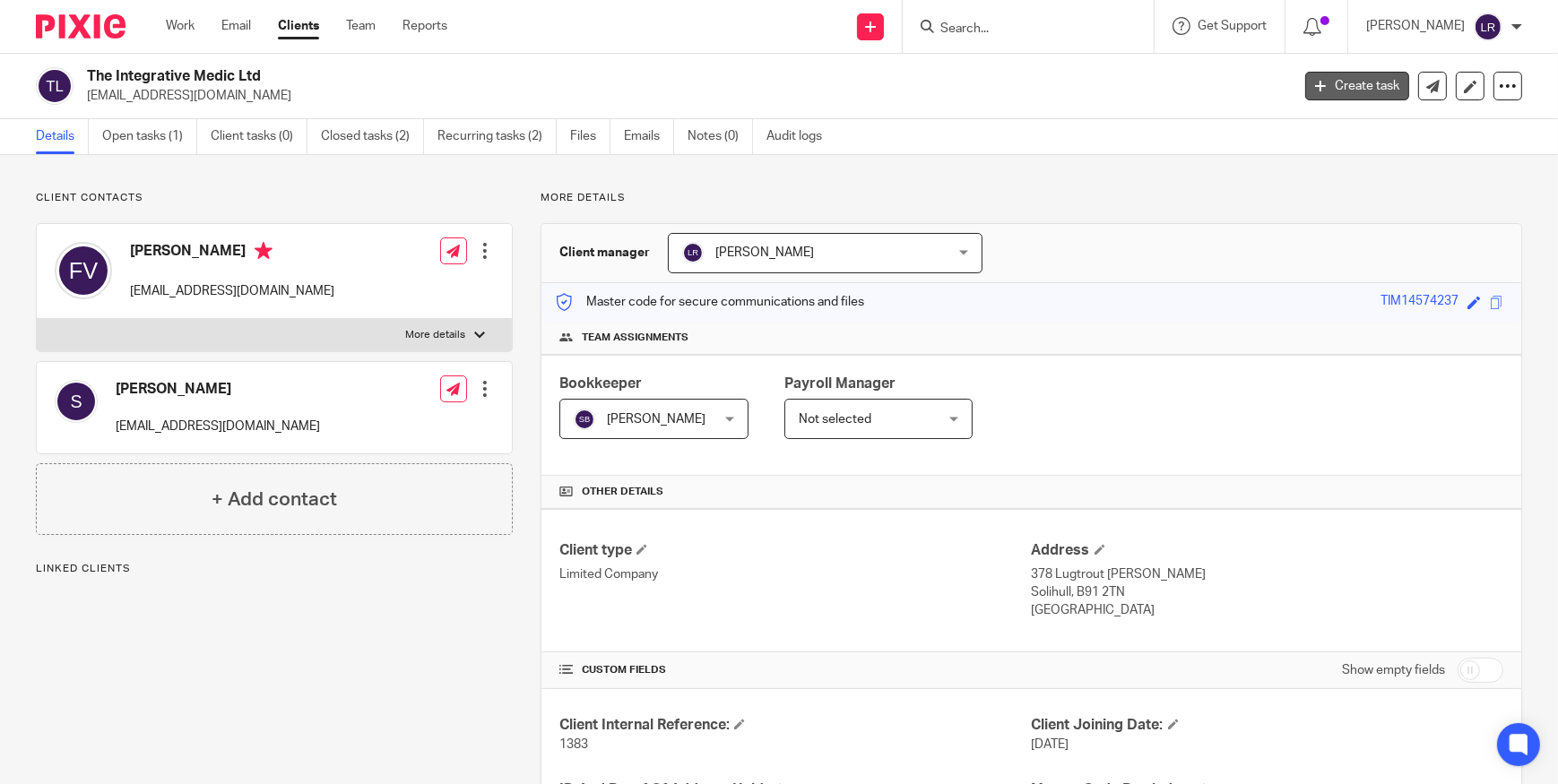
click at [1363, 83] on link "Create task" at bounding box center [1357, 86] width 104 height 29
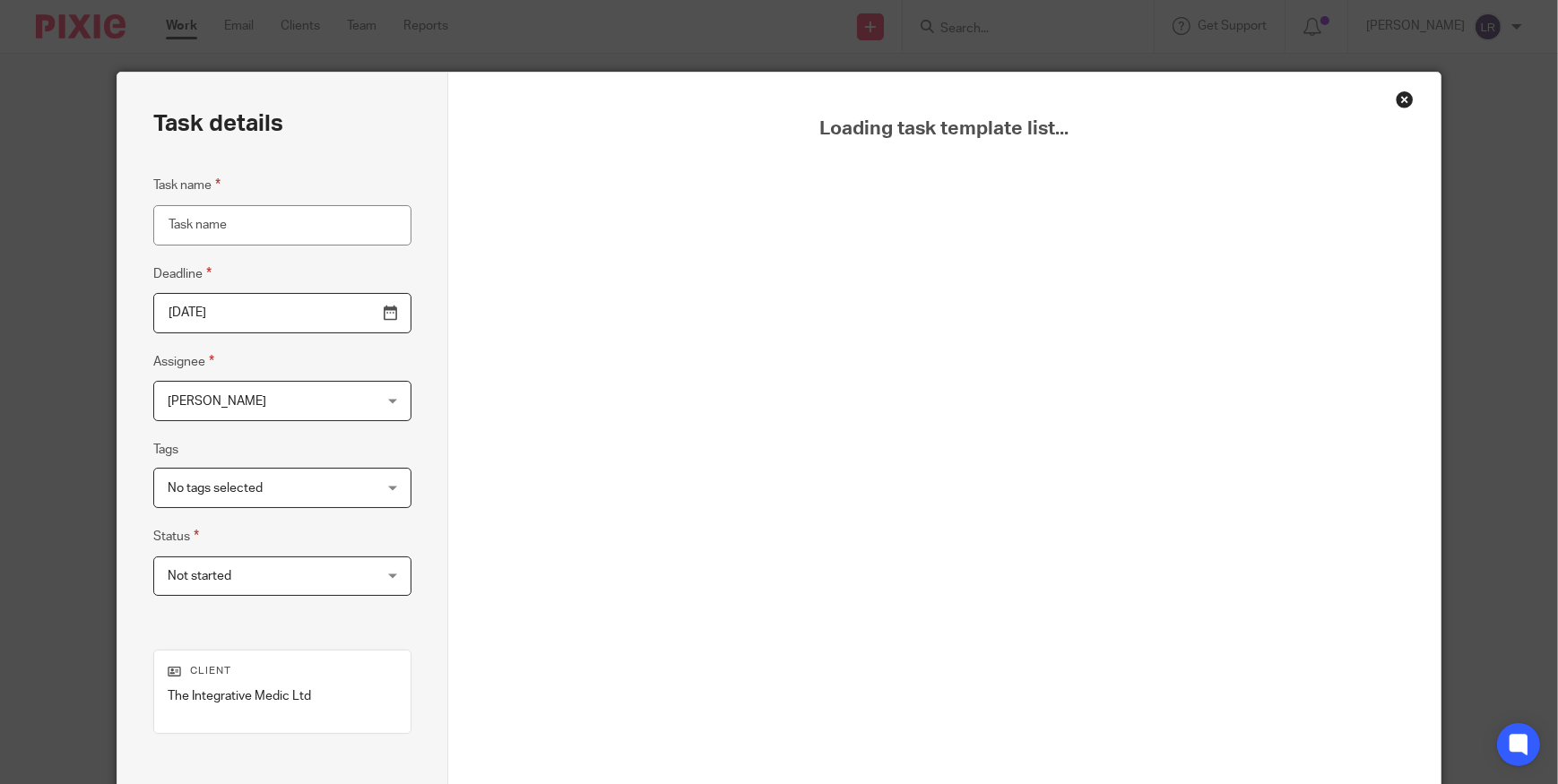
click at [214, 219] on input "Task name" at bounding box center [282, 225] width 258 height 41
type input "d"
click at [216, 225] on input "Dormant Accounts" at bounding box center [282, 225] width 258 height 41
type input "Dormant 2025 Accounts"
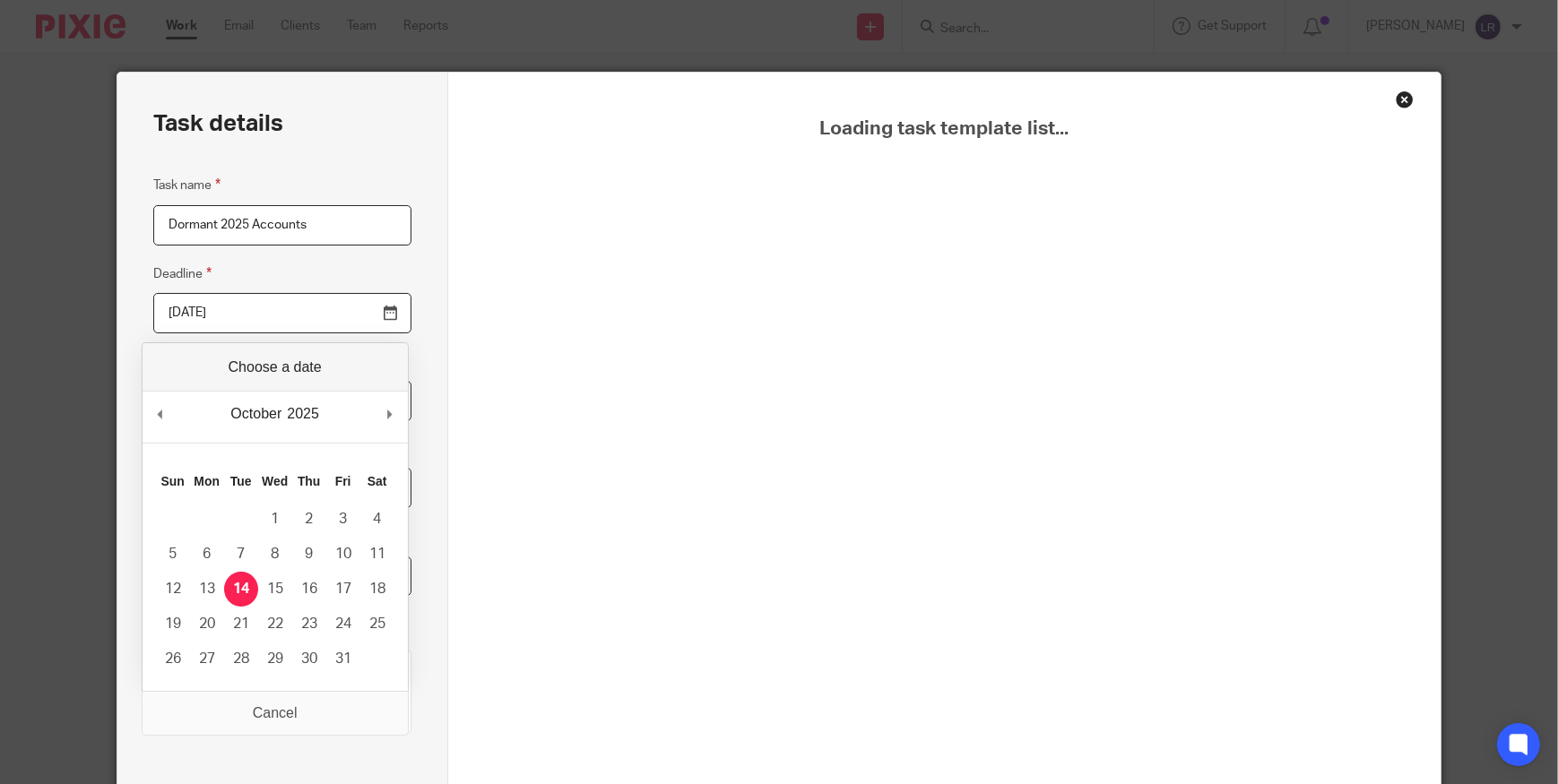
click at [382, 316] on input "[DATE]" at bounding box center [282, 312] width 258 height 41
click at [483, 302] on div "Loading task template list..." at bounding box center [944, 499] width 991 height 854
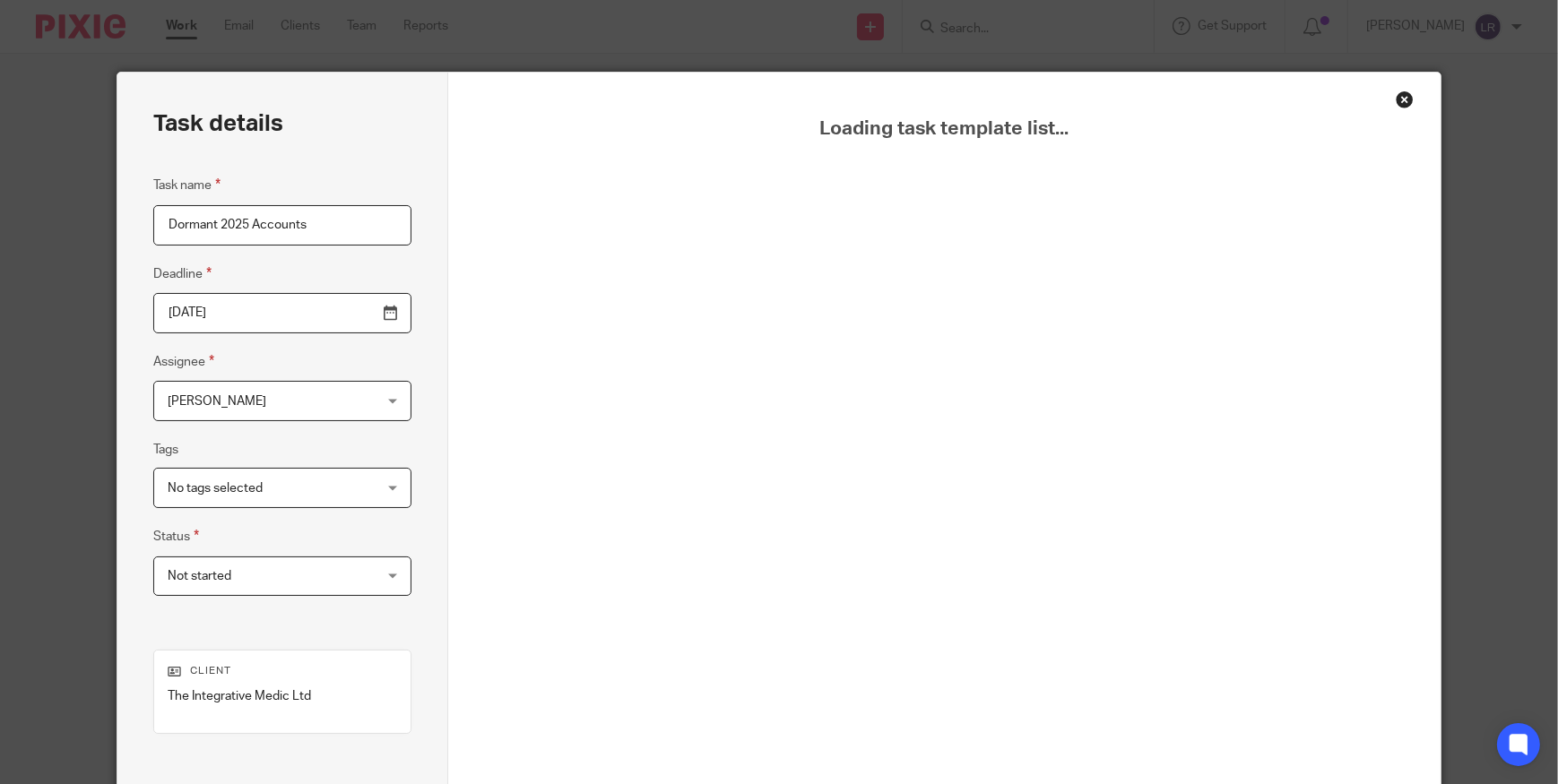
click at [387, 312] on input "2025-10-14" at bounding box center [282, 312] width 258 height 41
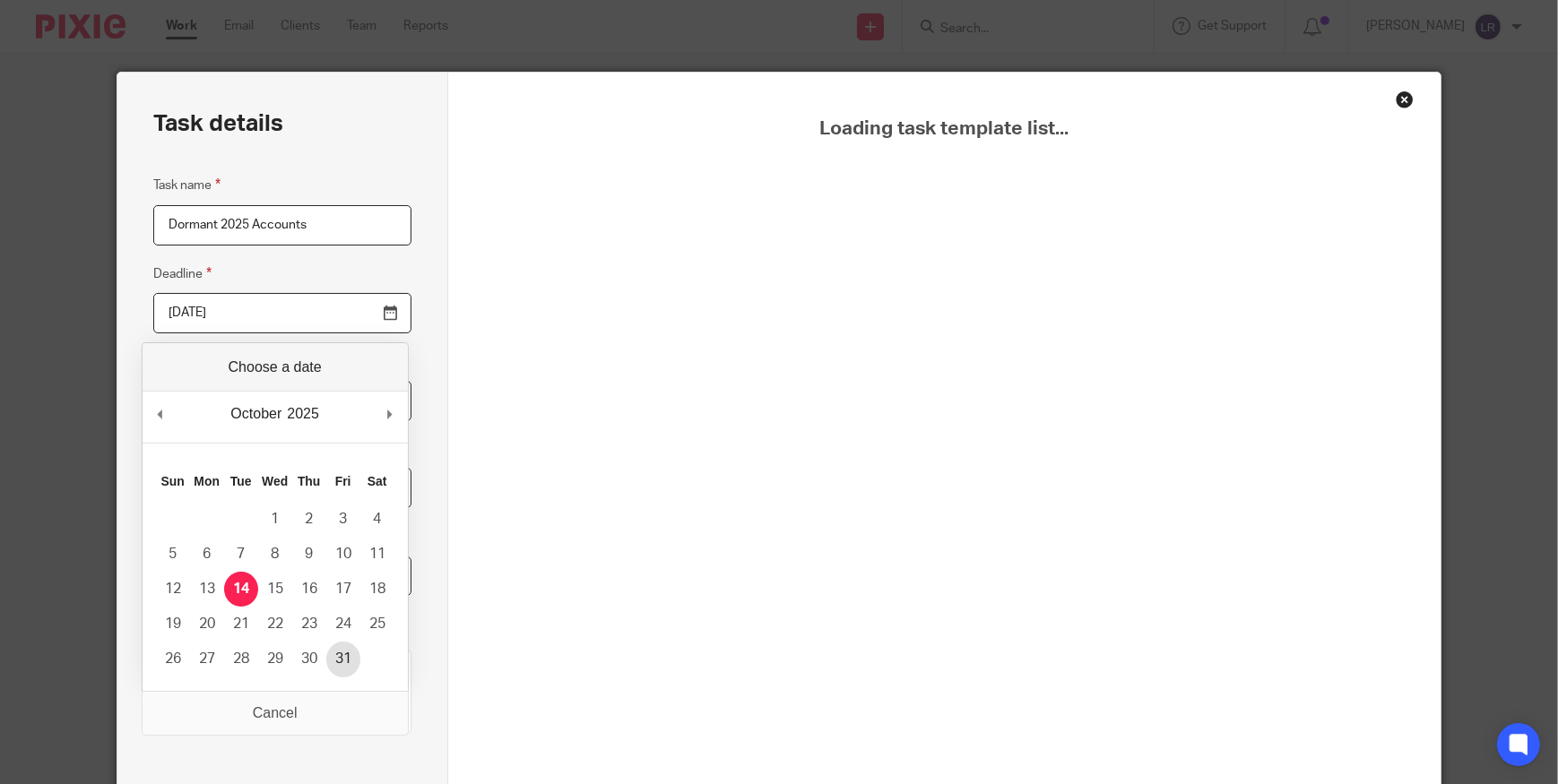
type input "2025-10-31"
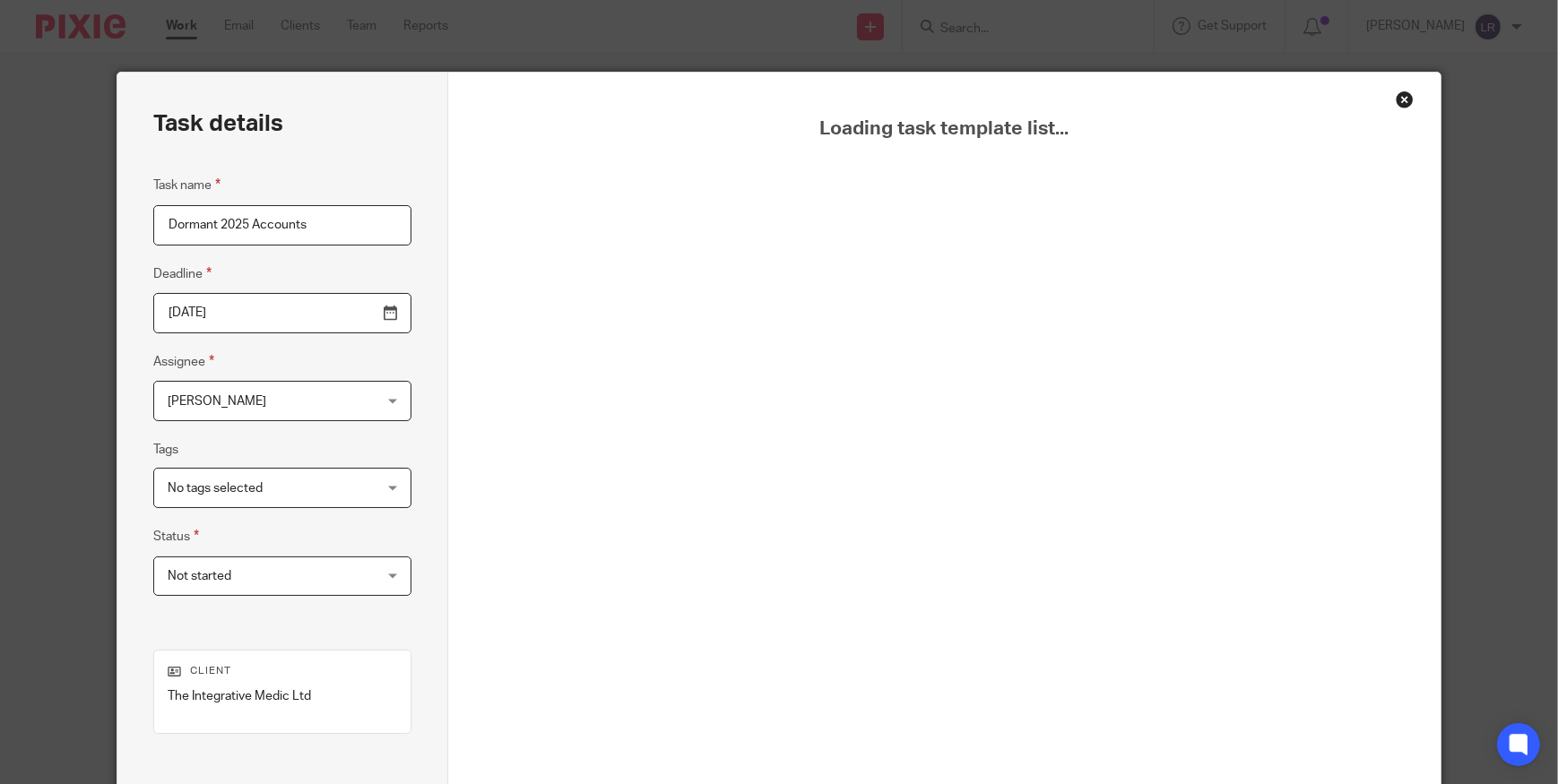
click at [519, 480] on div "Loading task template list..." at bounding box center [944, 522] width 902 height 809
click at [269, 487] on span "No tags selected" at bounding box center [264, 487] width 195 height 38
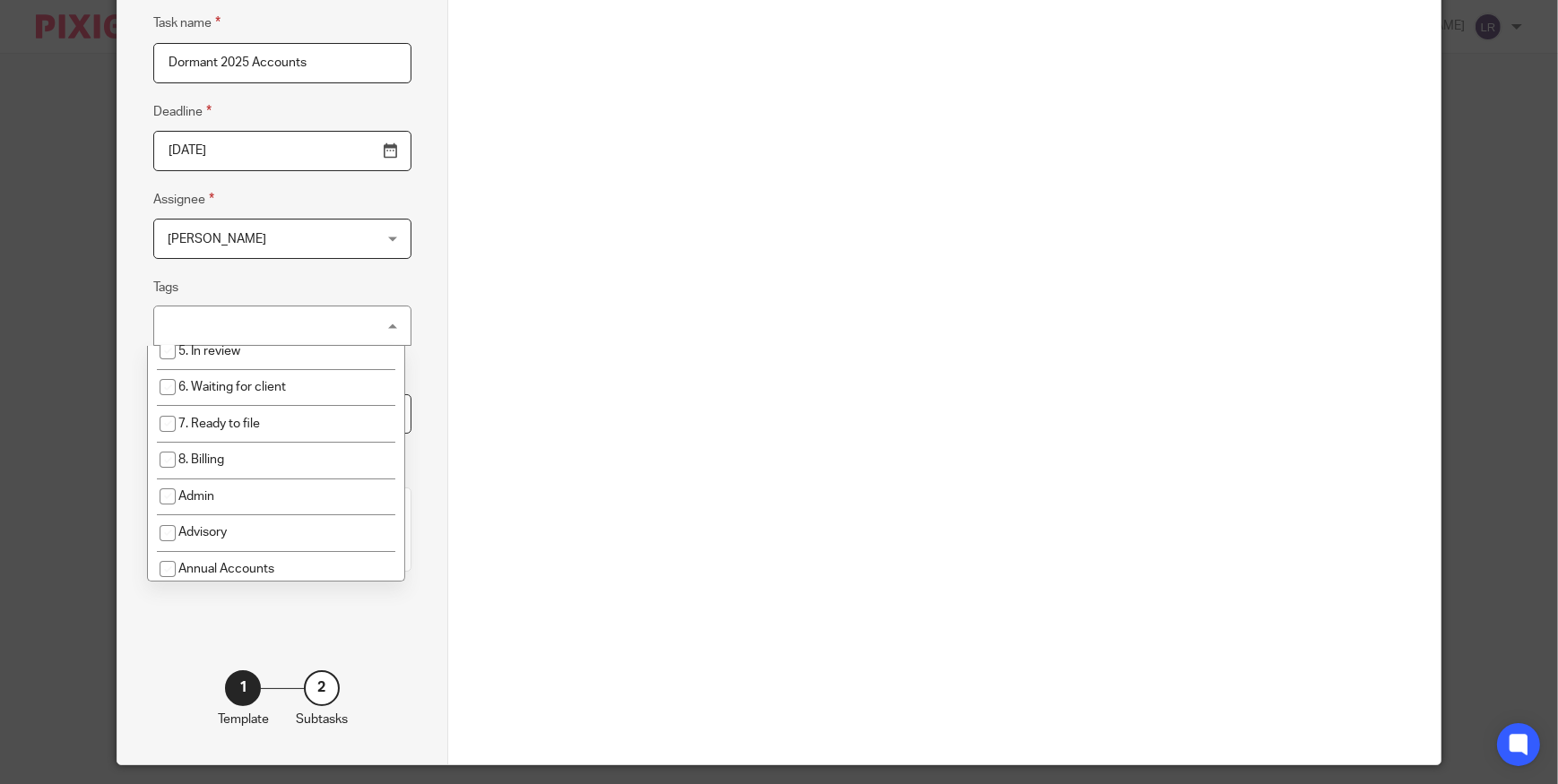
scroll to position [162, 0]
click at [262, 425] on li "7. Ready to file" at bounding box center [276, 419] width 256 height 37
checkbox input "true"
click at [538, 375] on div "Loading task template list..." at bounding box center [944, 360] width 902 height 809
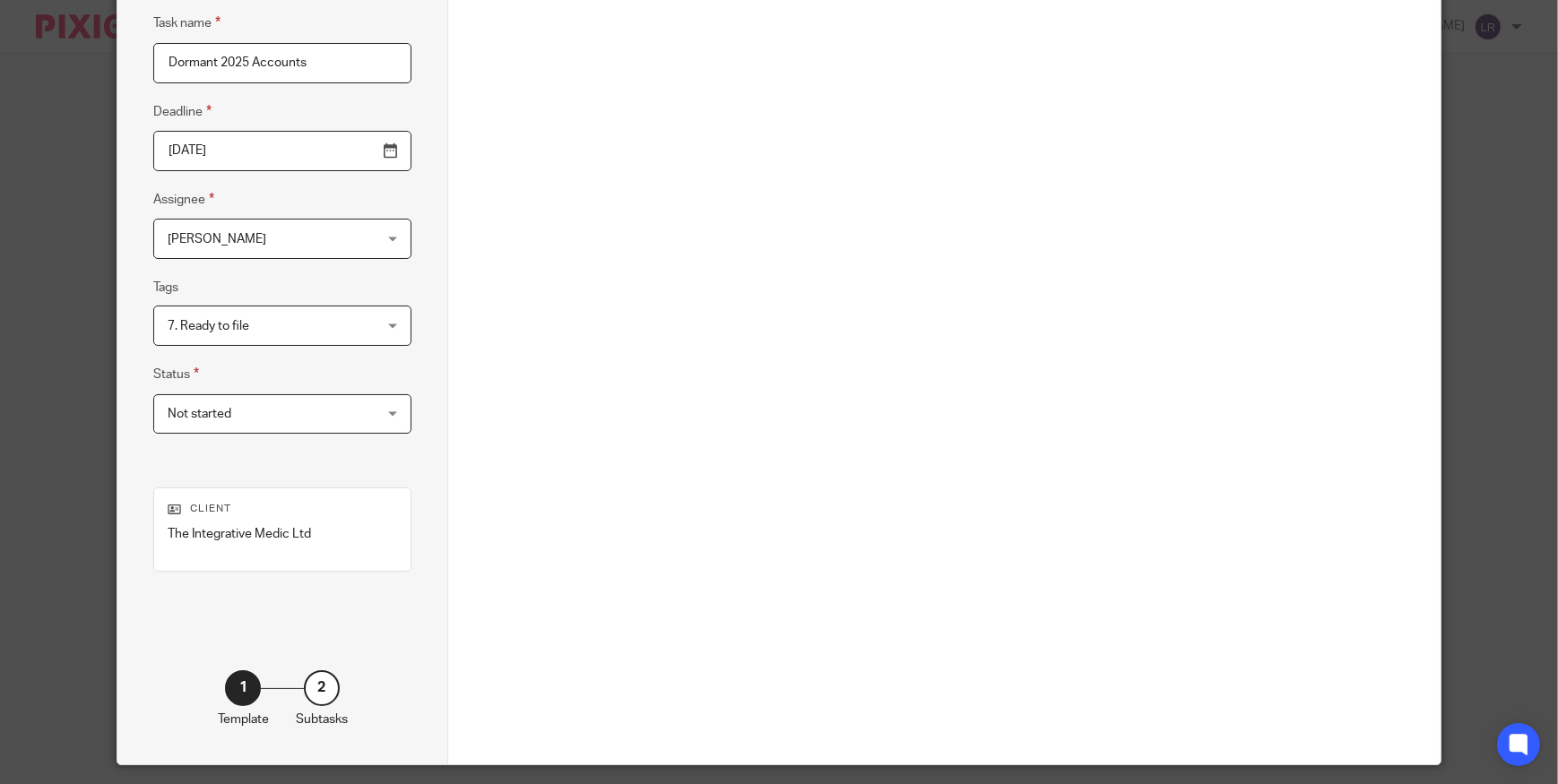
click at [259, 420] on span "Not started" at bounding box center [264, 414] width 195 height 38
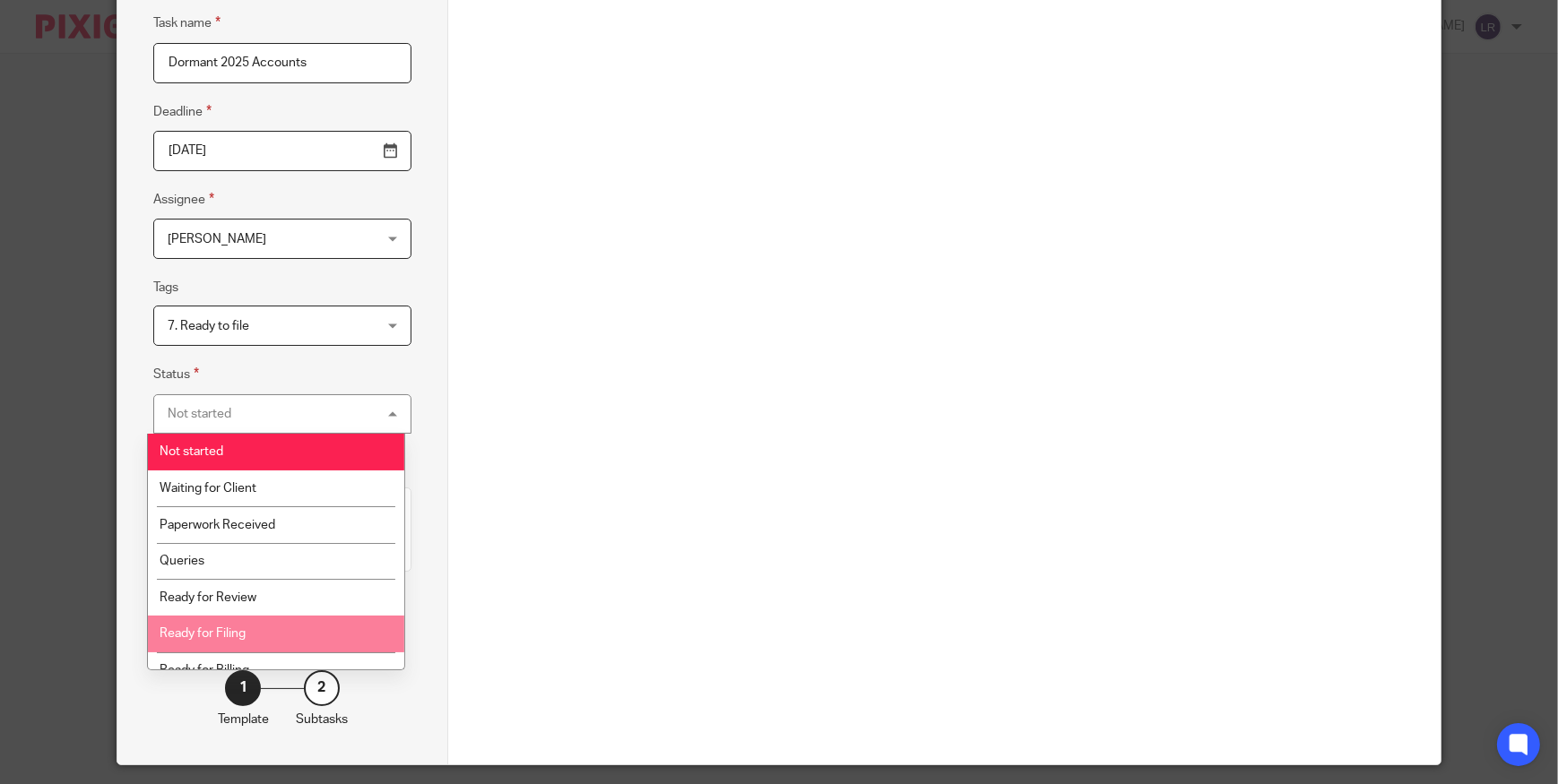
click at [292, 633] on li "Ready for Filing" at bounding box center [276, 634] width 256 height 37
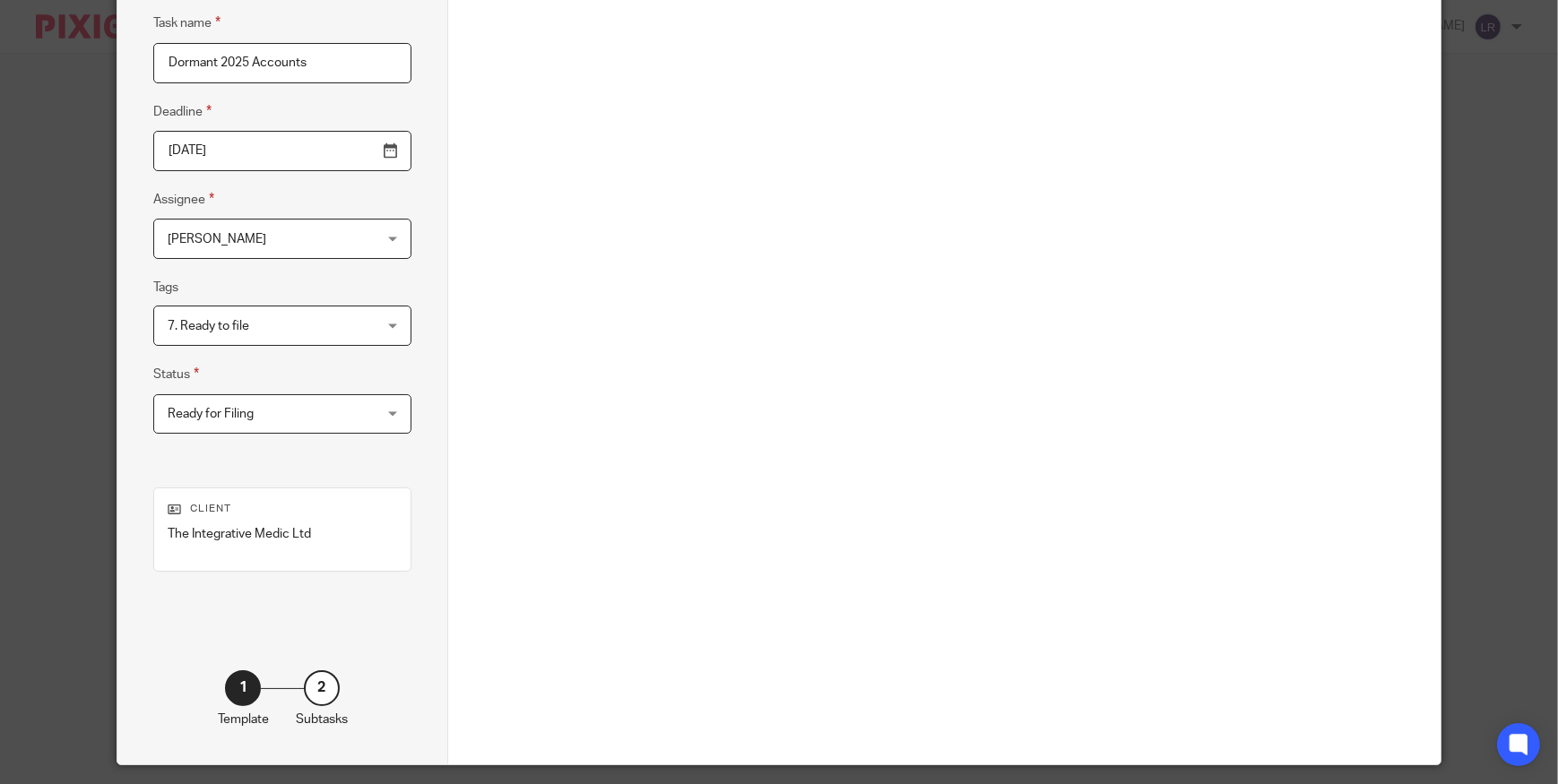
click at [547, 456] on div "Loading task template list..." at bounding box center [944, 360] width 902 height 809
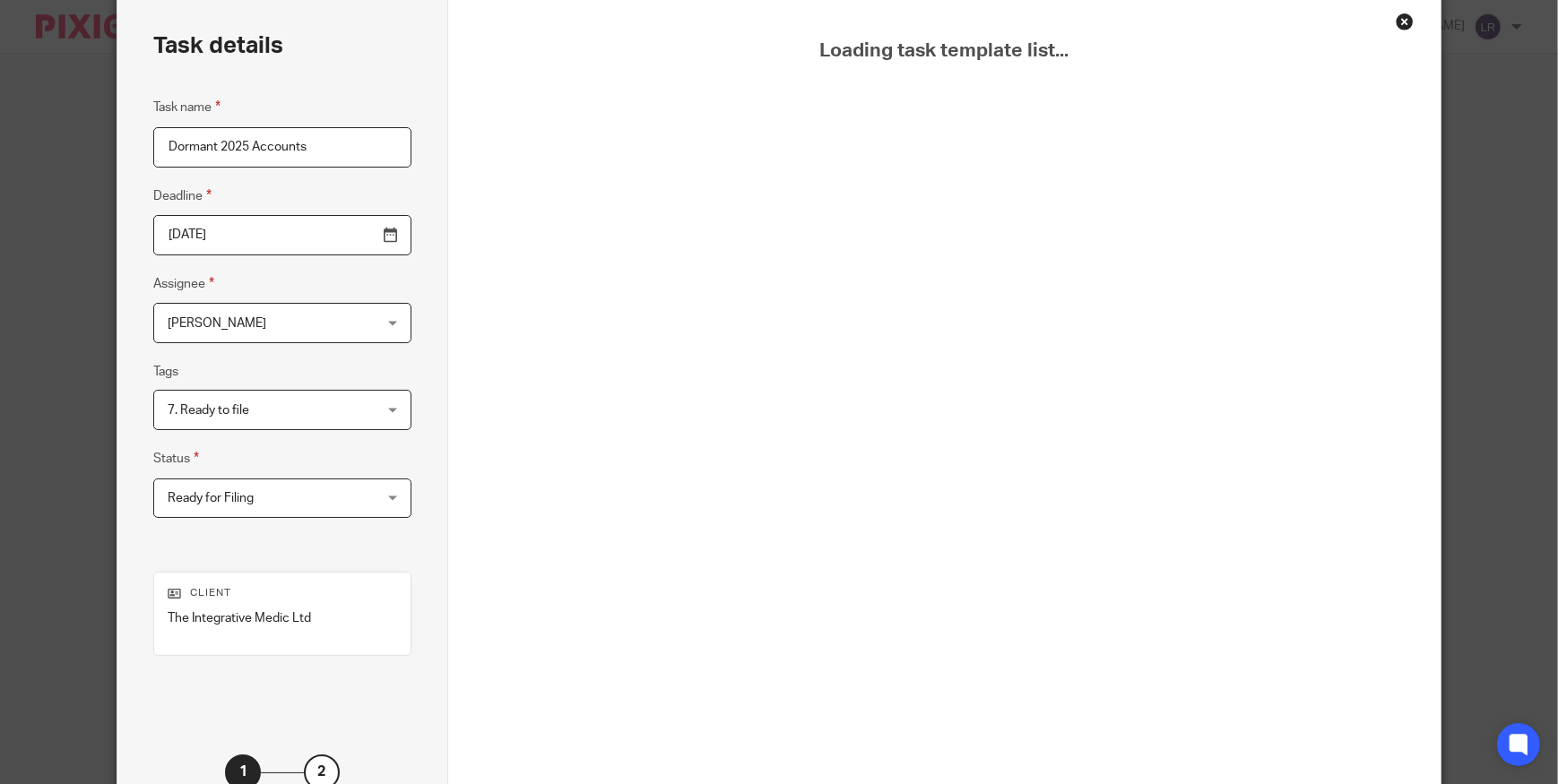
scroll to position [0, 0]
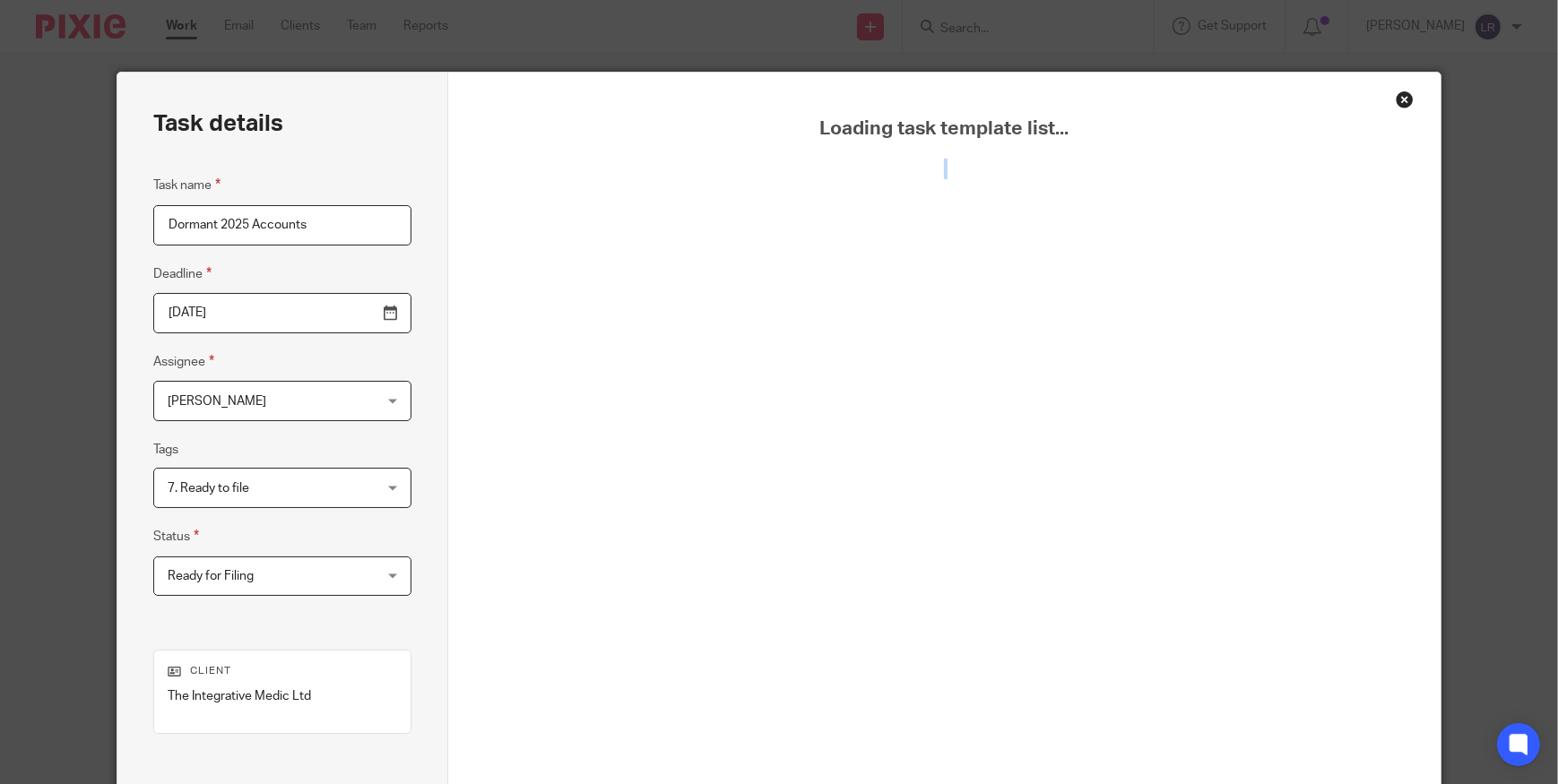
click at [1402, 107] on div "Task details Task name Dormant 2025 Accounts Deadline 2025-10-31 Assignee Luke …" at bounding box center [779, 500] width 1325 height 856
click at [153, 210] on input "Task name" at bounding box center [282, 225] width 258 height 41
click at [1396, 100] on div "Close this dialog window" at bounding box center [1405, 100] width 18 height 18
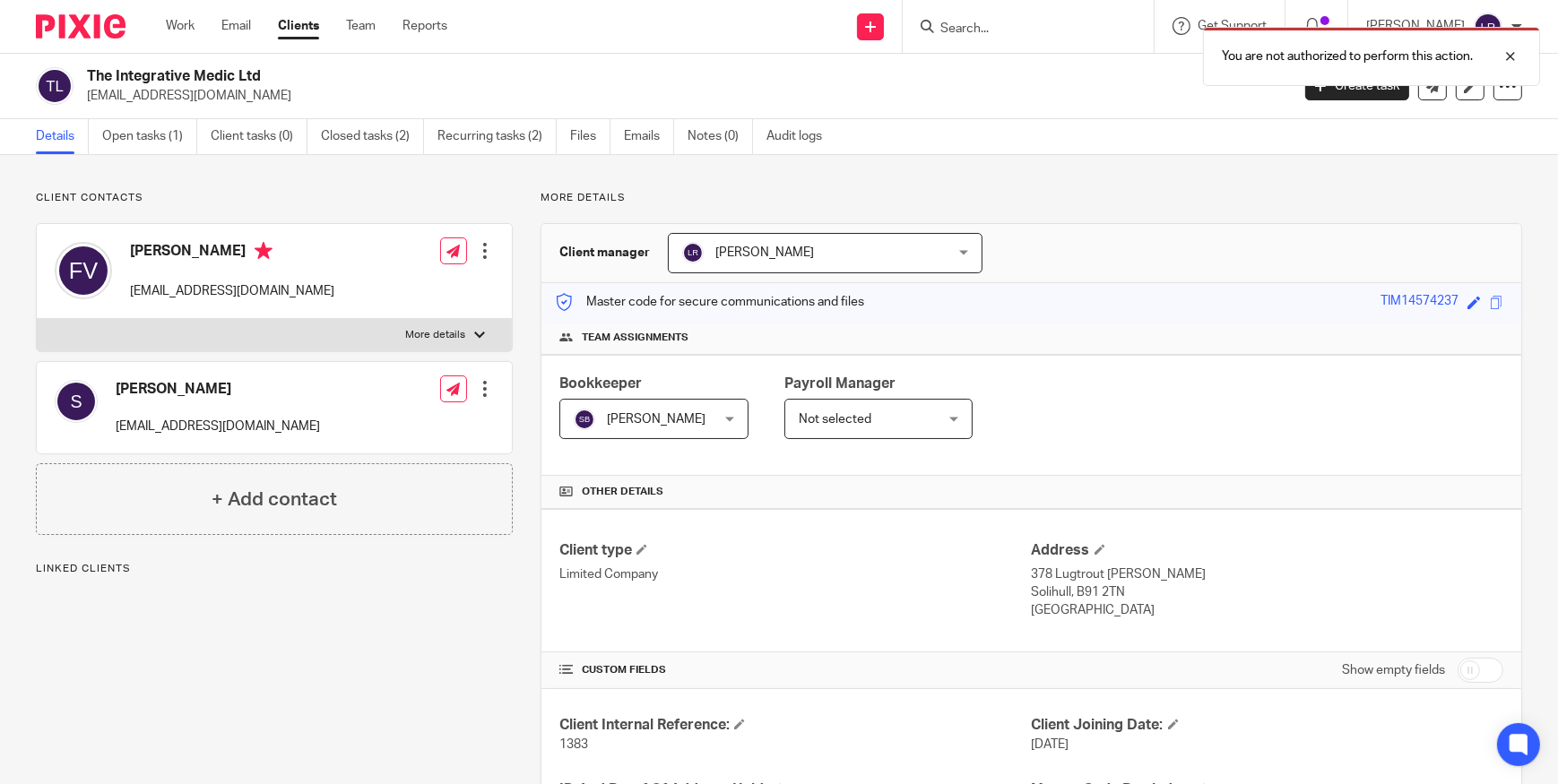
click at [156, 77] on h2 "The Integrative Medic Ltd" at bounding box center [563, 76] width 953 height 19
copy div "The Integrative Medic Ltd"
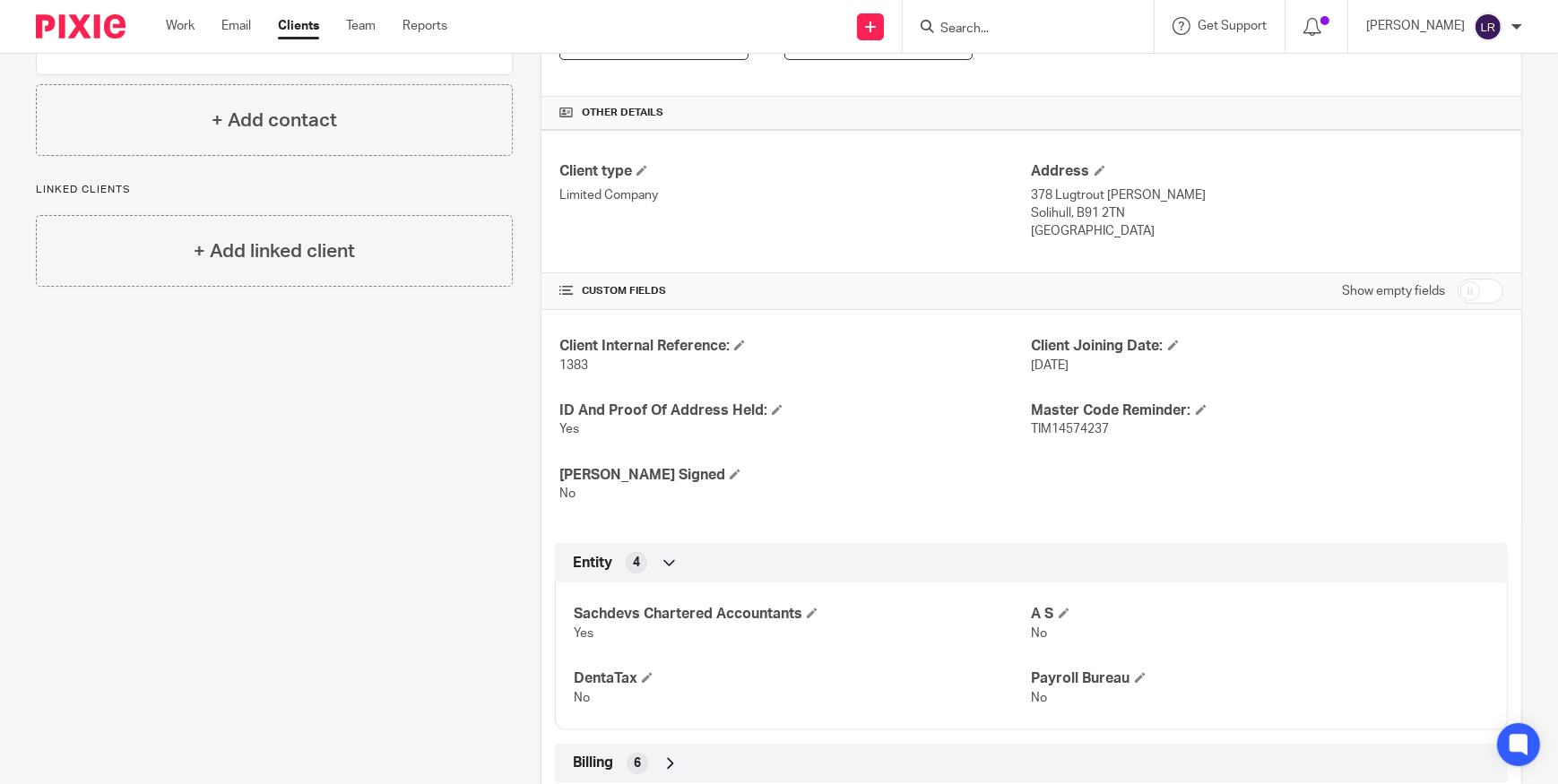
scroll to position [639, 0]
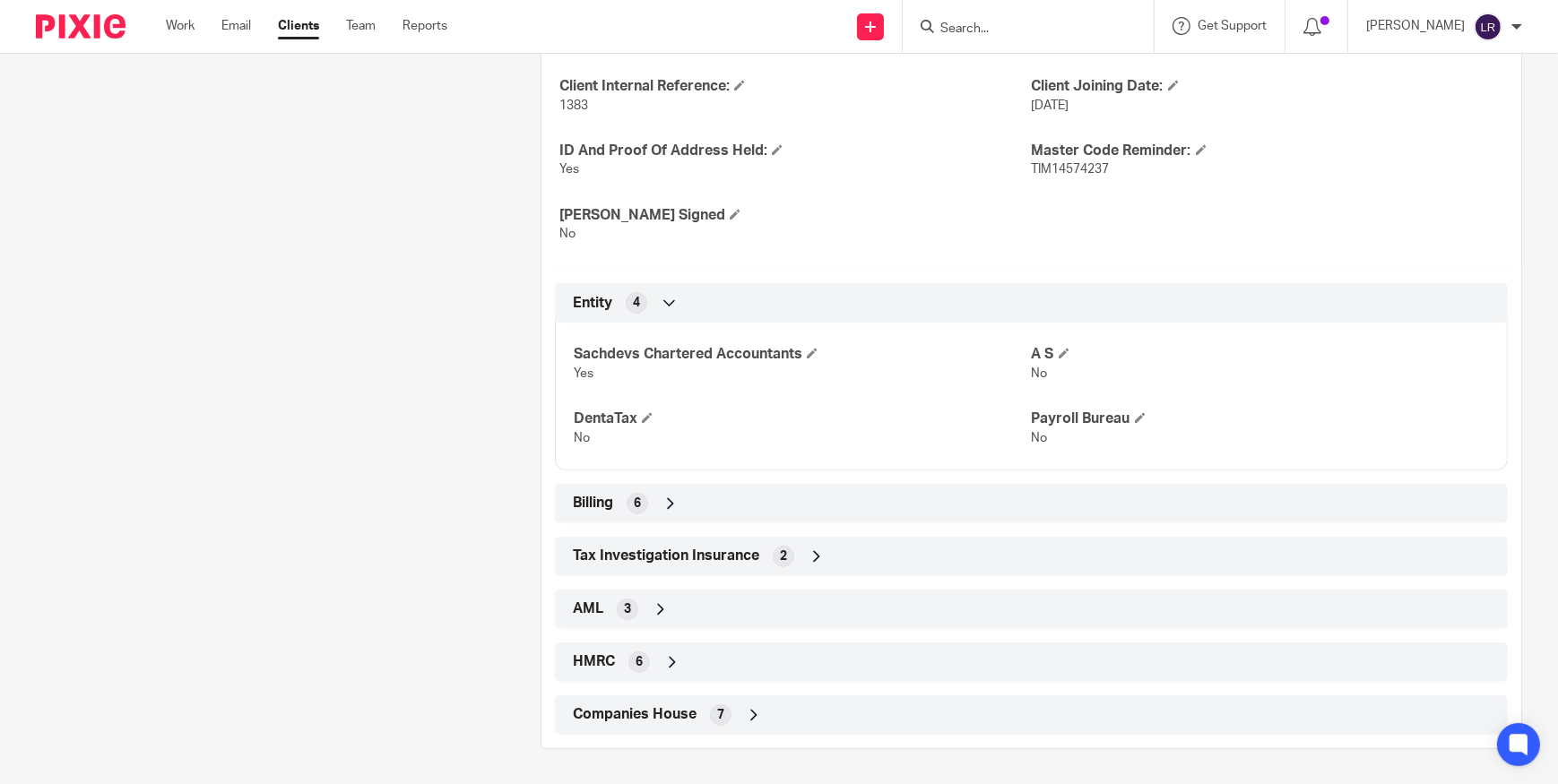
click at [824, 715] on div "Companies House 7" at bounding box center [1032, 715] width 926 height 31
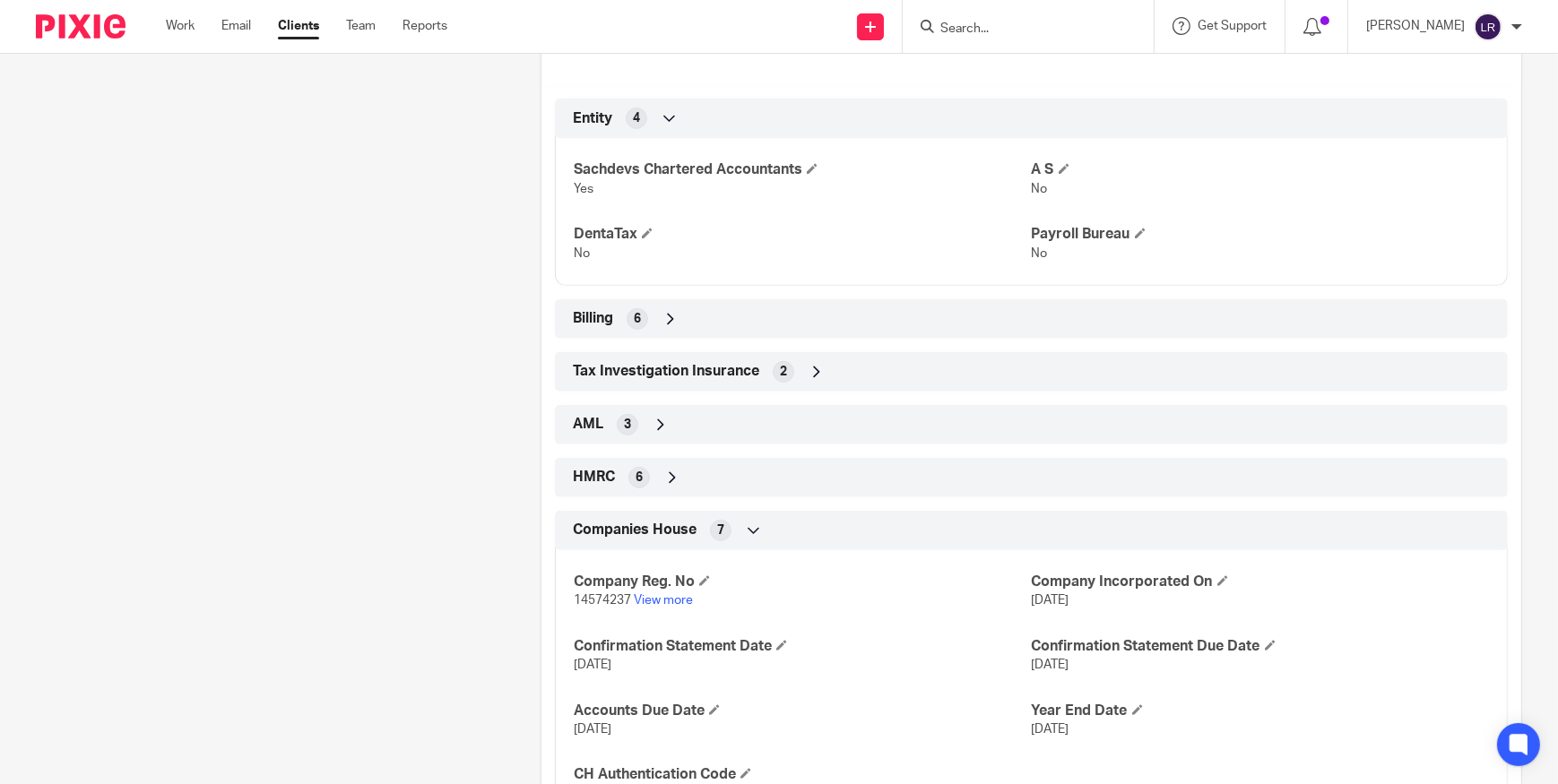
scroll to position [915, 0]
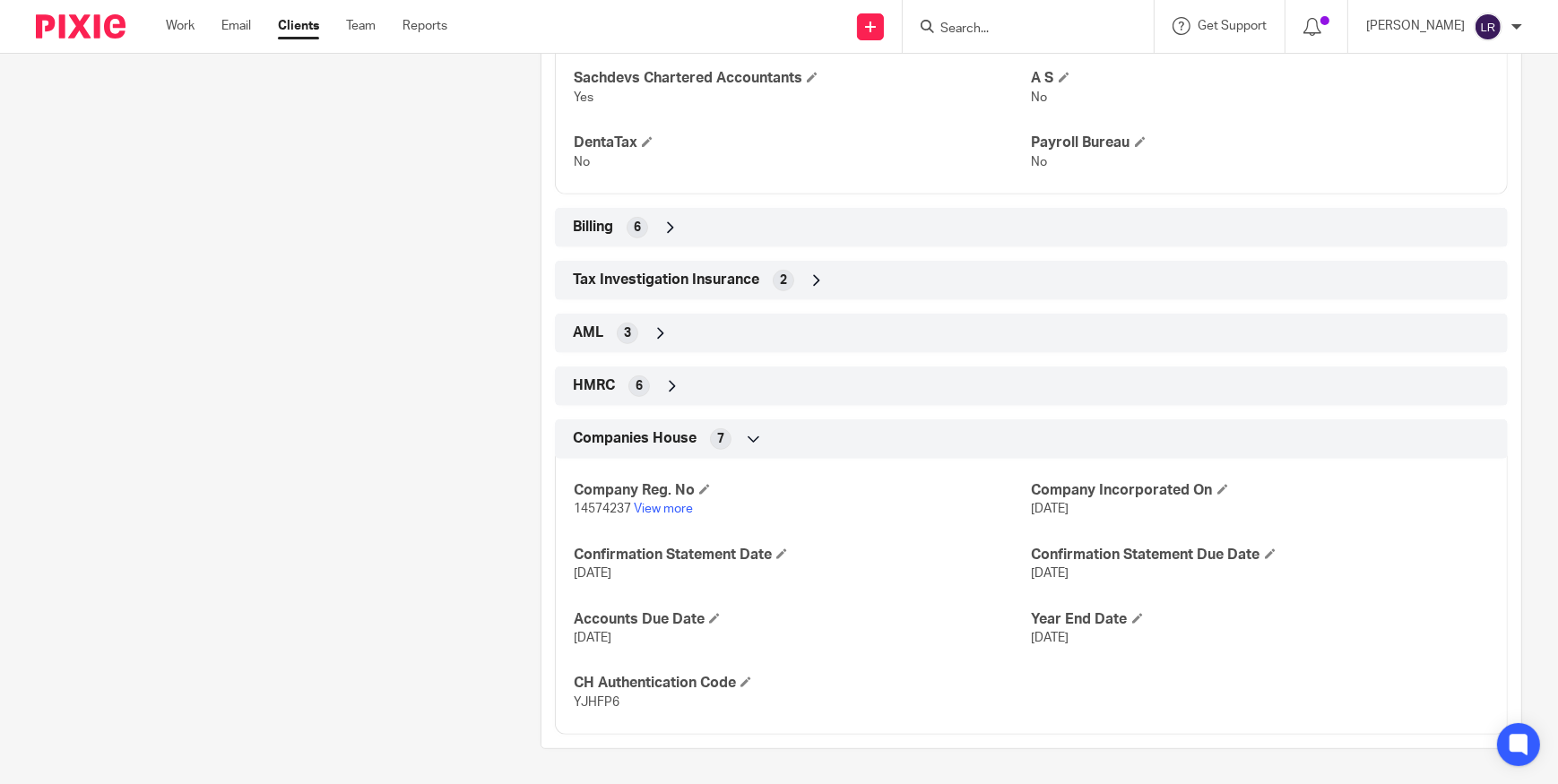
click at [586, 700] on span "YJHFP6" at bounding box center [596, 702] width 46 height 13
click at [587, 700] on span "YJHFP6" at bounding box center [596, 702] width 46 height 13
copy span "YJHFP6"
click at [664, 379] on icon at bounding box center [673, 387] width 18 height 18
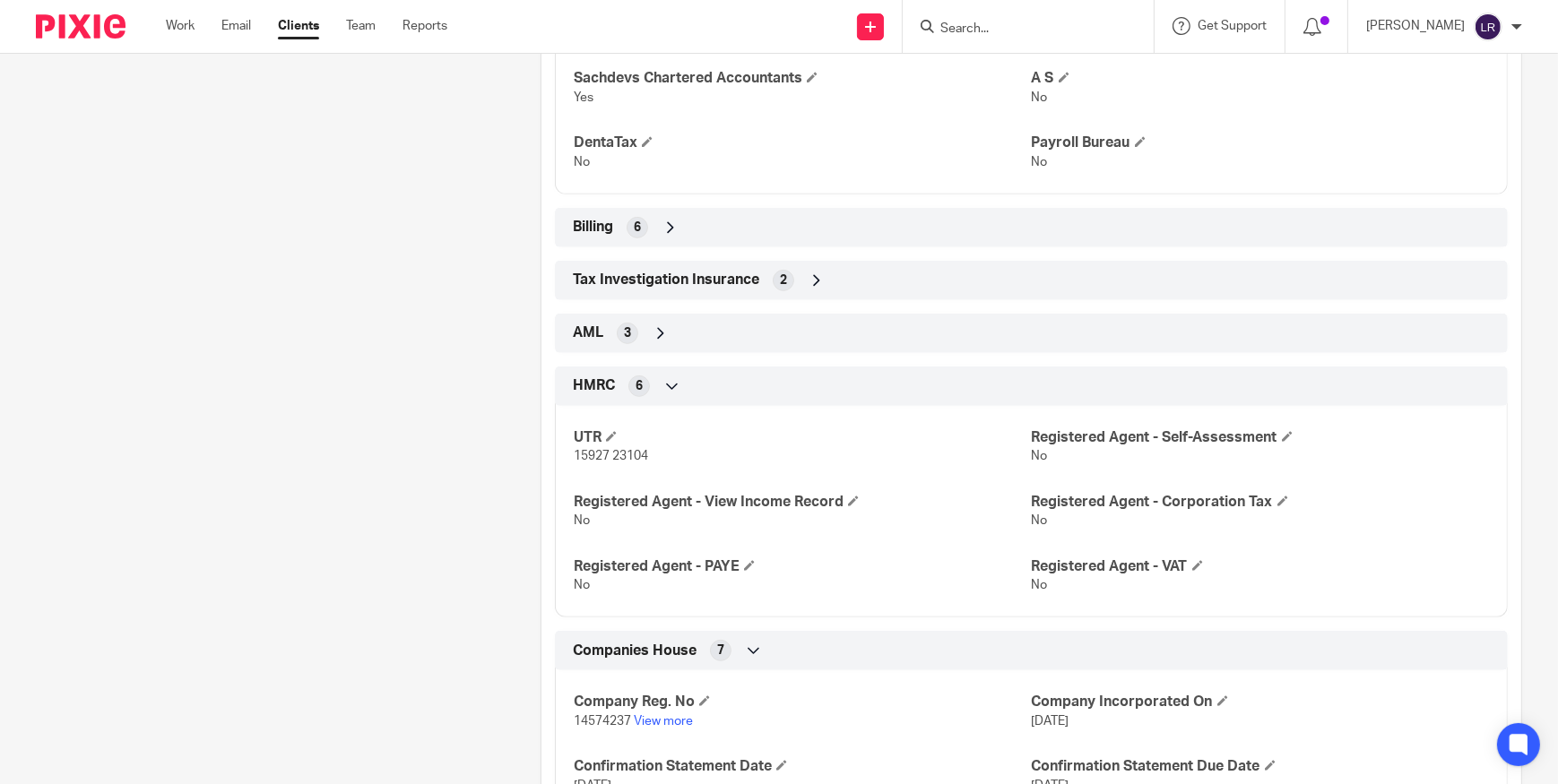
click at [591, 461] on p "15927 23104" at bounding box center [802, 456] width 457 height 18
click at [601, 455] on span "15927 23104" at bounding box center [610, 456] width 74 height 13
drag, startPoint x: 601, startPoint y: 455, endPoint x: 632, endPoint y: 453, distance: 31.1
click at [632, 453] on span "15927 23104" at bounding box center [610, 456] width 74 height 13
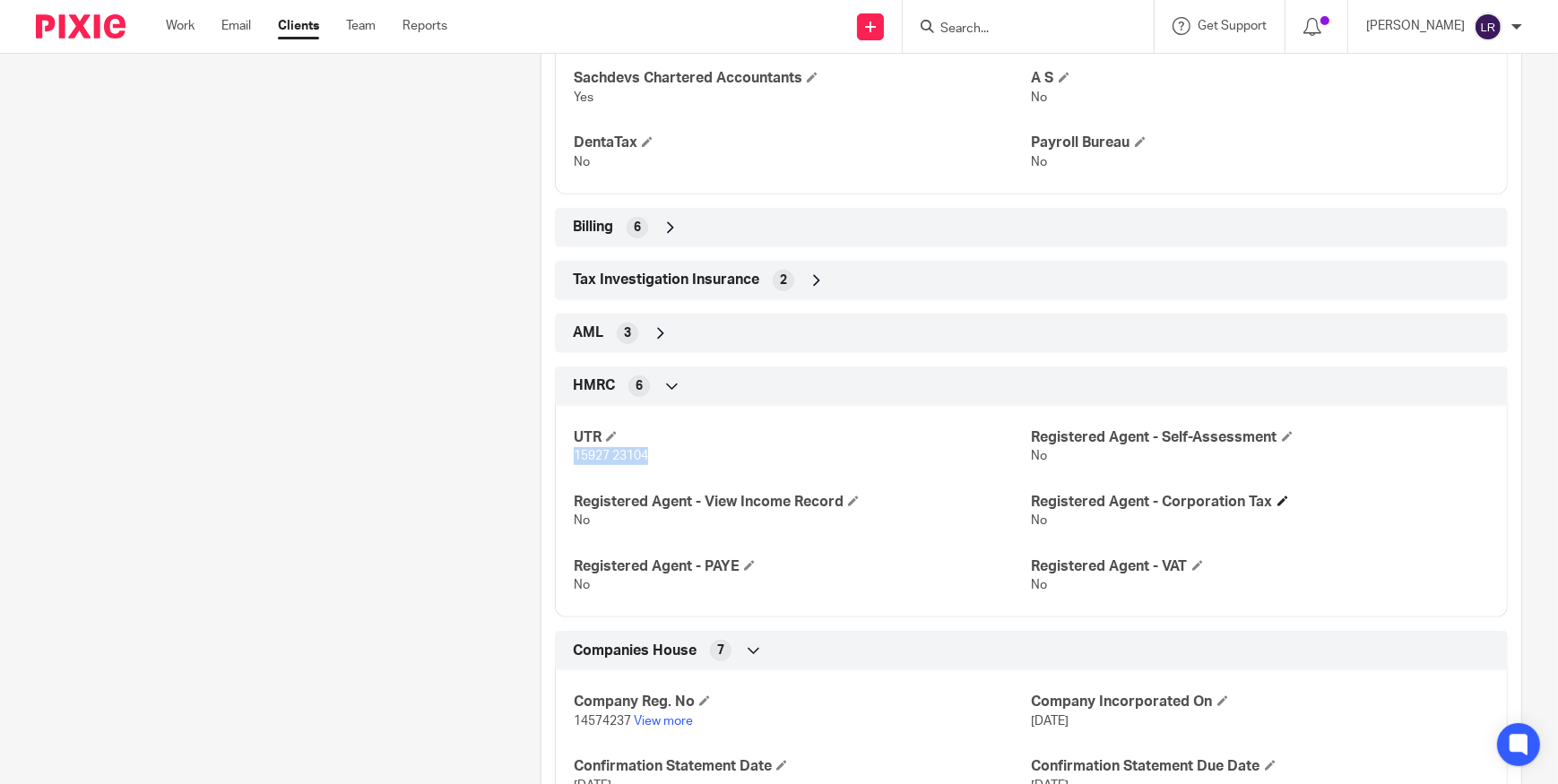
copy span "15927 23104"
